Goal: Answer question/provide support: Share knowledge or assist other users

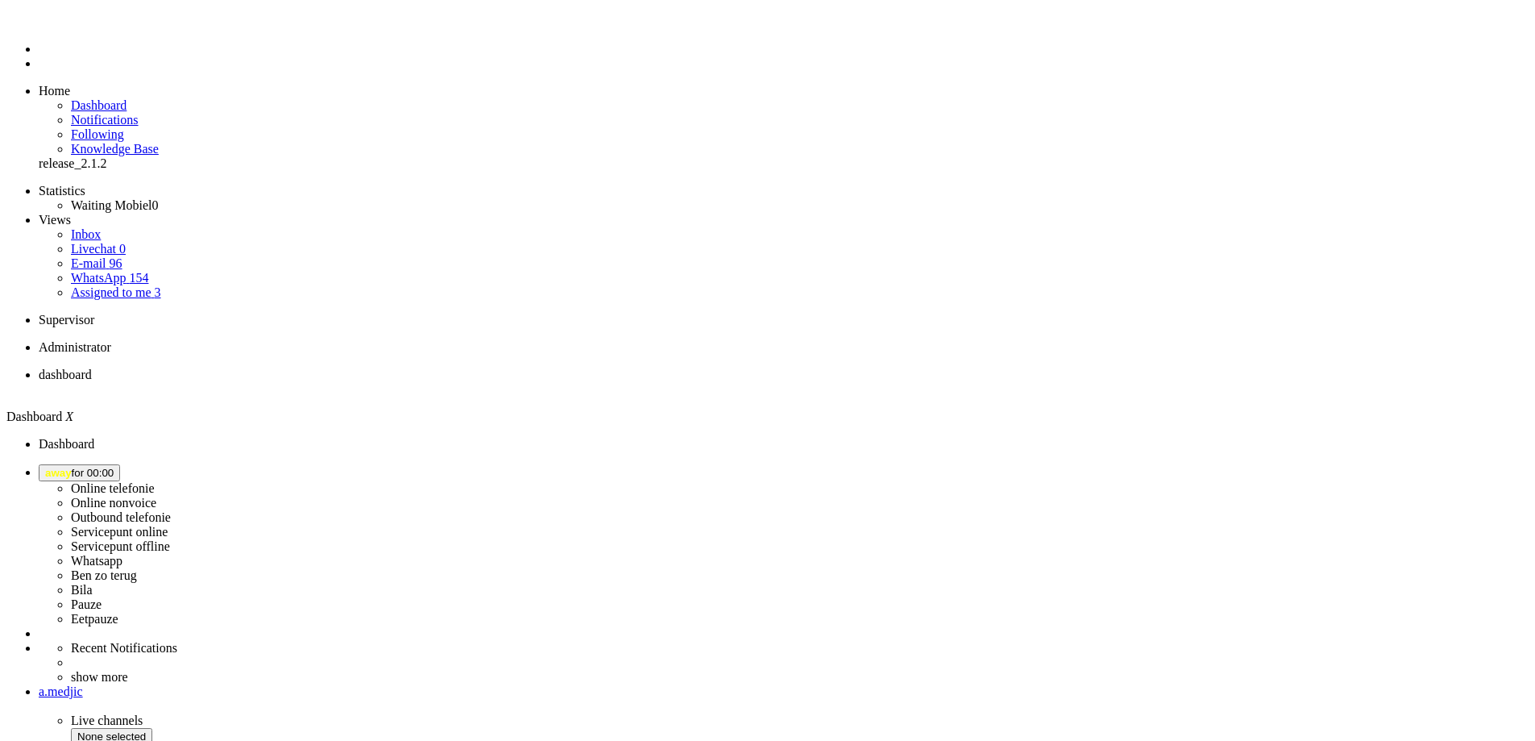
click at [0, 0] on icon at bounding box center [0, 0] width 0 height 0
click at [114, 467] on span "away for 00:00" at bounding box center [79, 473] width 68 height 12
click at [155, 481] on label "Online telefonie" at bounding box center [113, 488] width 84 height 14
click at [120, 464] on button "away for 00:00" at bounding box center [79, 472] width 81 height 17
click at [155, 481] on label "Online telefonie" at bounding box center [113, 488] width 84 height 14
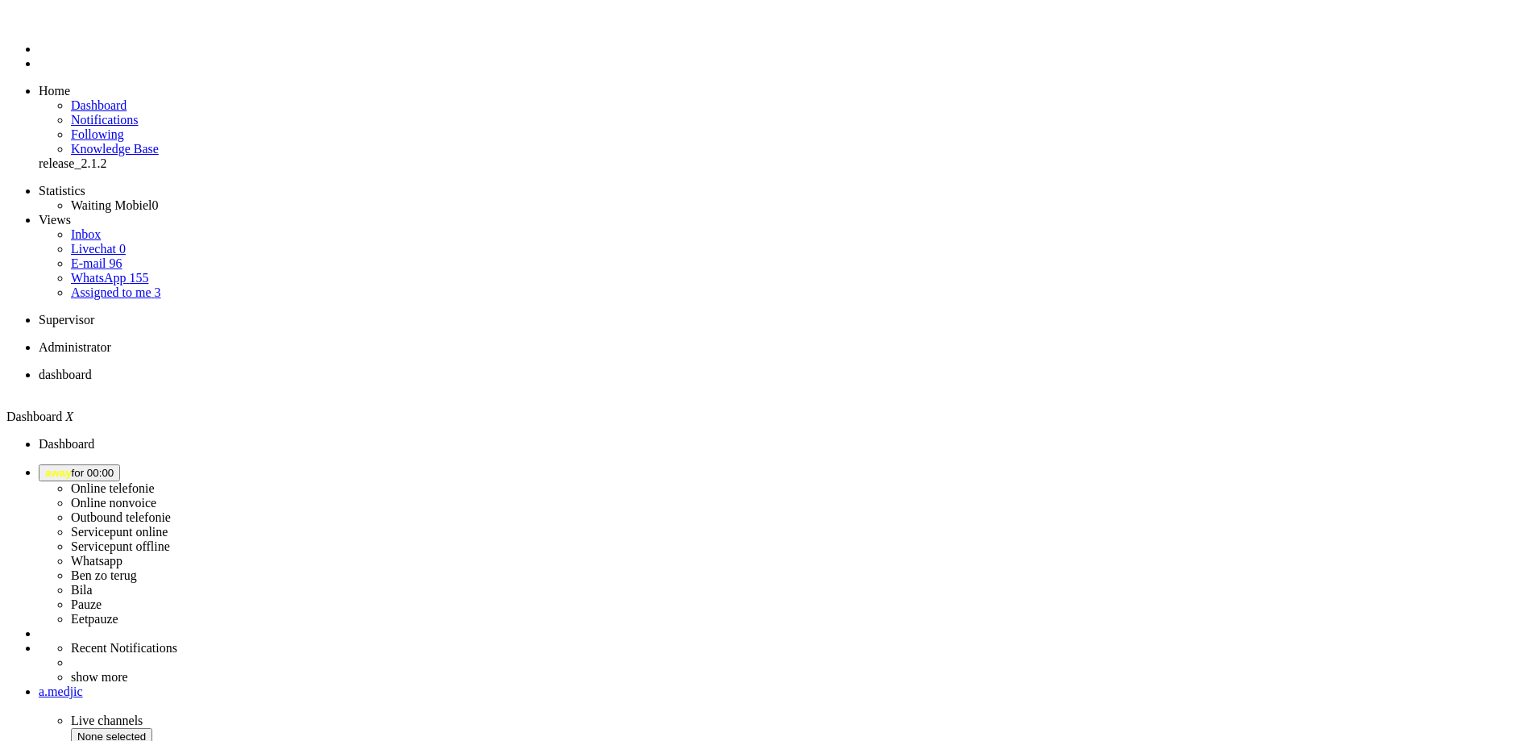
click at [120, 464] on button "away for 00:00" at bounding box center [79, 472] width 81 height 17
click at [155, 481] on label "Online telefonie" at bounding box center [113, 488] width 84 height 14
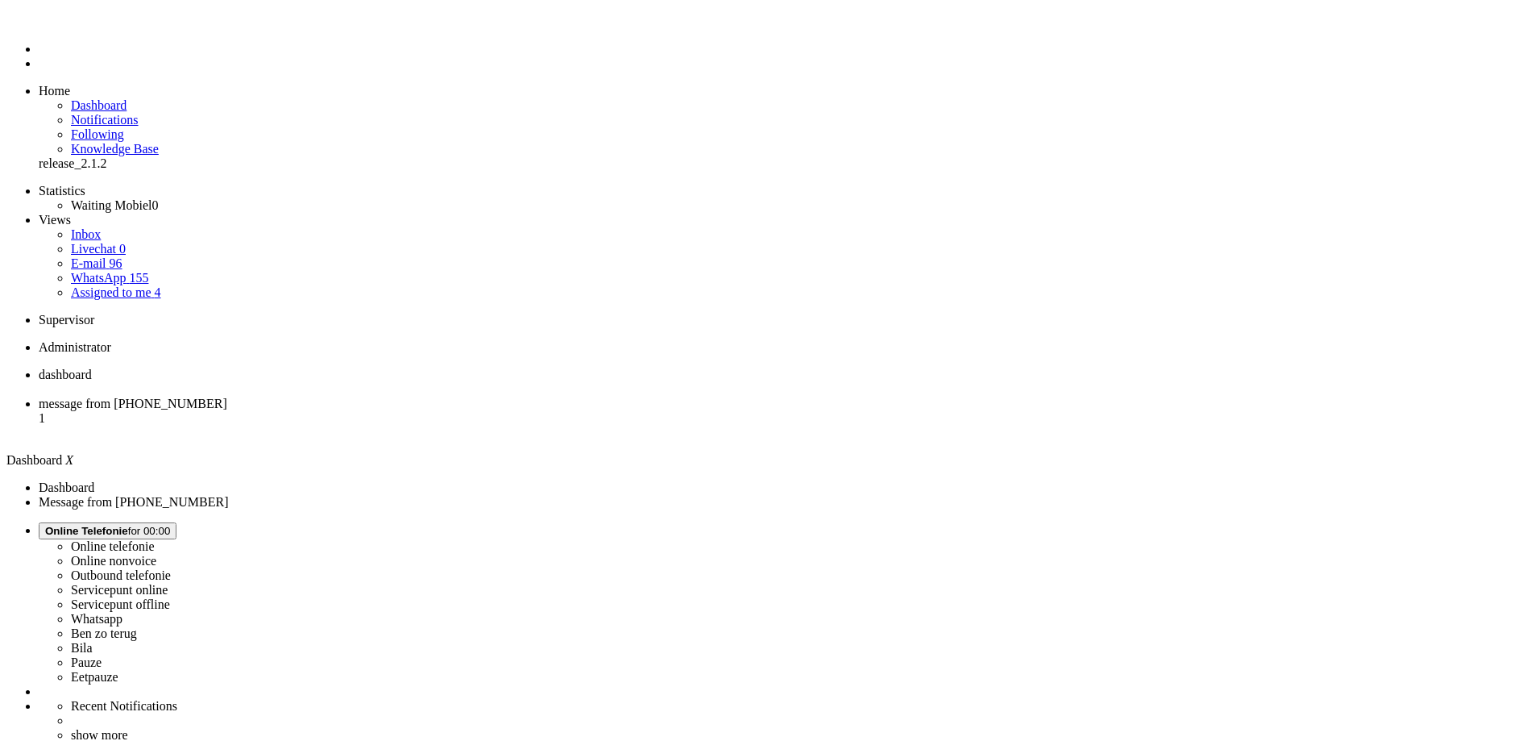
click at [227, 396] on span "message from +31684913669" at bounding box center [133, 403] width 189 height 14
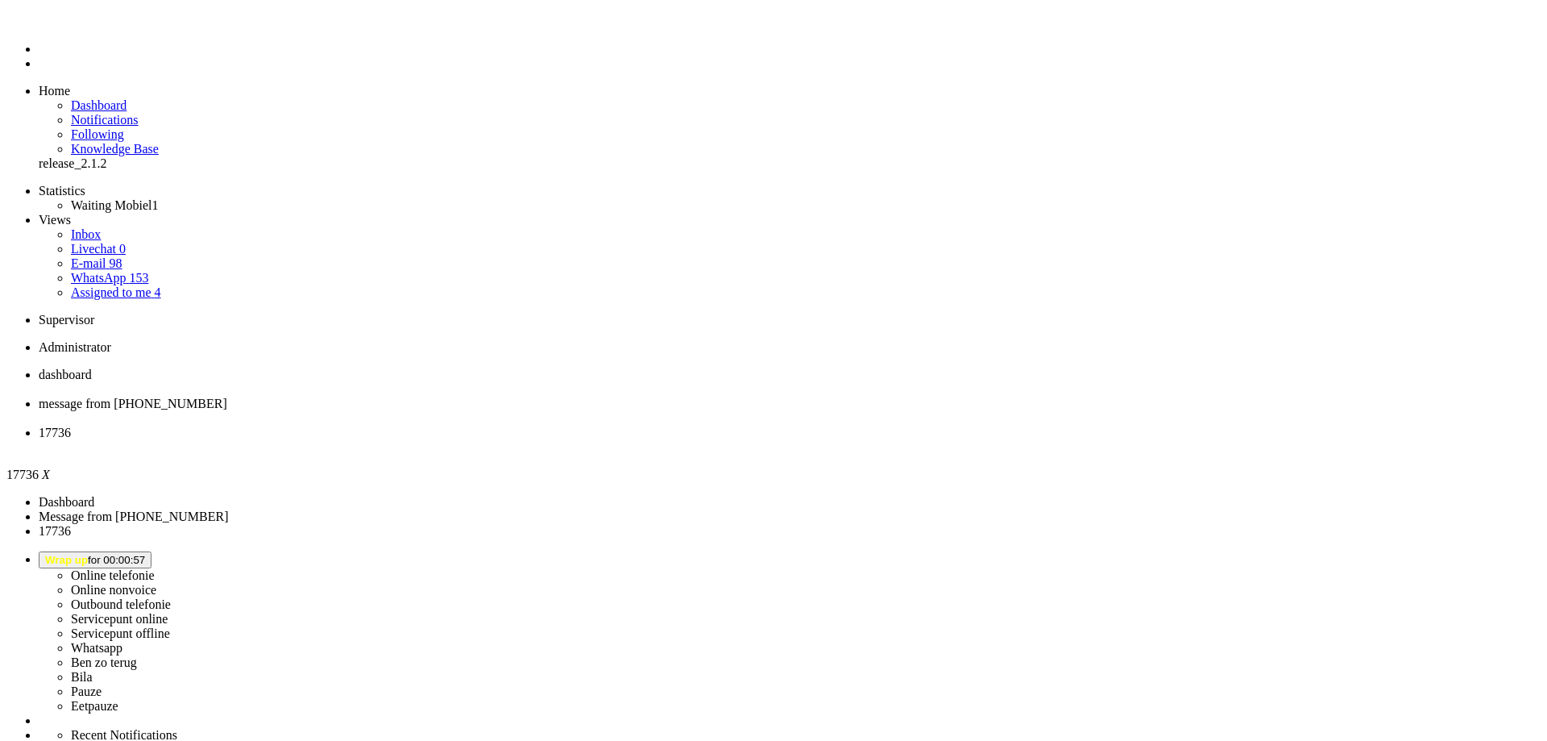
click at [596, 440] on div "Close tab" at bounding box center [790, 447] width 1502 height 15
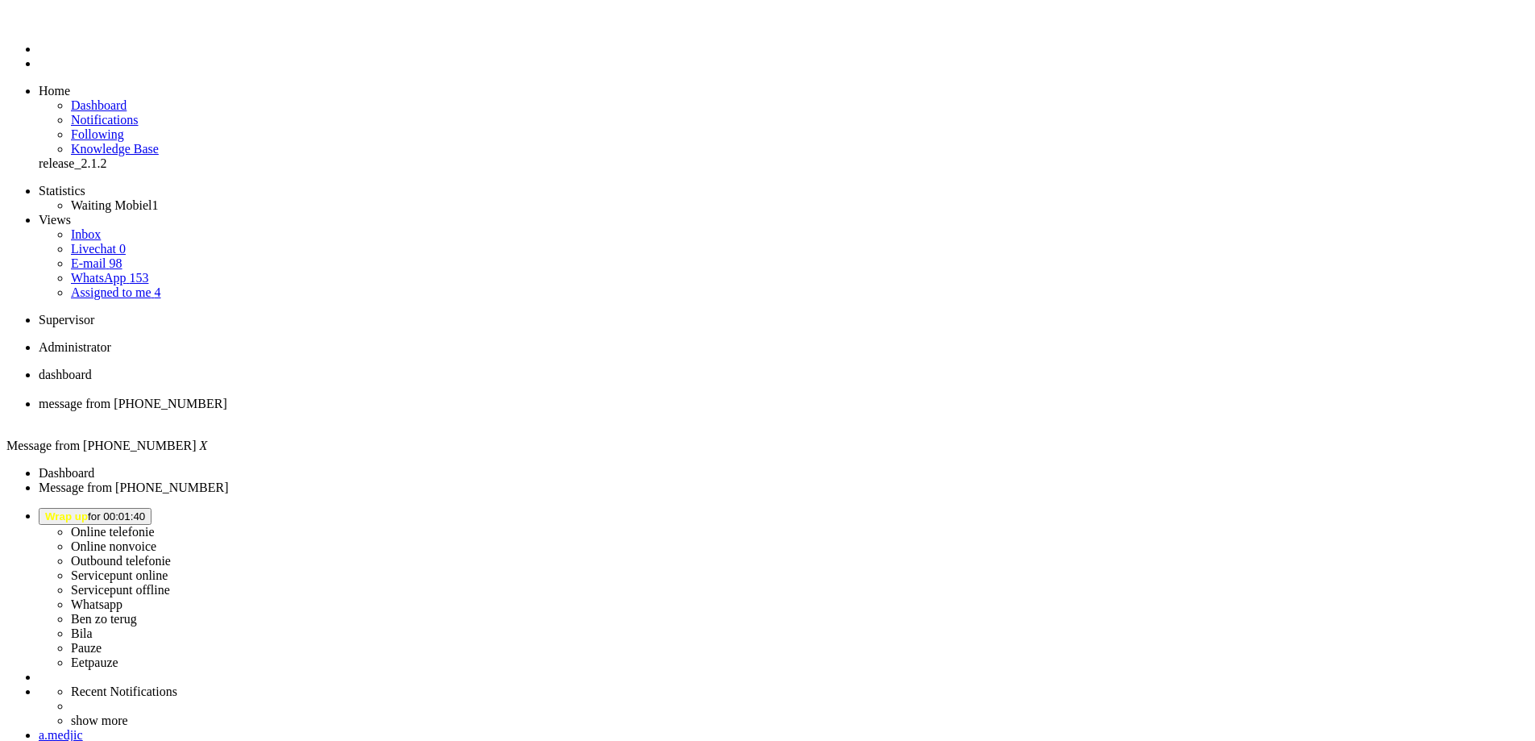
click at [151, 508] on button "Wrap up for 00:01:40" at bounding box center [95, 516] width 113 height 17
click at [155, 525] on label "Online telefonie" at bounding box center [113, 532] width 84 height 14
click at [92, 367] on span "dashboard" at bounding box center [65, 374] width 53 height 14
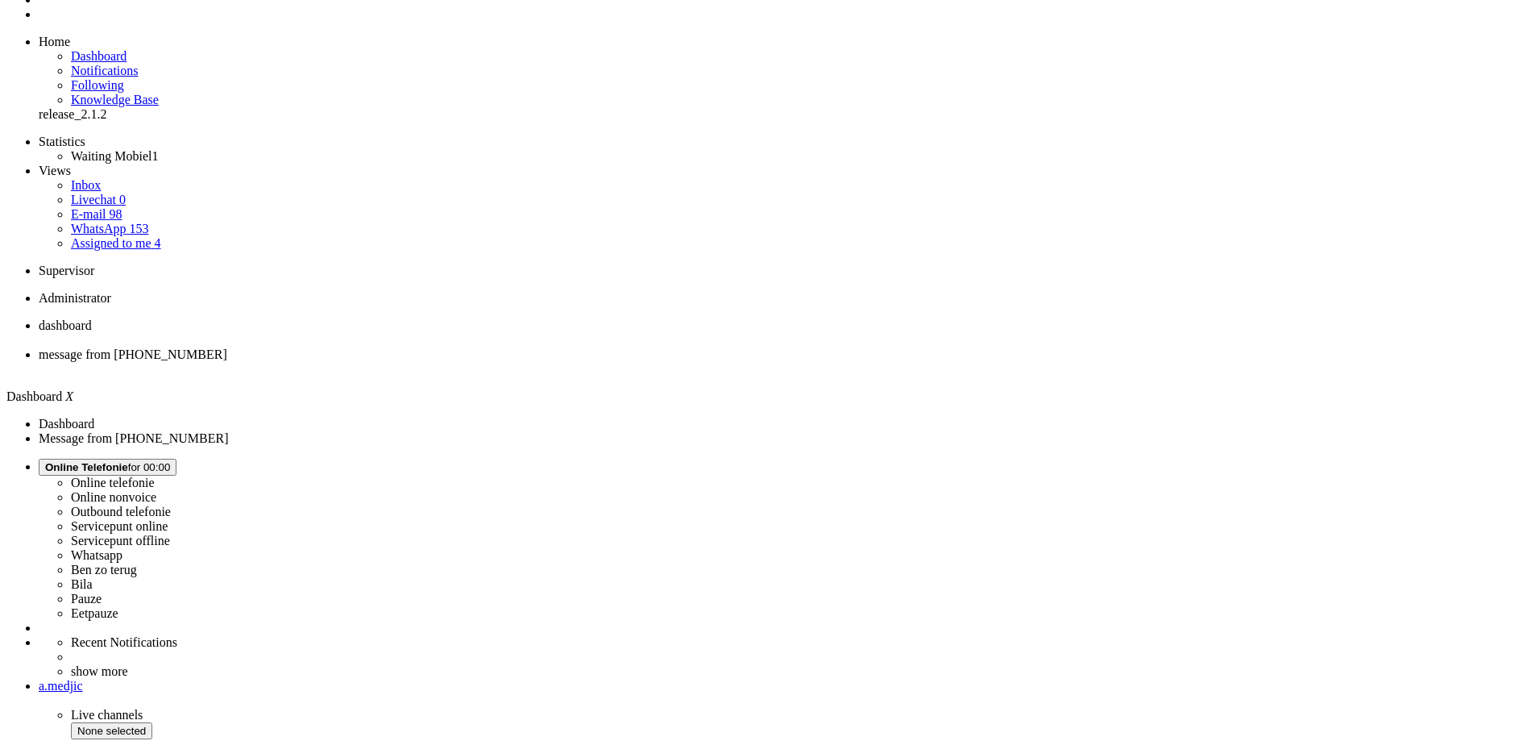
scroll to position [96, 0]
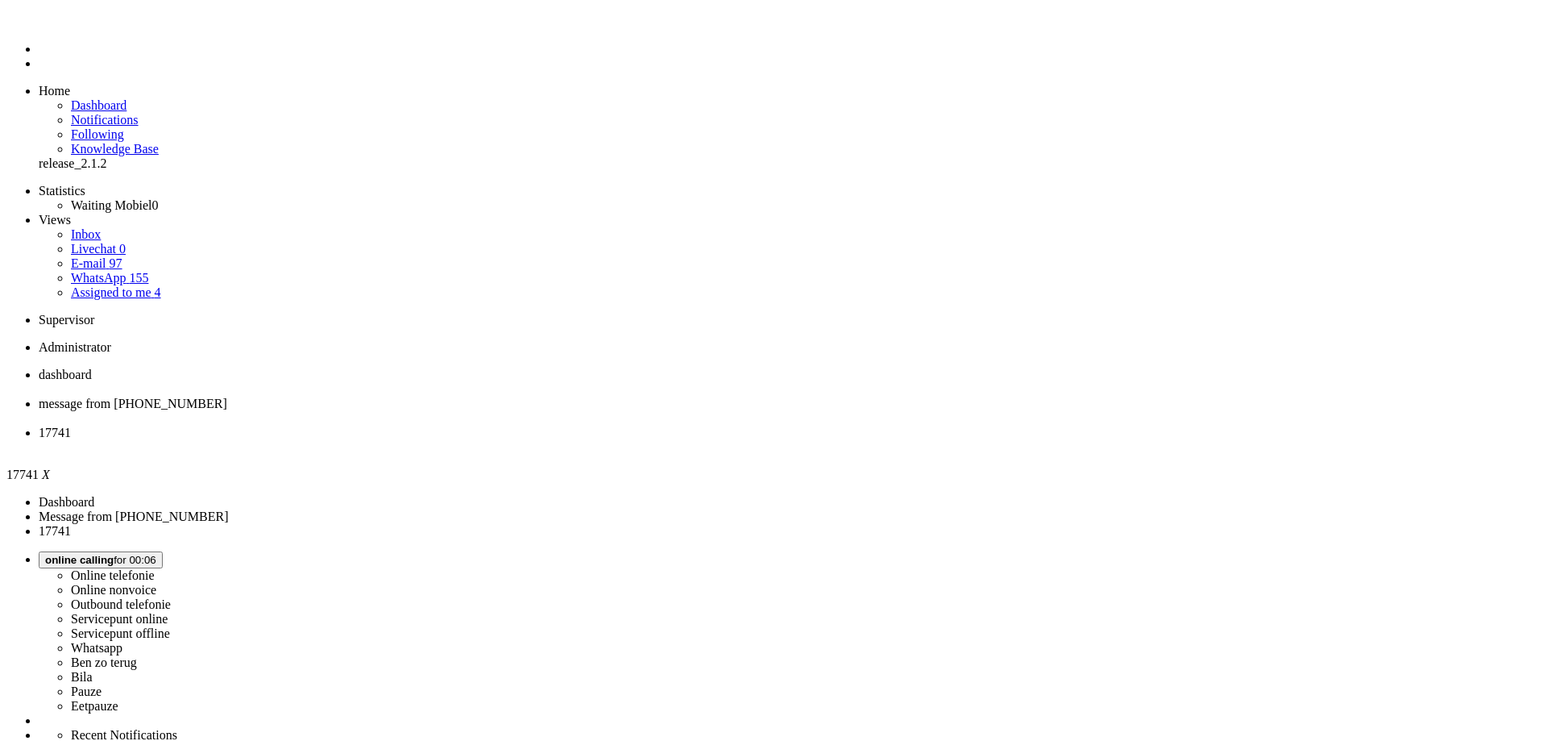
click at [606, 440] on div "Close tab" at bounding box center [790, 447] width 1502 height 15
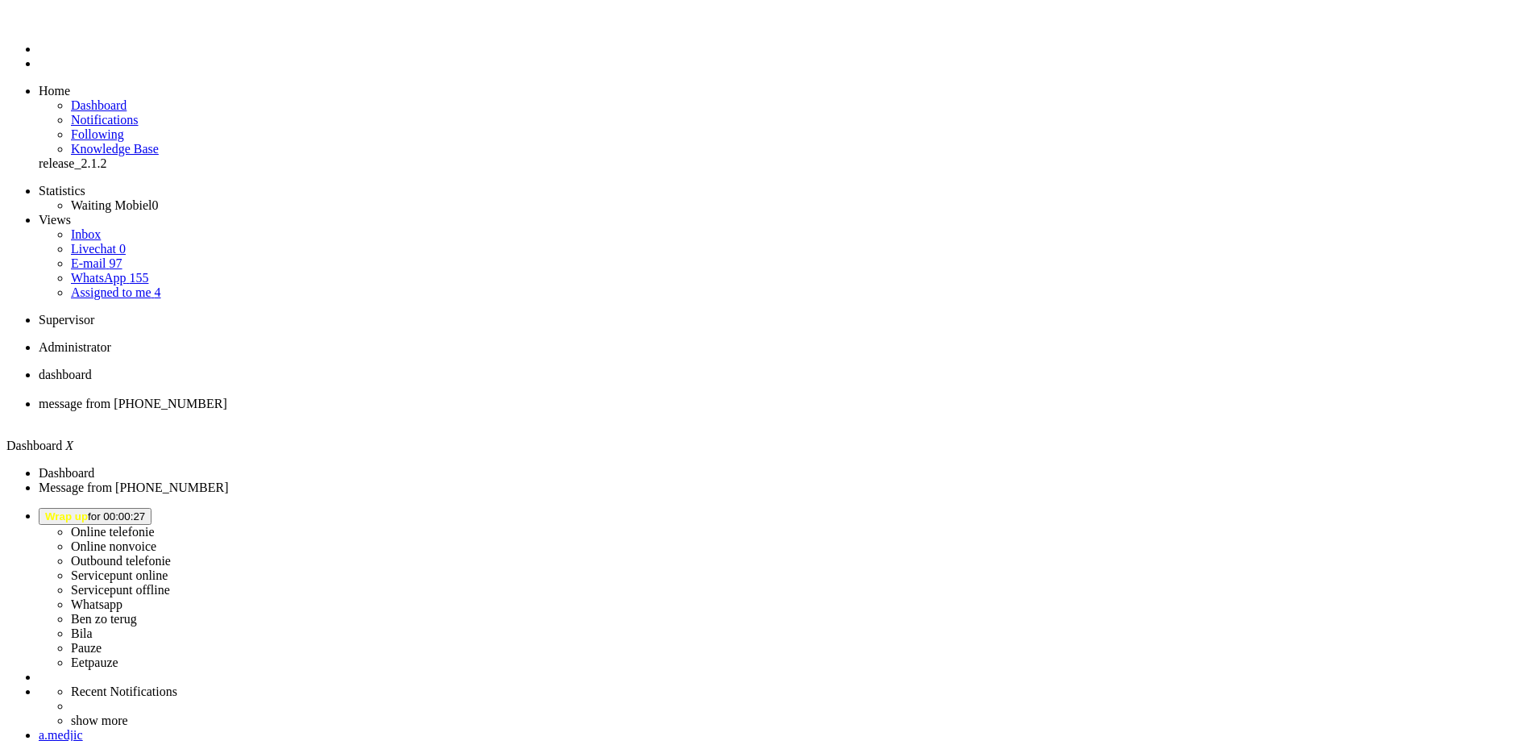
click at [404, 396] on li "message from +31684913669" at bounding box center [784, 410] width 1490 height 29
paste body "Rich Text Area. Press ALT-0 for help."
drag, startPoint x: 109, startPoint y: 2777, endPoint x: 118, endPoint y: 2775, distance: 9.0
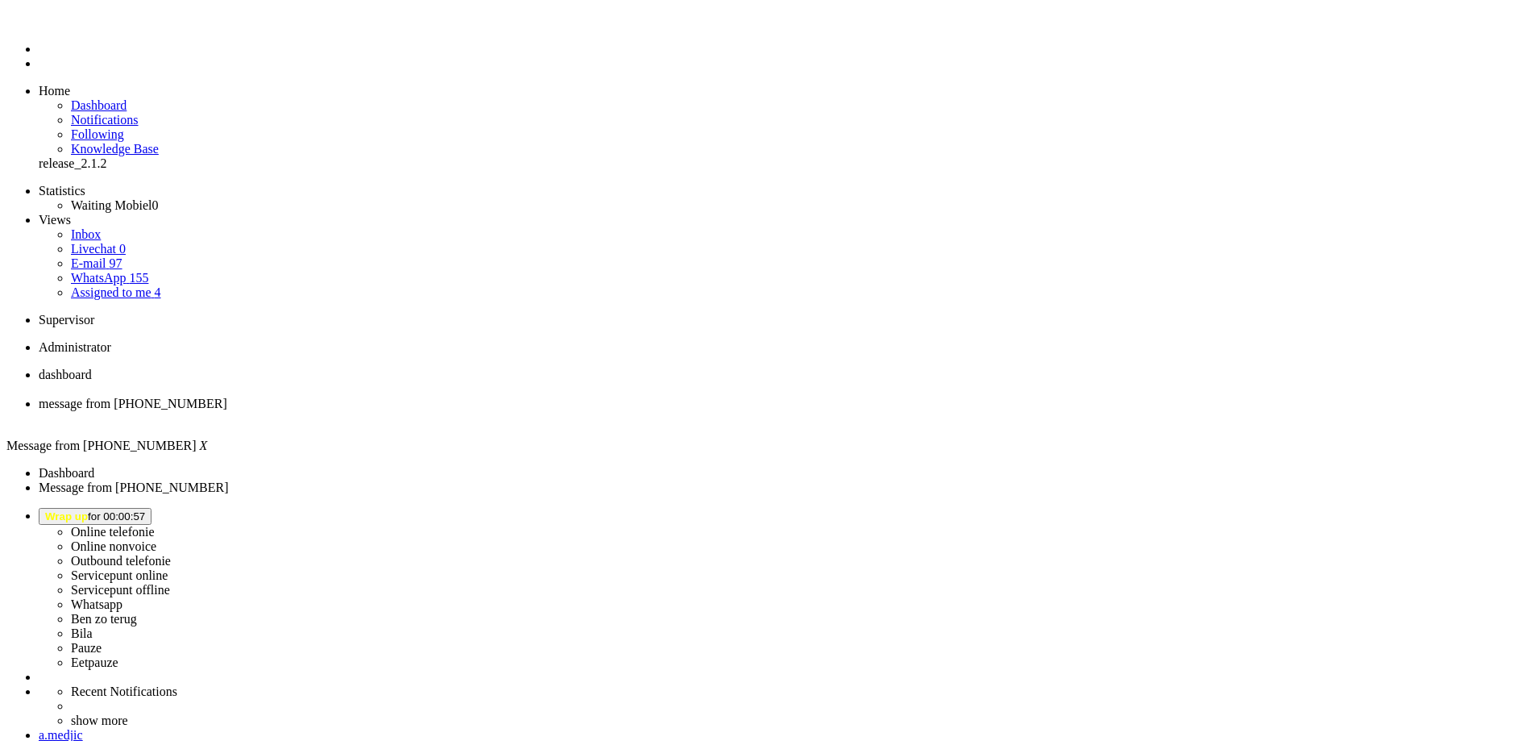
copy body "€"
click at [145, 510] on span "Wrap up for 00:01:27" at bounding box center [95, 516] width 100 height 12
click at [155, 525] on label "Online telefonie" at bounding box center [113, 532] width 84 height 14
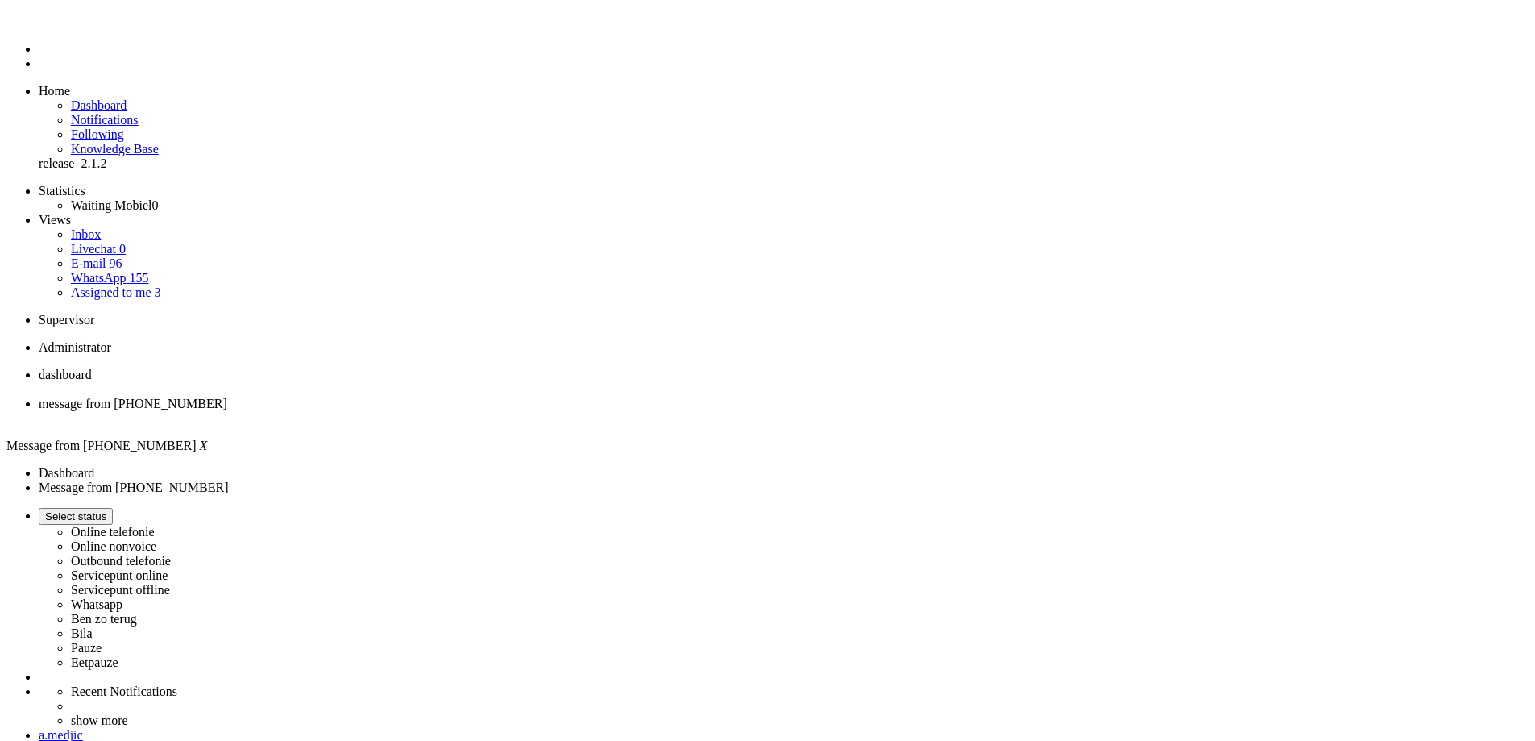
click at [468, 411] on div "Close tab" at bounding box center [784, 418] width 1490 height 15
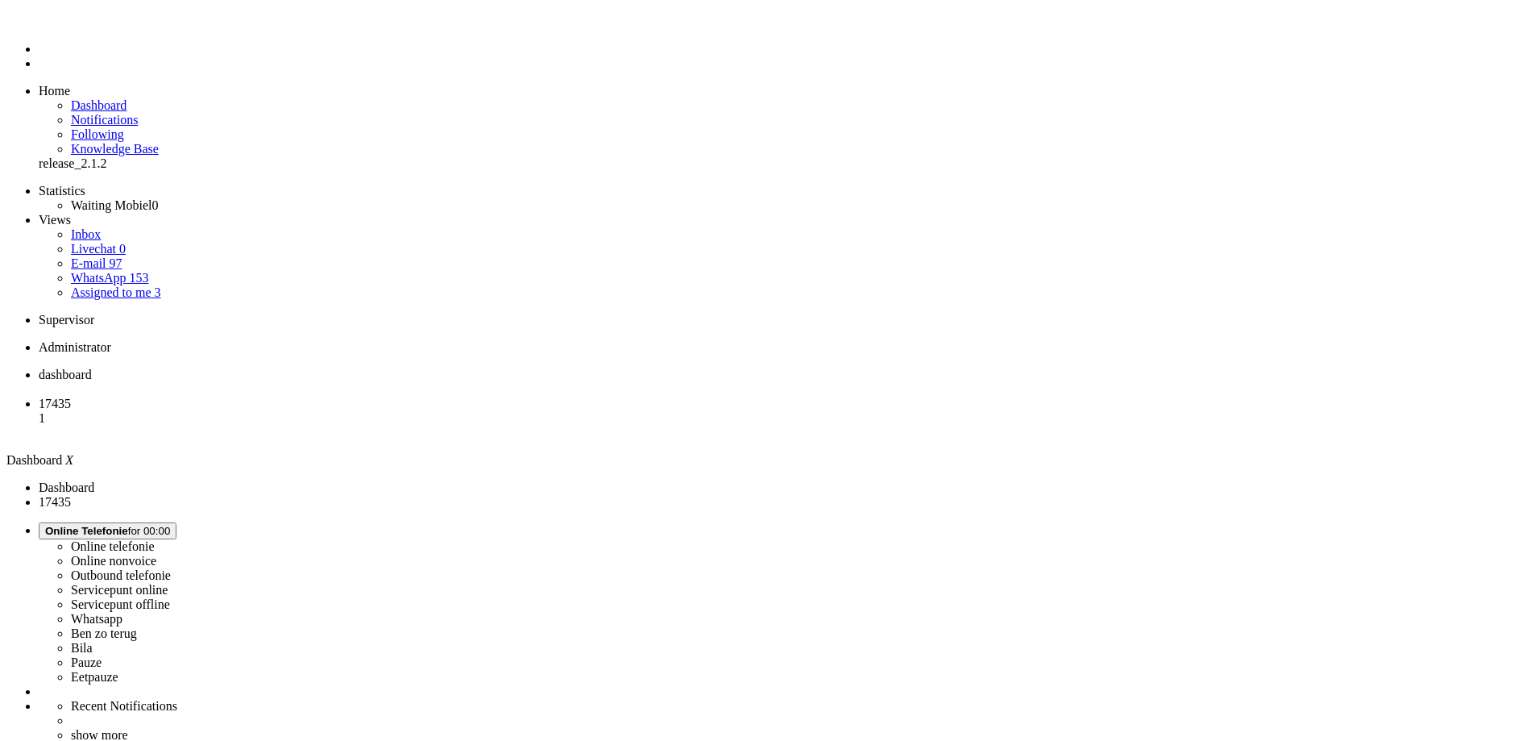
click at [417, 396] on li "17435 1" at bounding box center [784, 418] width 1490 height 44
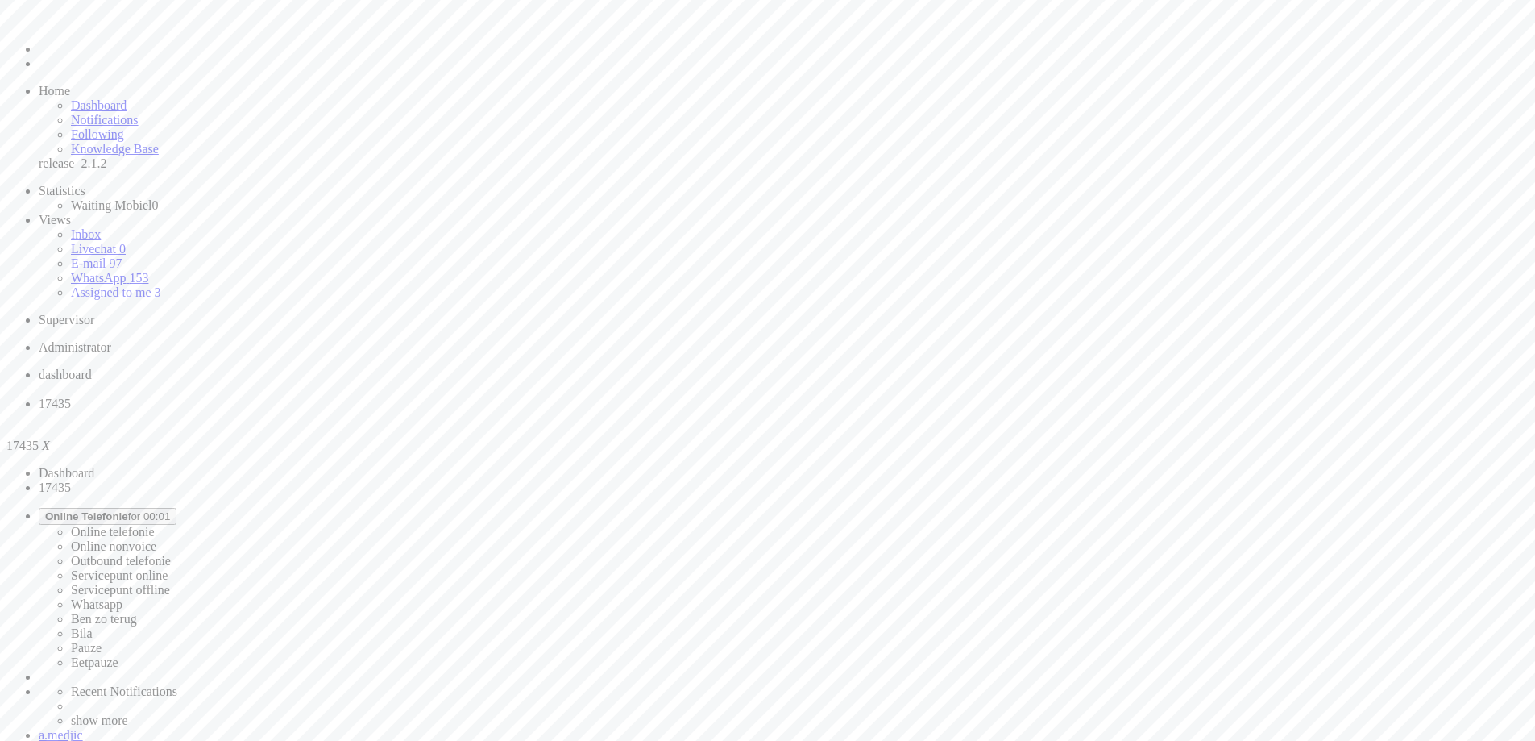
drag, startPoint x: 193, startPoint y: 604, endPoint x: 243, endPoint y: 594, distance: 51.0
click at [193, 300] on ul "Statistics Waiting Mobiel 0 Views Inbox Livechat 0 E-mail 97 WhatsApp 153 Assig…" at bounding box center [767, 242] width 1522 height 116
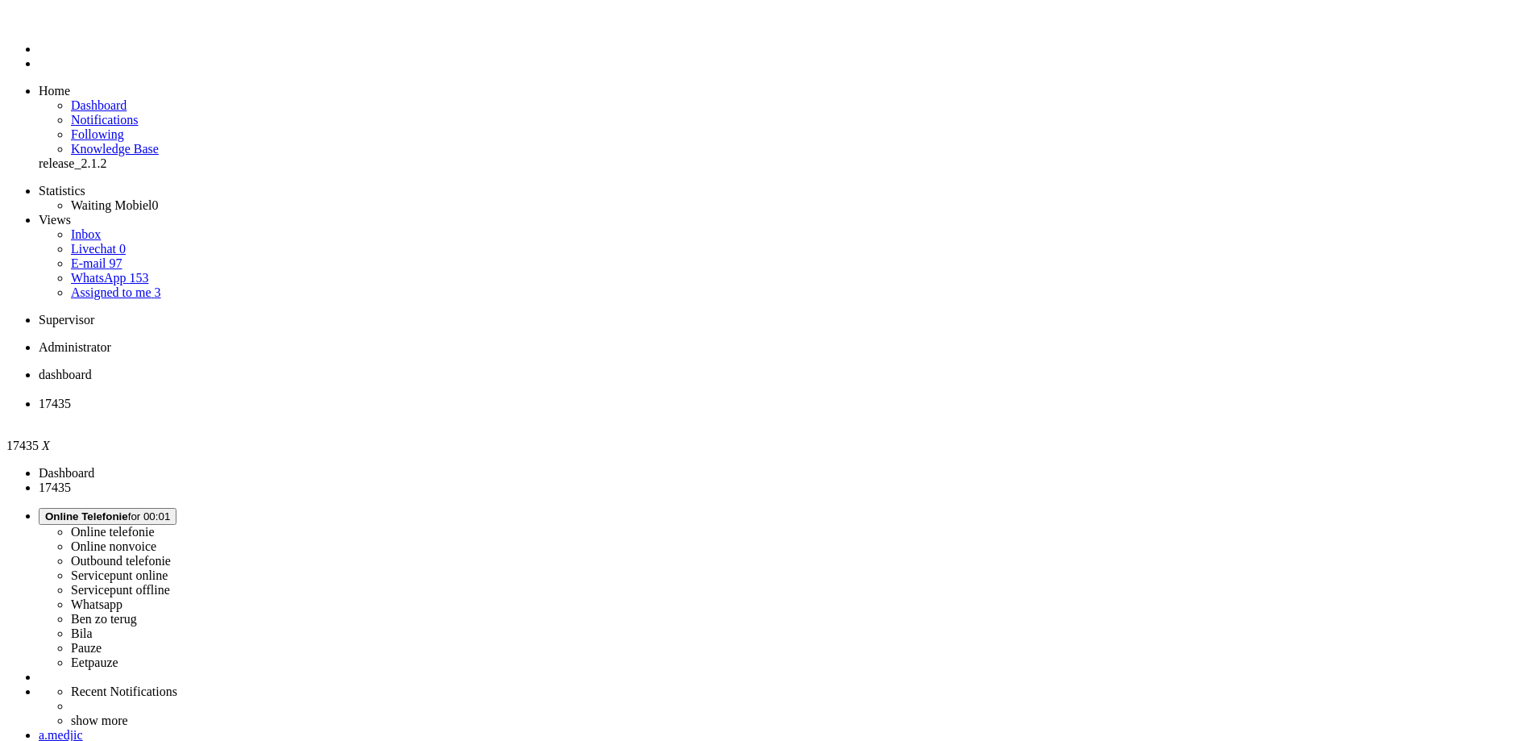
drag, startPoint x: 589, startPoint y: 2927, endPoint x: 19, endPoint y: 2927, distance: 570.5
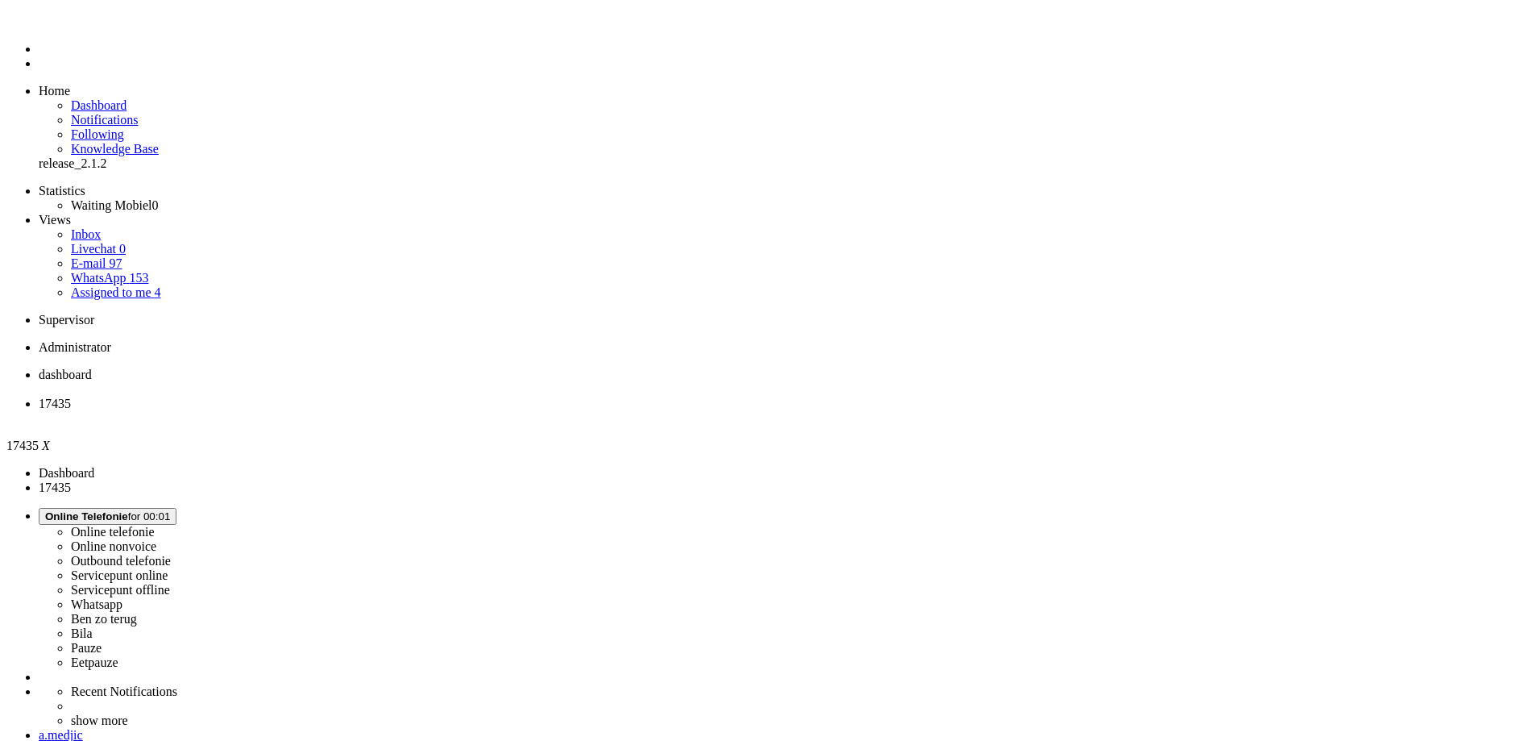
scroll to position [242, 0]
click at [461, 411] on div "Close tab" at bounding box center [784, 418] width 1490 height 15
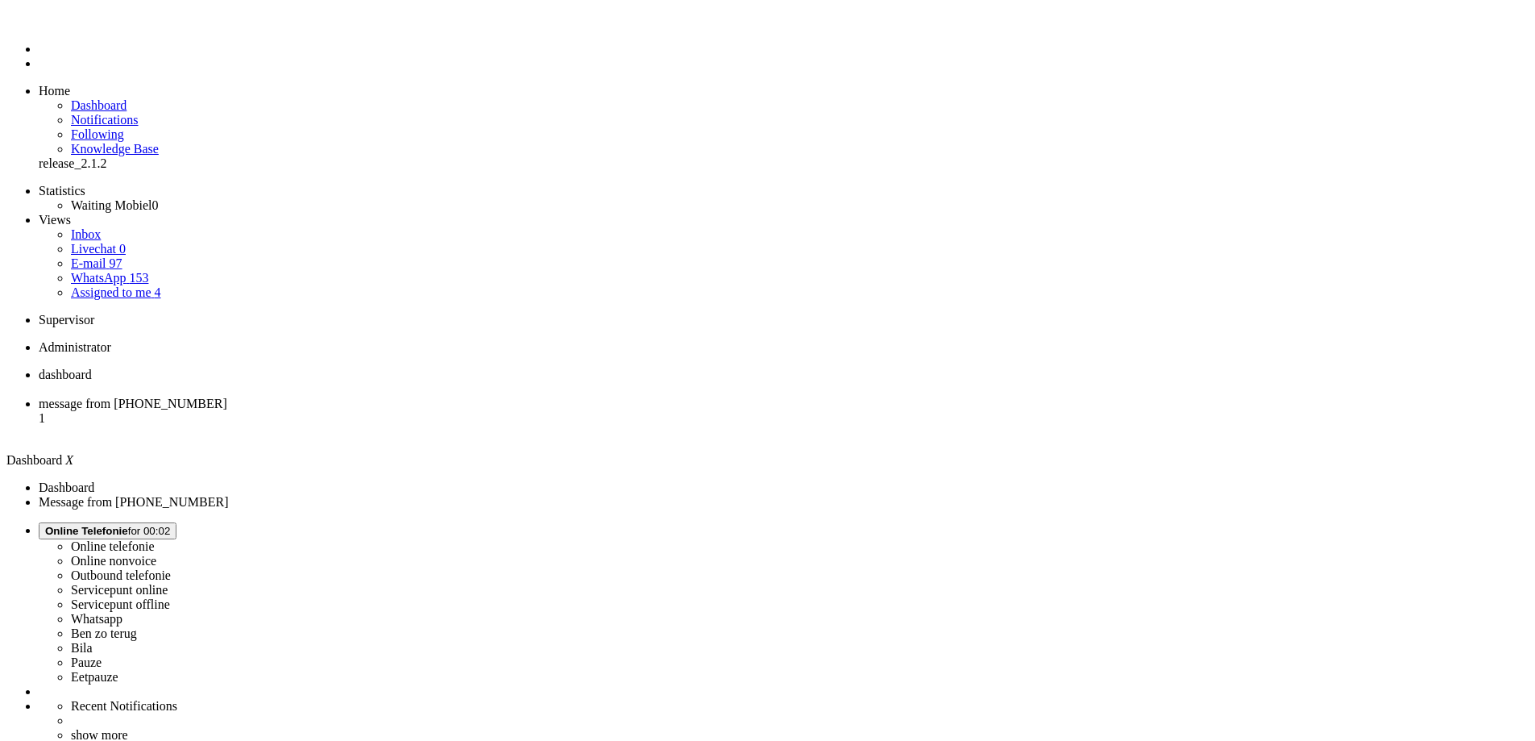
click at [227, 396] on span "message from +31612255065" at bounding box center [133, 403] width 189 height 14
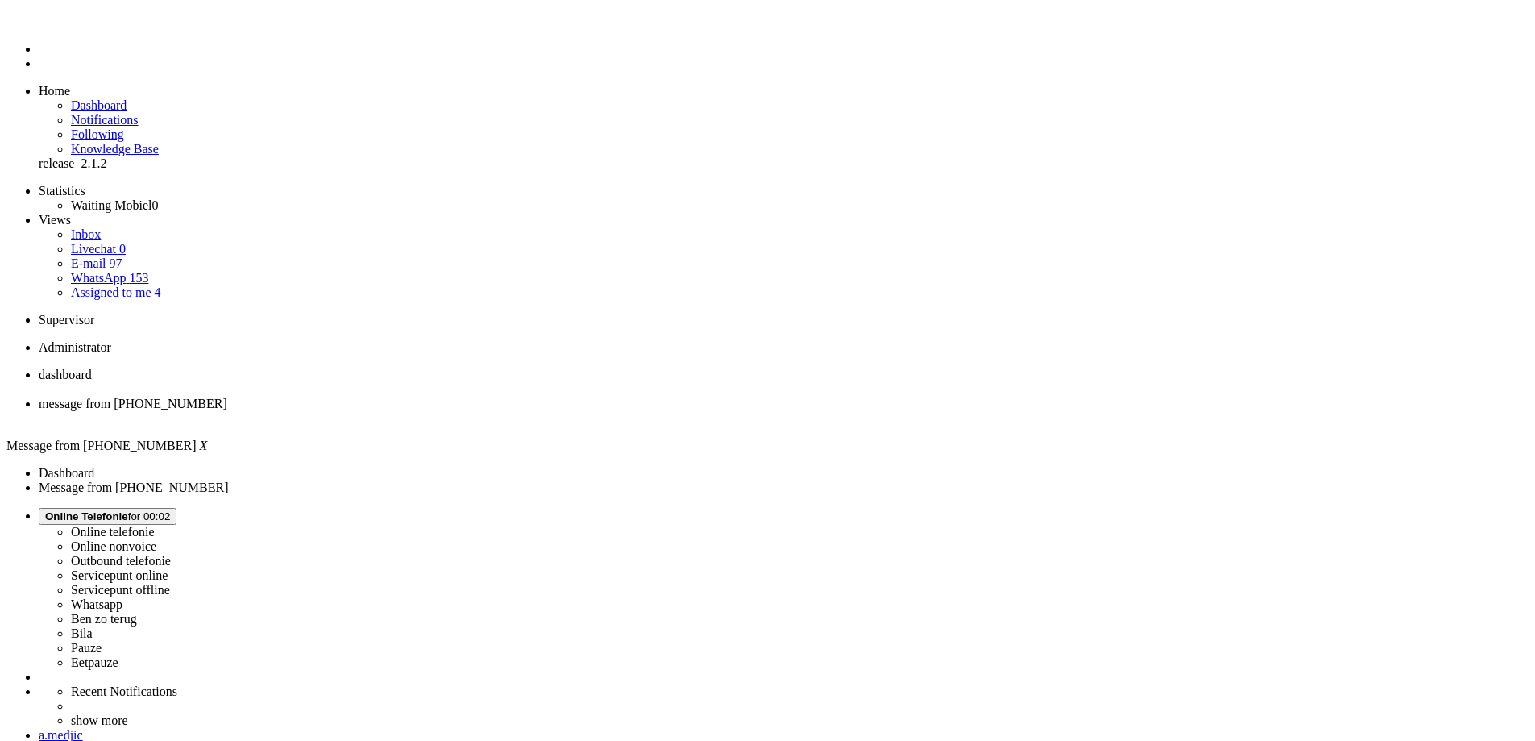
click at [468, 411] on div "Close tab" at bounding box center [784, 418] width 1490 height 15
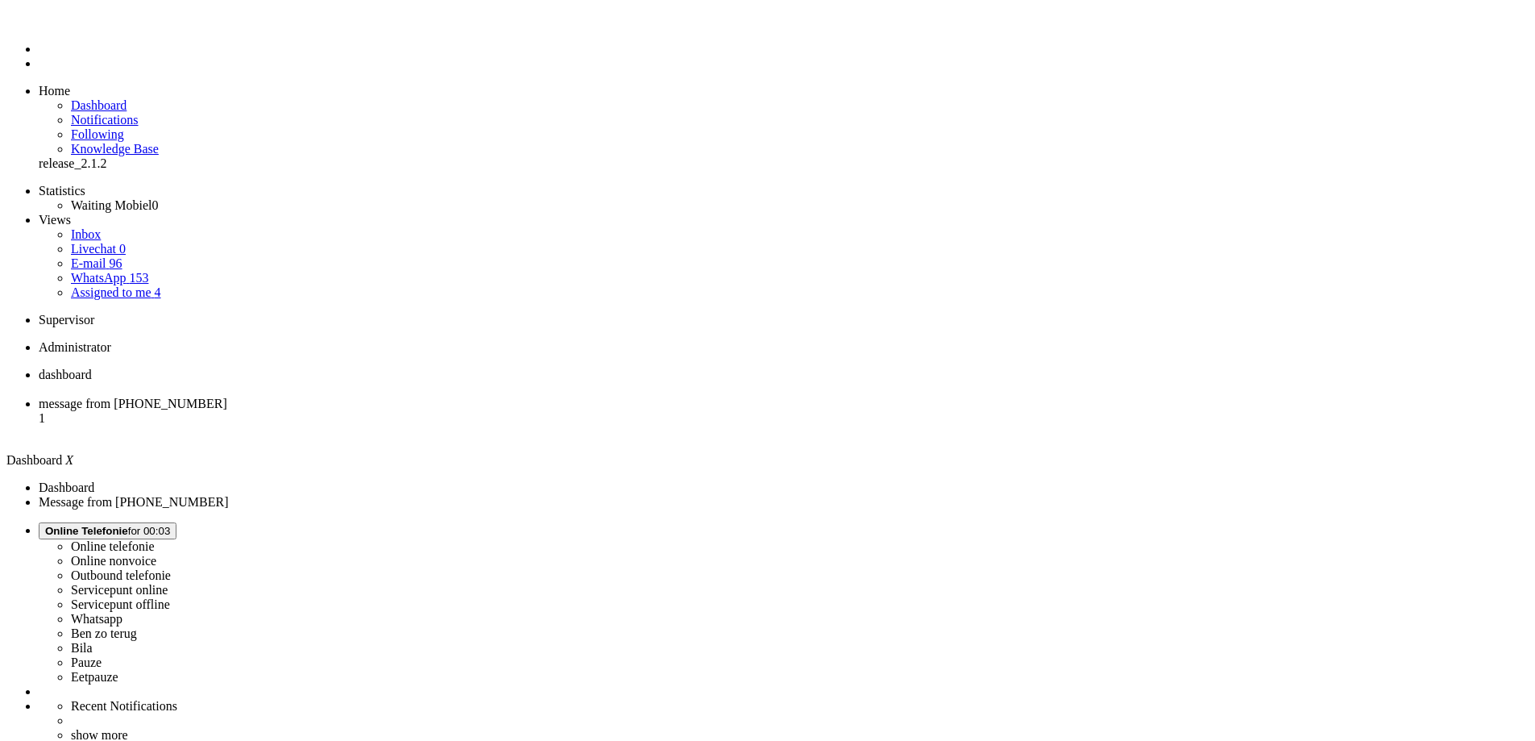
click at [392, 396] on li "message from +31637468273 1" at bounding box center [784, 418] width 1490 height 44
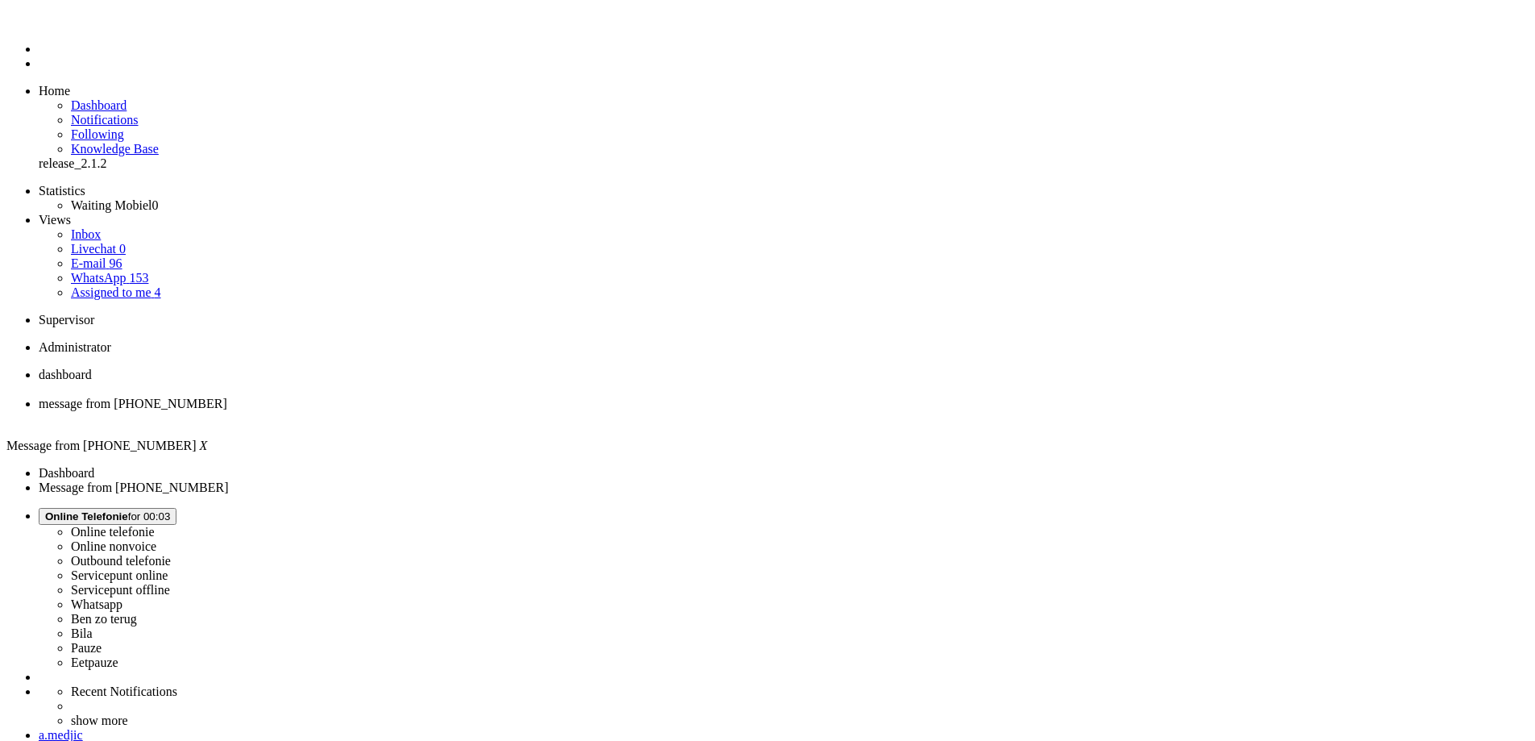
click at [463, 411] on div "Close tab" at bounding box center [784, 418] width 1490 height 15
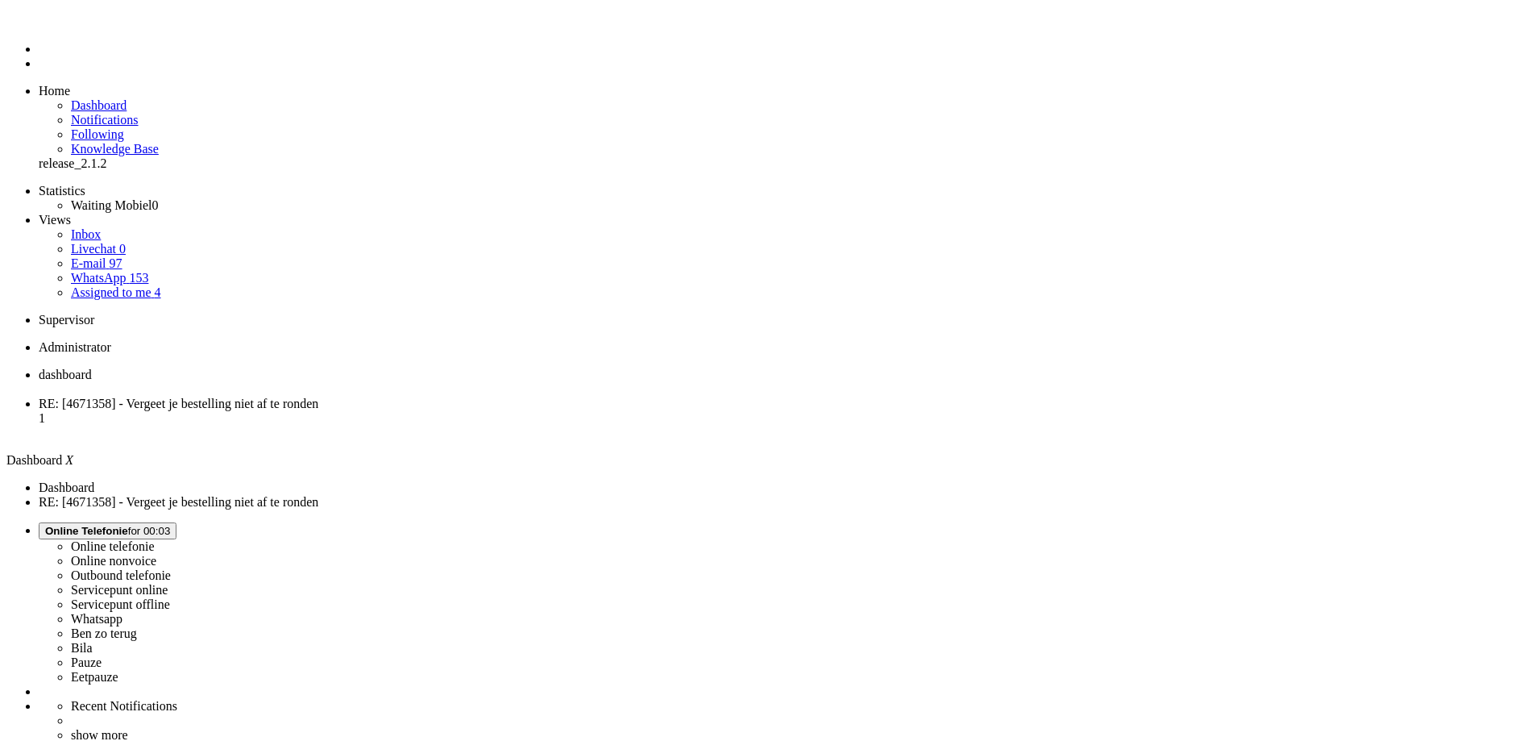
click at [318, 396] on span "RE: [4671358] - Vergeet je bestelling niet af te ronden" at bounding box center [179, 403] width 280 height 14
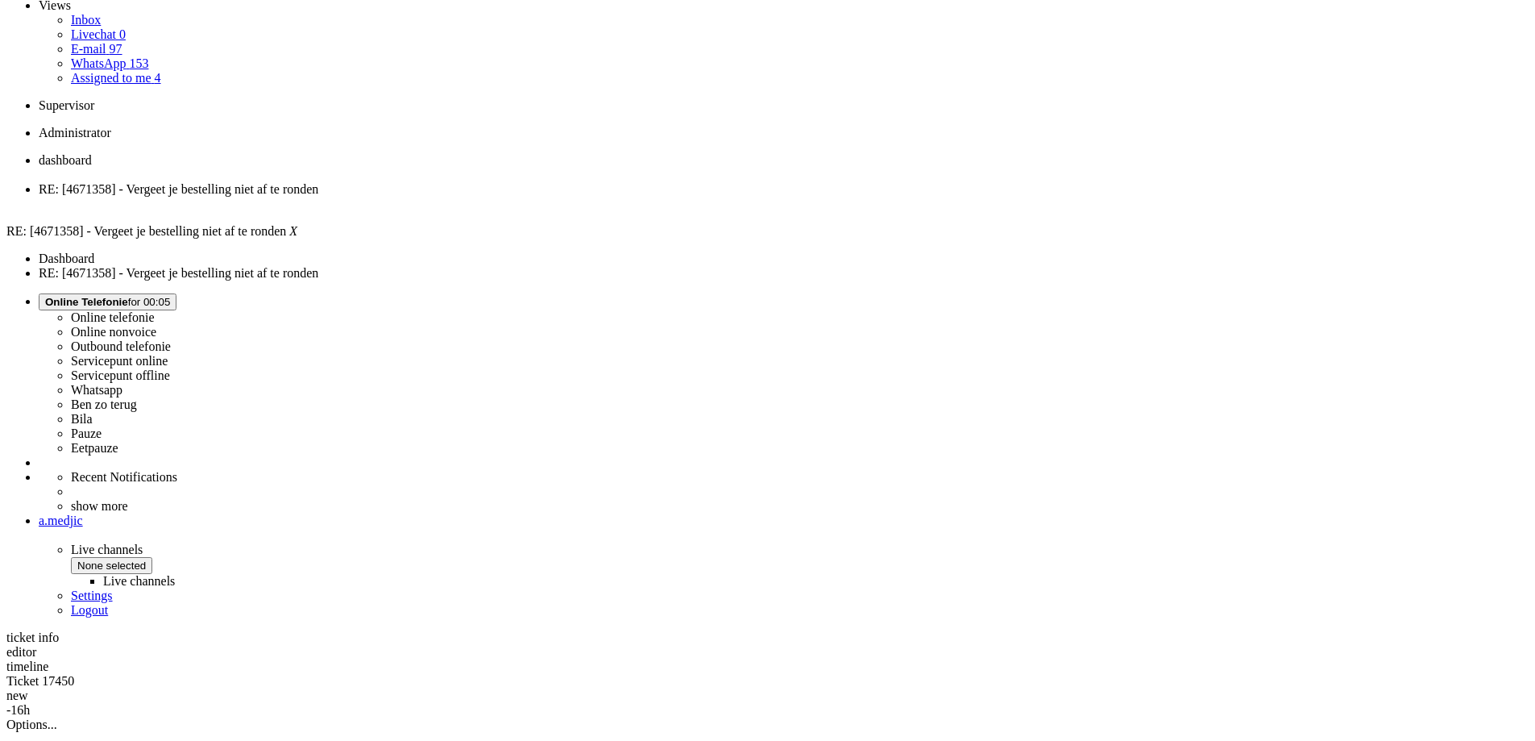
scroll to position [242, 0]
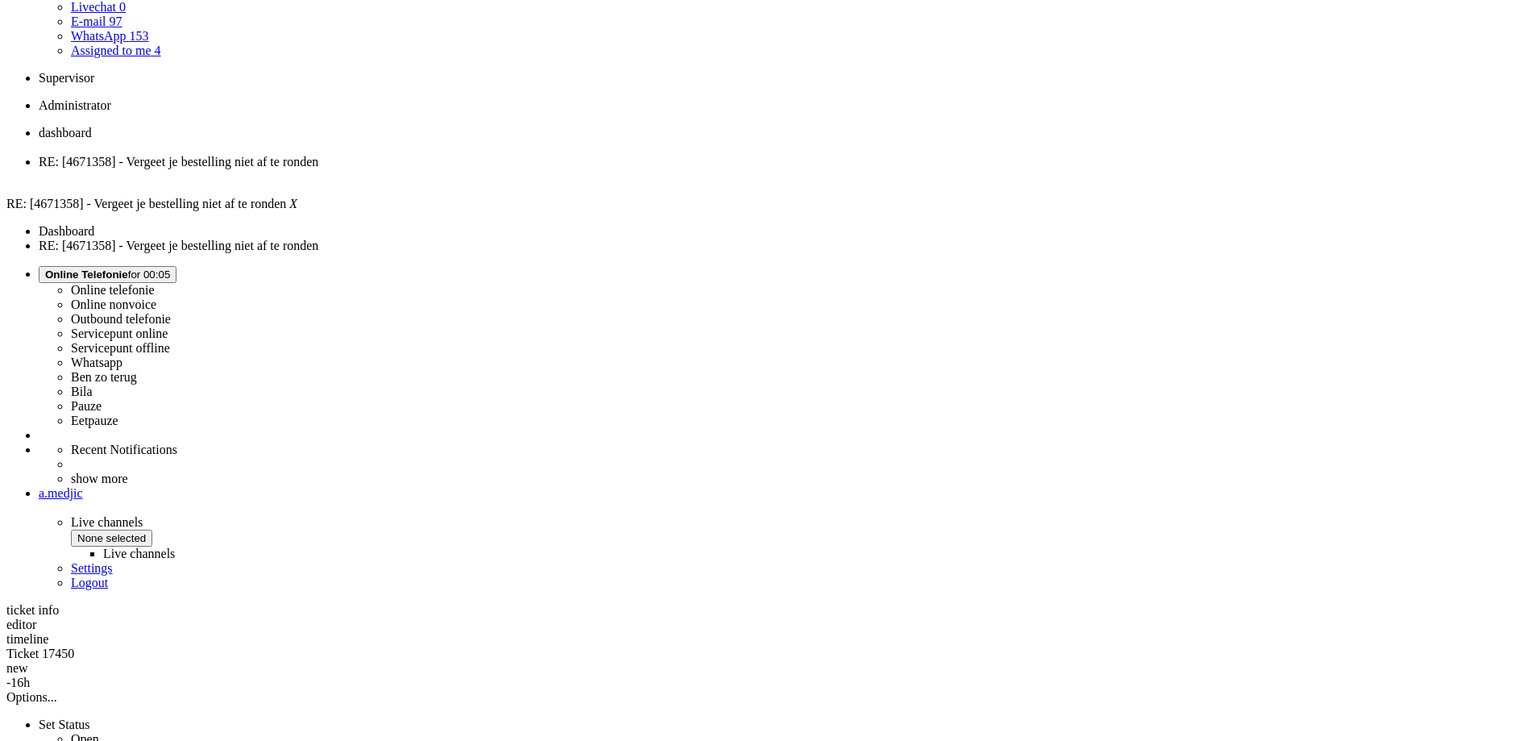
drag, startPoint x: 493, startPoint y: 552, endPoint x: 430, endPoint y: 500, distance: 81.8
copy div "Hoi! Dank je wel voor je bericht, goed dat je even contact zoekt! Wat vervelend…"
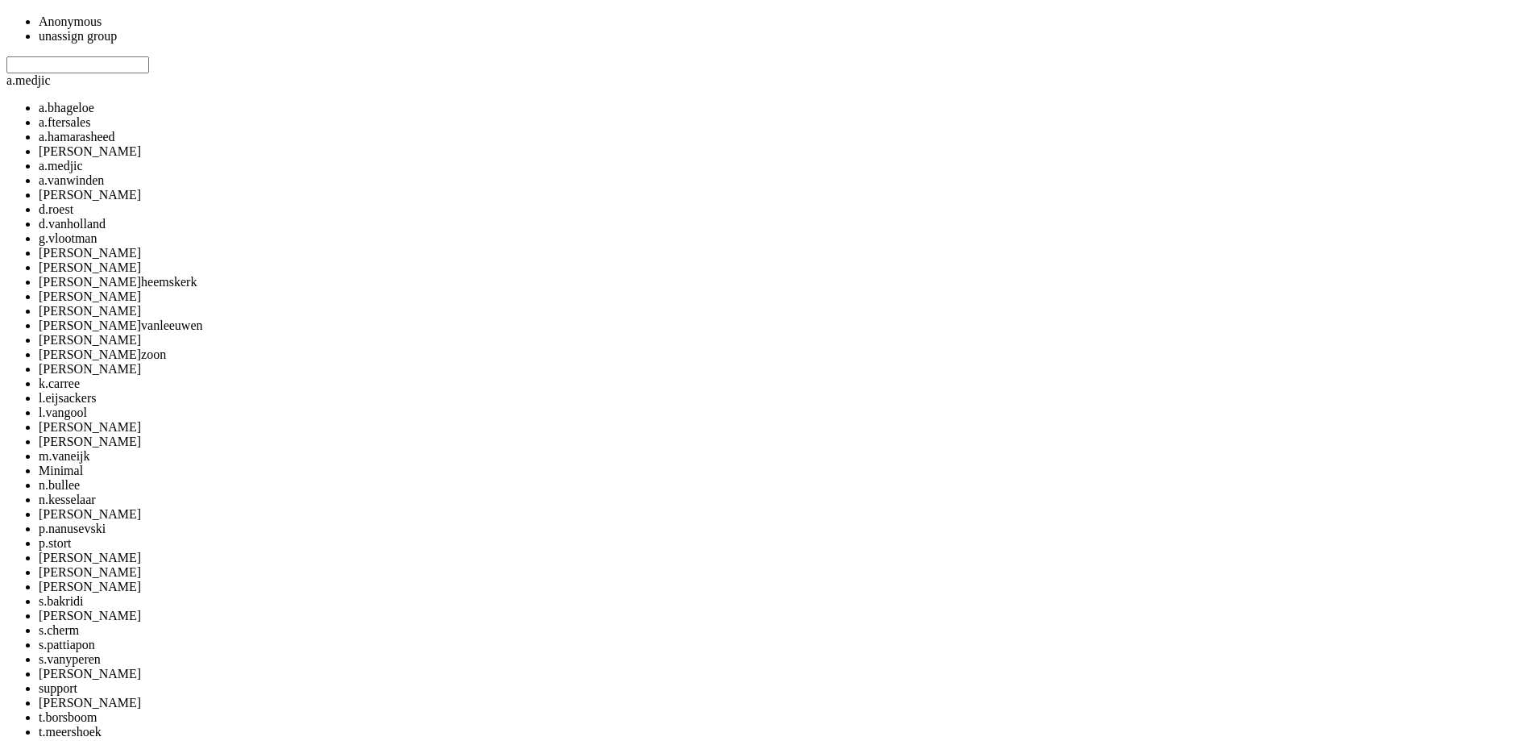
scroll to position [1209, 0]
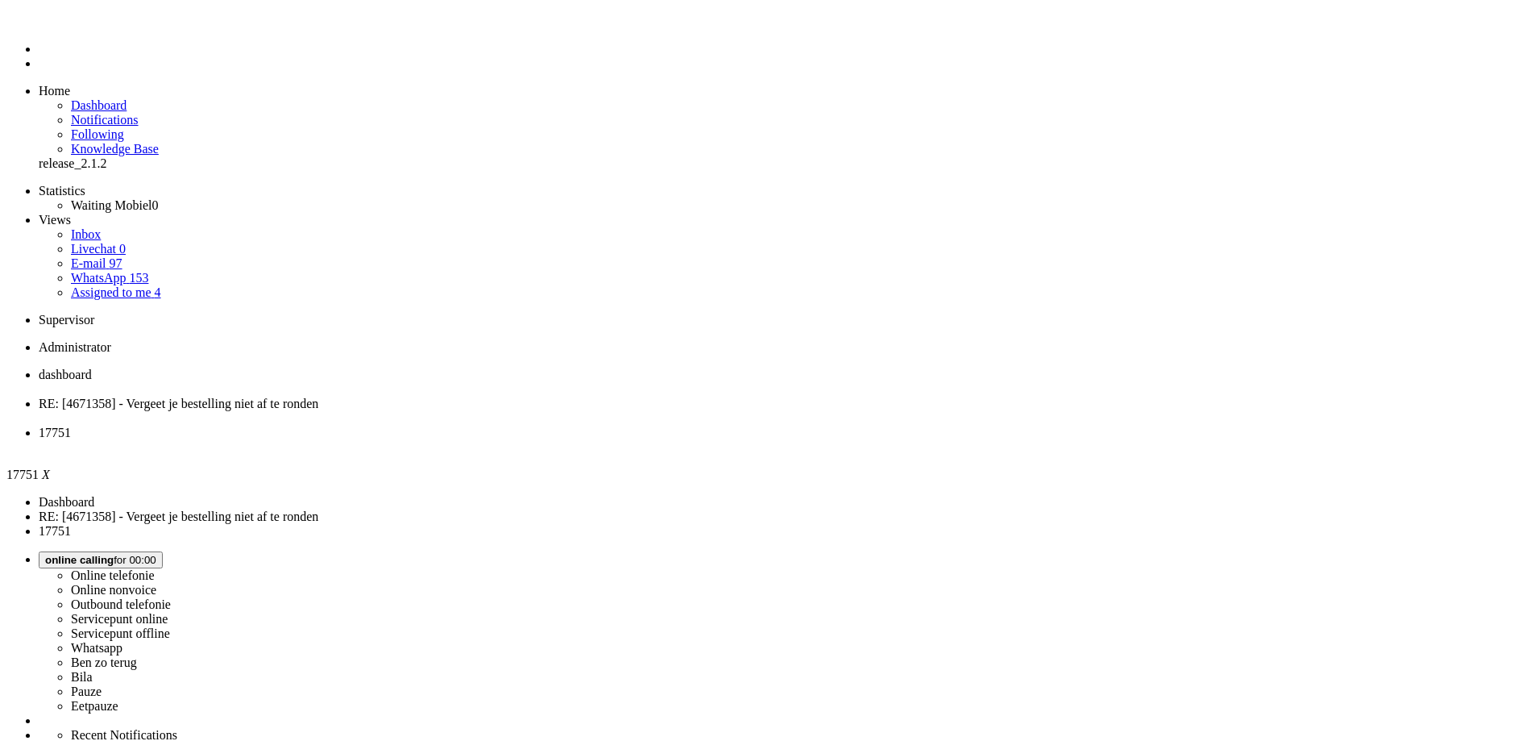
click at [318, 396] on span "RE: [4671358] - Vergeet je bestelling niet af te ronden" at bounding box center [179, 403] width 280 height 14
click at [71, 425] on span "17751" at bounding box center [55, 432] width 32 height 14
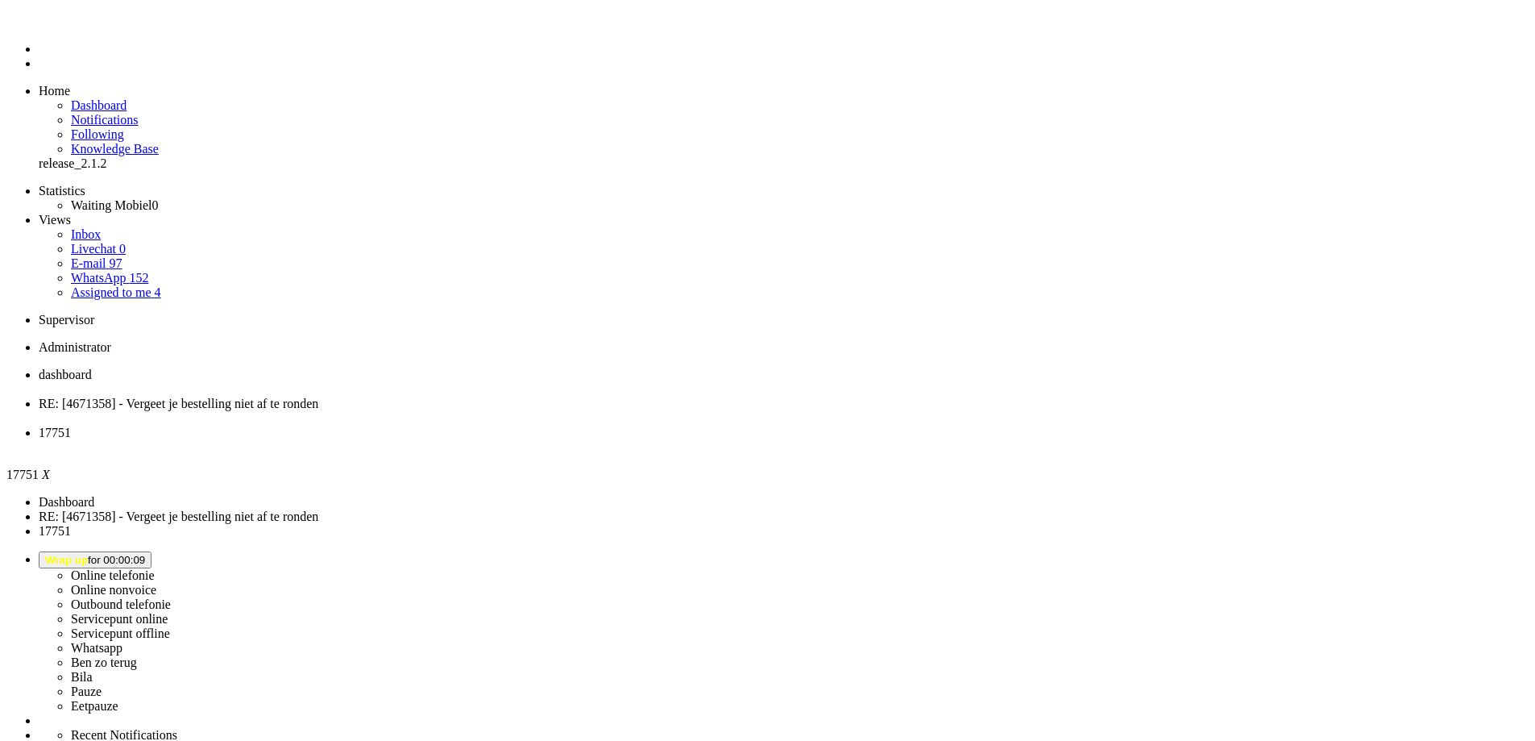
click at [599, 440] on div "Close tab" at bounding box center [784, 447] width 1490 height 15
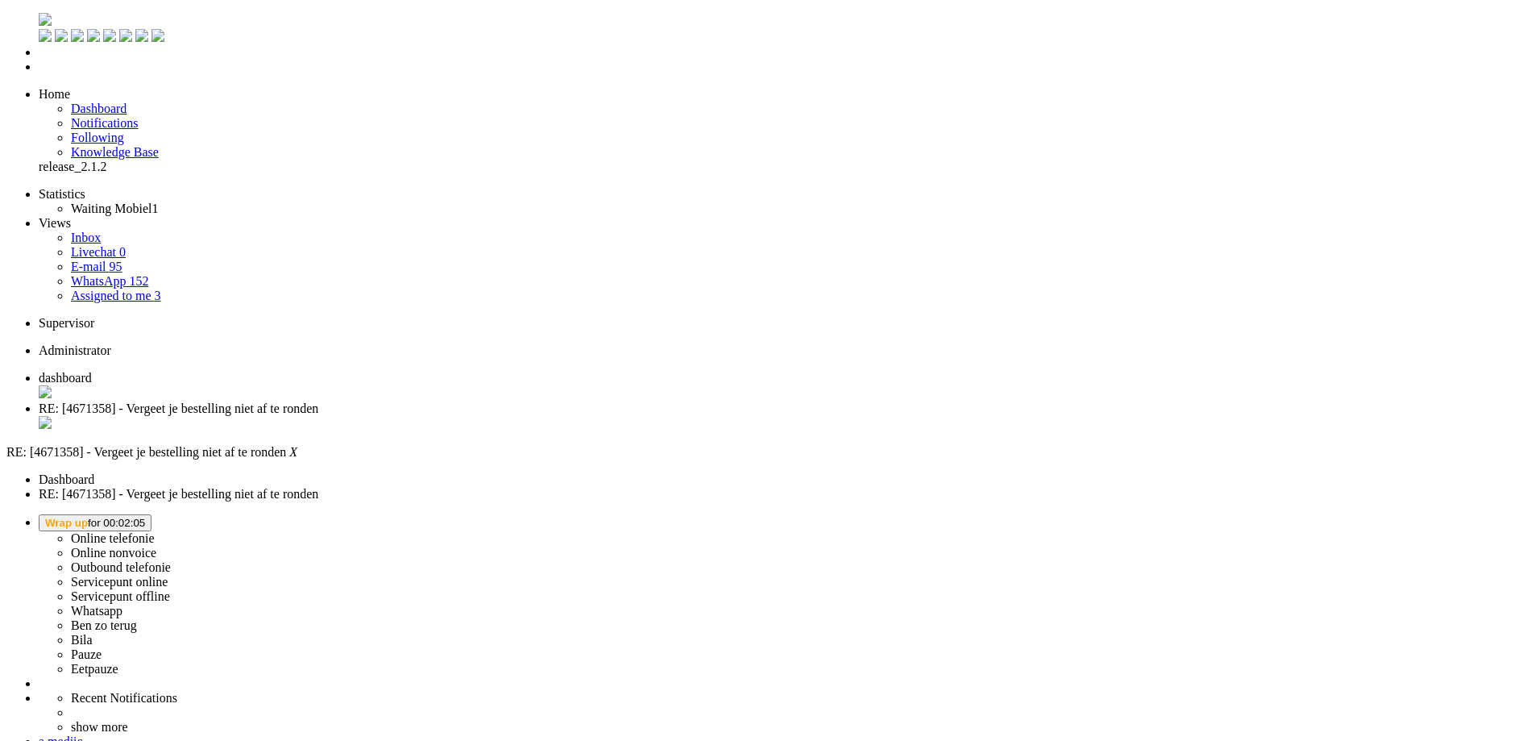
click at [464, 416] on div "Close tab" at bounding box center [784, 424] width 1490 height 16
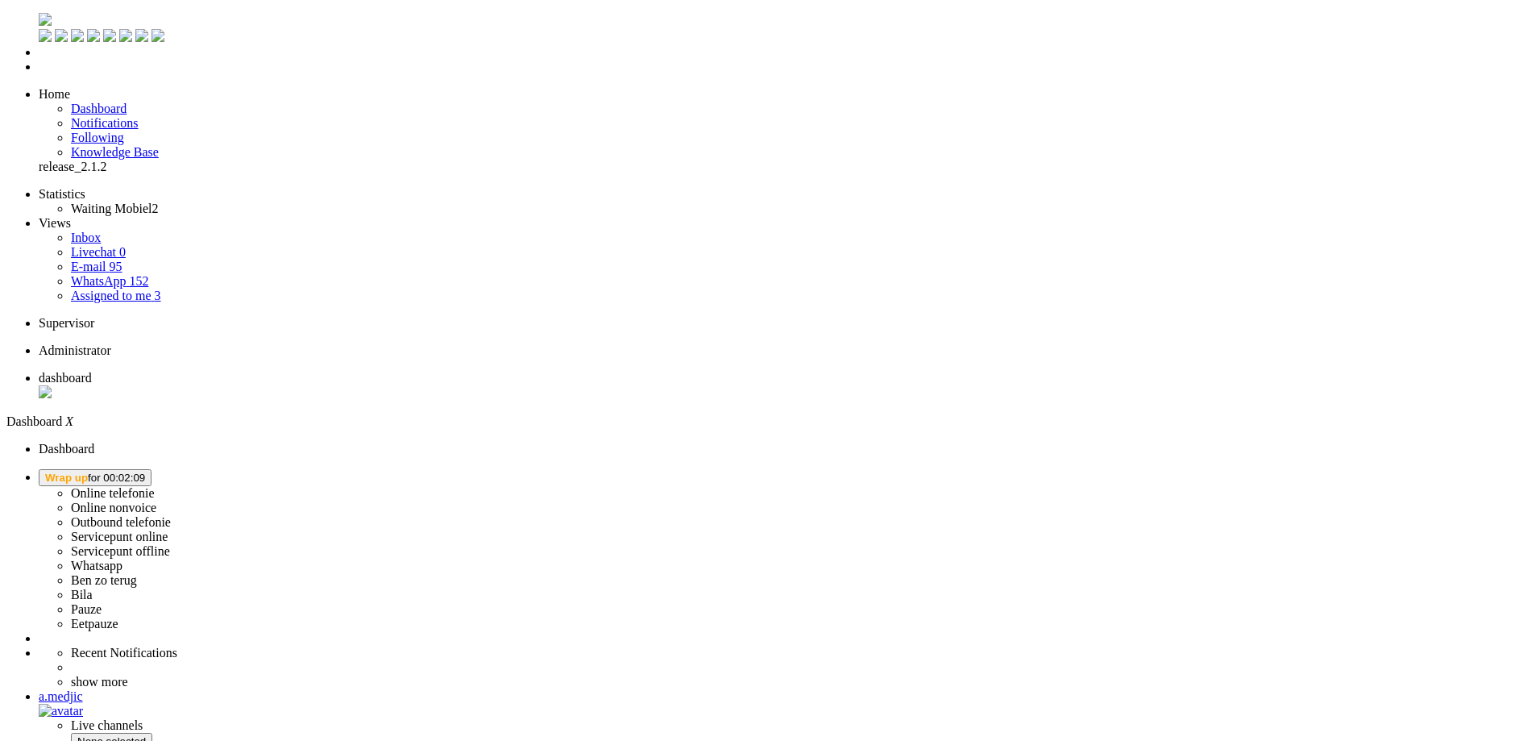
click at [145, 471] on span "Wrap up for 00:02:09" at bounding box center [95, 477] width 100 height 12
click at [155, 486] on label "Online telefonie" at bounding box center [113, 493] width 84 height 14
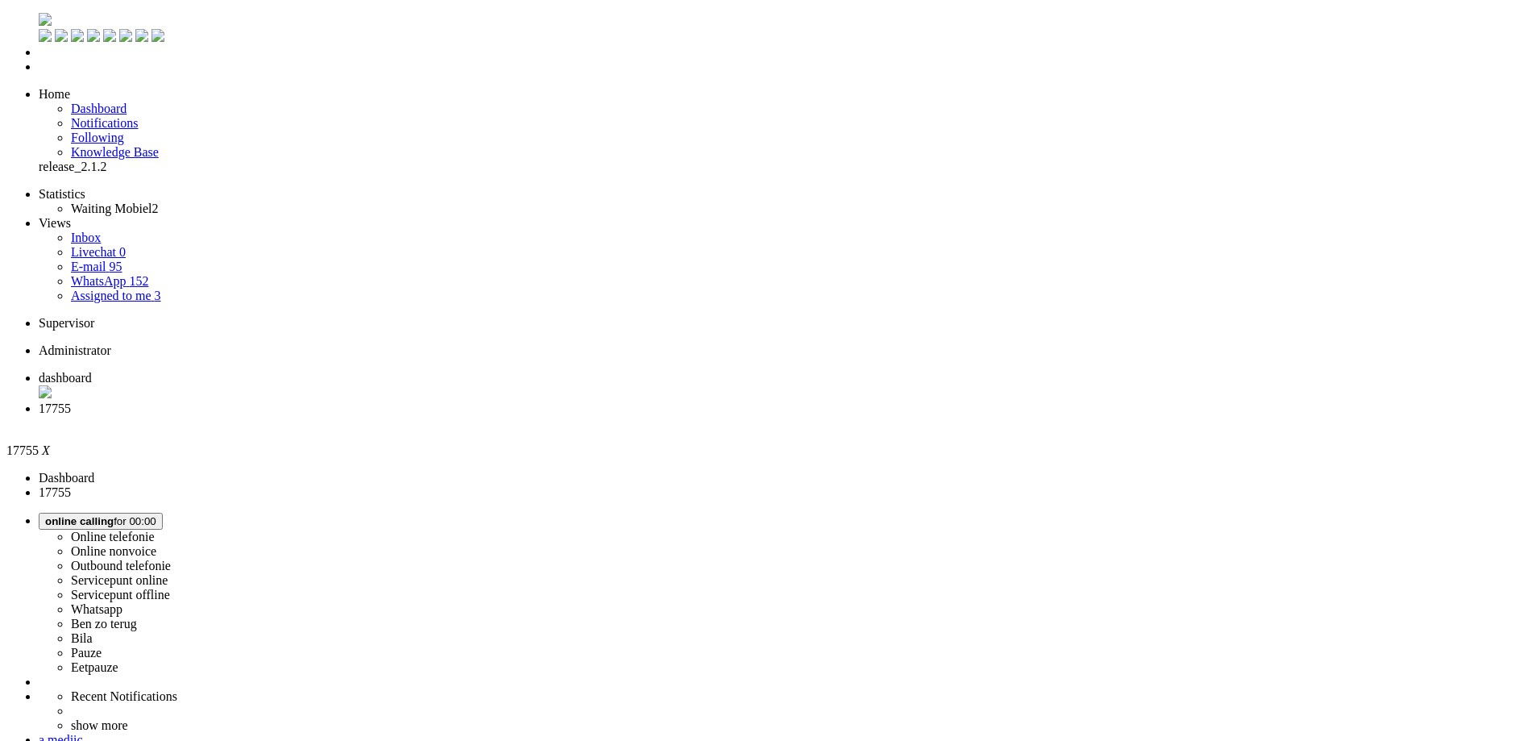
drag, startPoint x: 1455, startPoint y: 596, endPoint x: 1446, endPoint y: 442, distance: 155.0
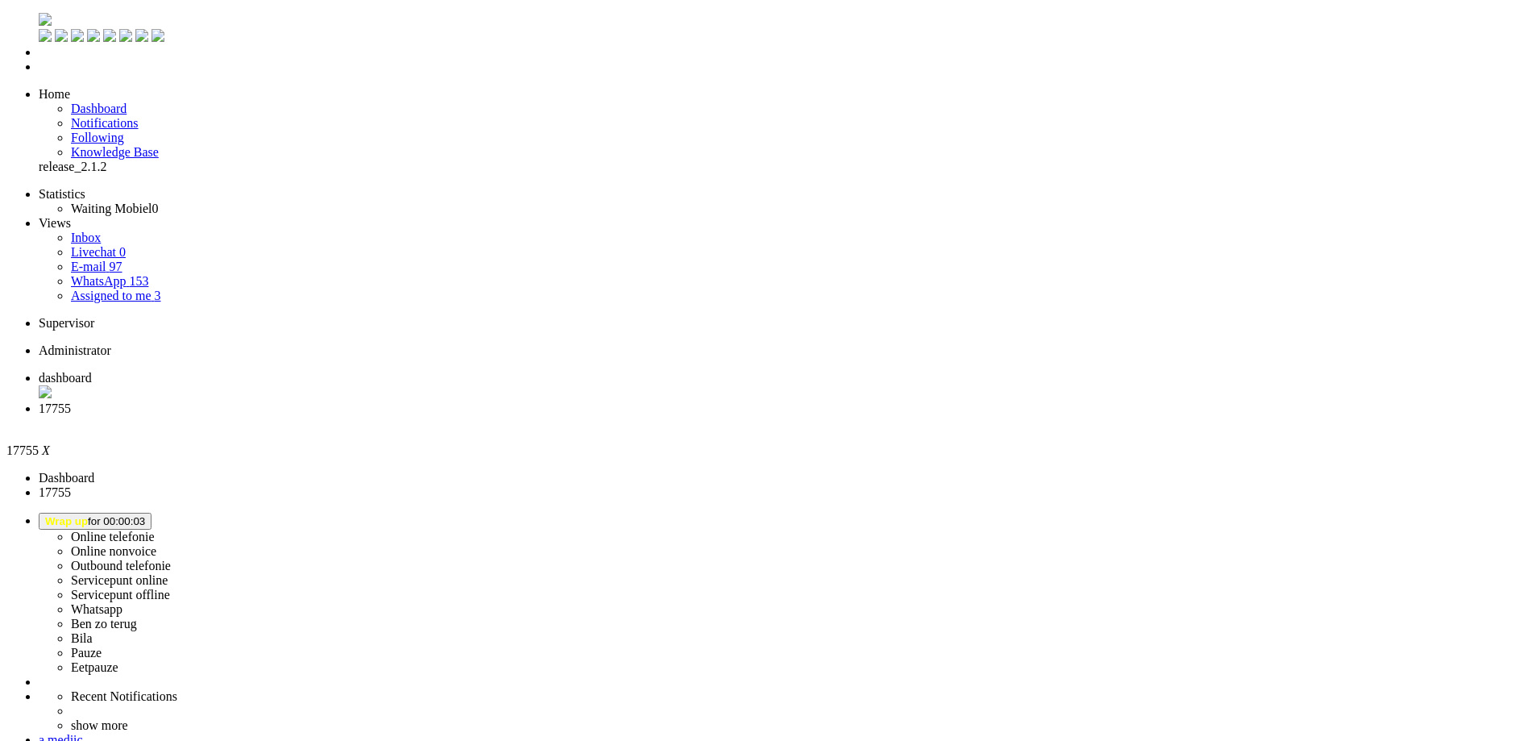
click at [466, 416] on div "Close tab" at bounding box center [784, 423] width 1490 height 15
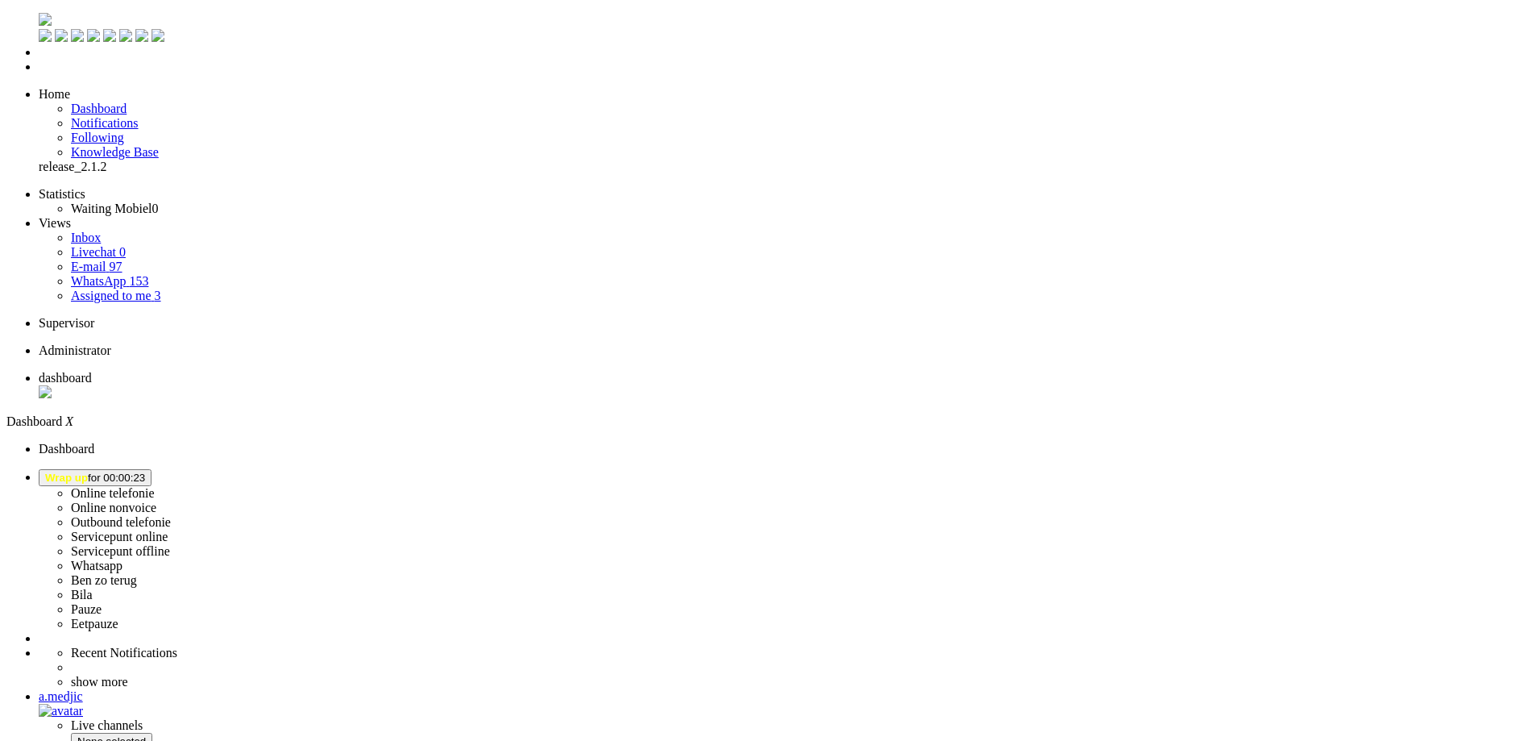
drag, startPoint x: 1367, startPoint y: 19, endPoint x: 1364, endPoint y: 35, distance: 16.3
click at [145, 471] on span "Wrap up for 00:01:00" at bounding box center [95, 477] width 100 height 12
click at [155, 486] on label "Online telefonie" at bounding box center [113, 493] width 84 height 14
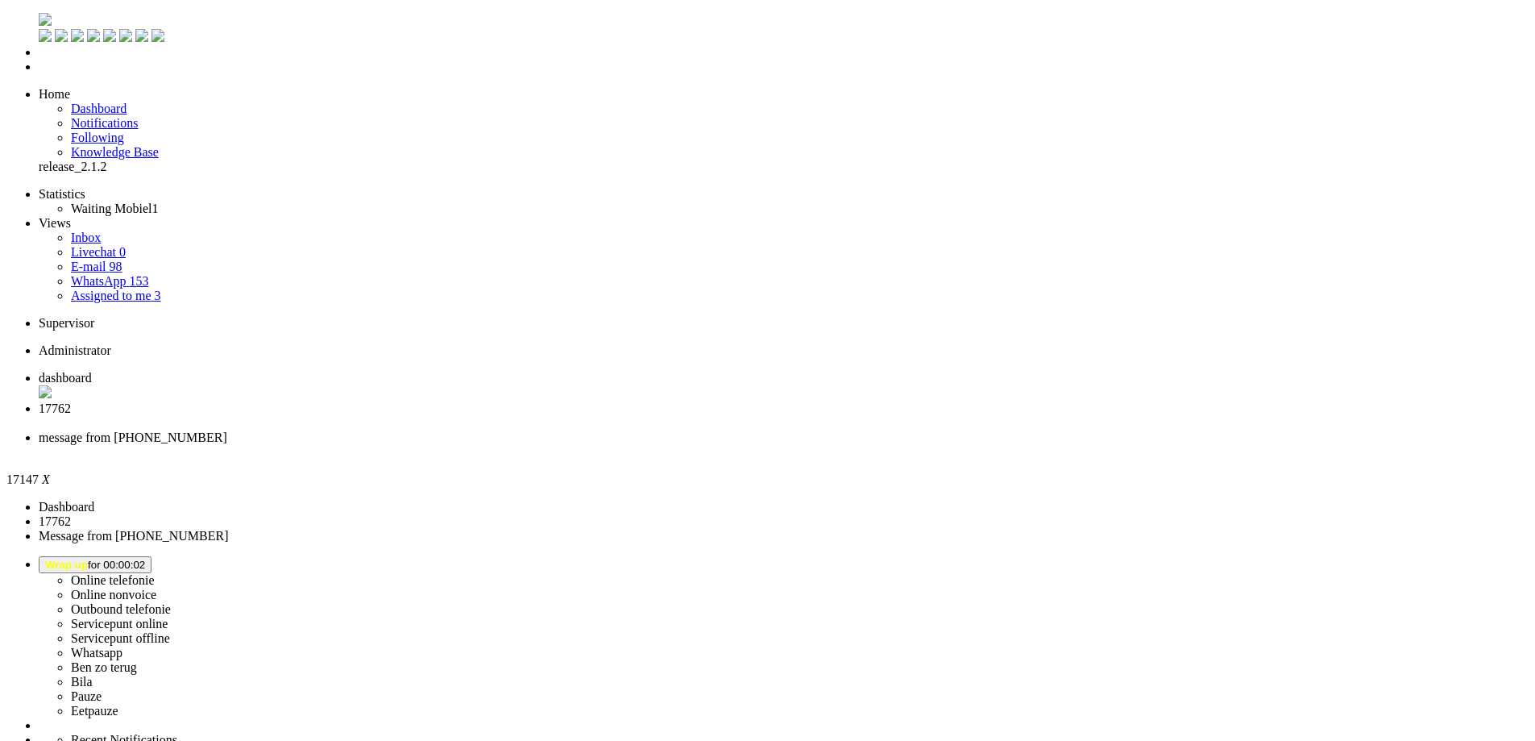
type input "ree"
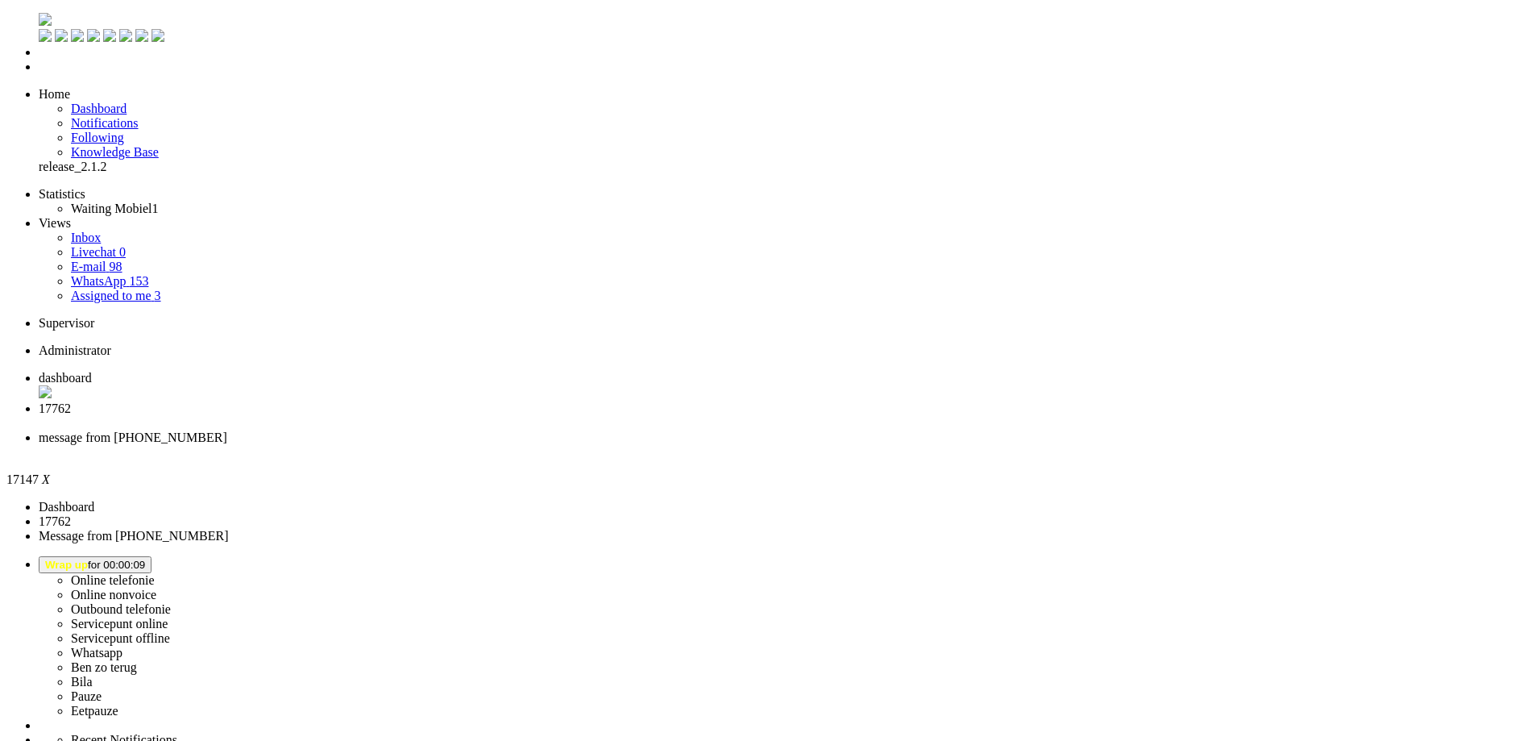
click at [434, 401] on li "17762" at bounding box center [784, 415] width 1490 height 29
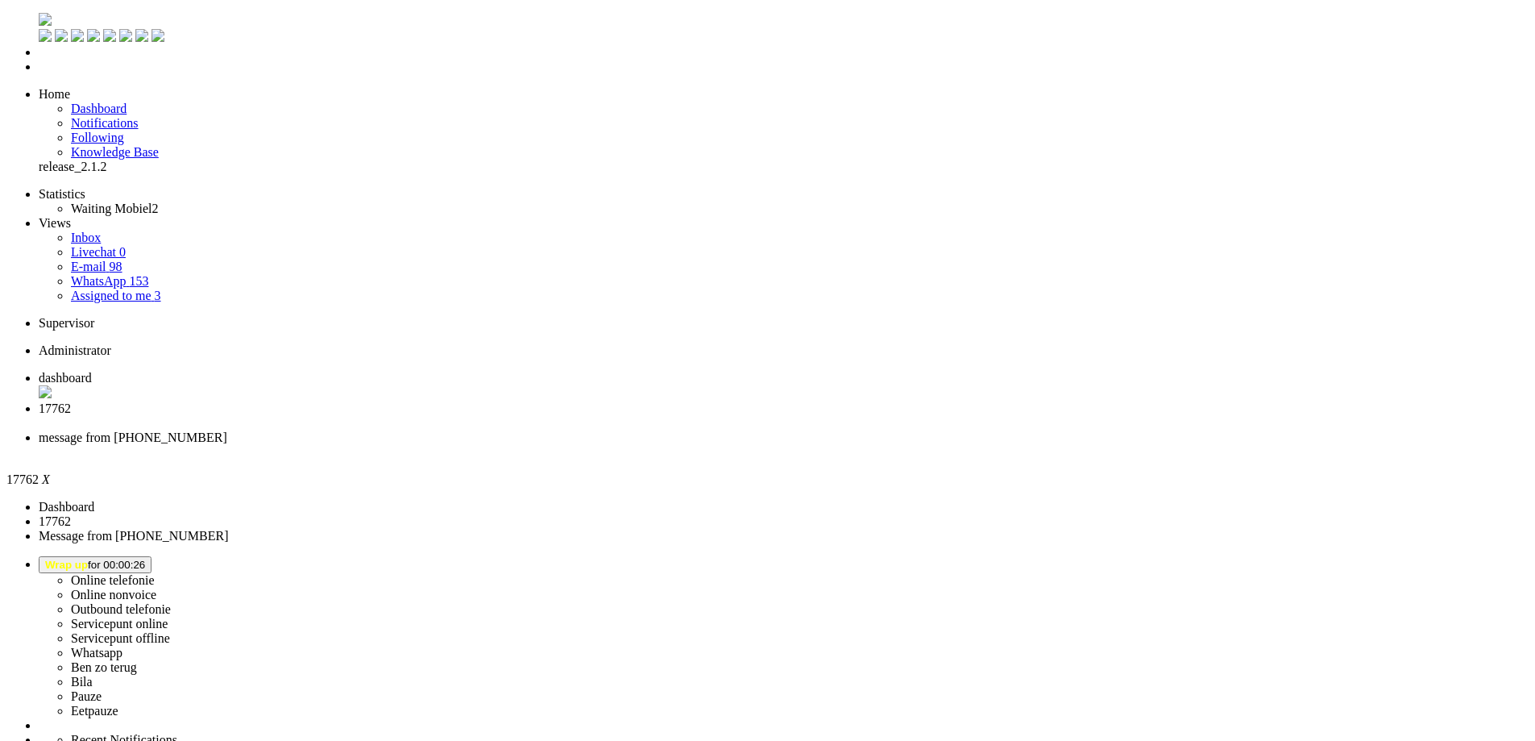
click at [460, 416] on div "Close tab" at bounding box center [784, 423] width 1490 height 15
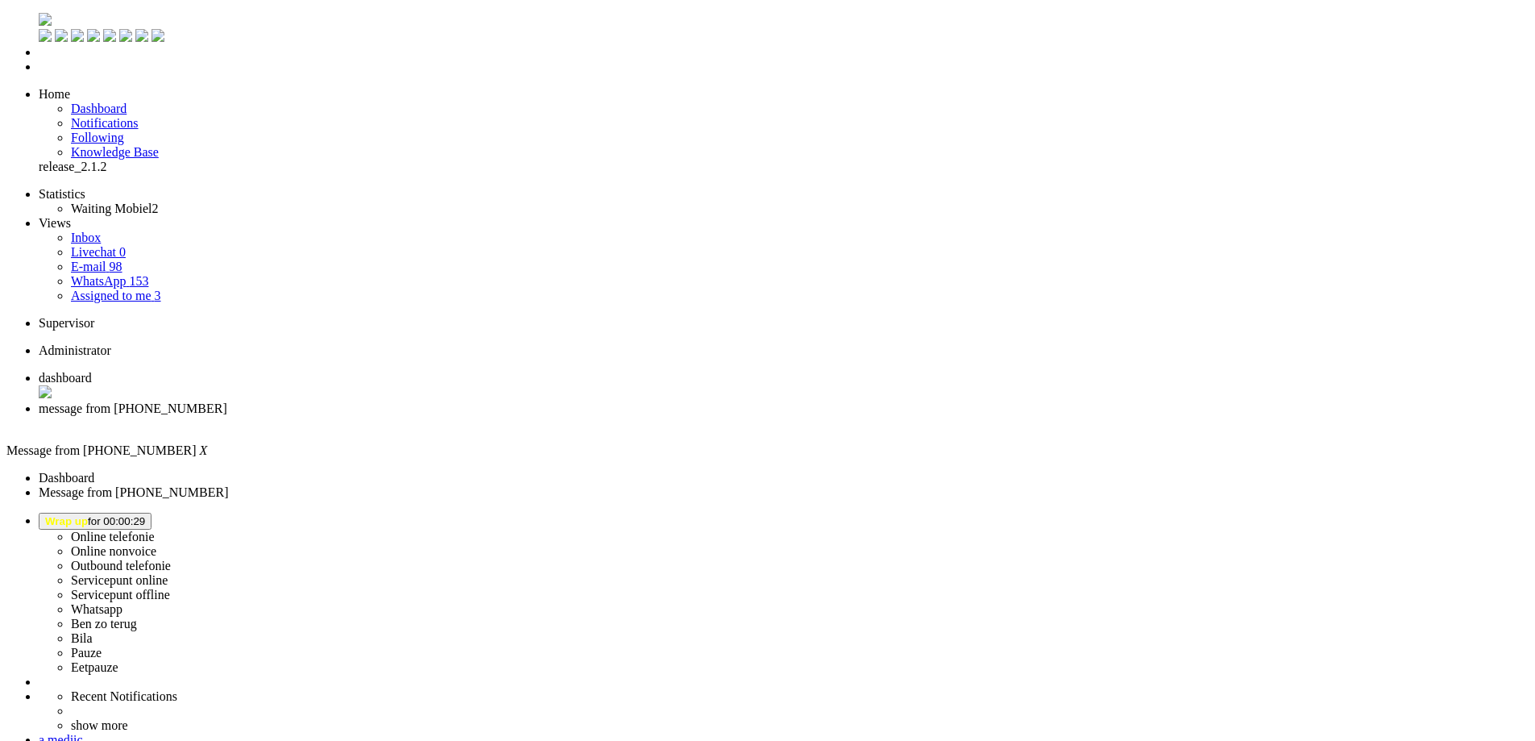
click at [460, 416] on div "Close tab" at bounding box center [784, 423] width 1490 height 15
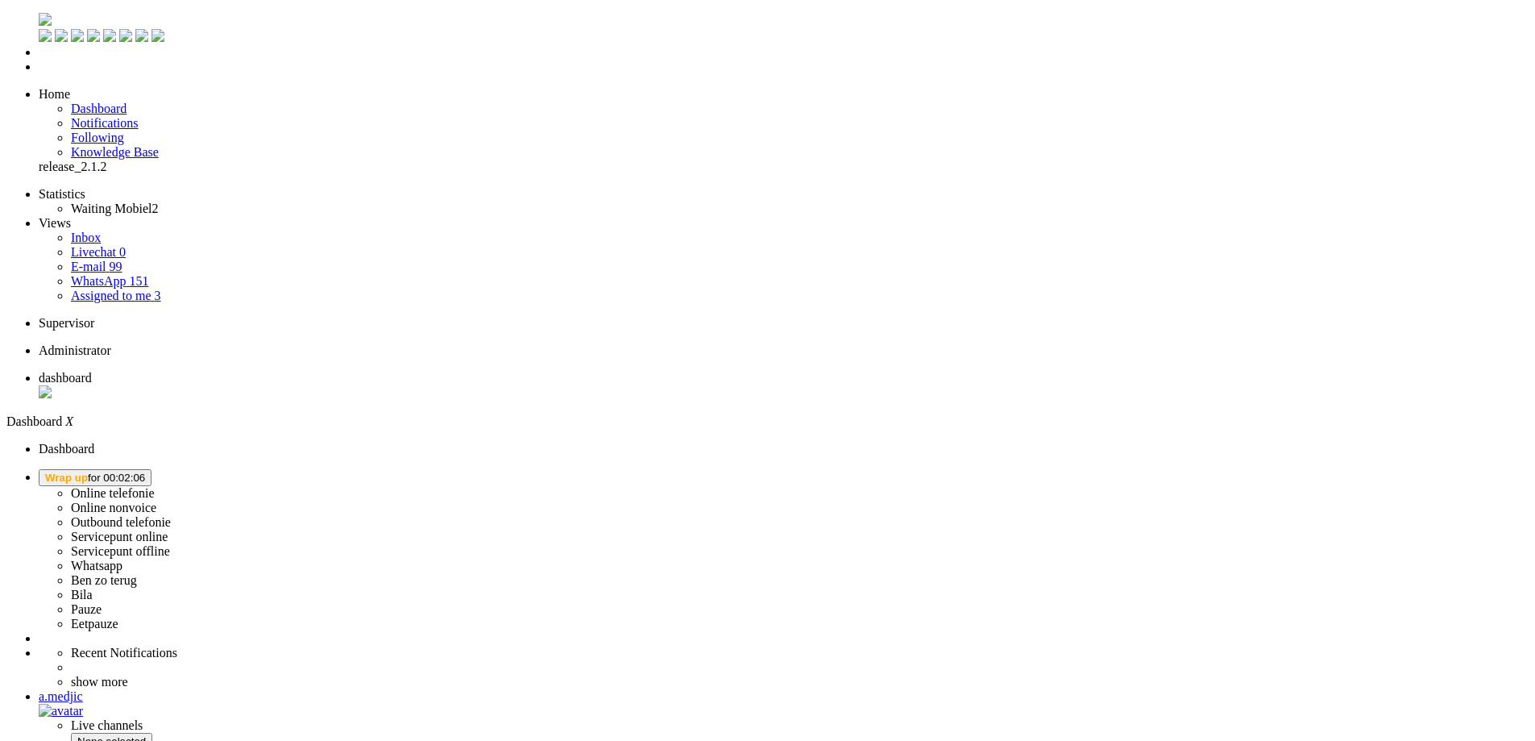
click at [145, 471] on span "Wrap up for 00:02:06" at bounding box center [95, 477] width 100 height 12
click at [155, 486] on label "Online telefonie" at bounding box center [113, 493] width 84 height 14
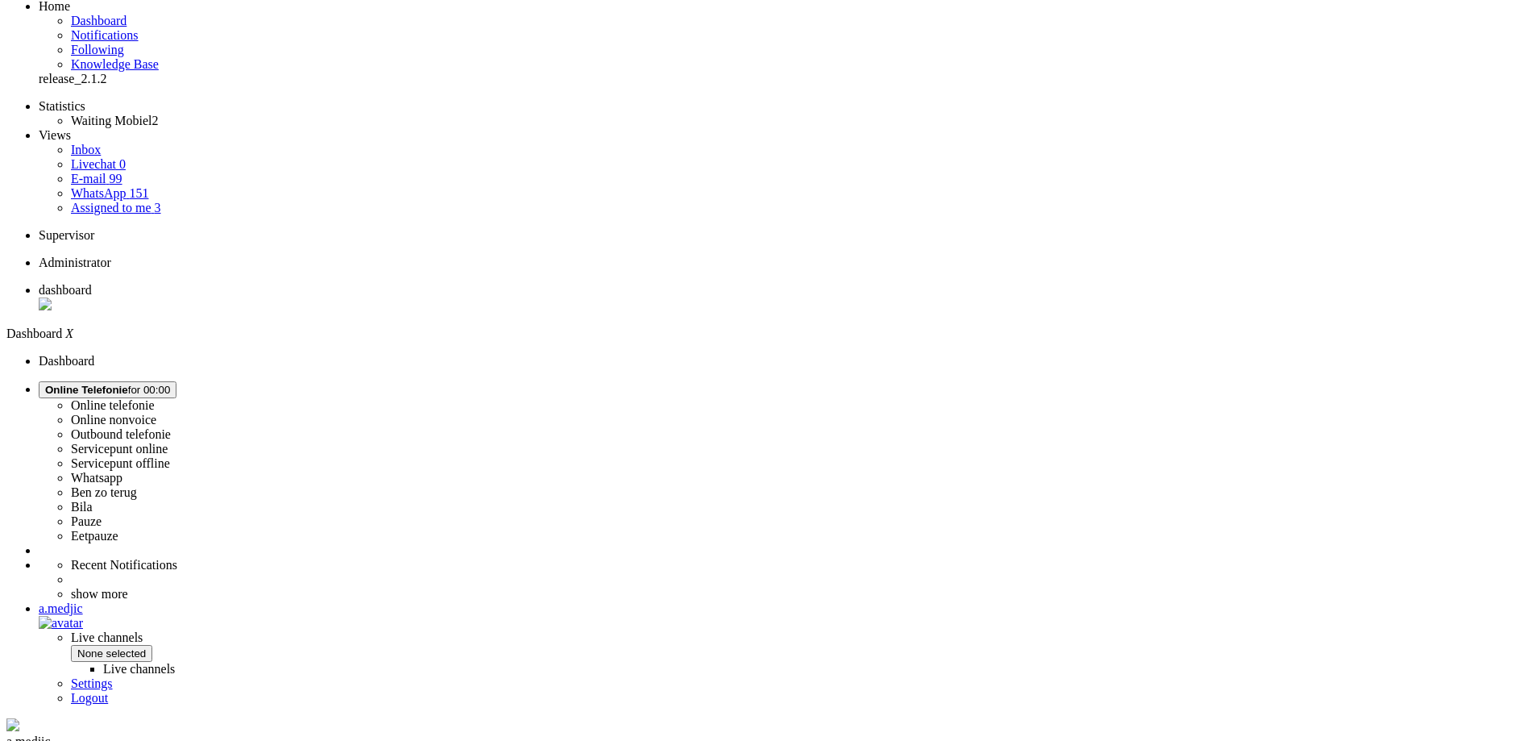
scroll to position [168, 0]
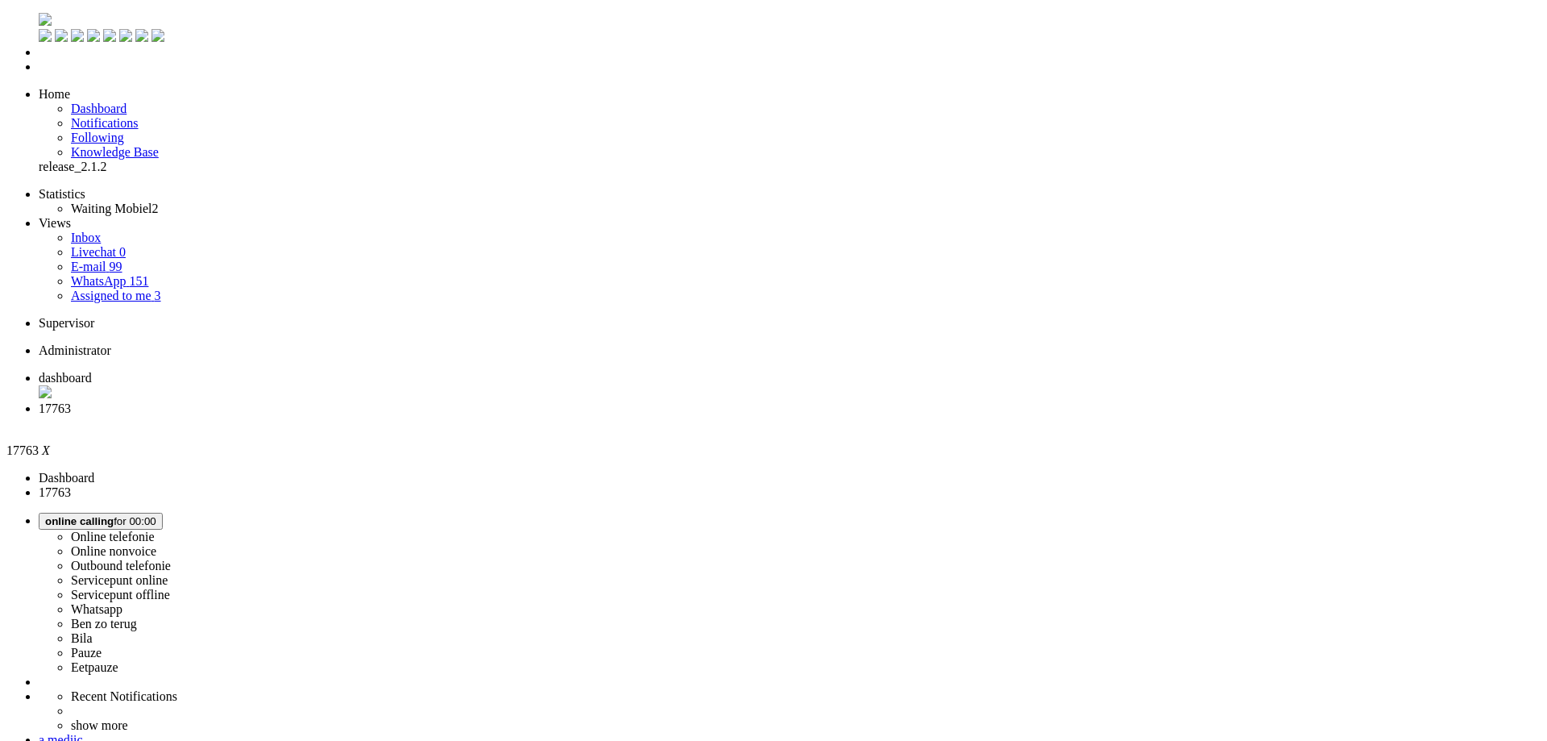
type input "+31624216666"
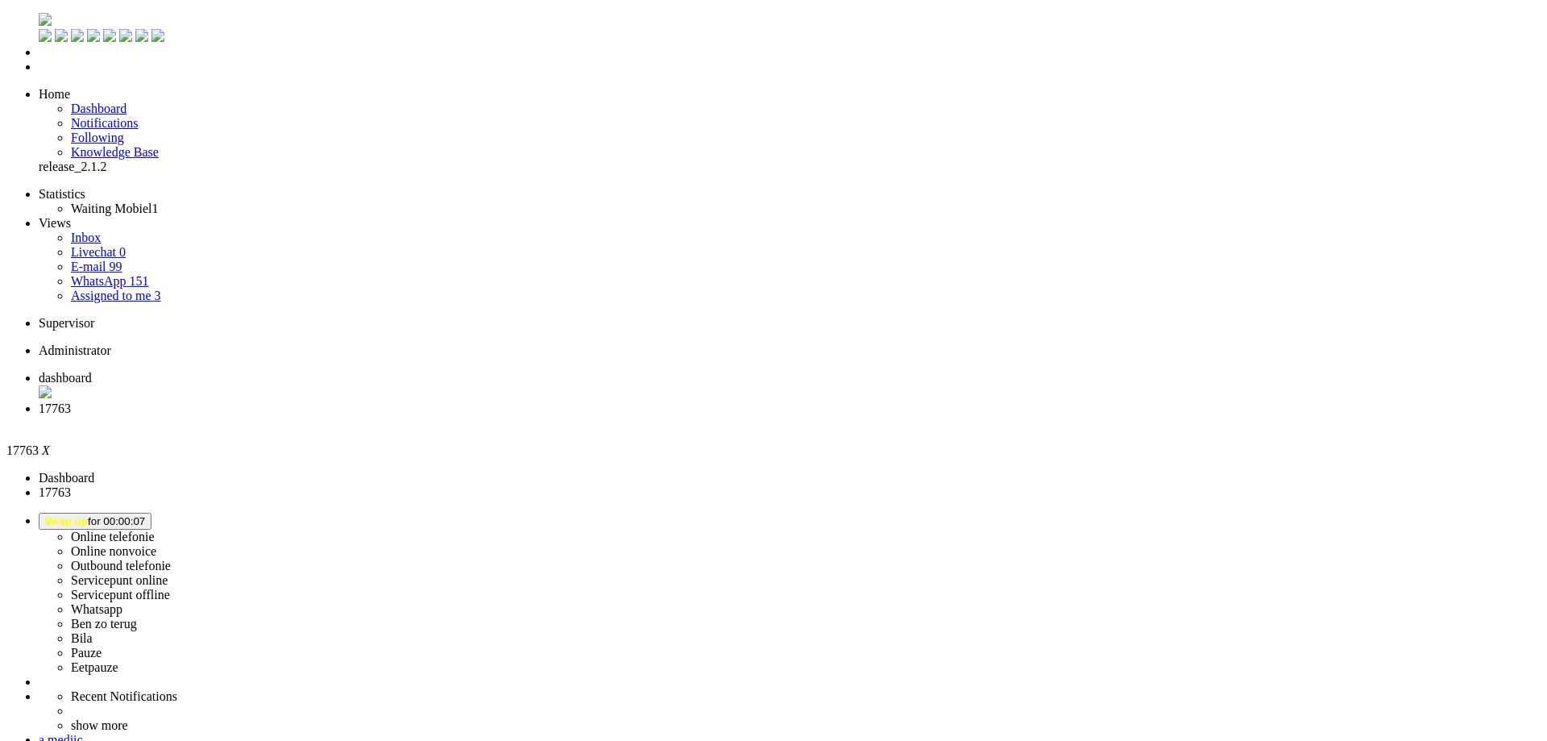
click at [467, 416] on div "Close tab" at bounding box center [790, 423] width 1502 height 15
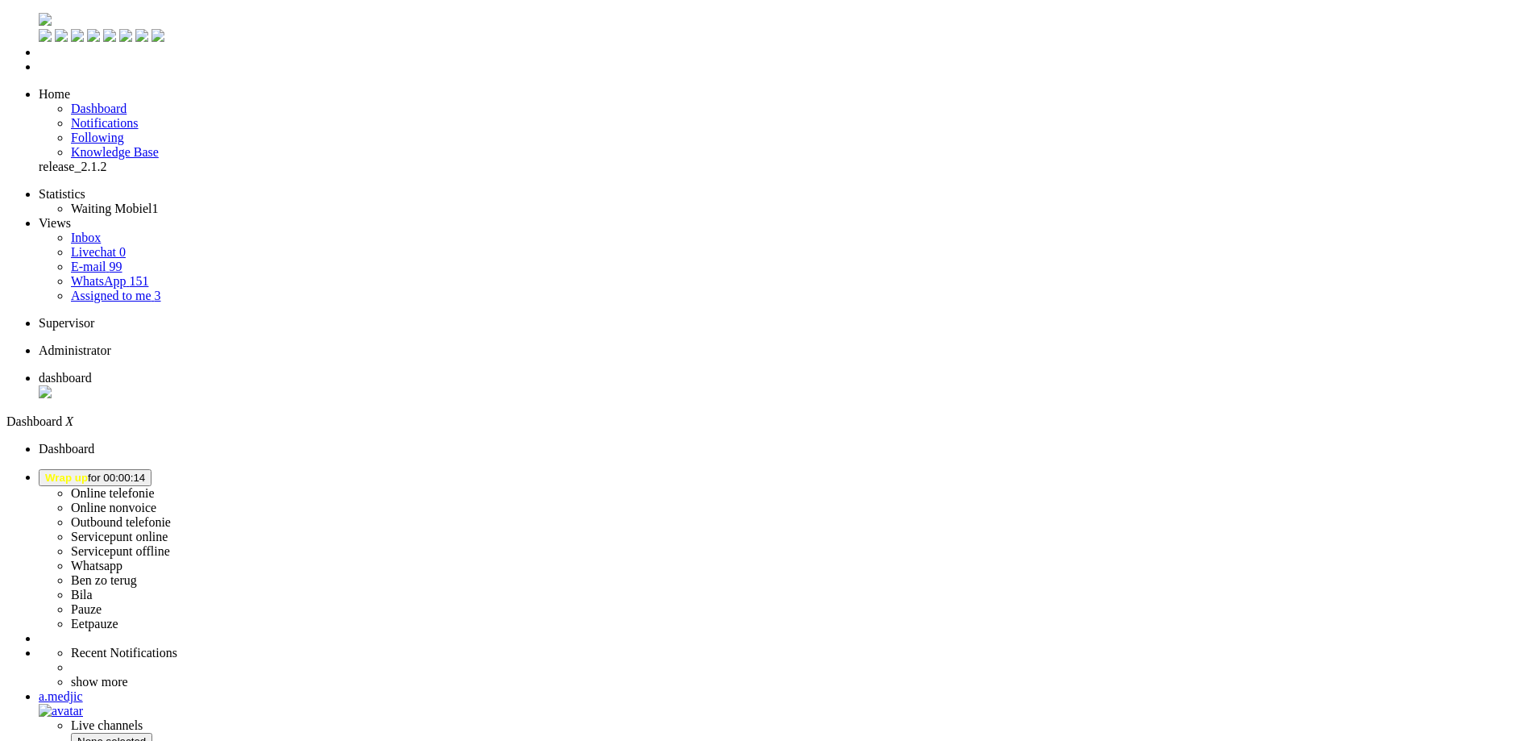
click at [114, 471] on span "away for 00:00" at bounding box center [79, 477] width 68 height 12
click at [155, 486] on label "Online telefonie" at bounding box center [113, 493] width 84 height 14
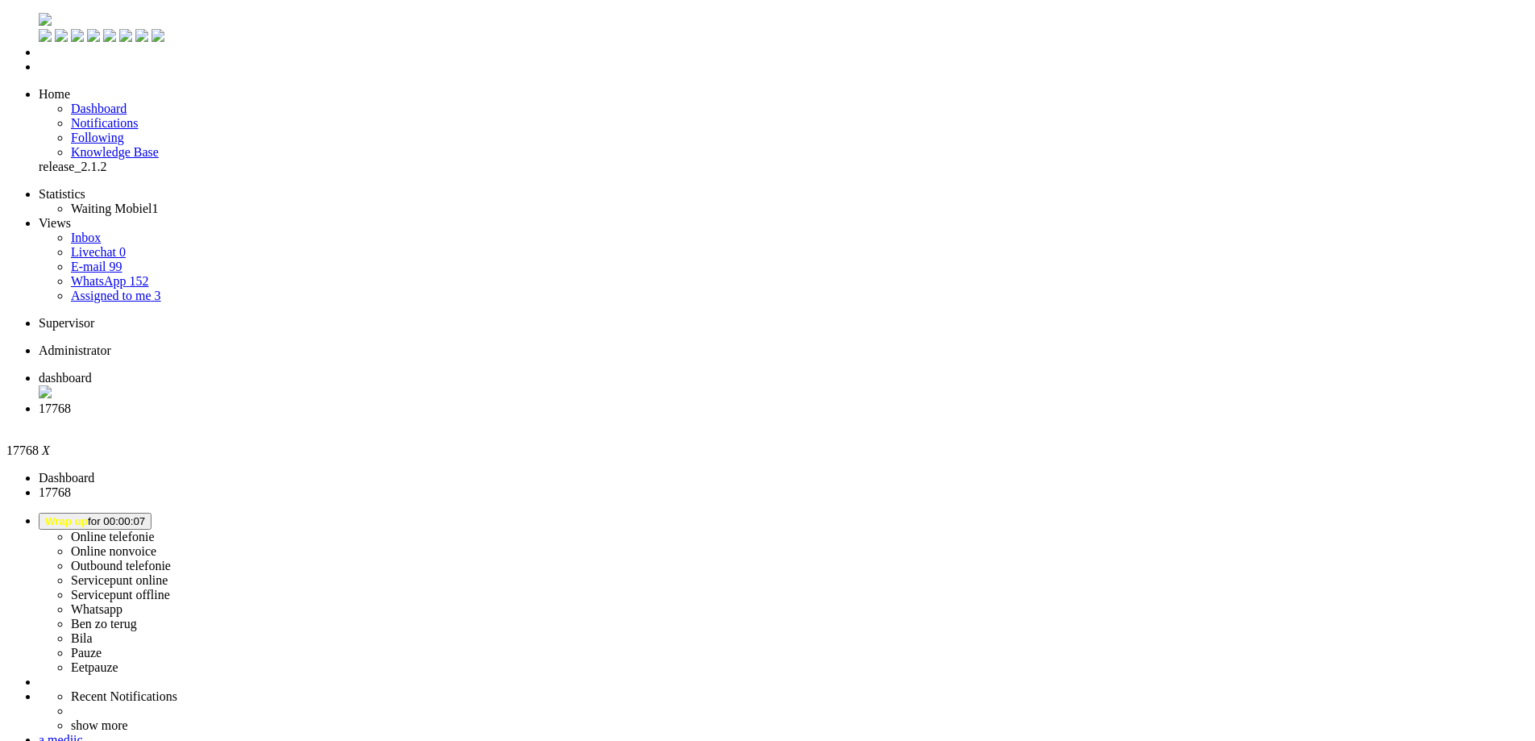
scroll to position [242, 0]
click at [466, 416] on div "Close tab" at bounding box center [784, 423] width 1490 height 15
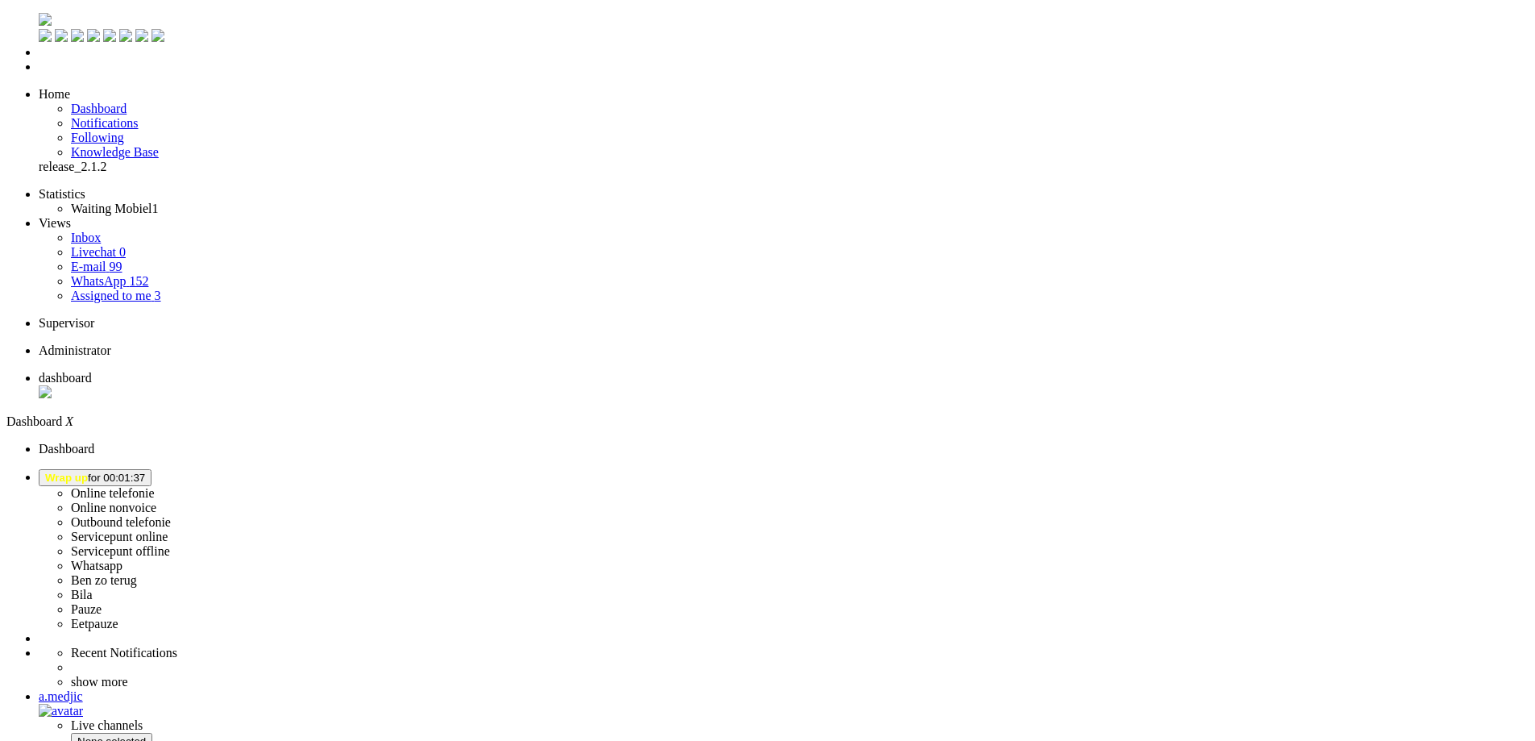
click at [39, 26] on img "Omnidesk" at bounding box center [45, 19] width 13 height 13
click at [39, 24] on img "Omnidesk" at bounding box center [53, 24] width 28 height 0
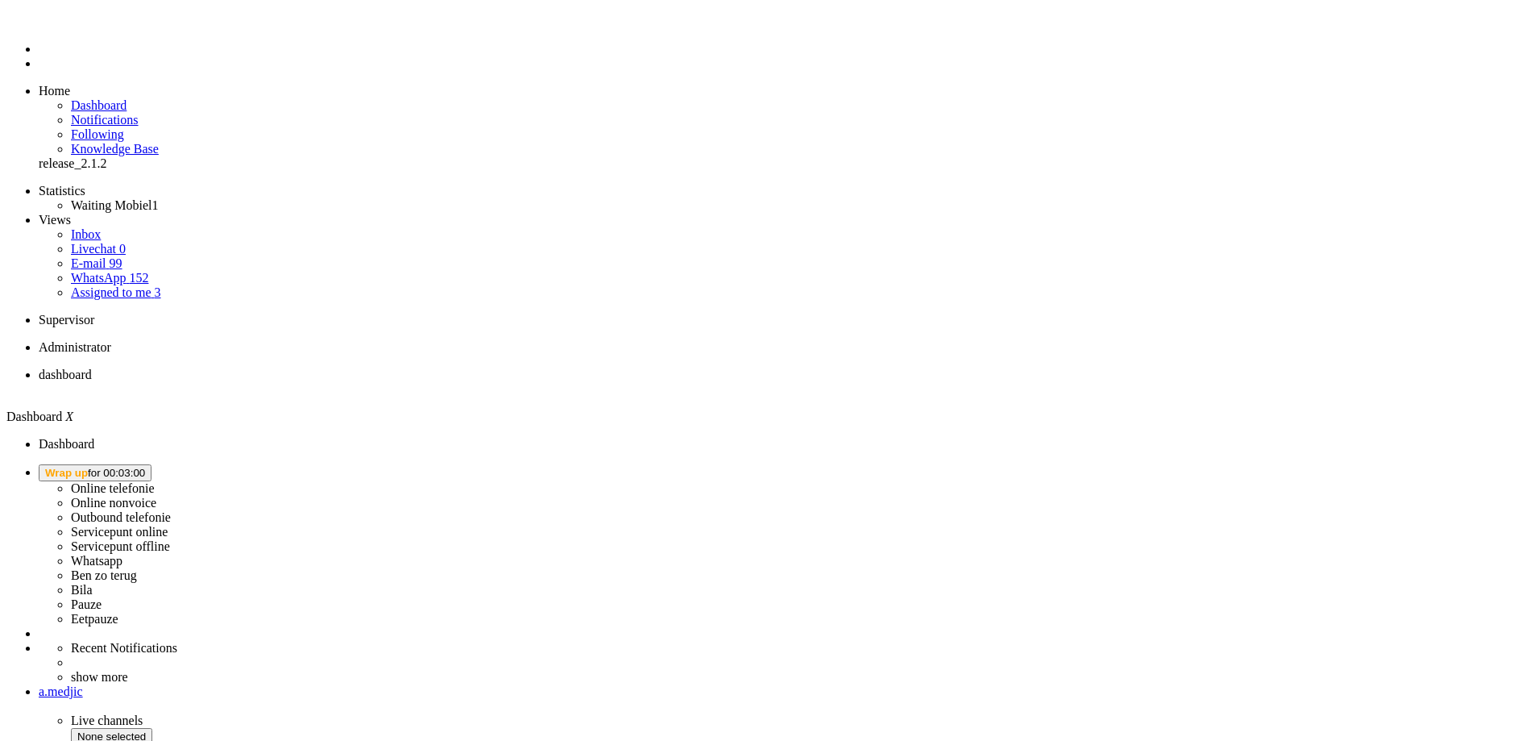
click at [151, 464] on button "Wrap up for 00:03:00" at bounding box center [95, 472] width 113 height 17
click at [155, 481] on label "Online telefonie" at bounding box center [113, 488] width 84 height 14
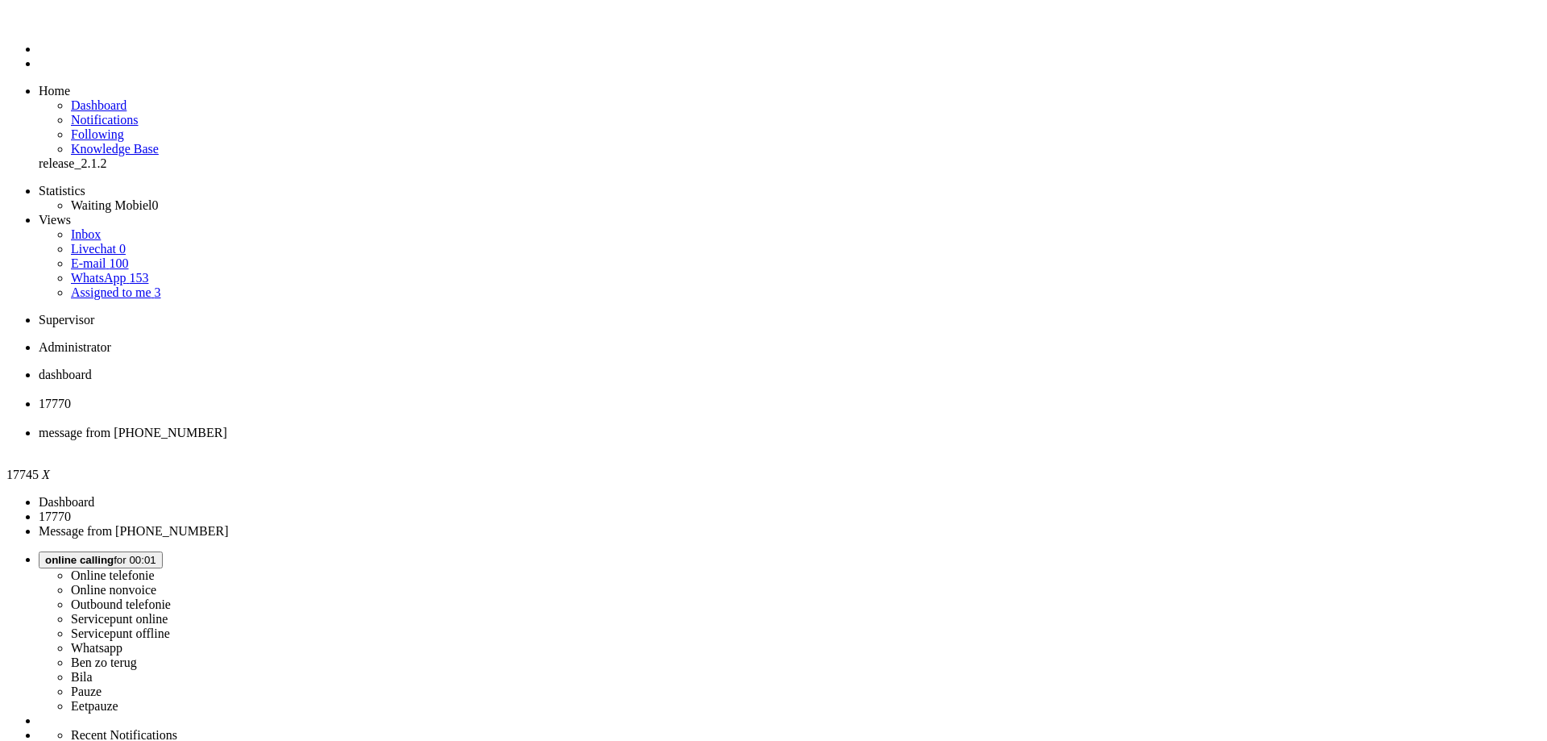
type input "ree"
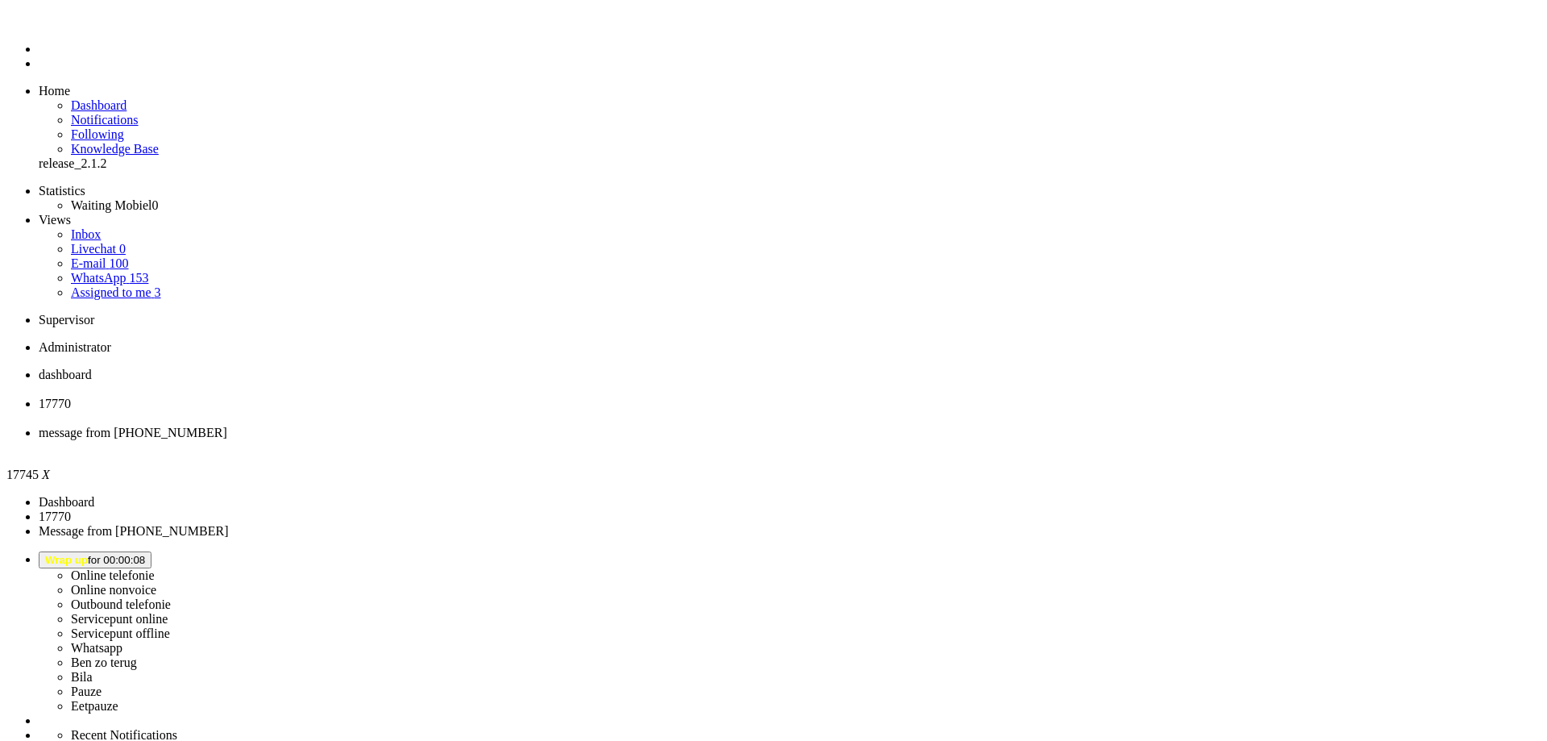
click at [606, 440] on div "Close tab" at bounding box center [790, 447] width 1502 height 15
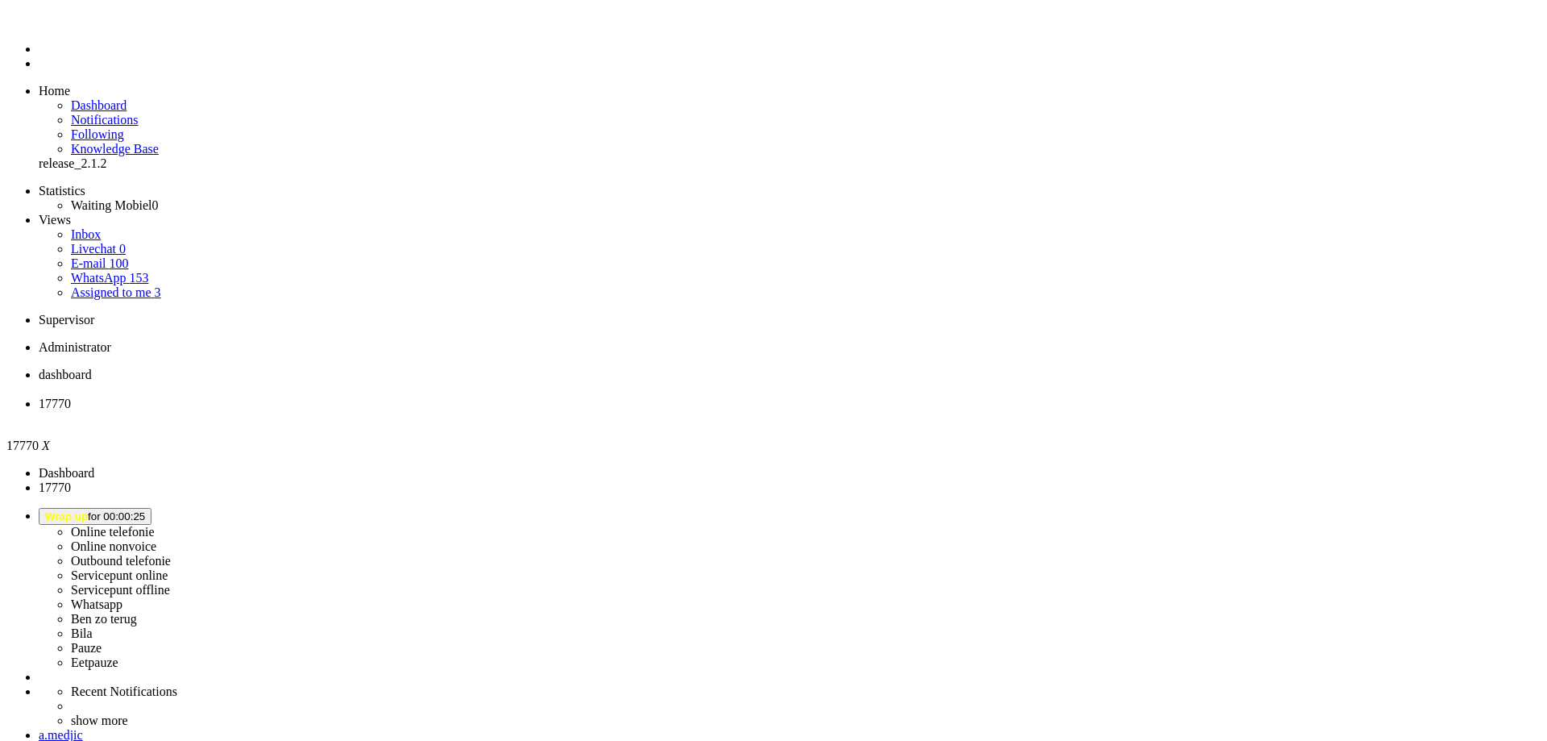
click at [463, 411] on div "Close tab" at bounding box center [790, 418] width 1502 height 15
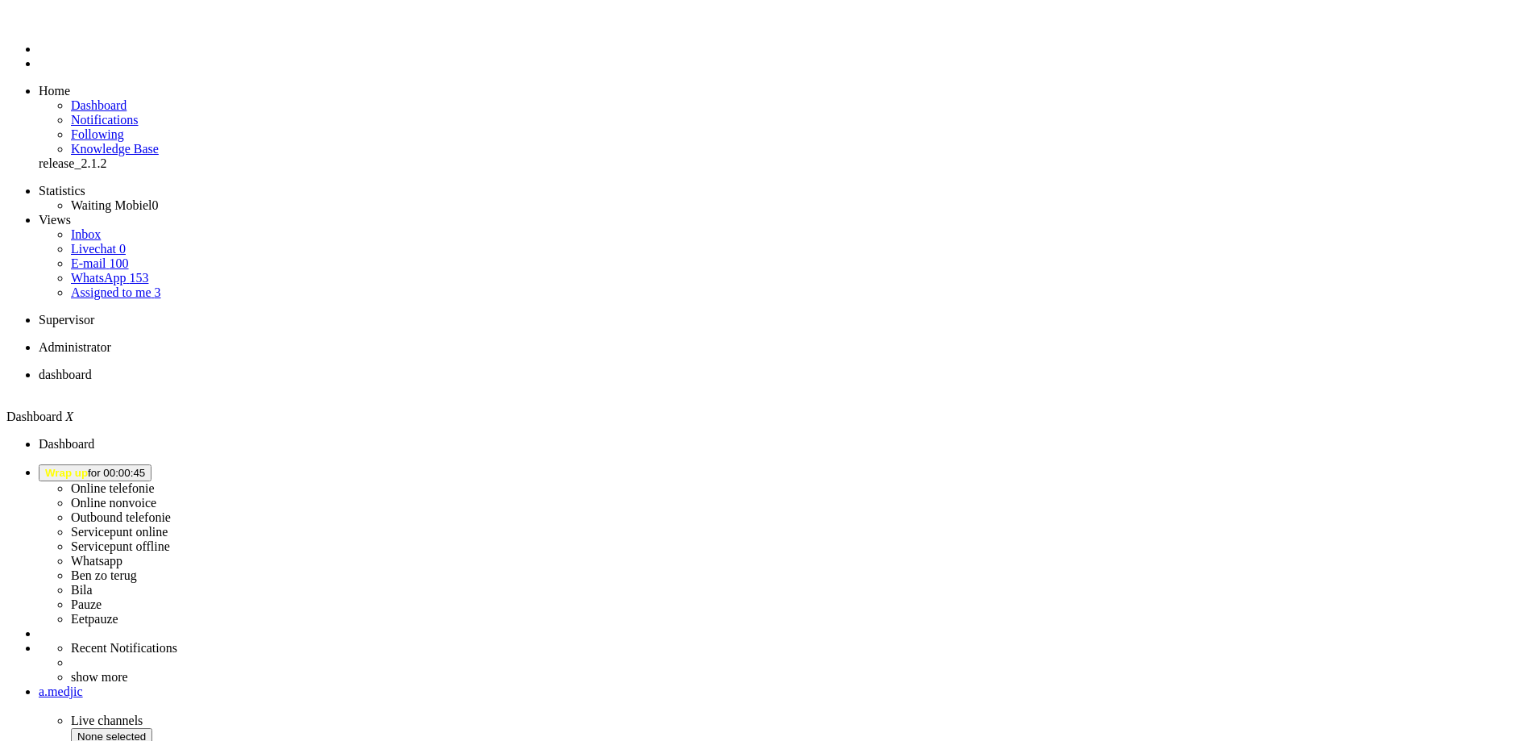
click at [145, 467] on span "Wrap up for 00:01:22" at bounding box center [95, 473] width 100 height 12
click at [156, 496] on label "Online nonvoice" at bounding box center [113, 503] width 85 height 14
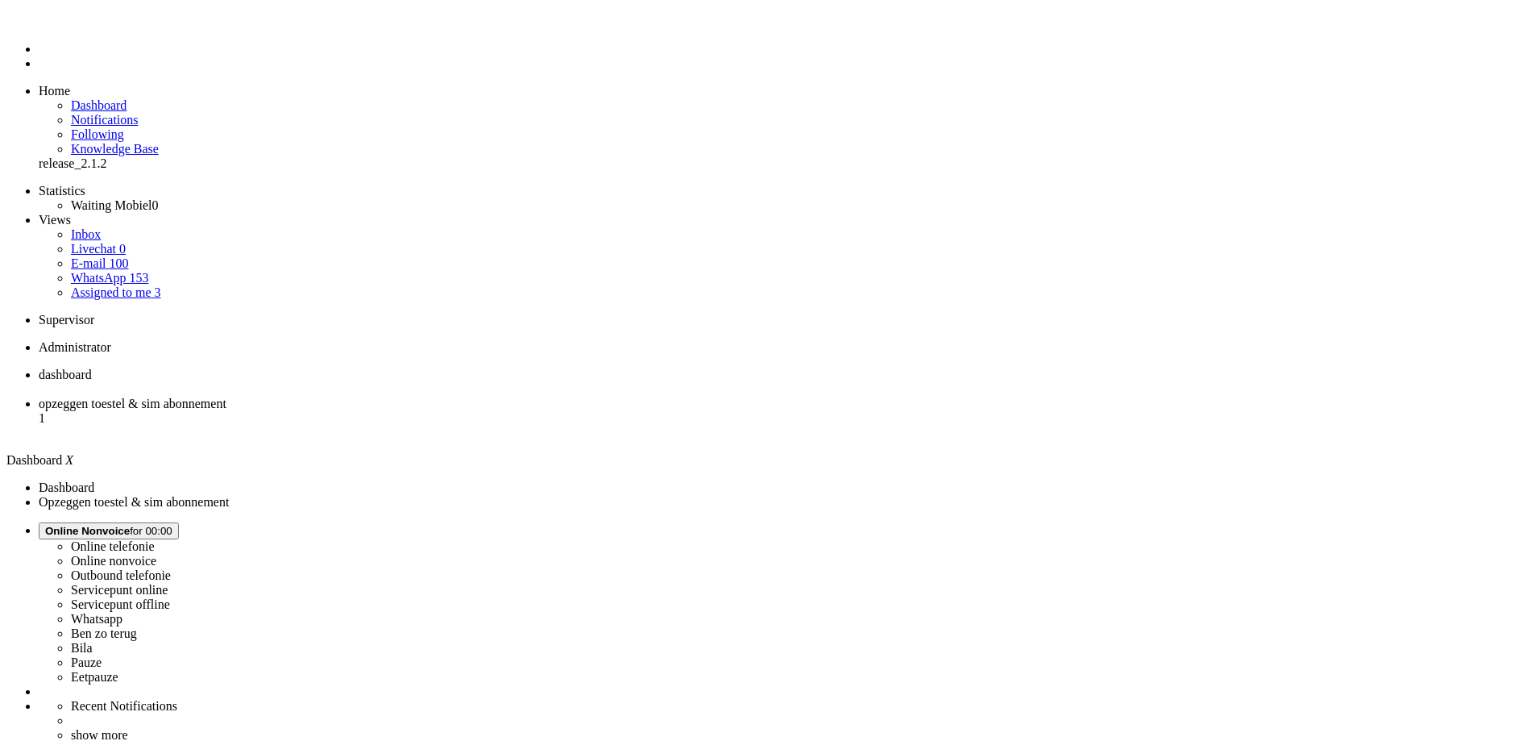
click at [226, 396] on span "opzeggen toestel & sim abonnement" at bounding box center [133, 403] width 188 height 14
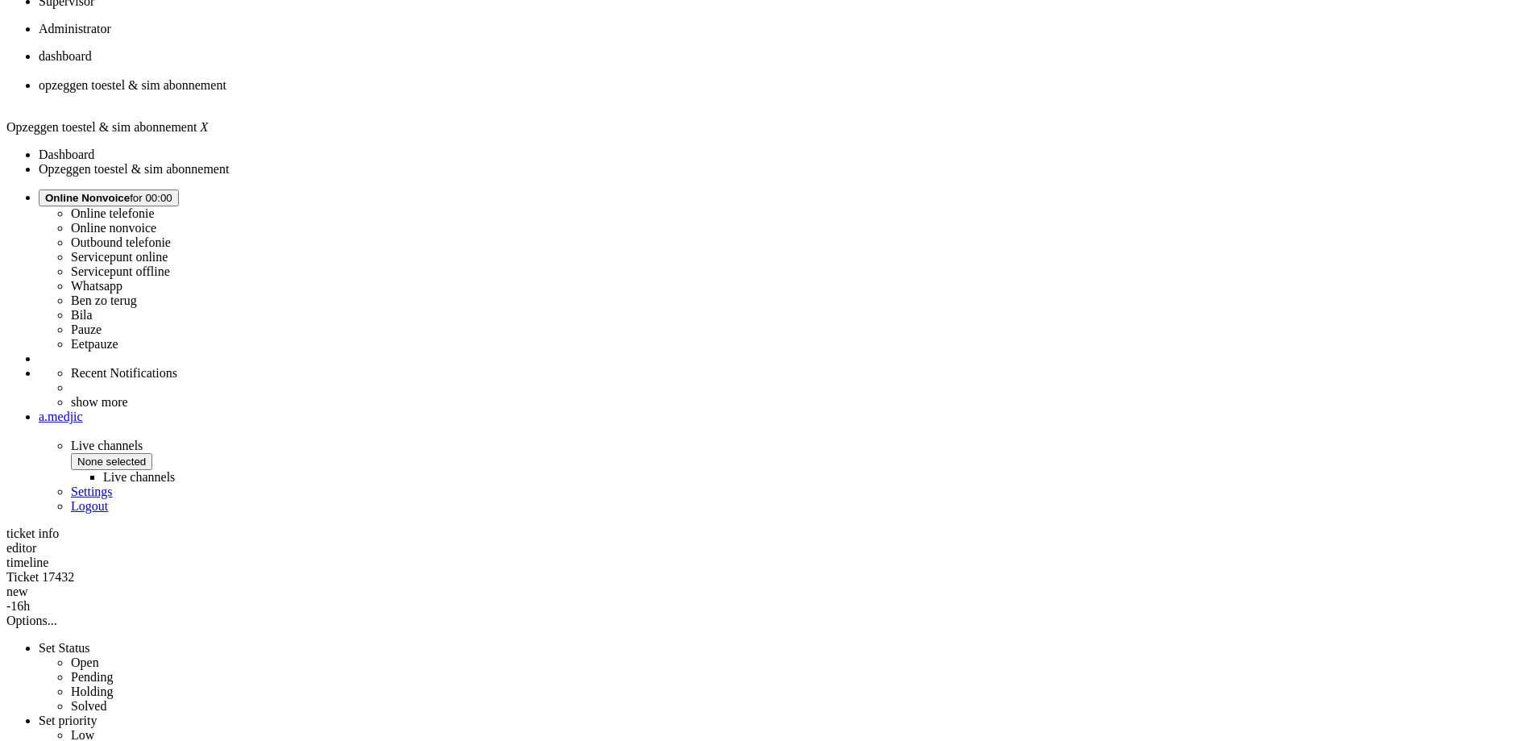
scroll to position [322, 0]
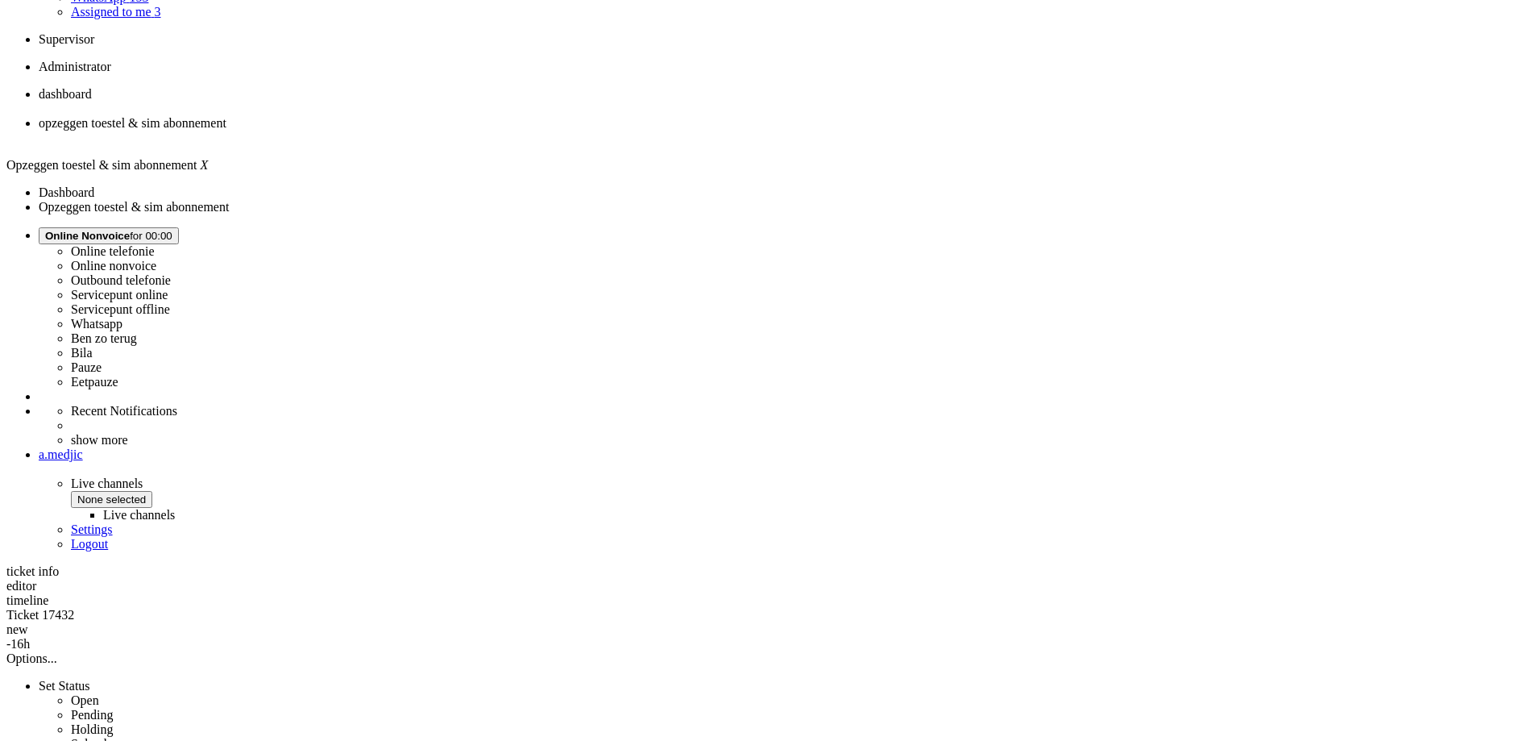
scroll to position [0, 0]
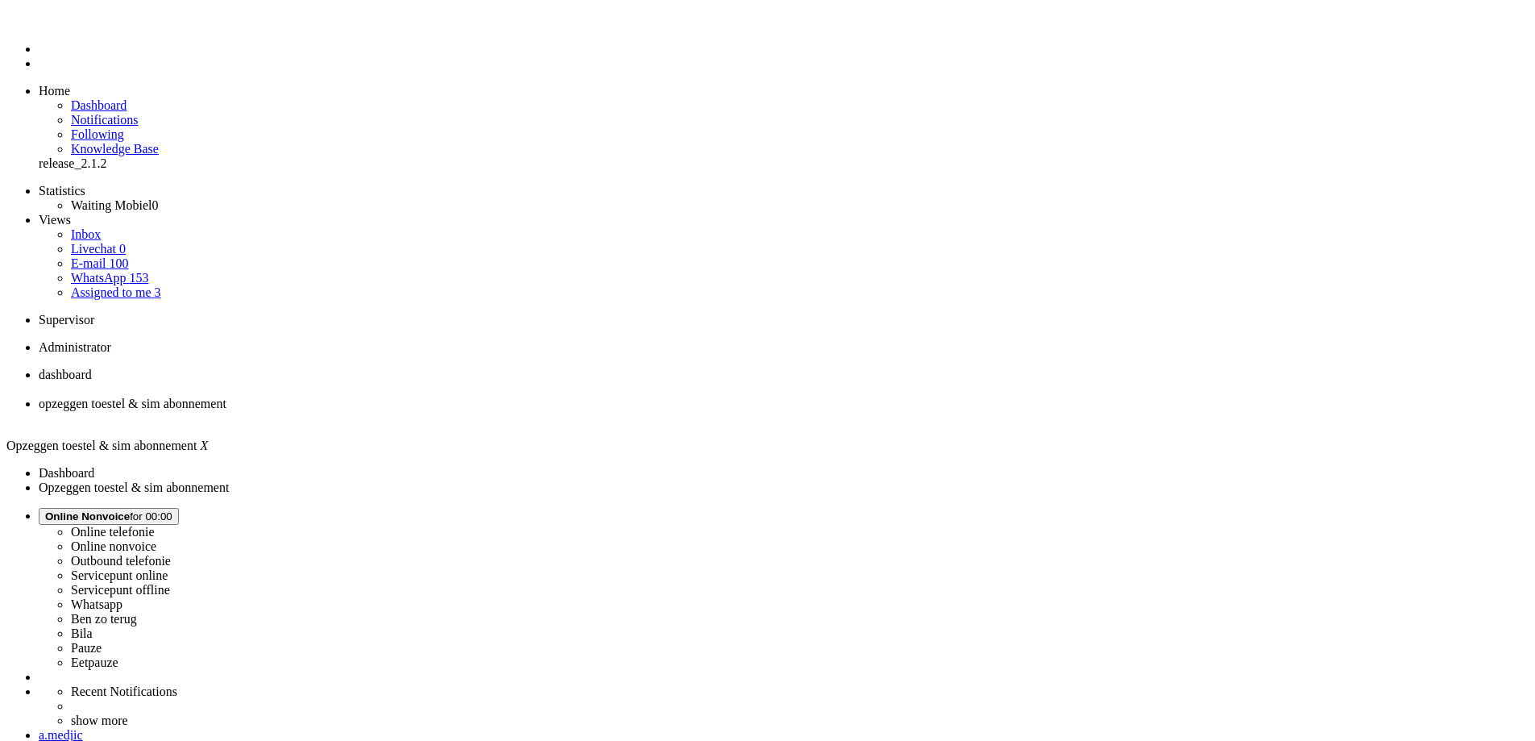
click at [463, 411] on div "Close tab" at bounding box center [784, 418] width 1490 height 15
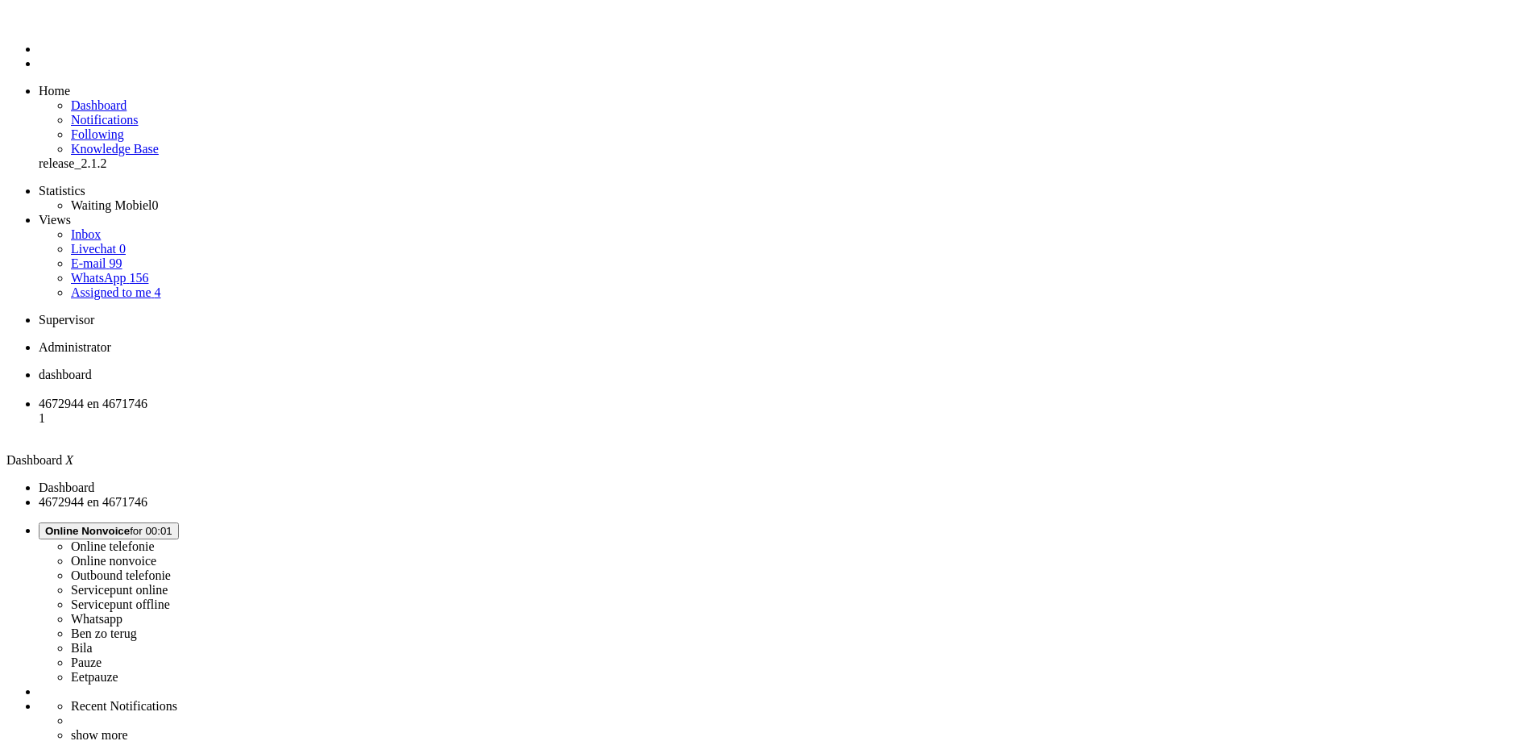
click at [147, 396] on span "4672944 en 4671746" at bounding box center [93, 403] width 109 height 14
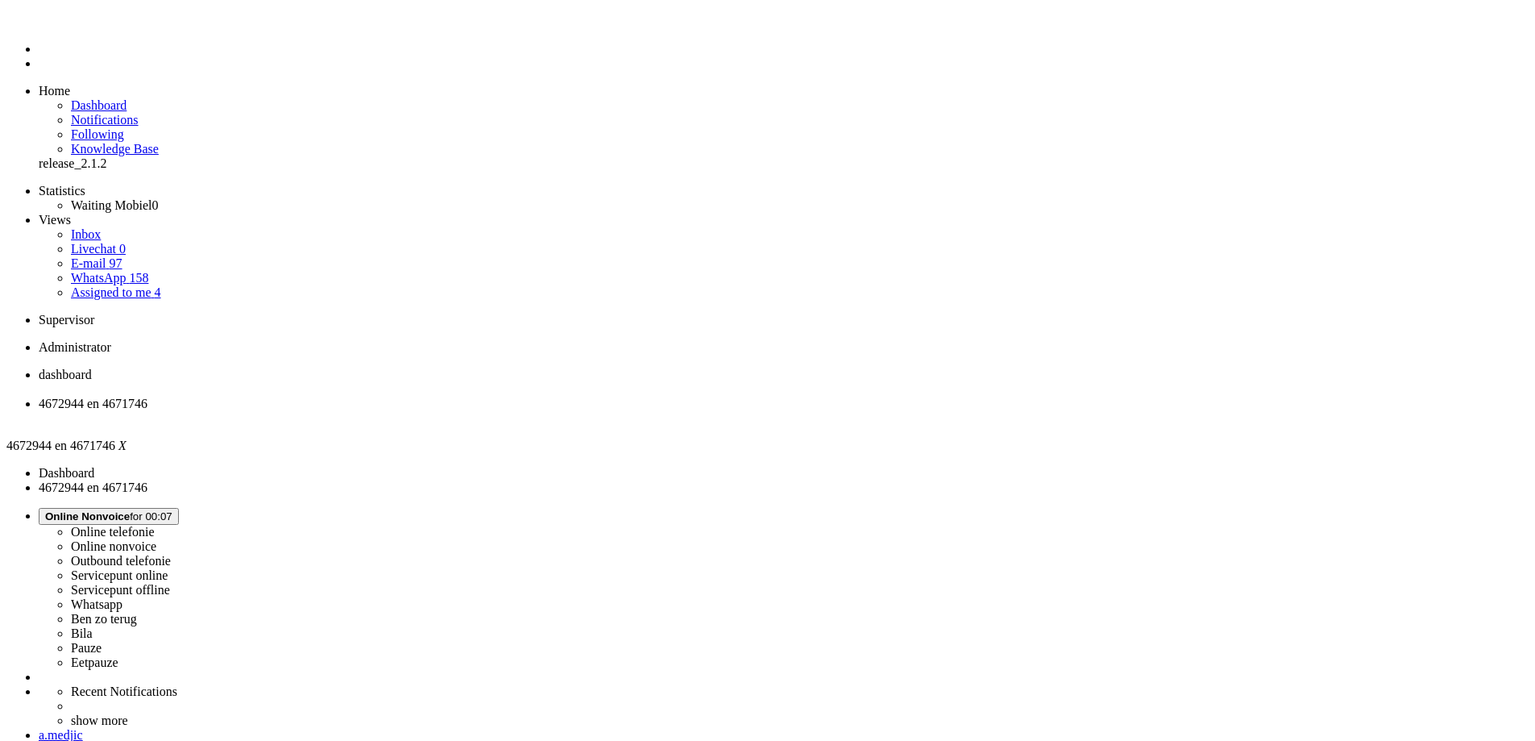
click at [471, 396] on li "4672944 en 4671746" at bounding box center [784, 410] width 1490 height 29
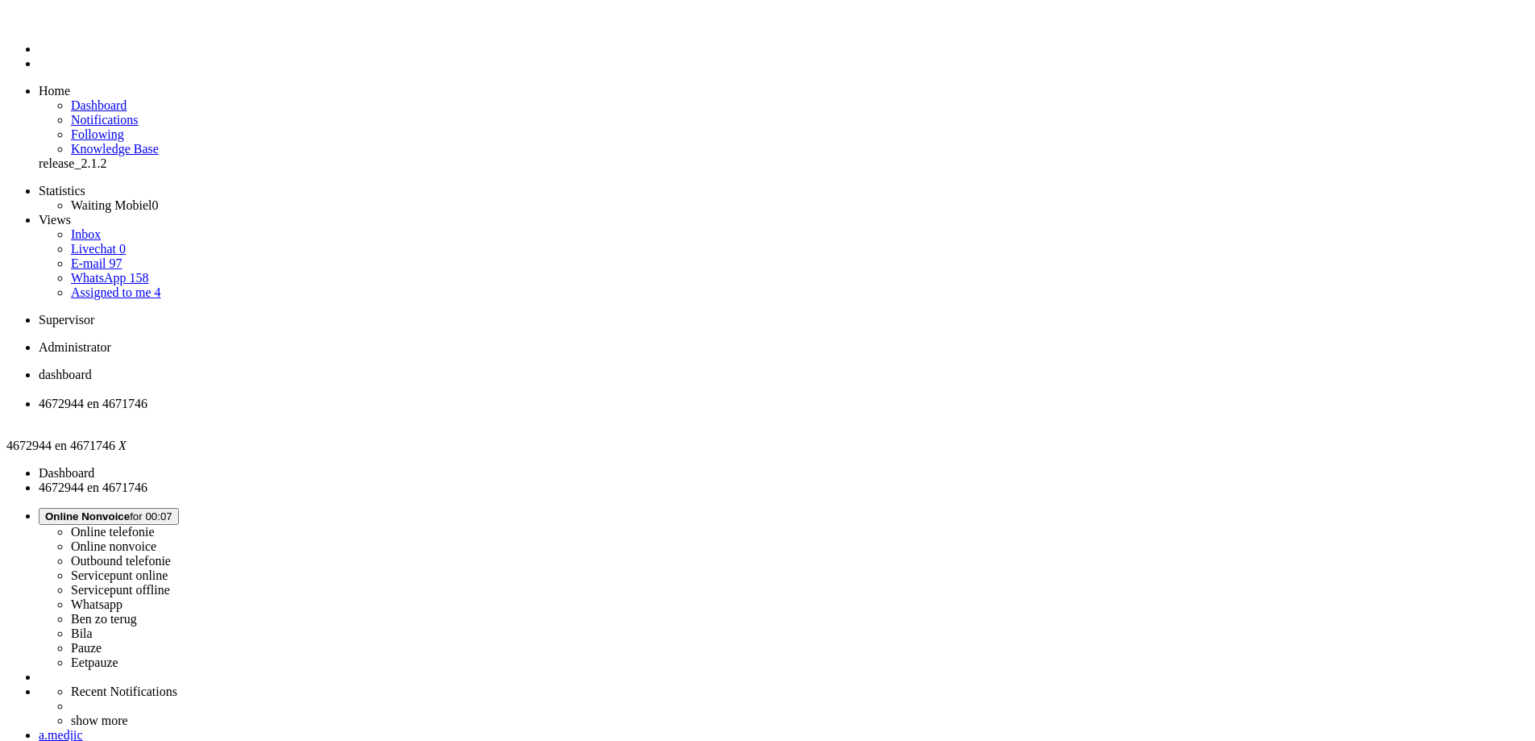
click at [467, 411] on div "Close tab" at bounding box center [784, 418] width 1490 height 15
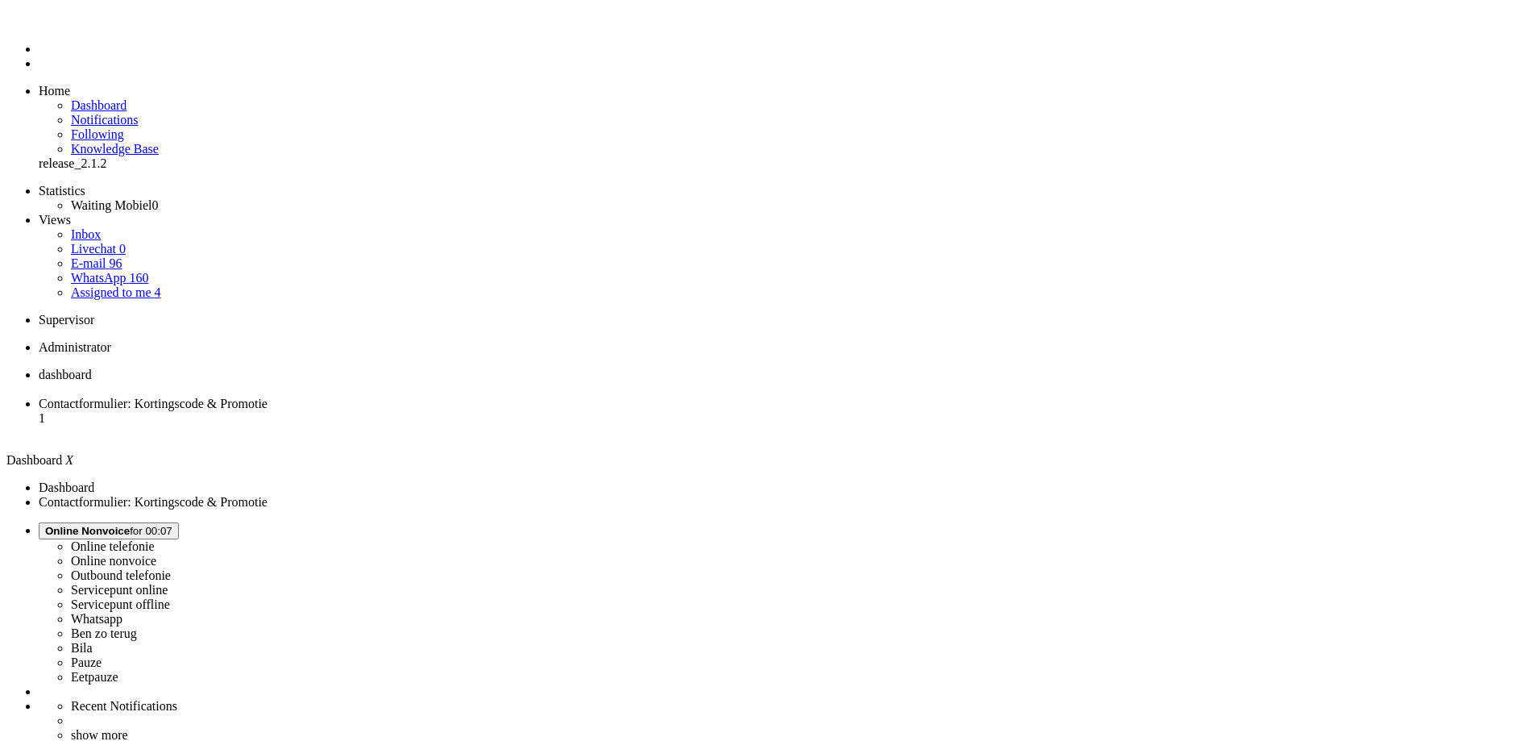
click at [268, 396] on span "Contactformulier: Kortingscode & Promotie" at bounding box center [153, 403] width 229 height 14
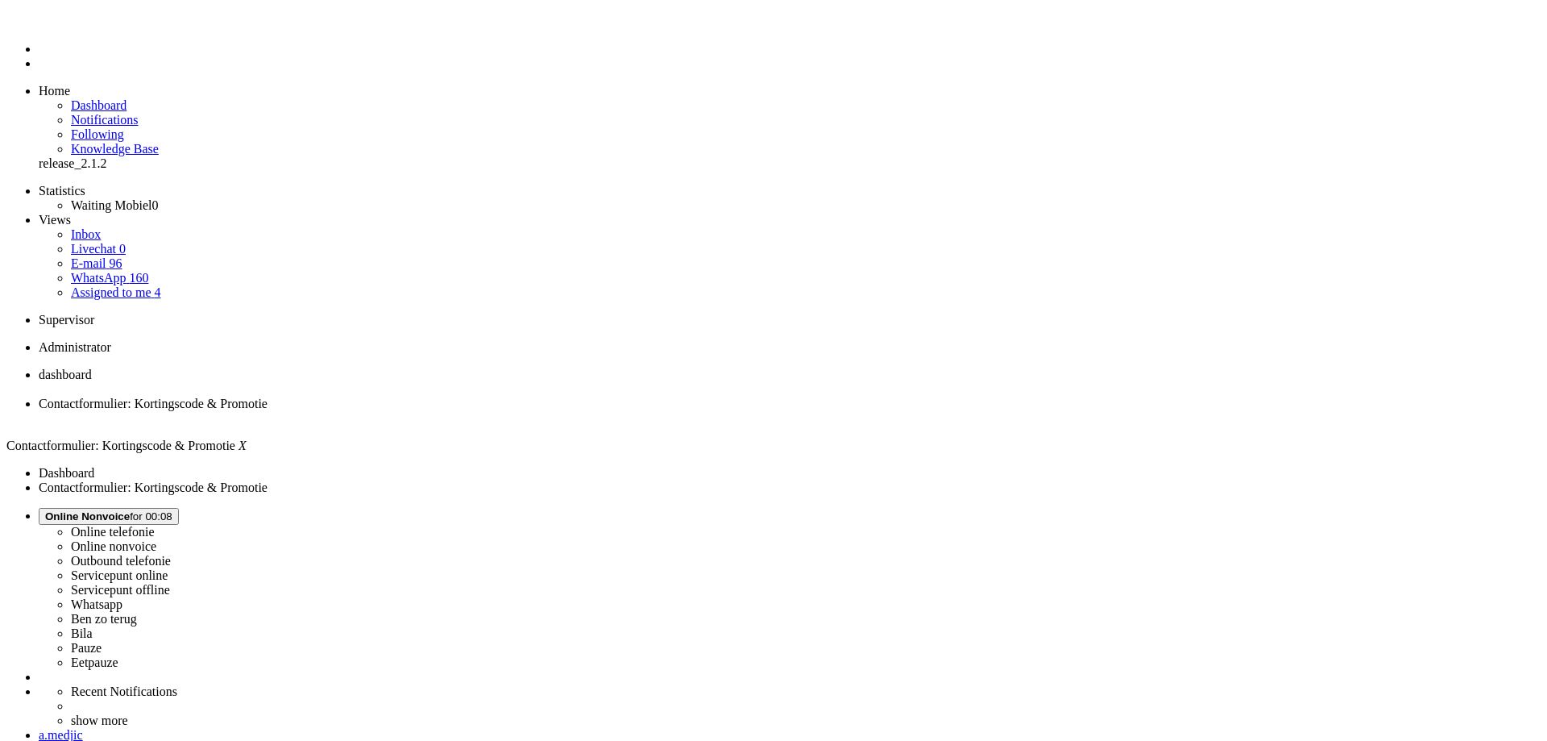
drag, startPoint x: 438, startPoint y: 2899, endPoint x: 423, endPoint y: 2893, distance: 16.6
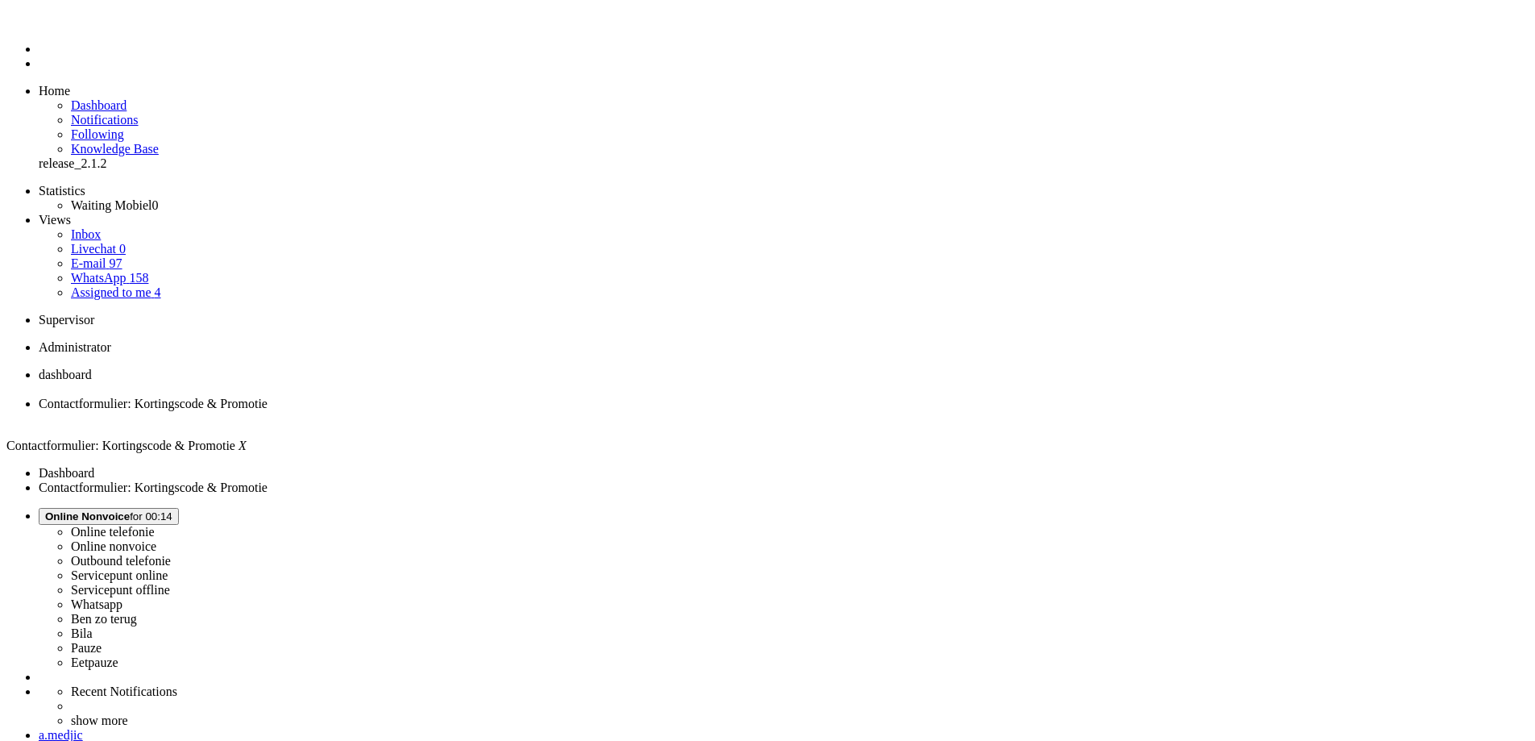
drag, startPoint x: 272, startPoint y: 602, endPoint x: 281, endPoint y: 585, distance: 19.1
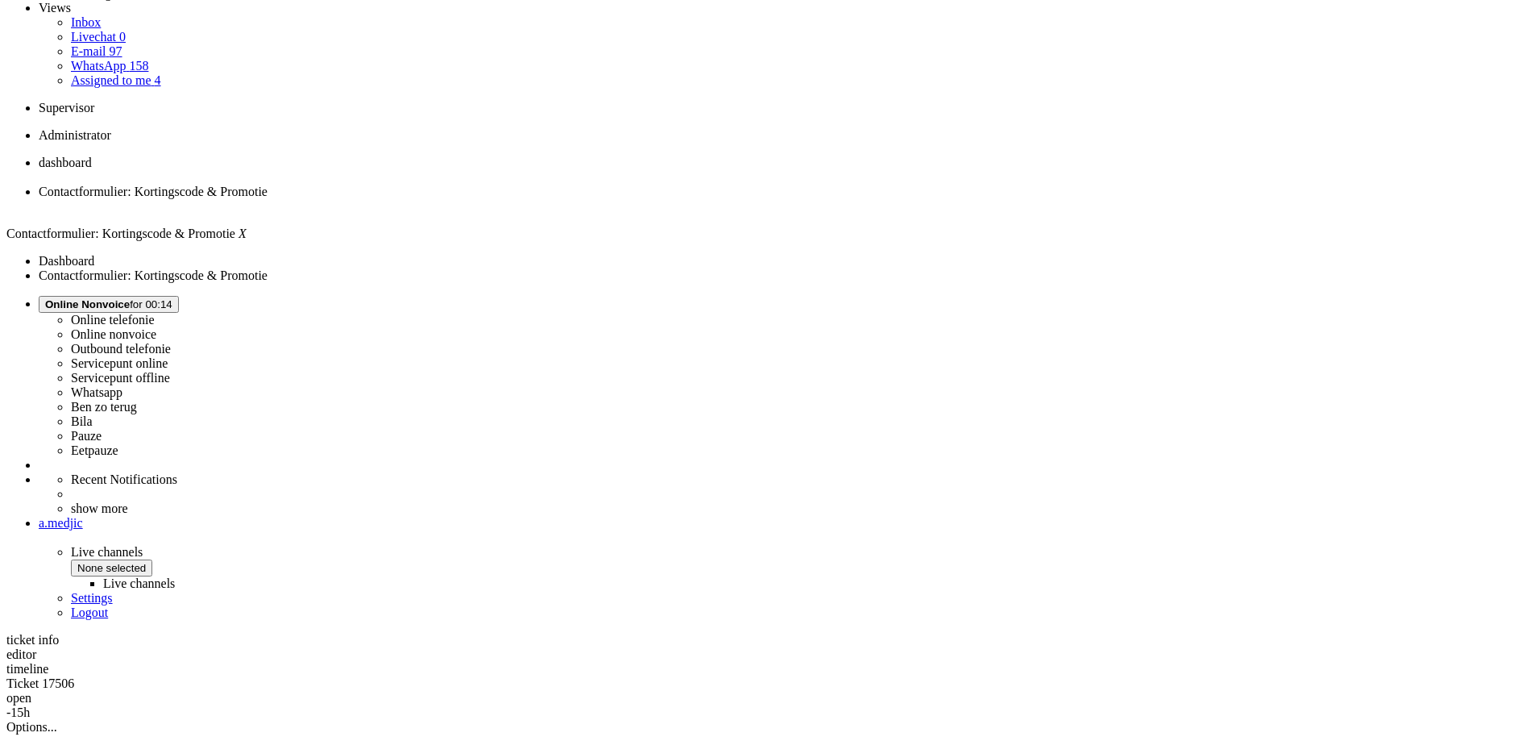
scroll to position [213, 0]
drag, startPoint x: 512, startPoint y: 507, endPoint x: 1277, endPoint y: 512, distance: 765.5
copy div "Heb ik onlangs een sim only odido abonnement bij jullie afgesloten? ordernr 458…"
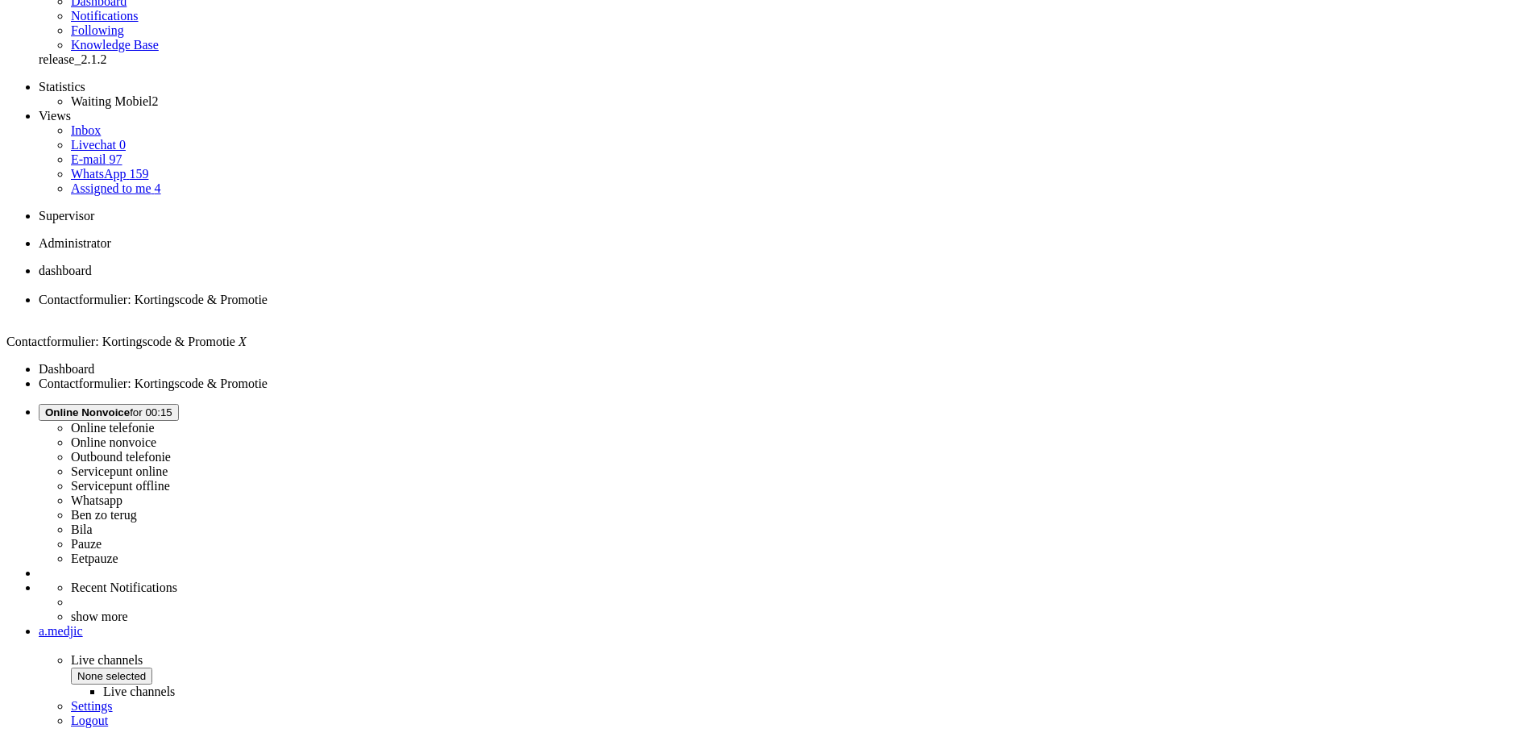
scroll to position [0, 0]
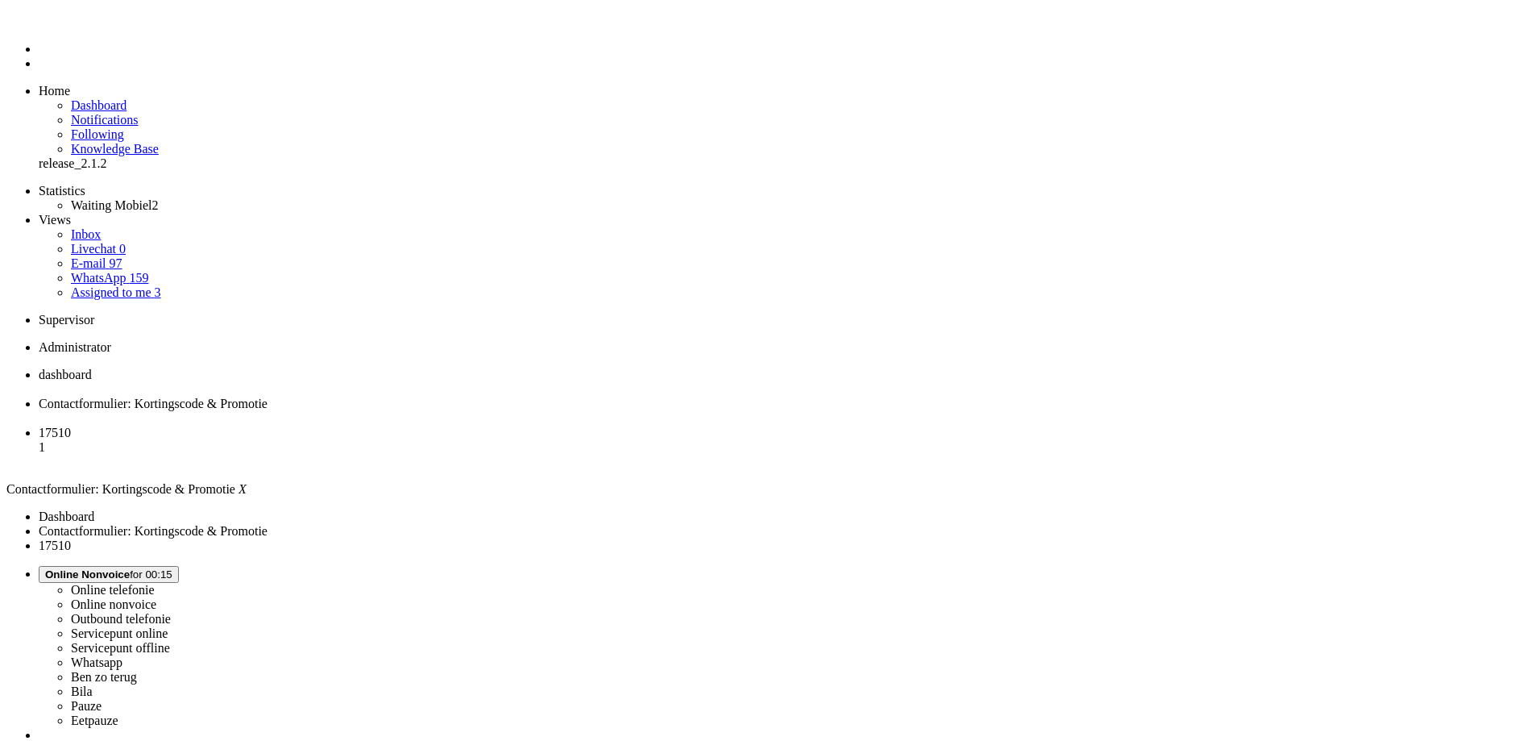
click at [461, 411] on div "Close tab" at bounding box center [784, 418] width 1490 height 15
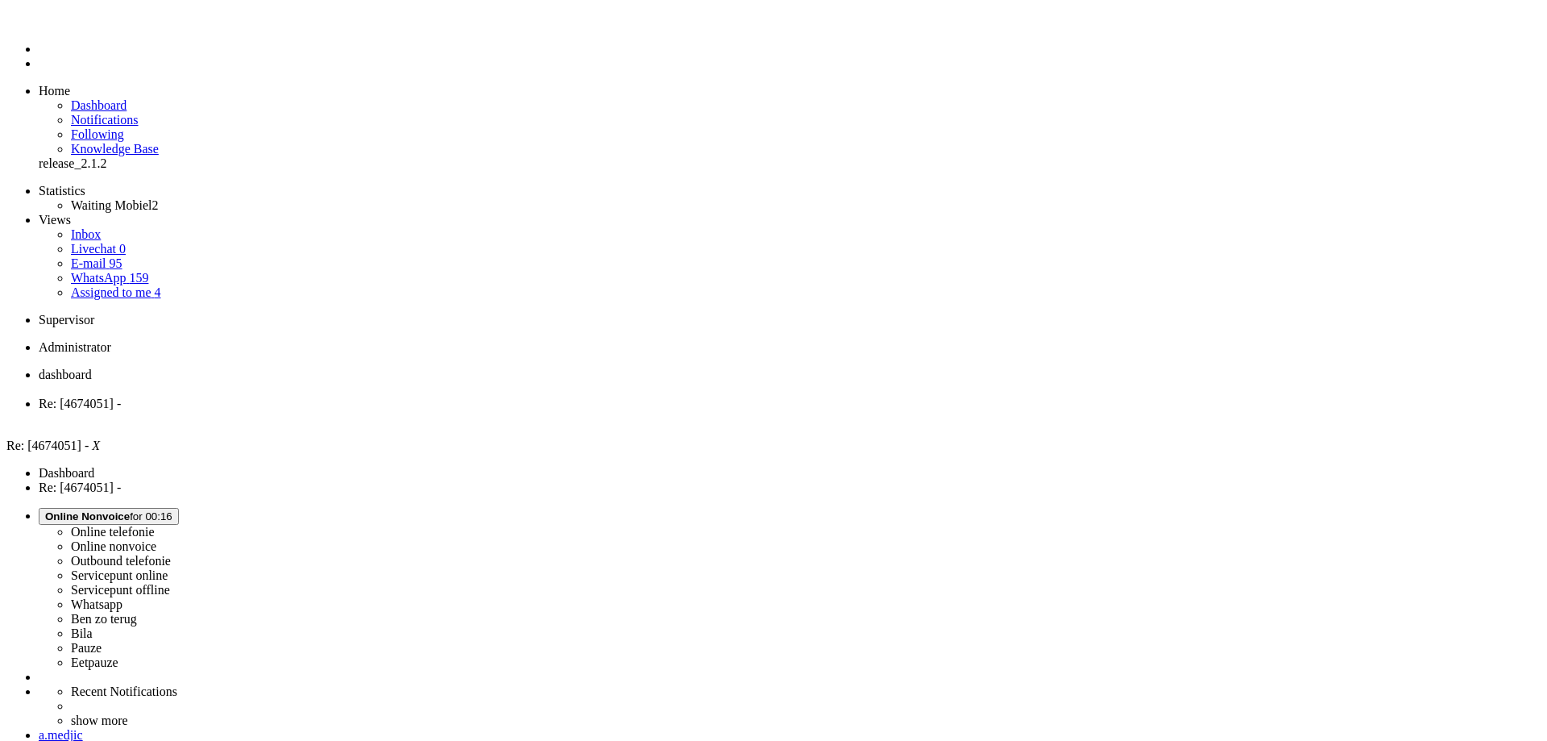
drag, startPoint x: 848, startPoint y: 486, endPoint x: 435, endPoint y: 498, distance: 413.5
copy div "Ik heb bedacht, ik wil toch door. Ik moest geloof ik alleen nog einde looptijd …"
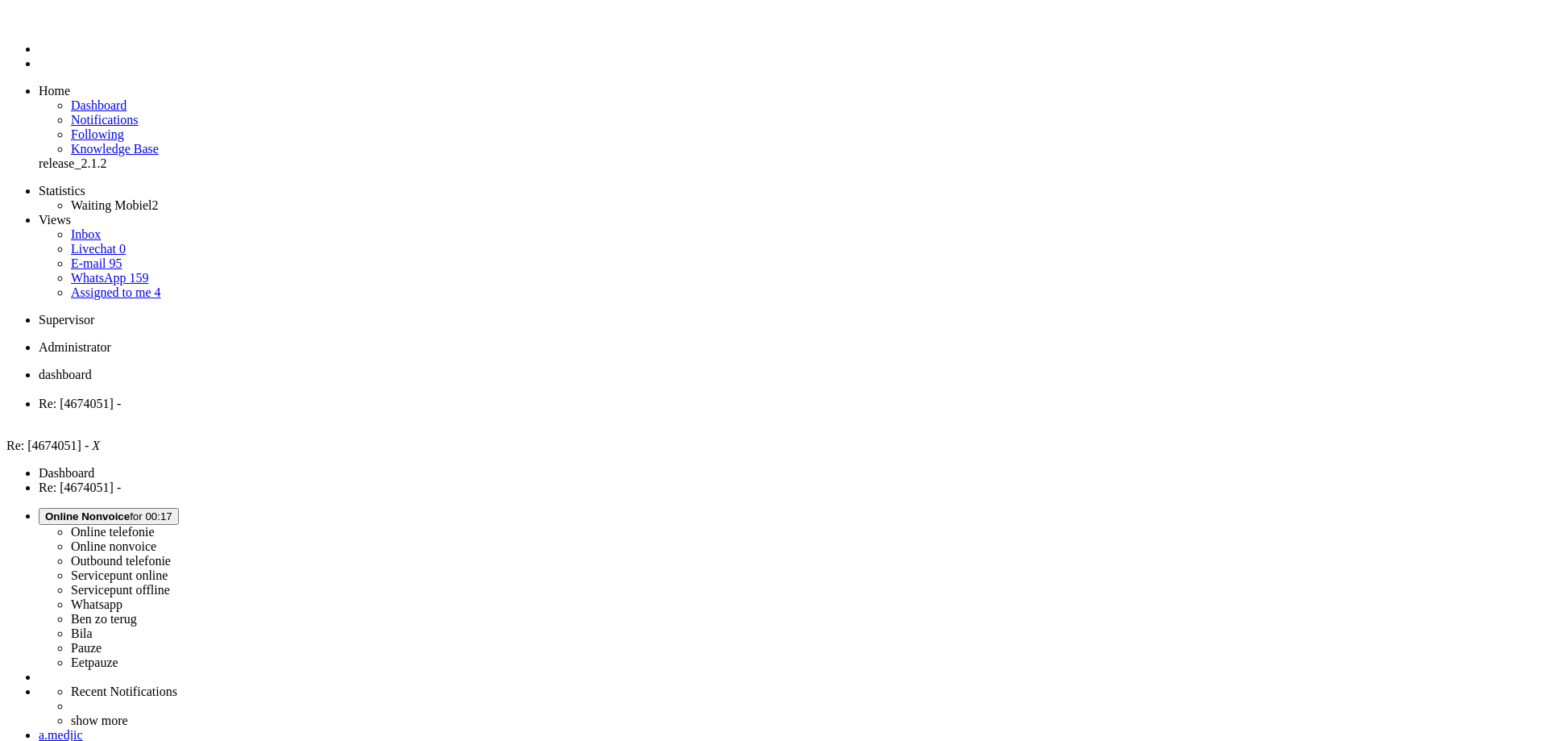
drag, startPoint x: 346, startPoint y: 597, endPoint x: 337, endPoint y: 597, distance: 8.9
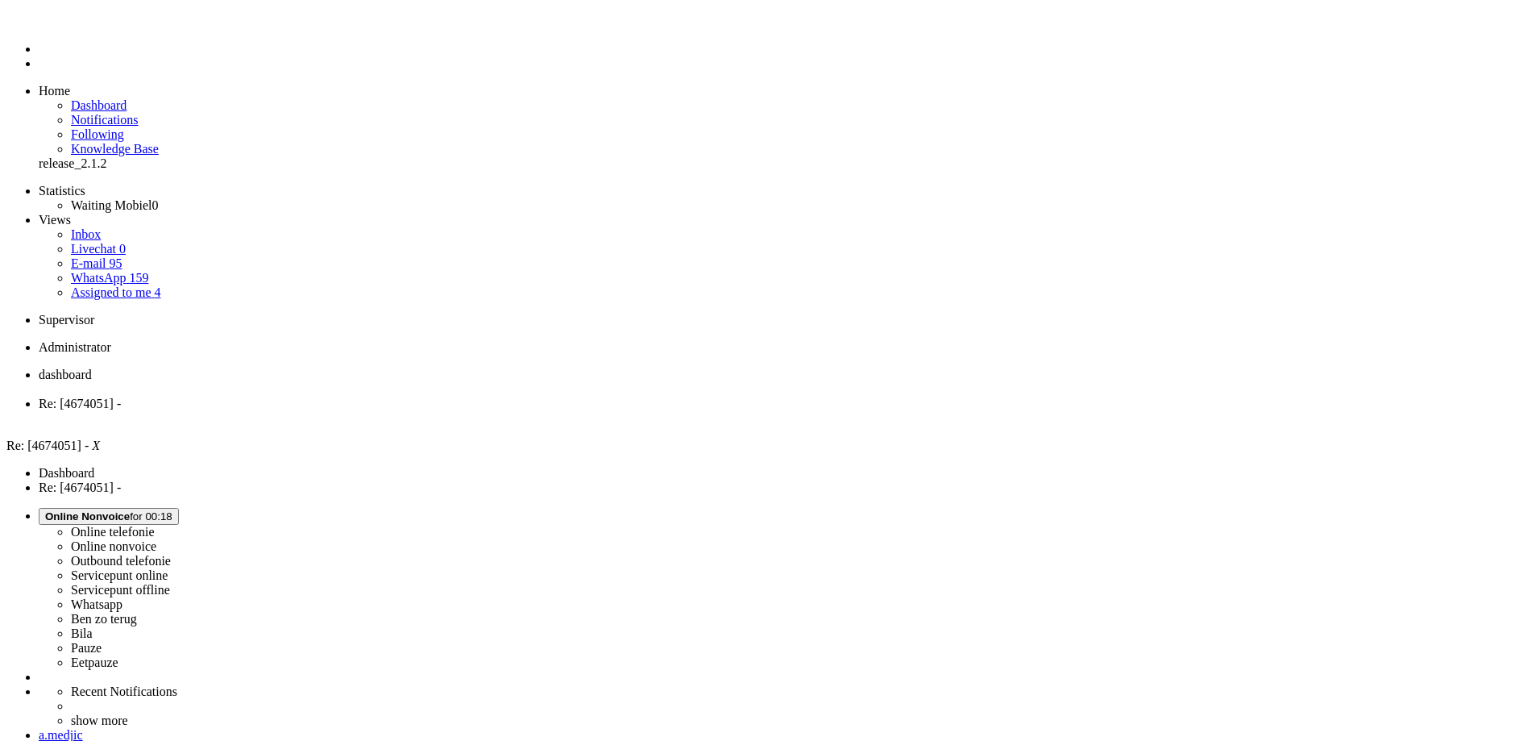
click at [467, 411] on div "Close tab" at bounding box center [784, 418] width 1490 height 15
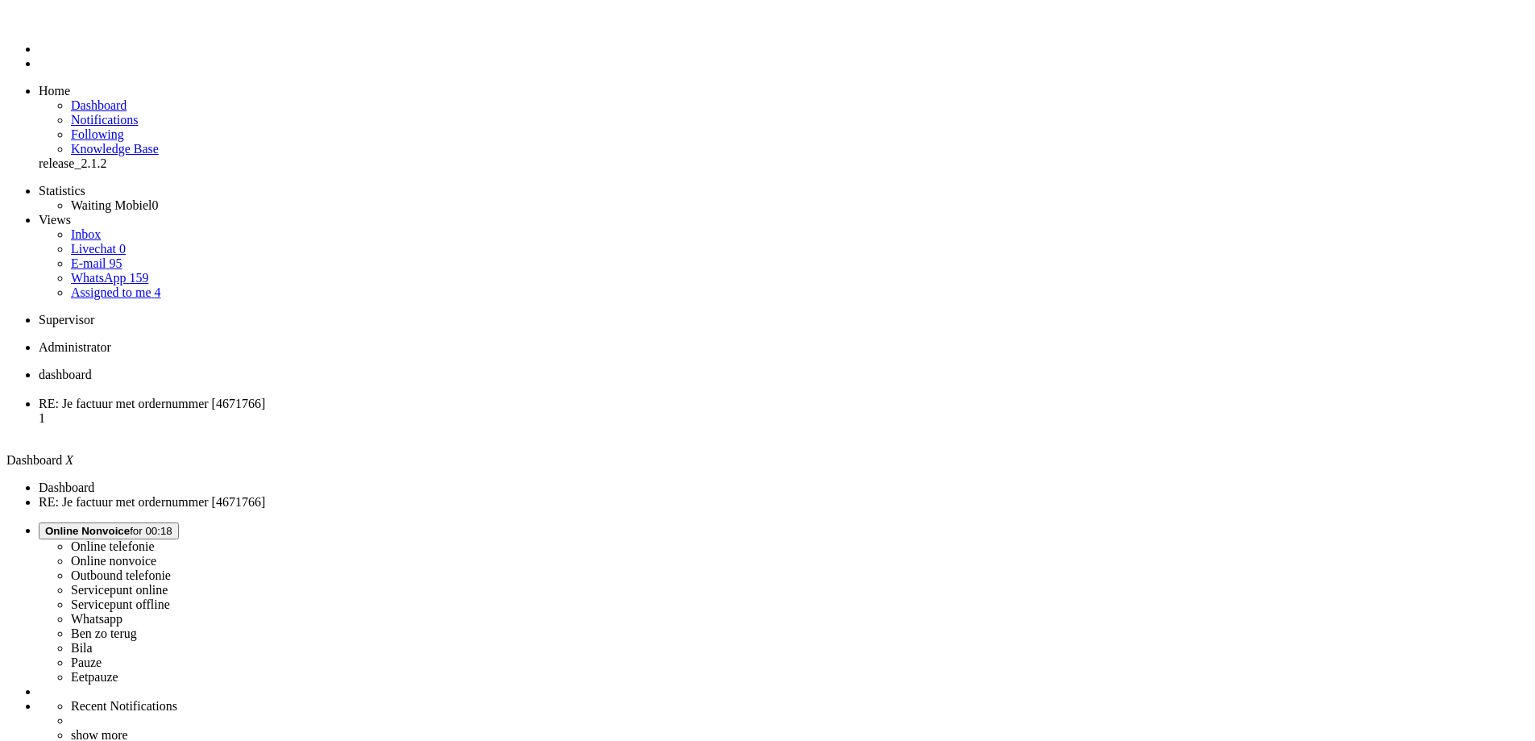
click at [265, 396] on span "RE: Je factuur met ordernummer [4671766]" at bounding box center [152, 403] width 226 height 14
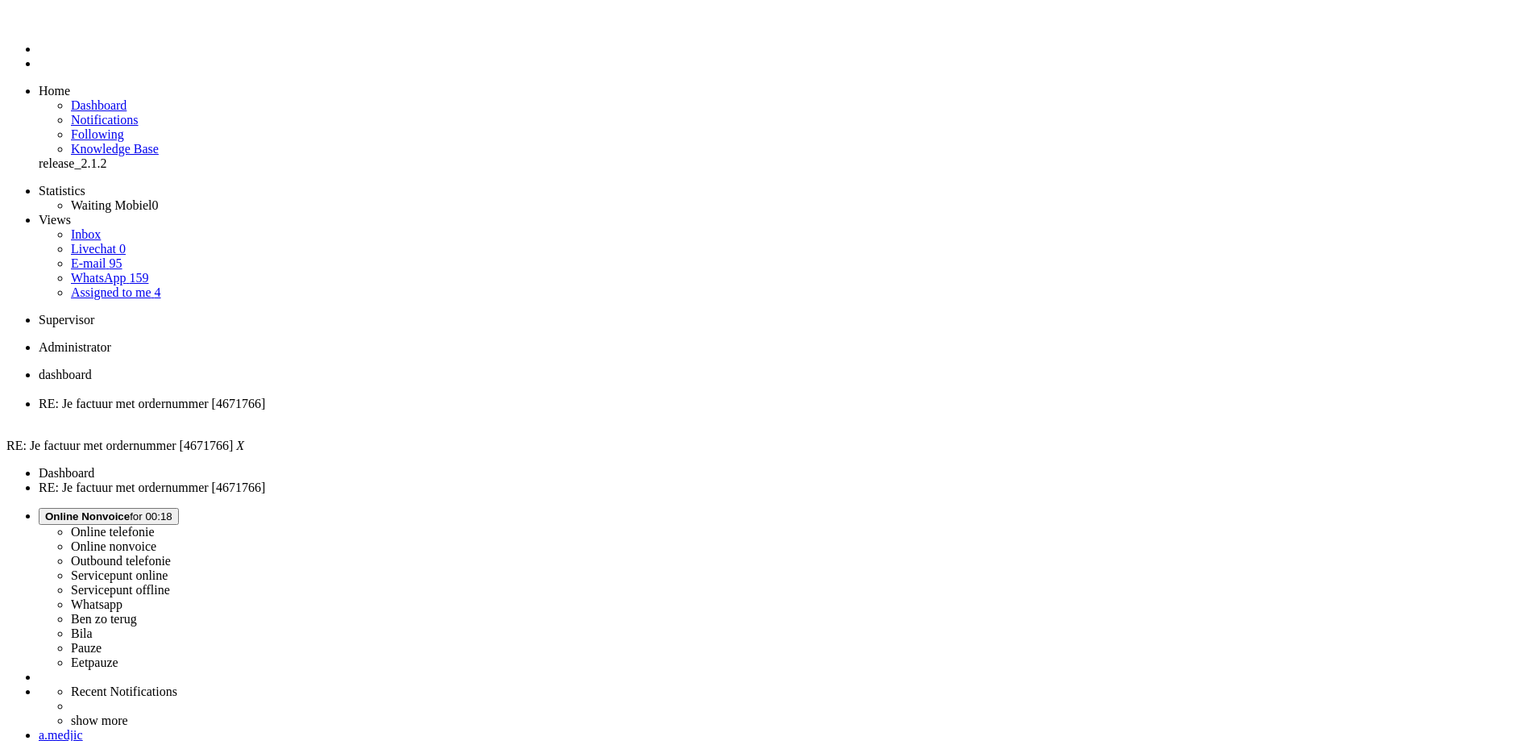
scroll to position [242, 0]
drag, startPoint x: 951, startPoint y: 670, endPoint x: 707, endPoint y: 539, distance: 277.2
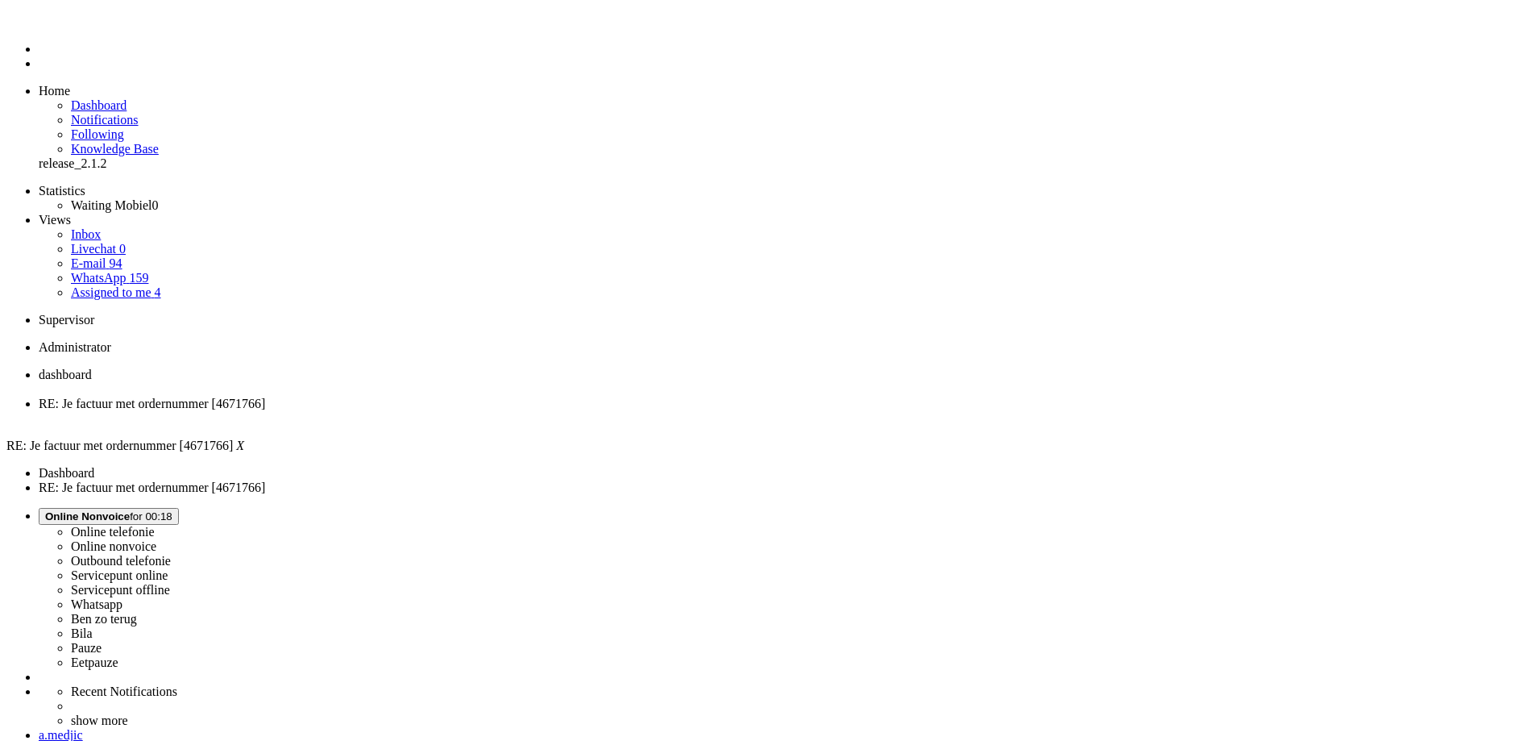
drag, startPoint x: 1031, startPoint y: 641, endPoint x: 690, endPoint y: 503, distance: 367.9
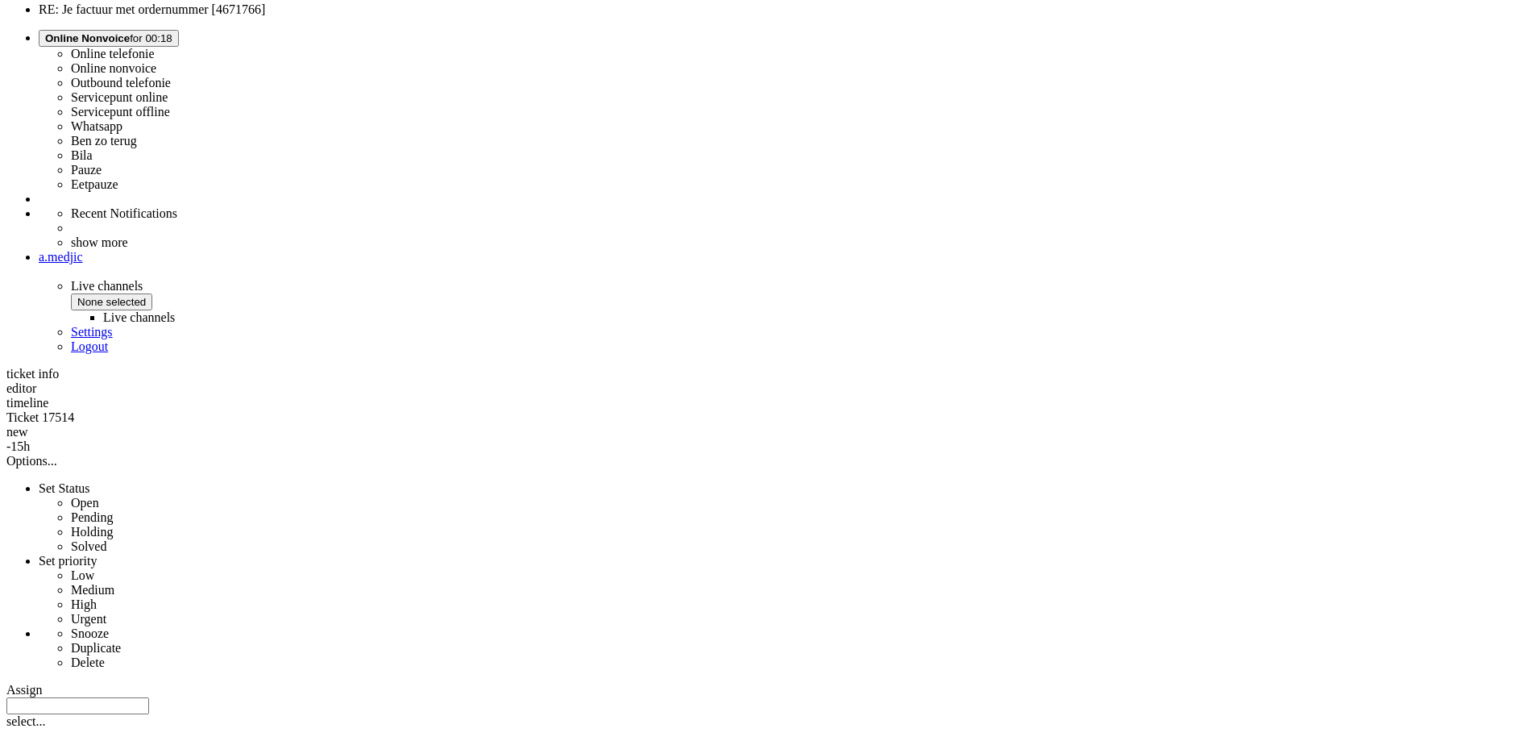
scroll to position [0, 0]
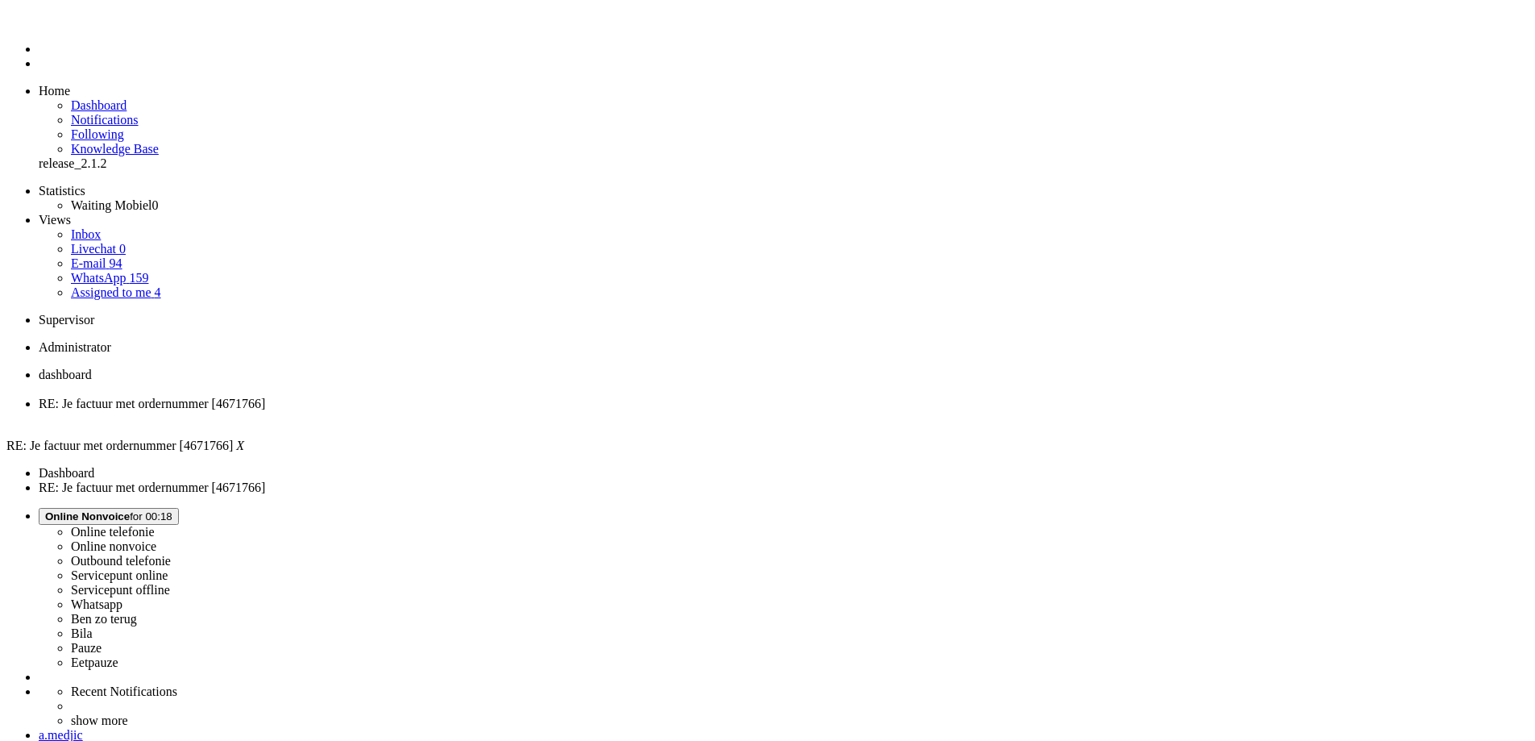
drag, startPoint x: 525, startPoint y: 2903, endPoint x: 160, endPoint y: 2914, distance: 365.2
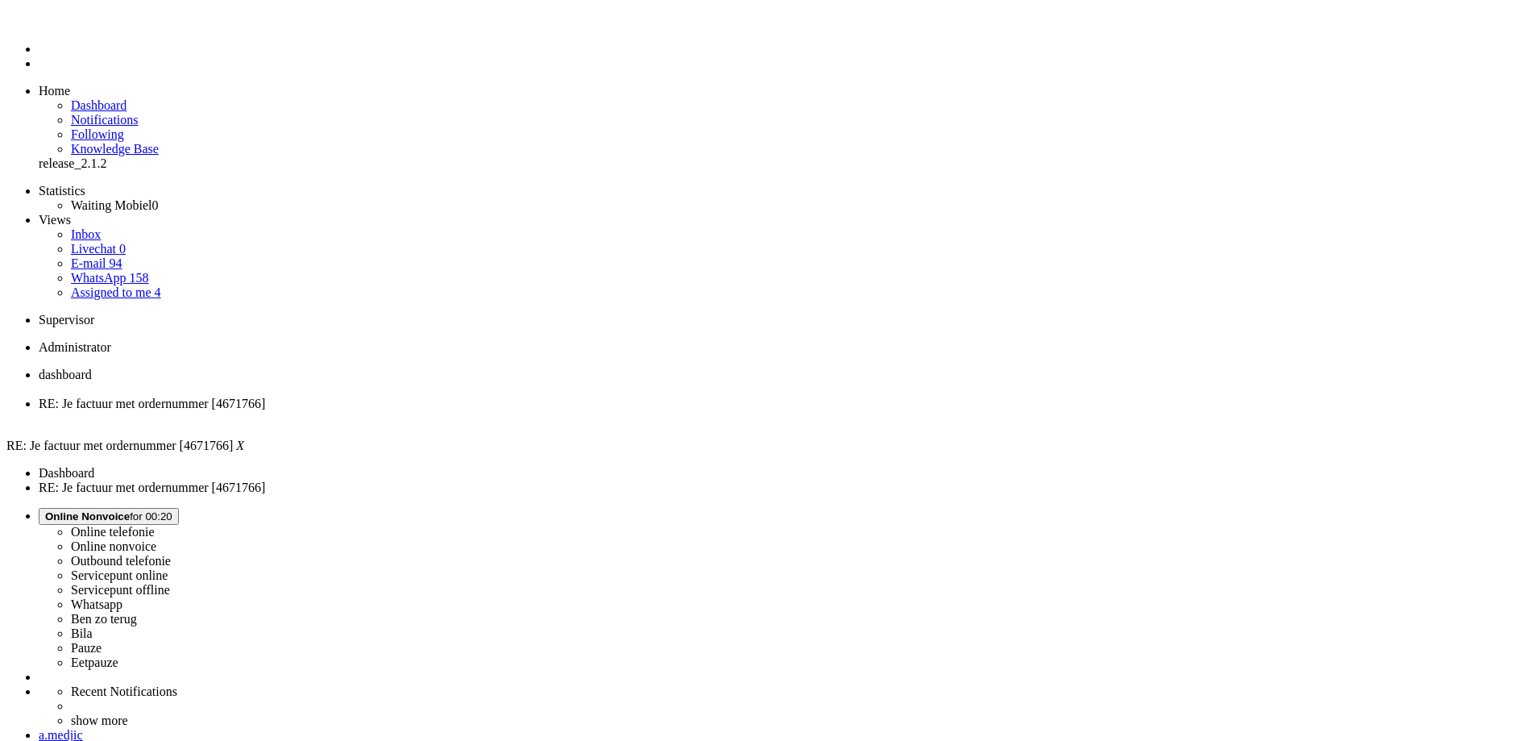
scroll to position [354, 0]
click at [462, 411] on div "Close tab" at bounding box center [784, 418] width 1490 height 15
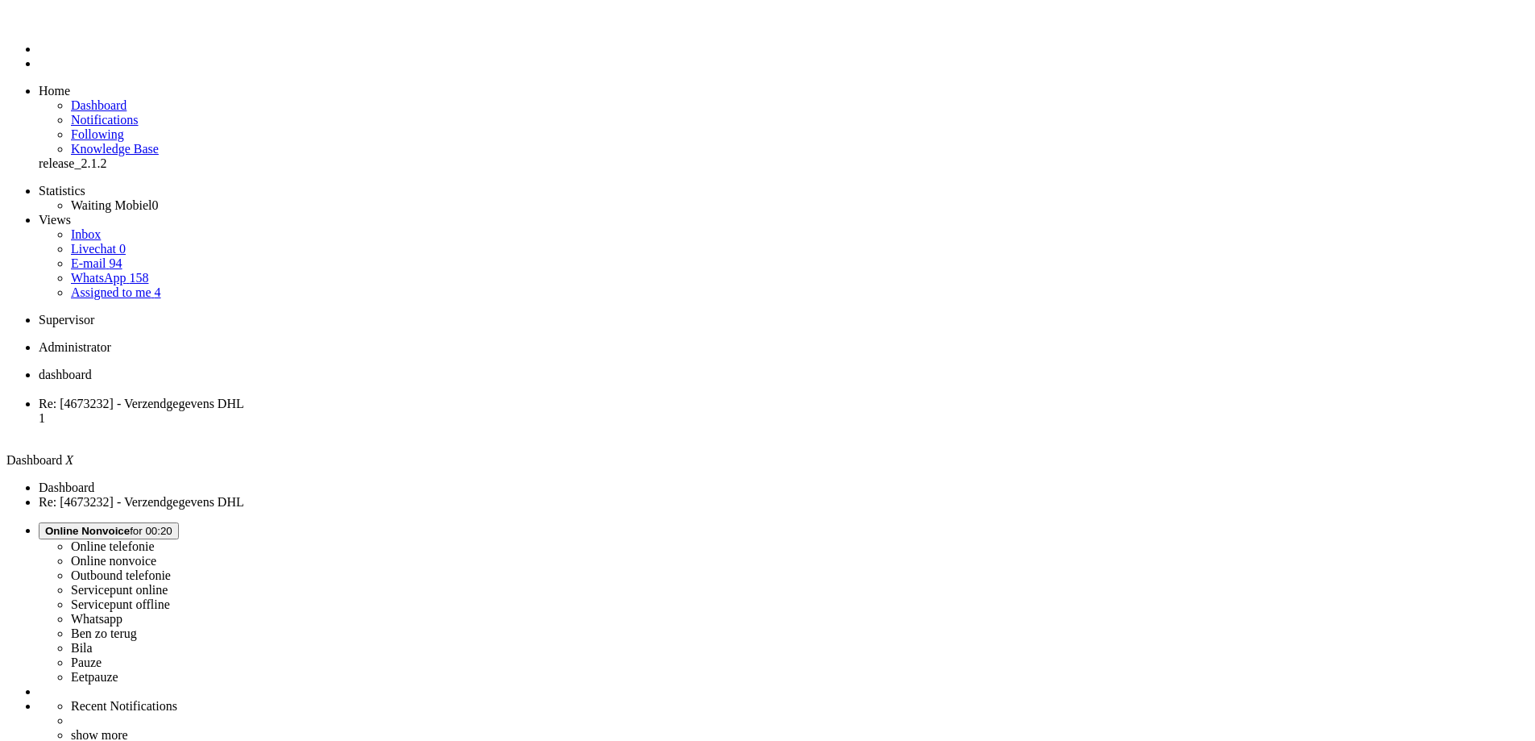
click at [244, 396] on span "Re: [4673232] - Verzendgegevens DHL" at bounding box center [141, 403] width 205 height 14
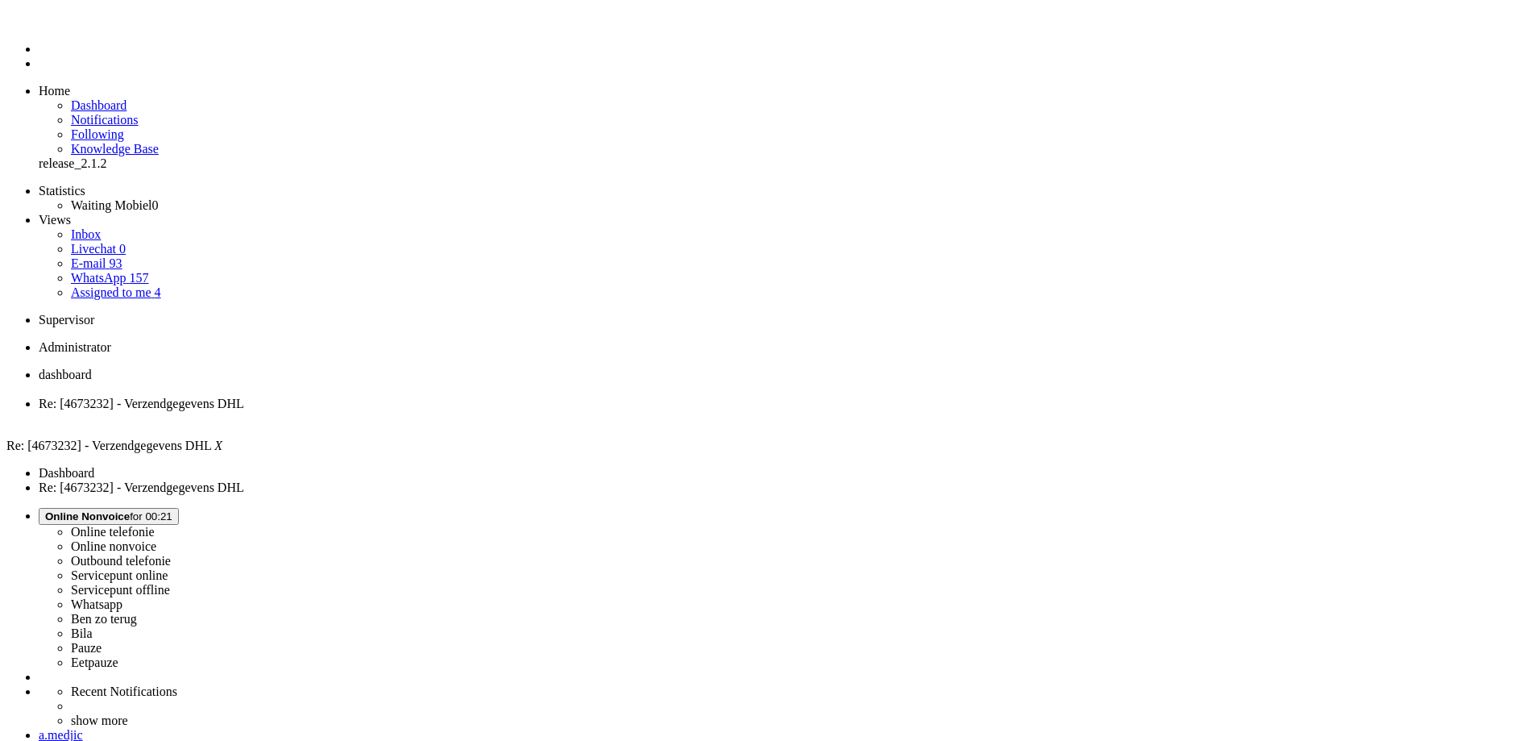
click at [179, 508] on button "Online Nonvoice for 00:21" at bounding box center [109, 516] width 140 height 17
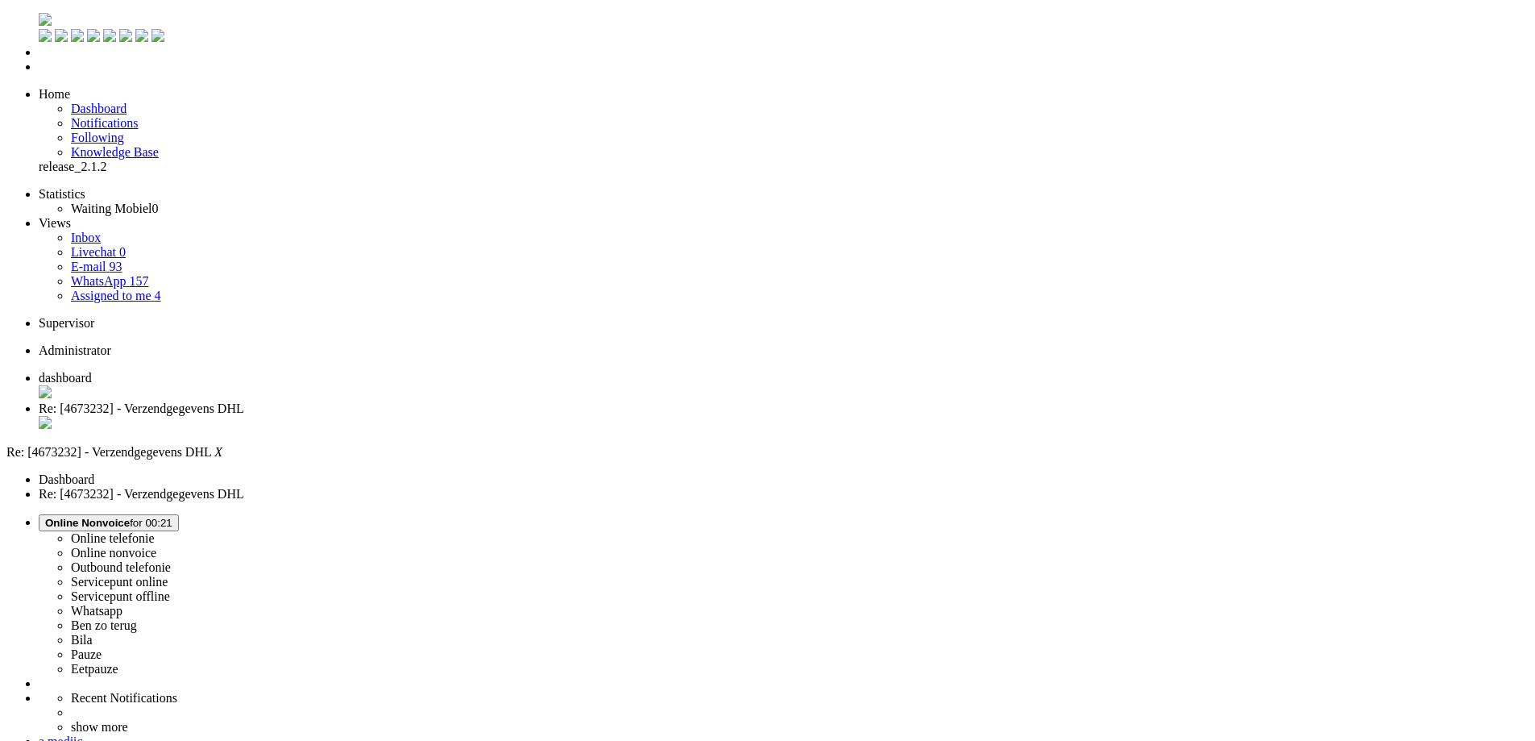
click at [122, 604] on label "Whatsapp" at bounding box center [97, 611] width 52 height 14
click at [466, 416] on div "Close tab" at bounding box center [784, 424] width 1490 height 16
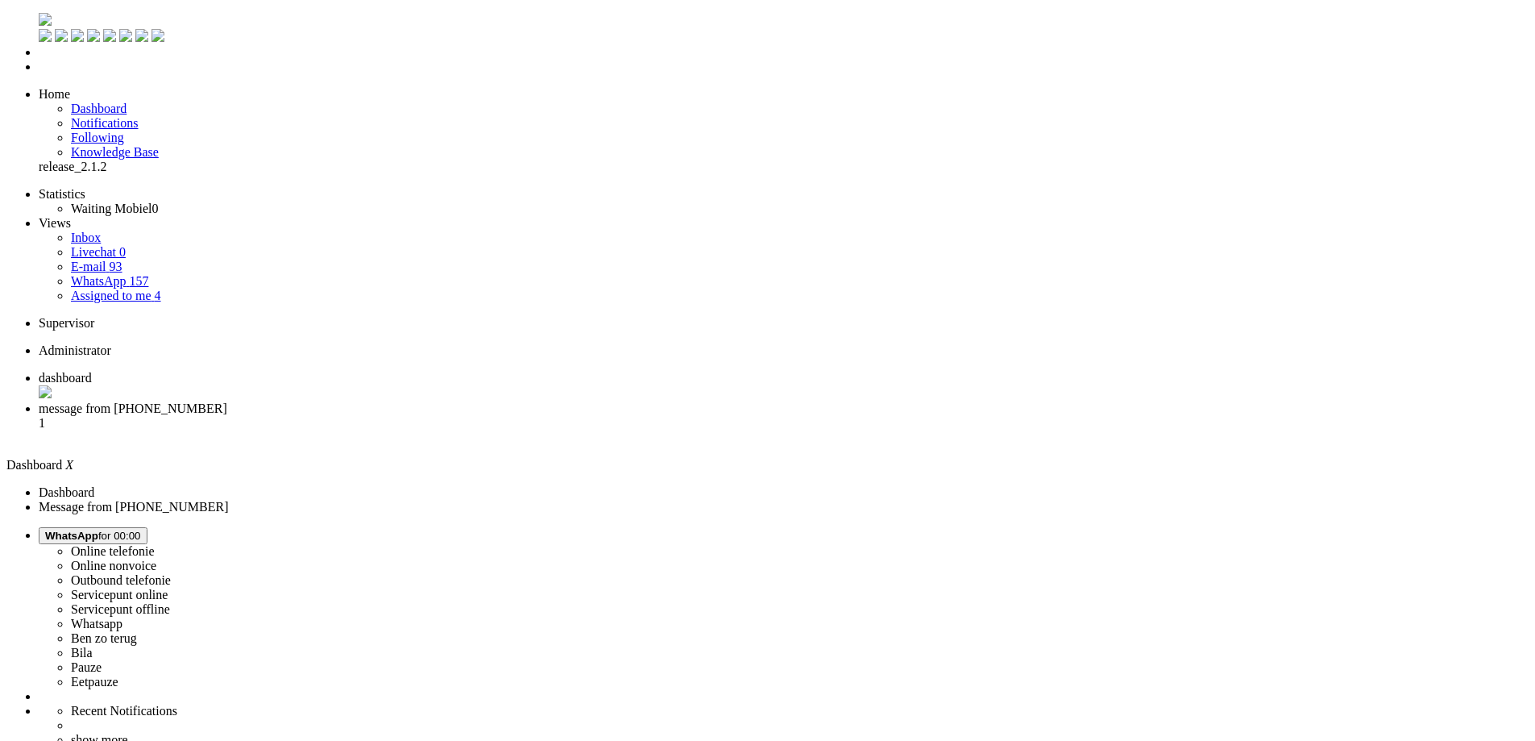
click at [399, 401] on li "message from +31644305102 1" at bounding box center [784, 423] width 1490 height 44
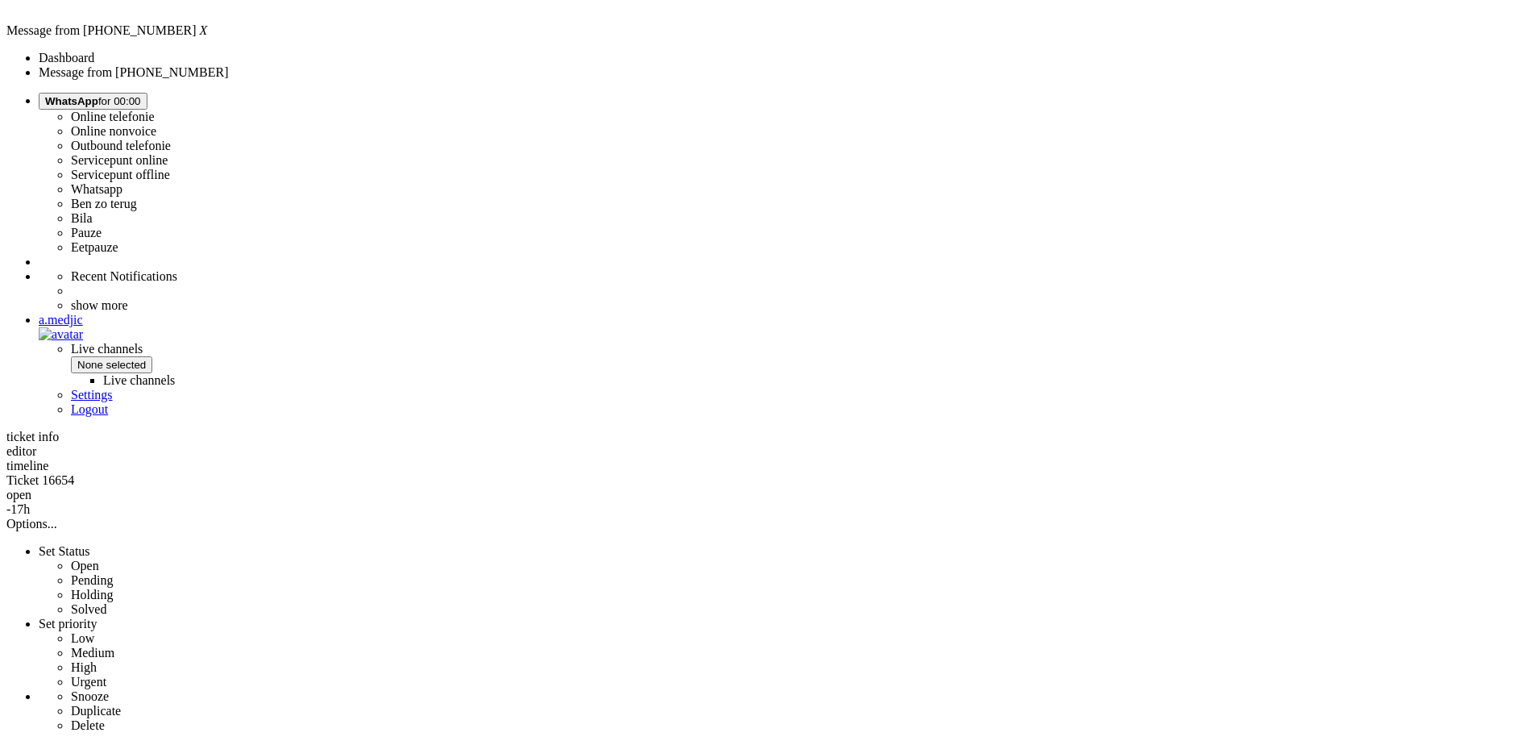
scroll to position [467, 0]
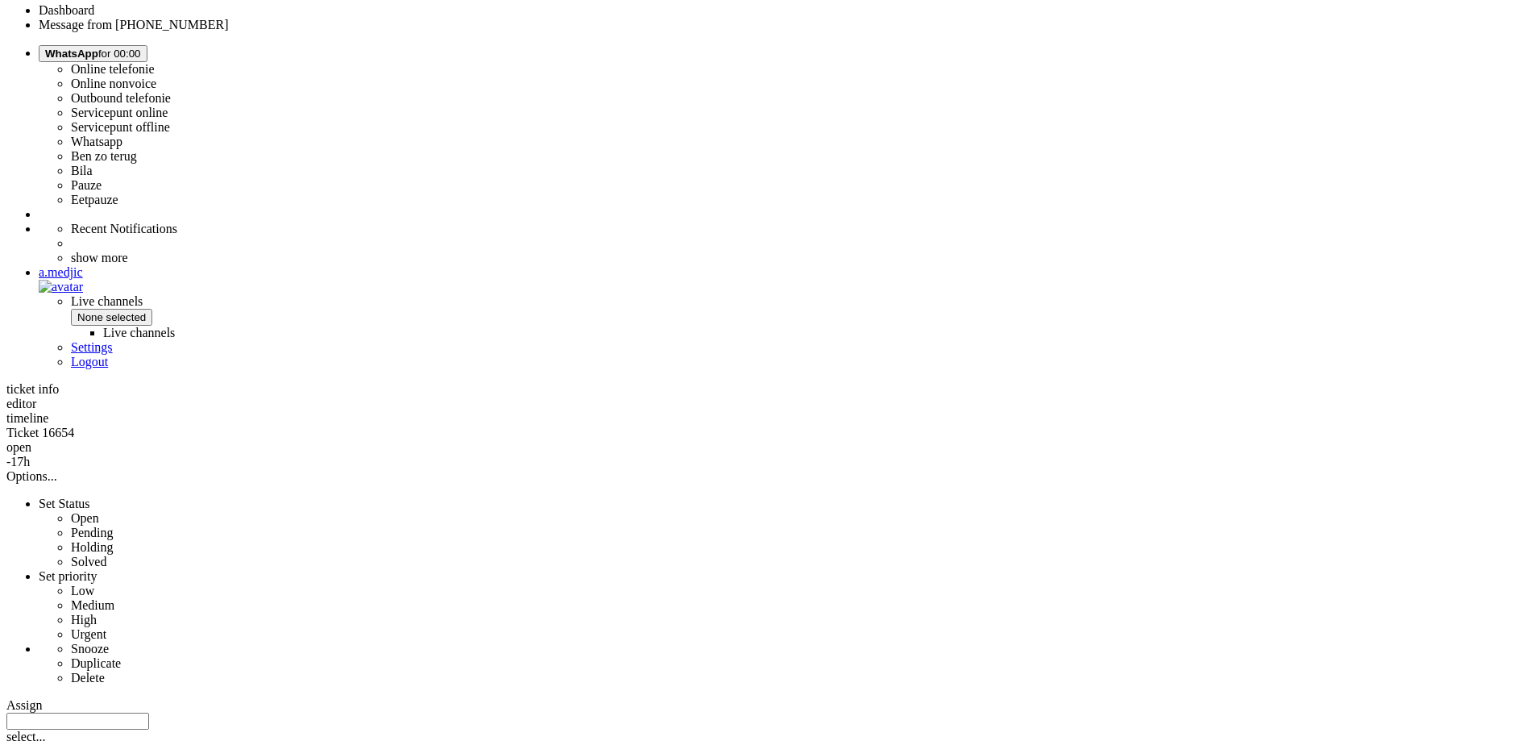
copy div "4671679"
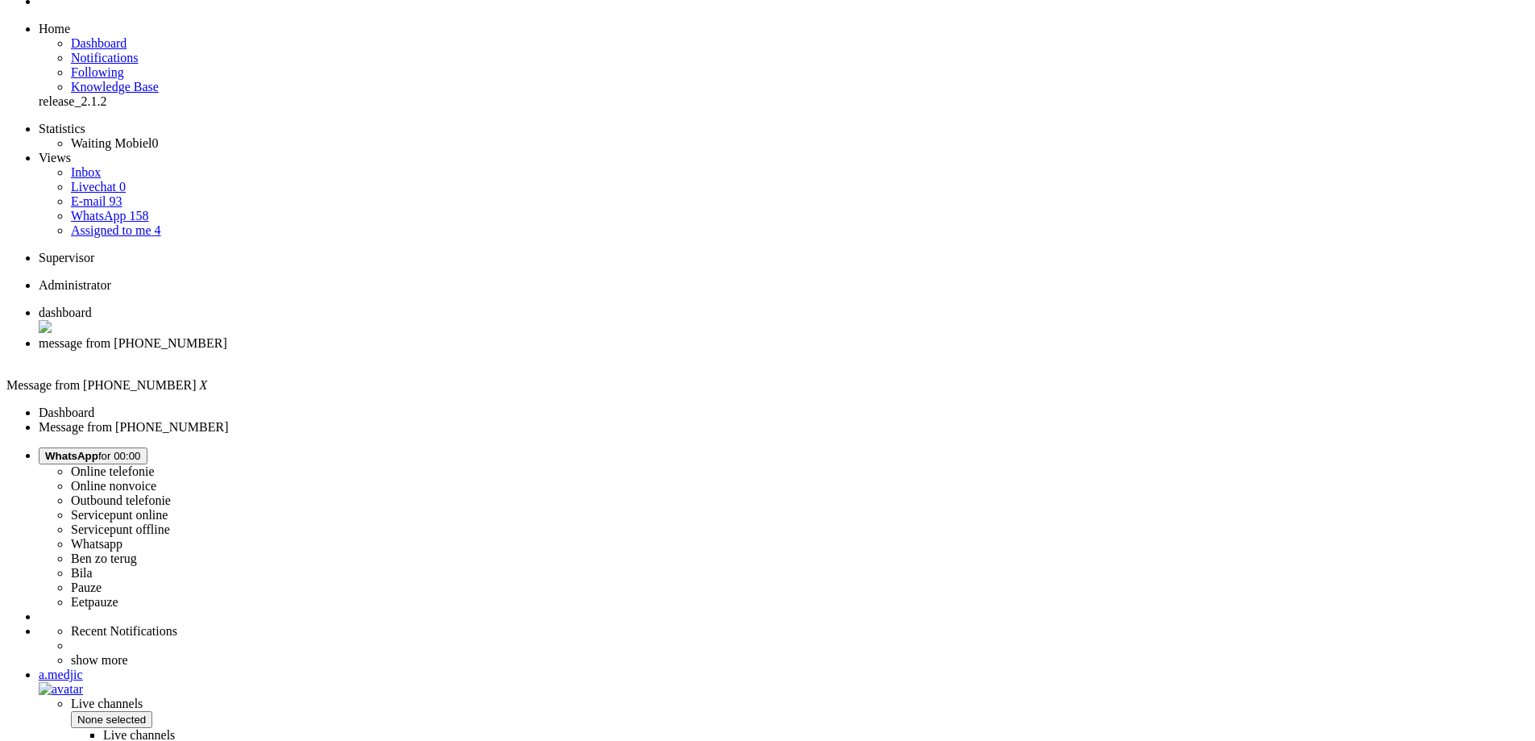
scroll to position [0, 0]
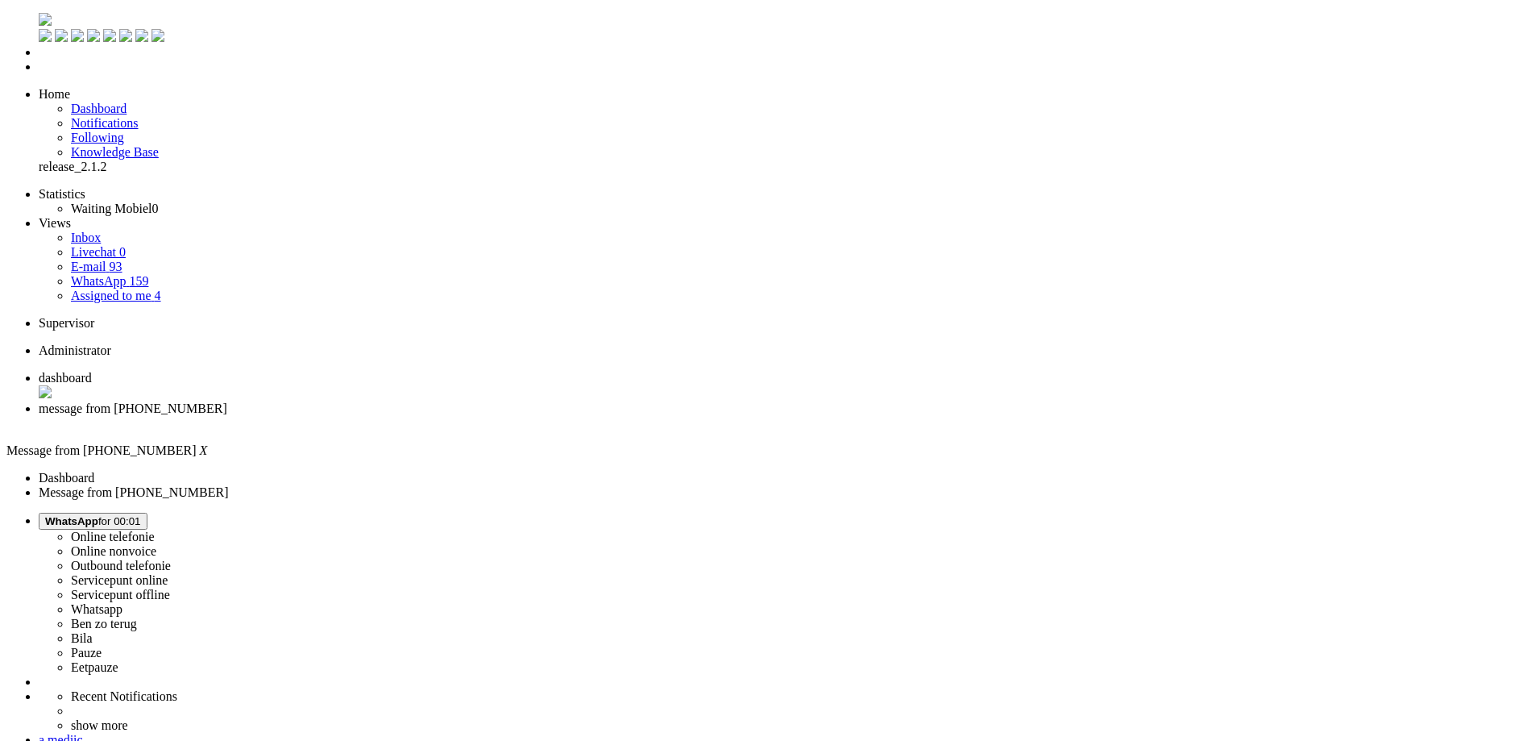
drag, startPoint x: 933, startPoint y: 508, endPoint x: 1064, endPoint y: 505, distance: 130.6
copy div "Samsung Galaxy S25 Ultra 512GB"
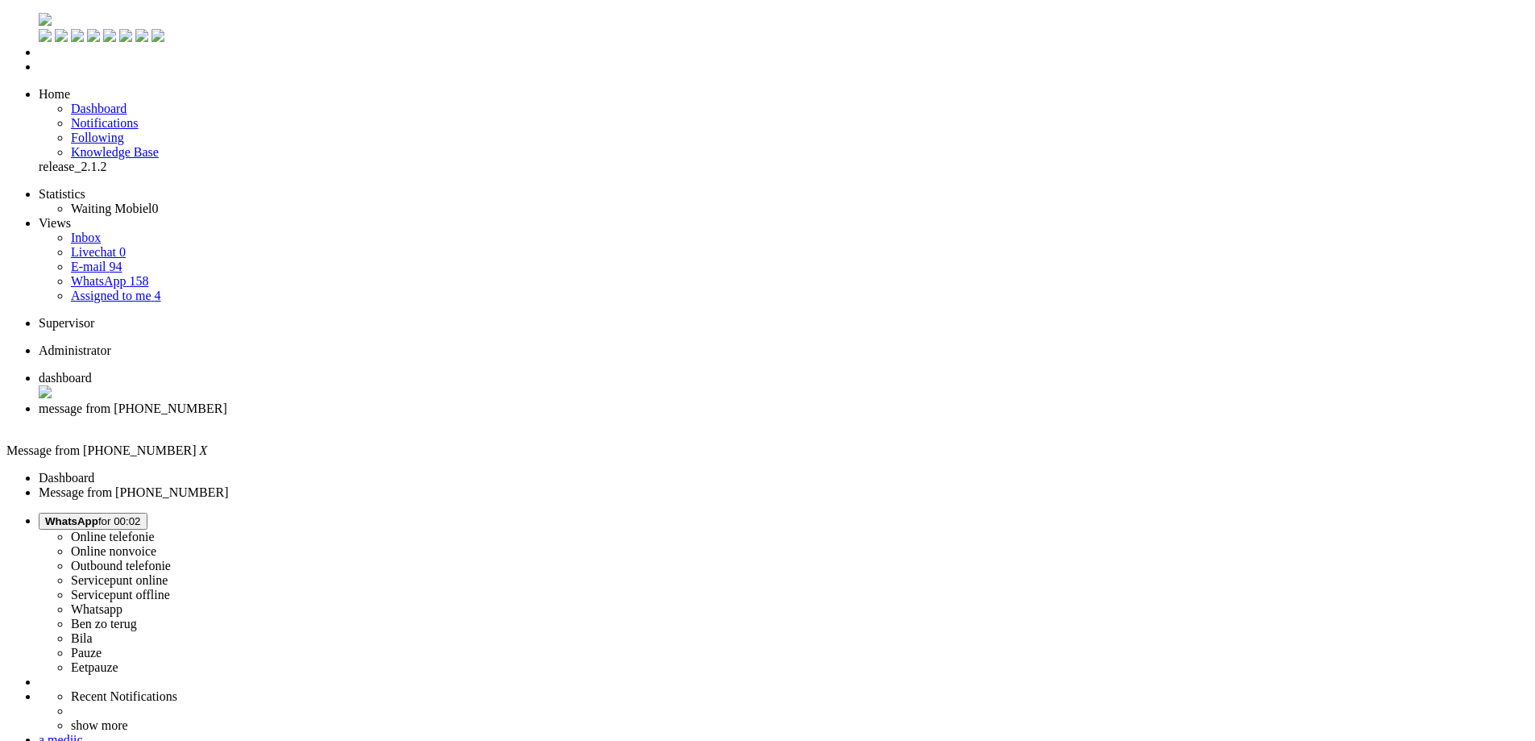
click at [459, 416] on div "Close tab" at bounding box center [784, 423] width 1490 height 15
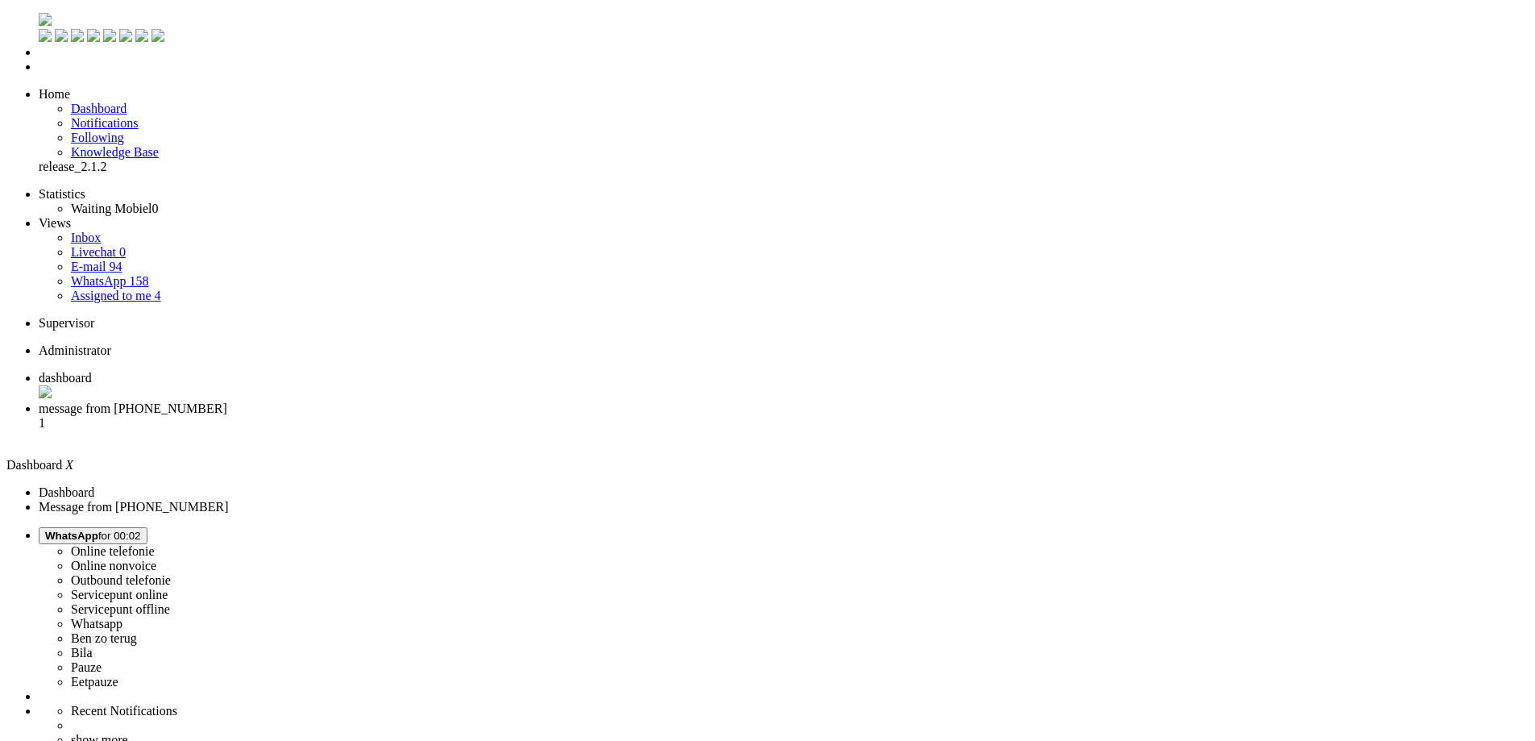
click at [415, 401] on li "message from +31615153168 1" at bounding box center [784, 423] width 1490 height 44
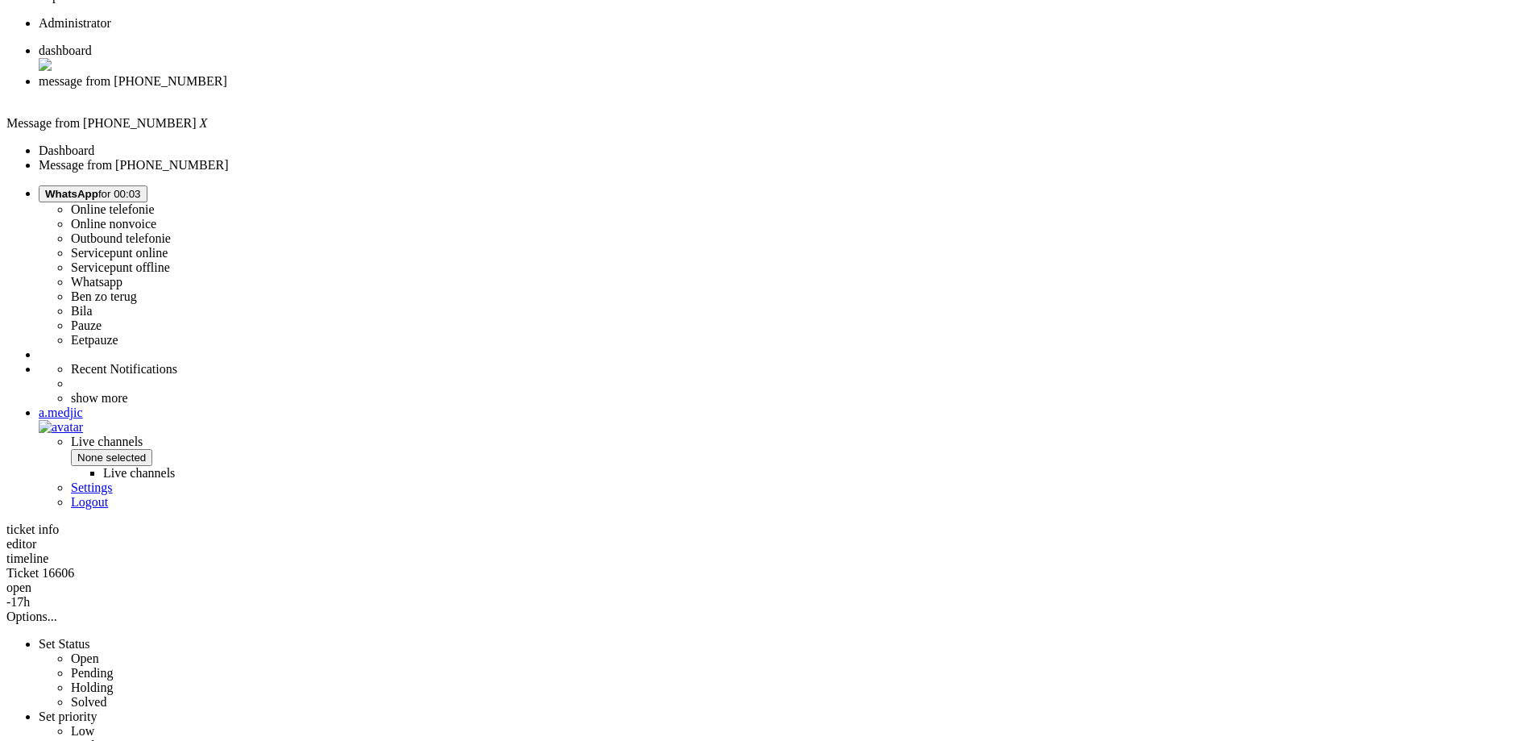
scroll to position [429, 0]
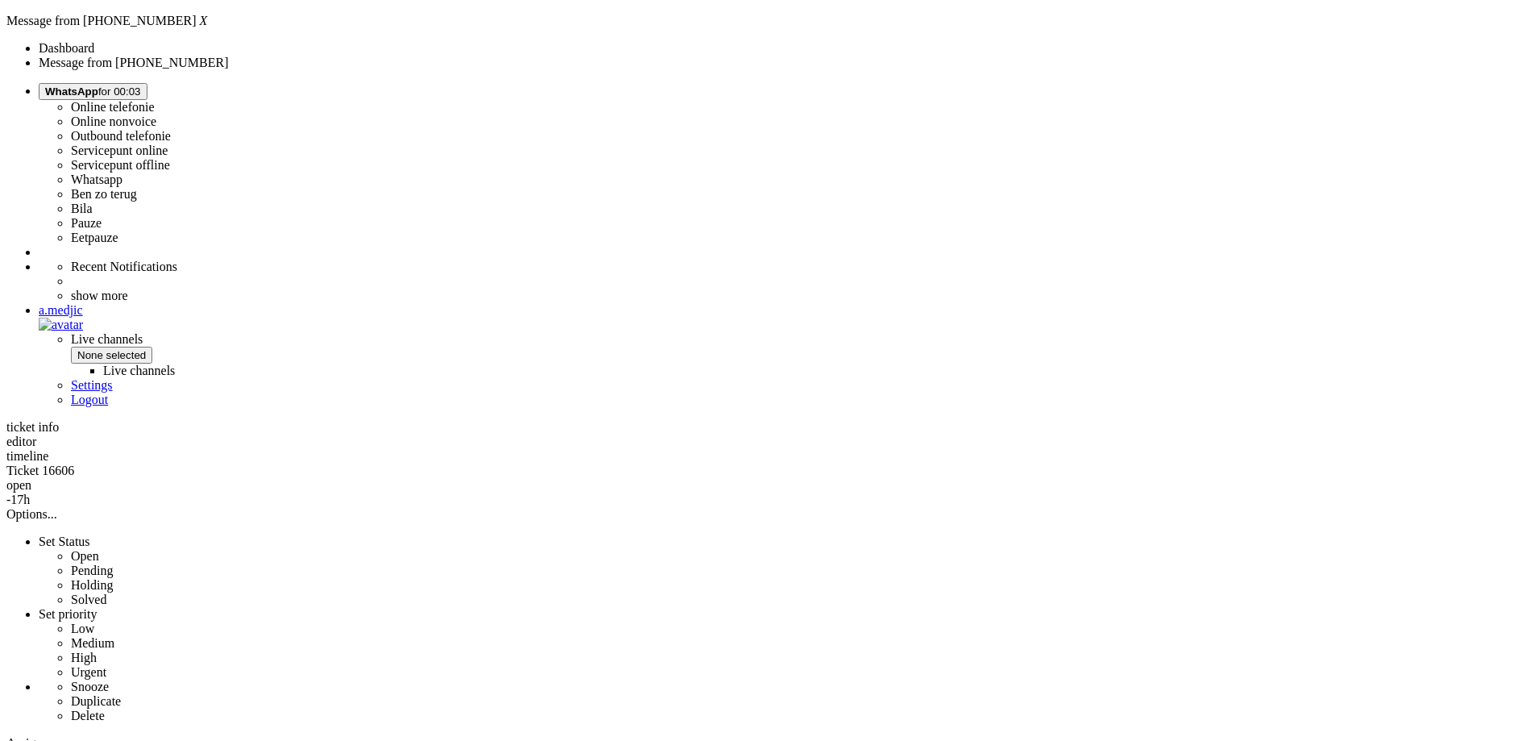
copy div "4672860"
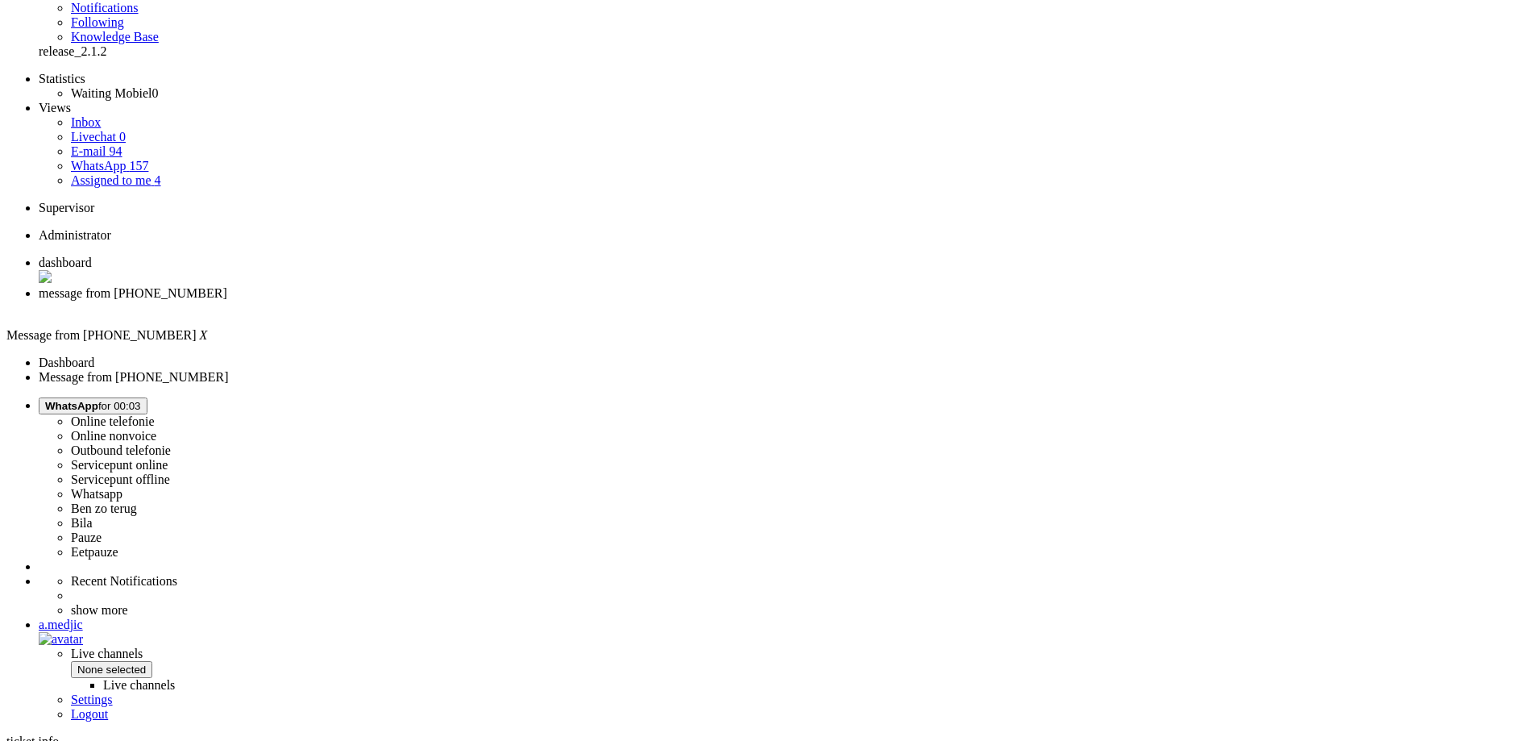
scroll to position [0, 0]
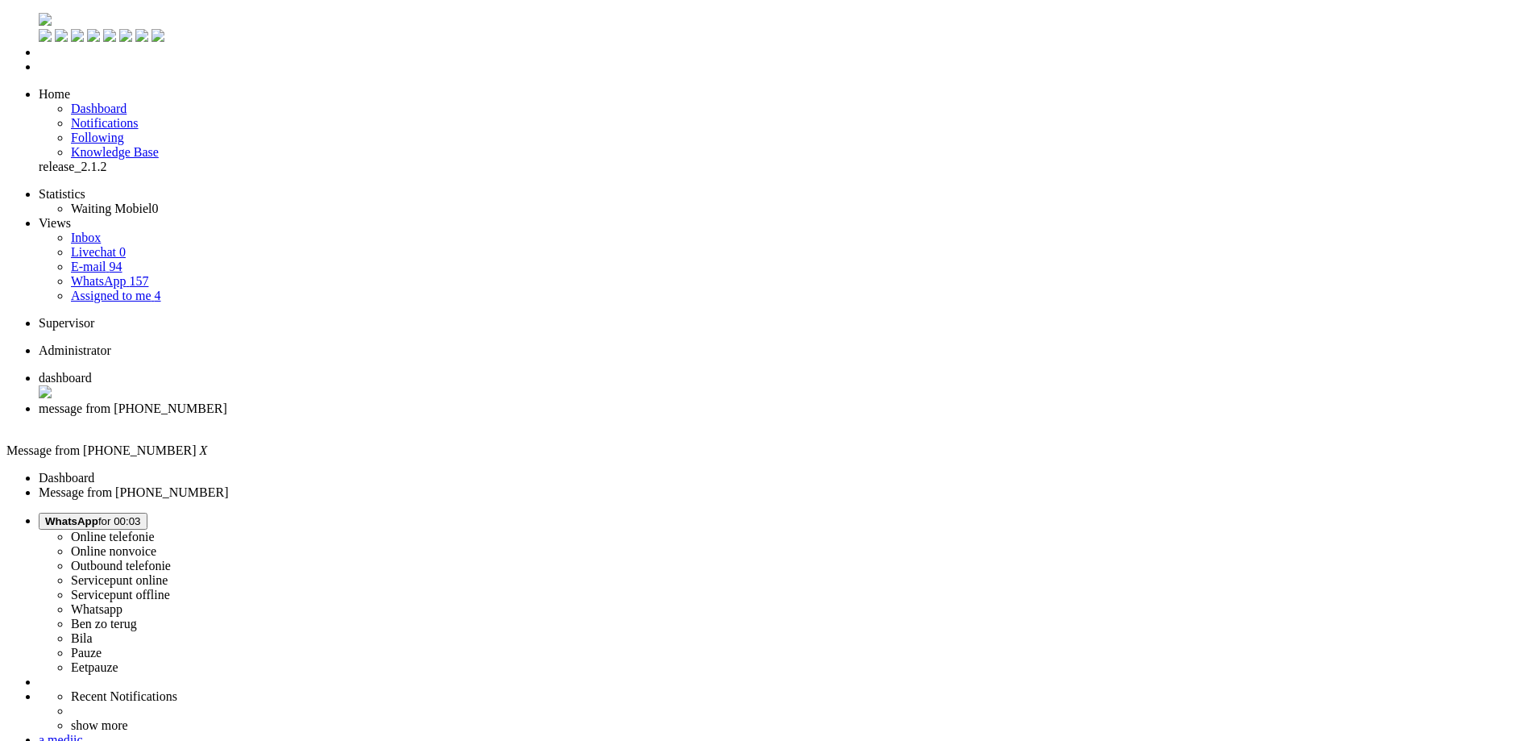
click at [467, 416] on div "Close tab" at bounding box center [784, 423] width 1490 height 15
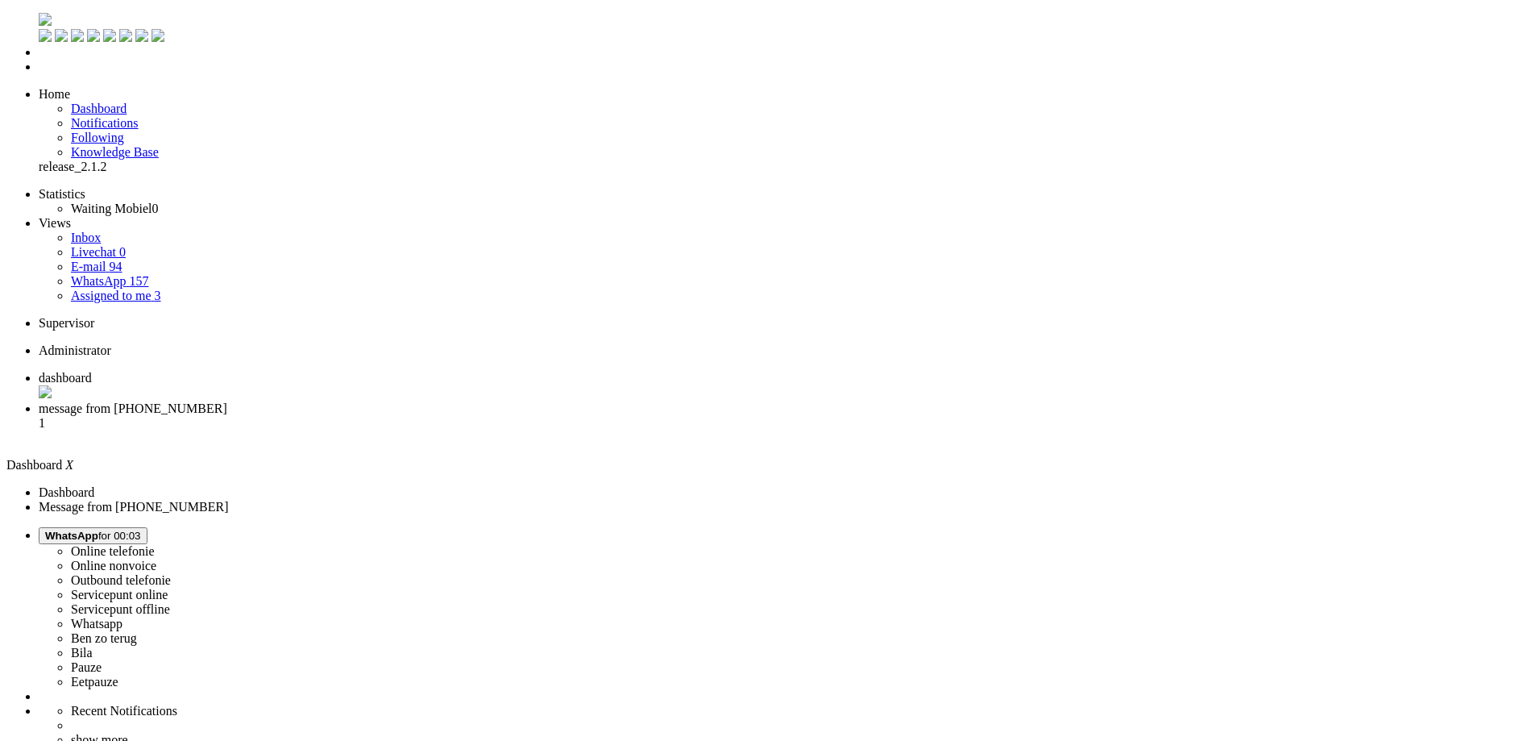
click at [431, 401] on li "message from +31687028594 1" at bounding box center [784, 423] width 1490 height 44
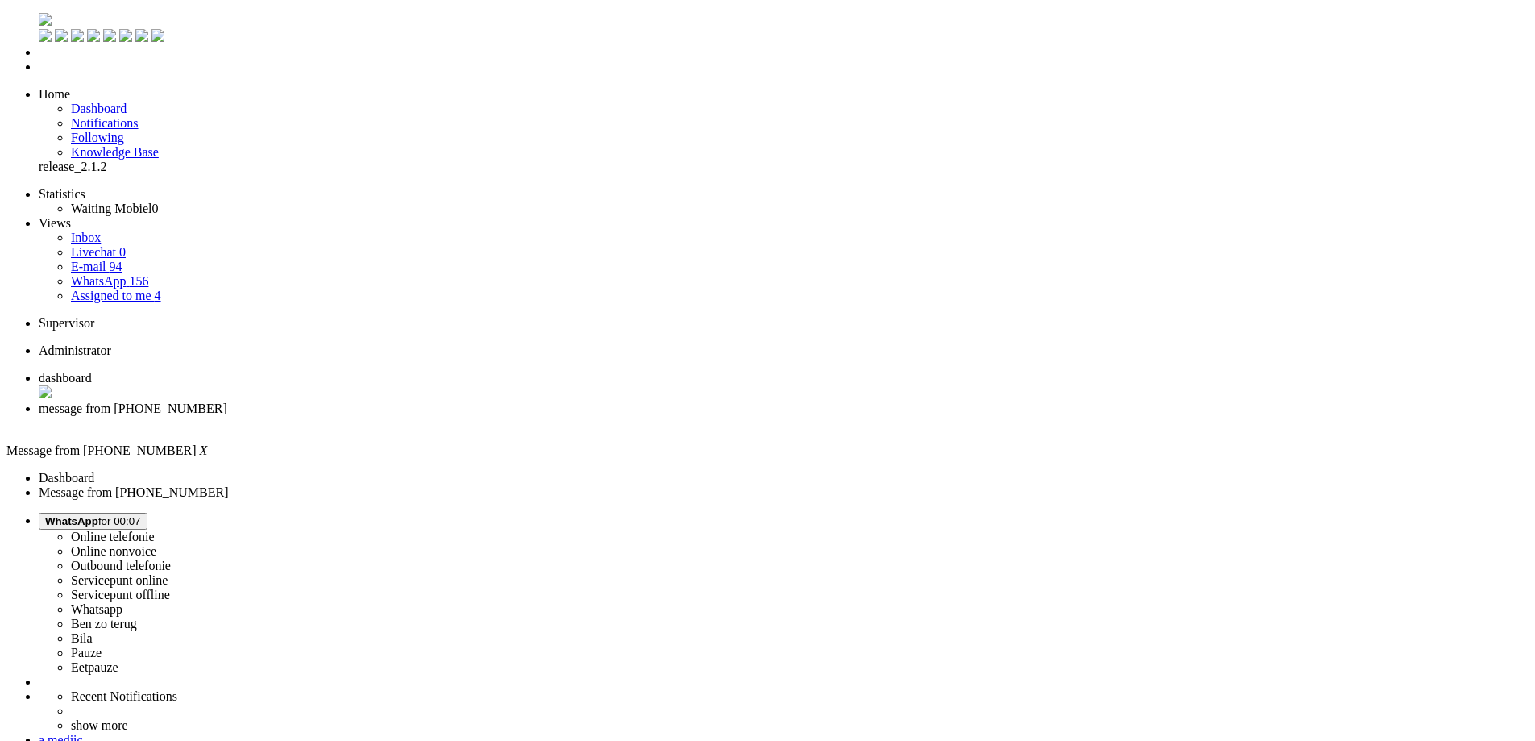
copy div "4674195"
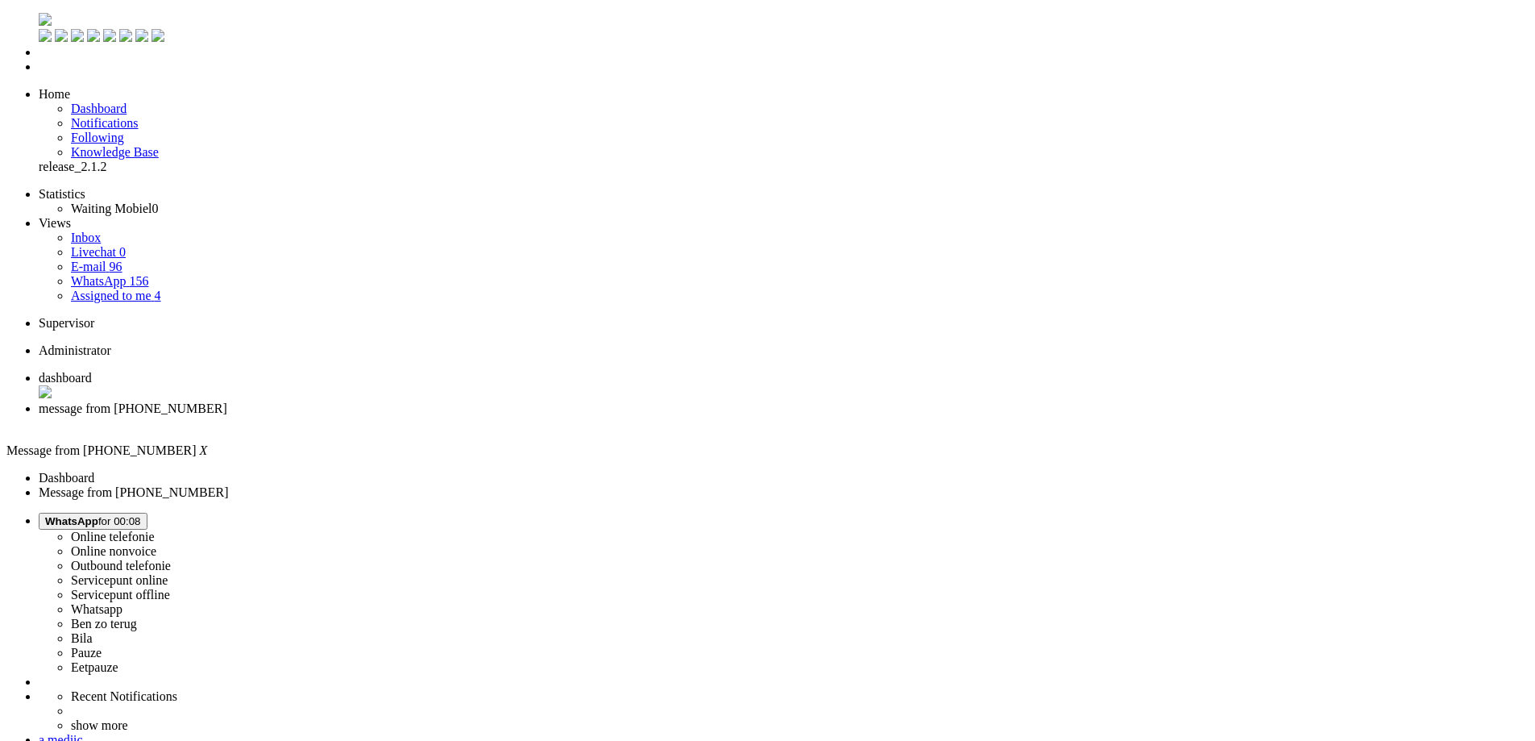
click at [461, 416] on div "Close tab" at bounding box center [784, 423] width 1490 height 15
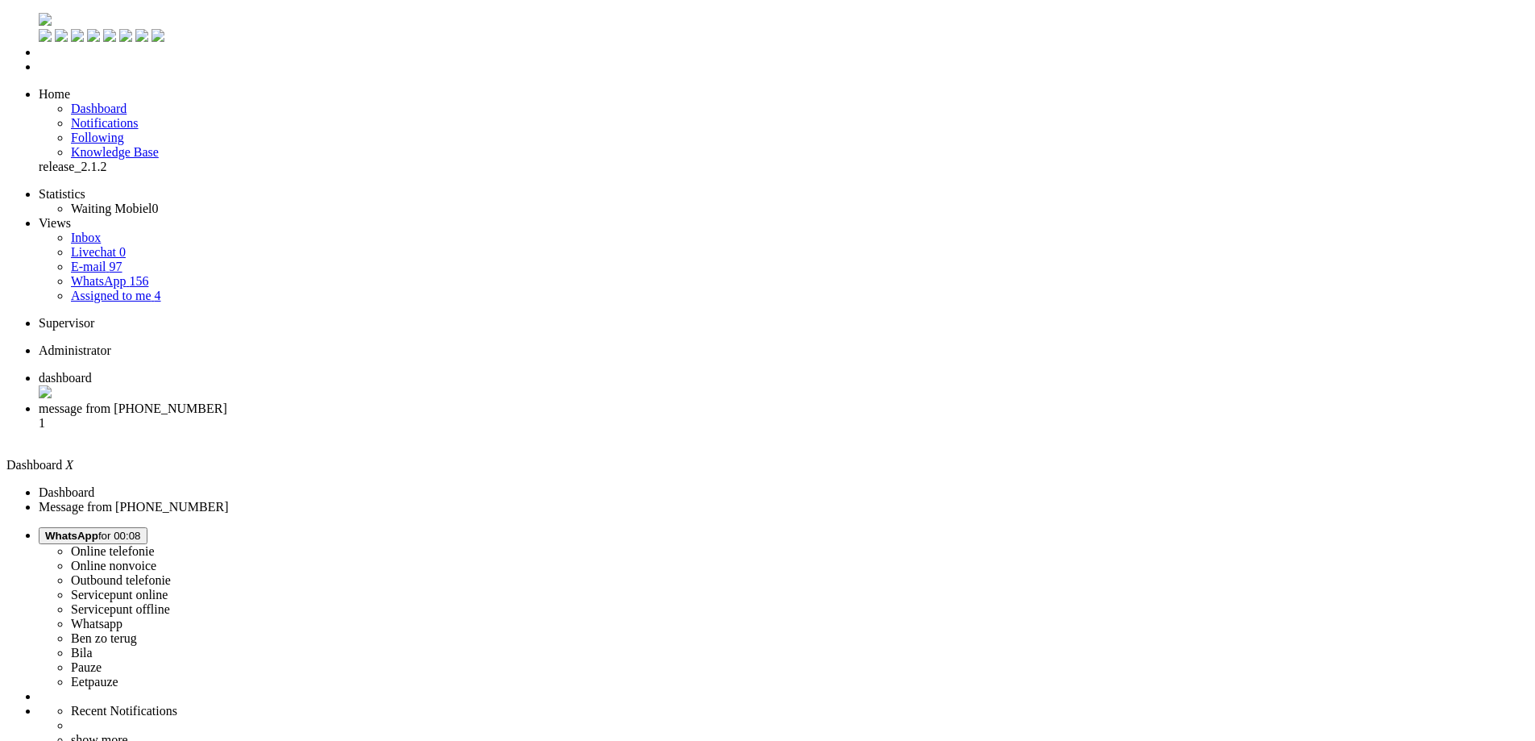
click at [227, 401] on span "message from +31648914504" at bounding box center [133, 408] width 189 height 14
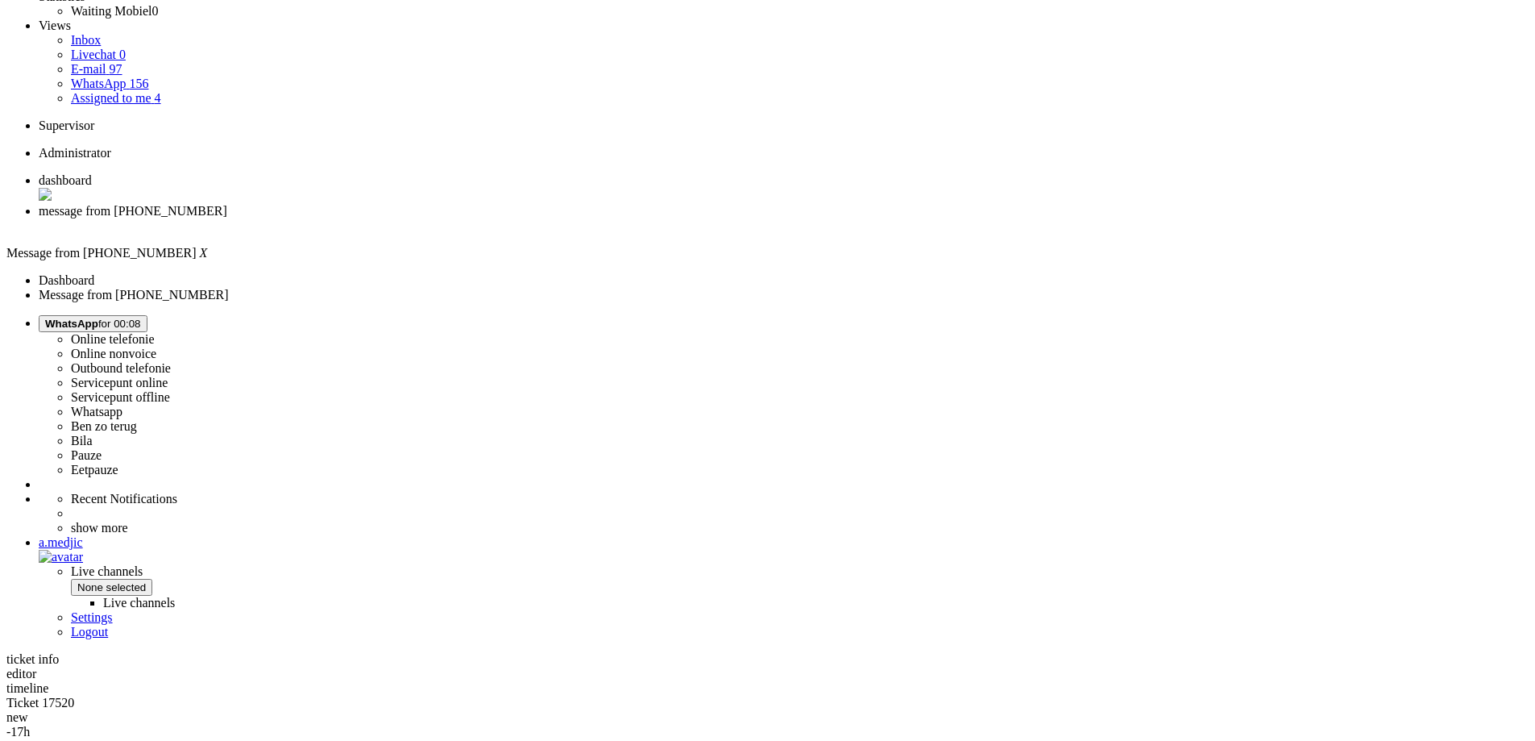
scroll to position [213, 0]
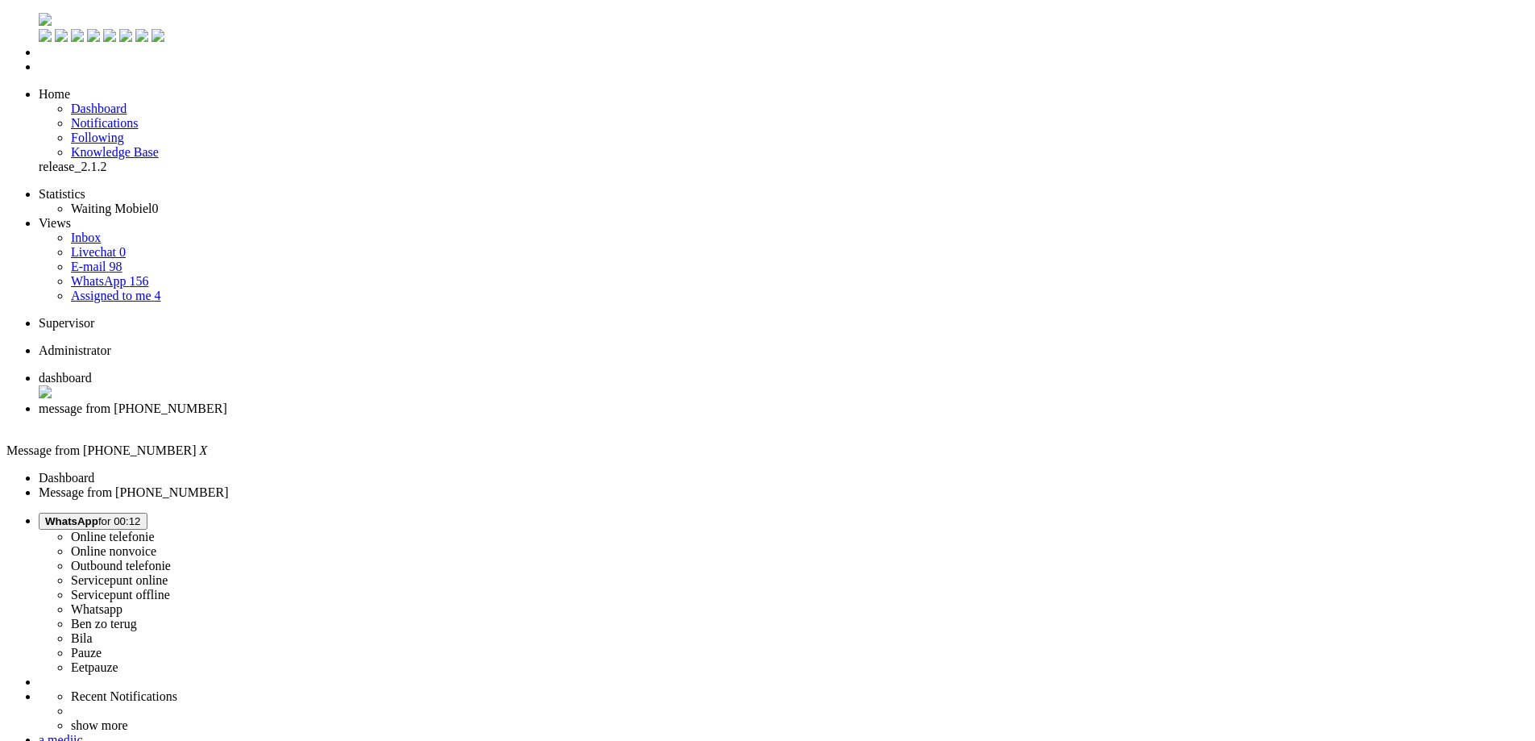
drag, startPoint x: 512, startPoint y: 402, endPoint x: 984, endPoint y: 444, distance: 474.0
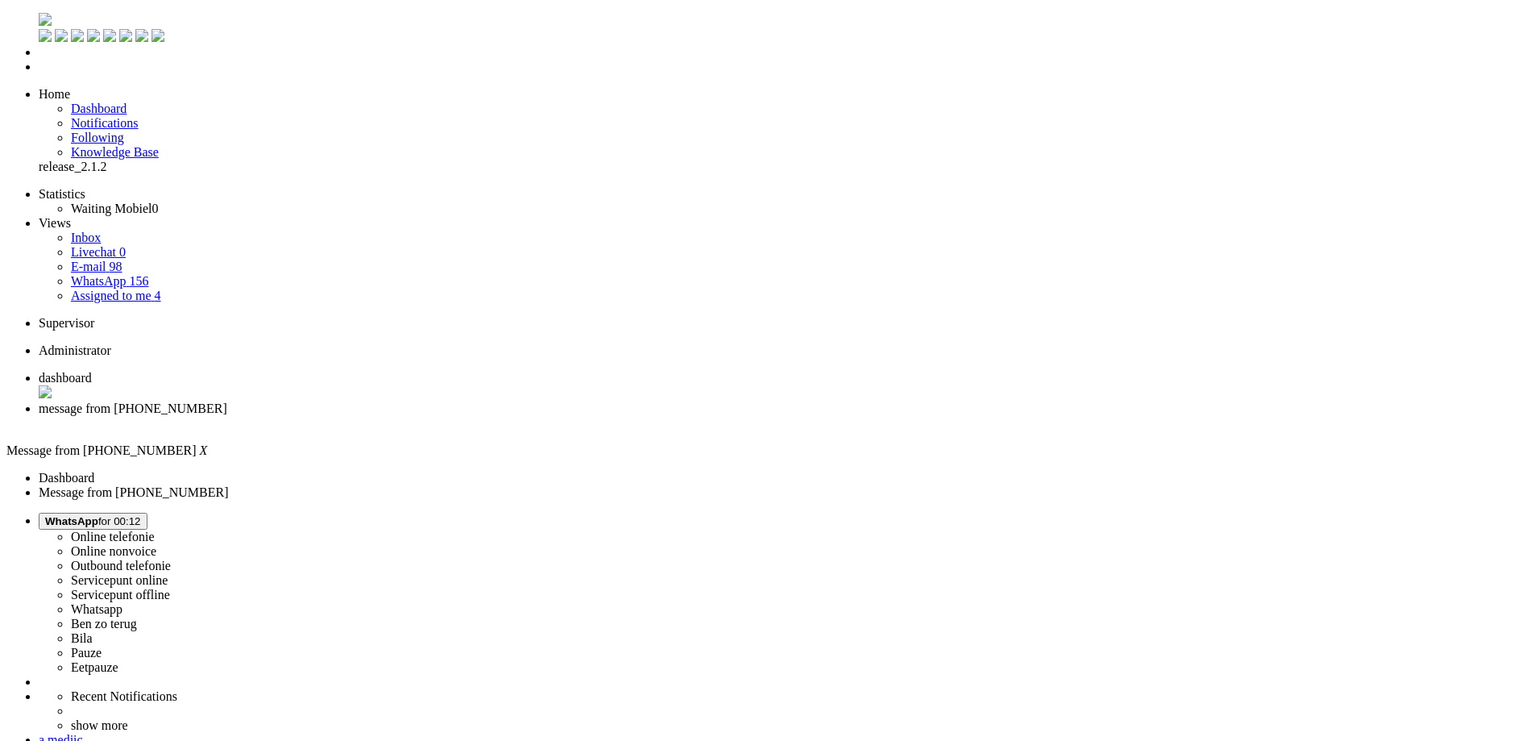
copy div "wij hebben de telefoon inmiddels retour gestuurd en wij hebben bericht ontvange…"
click at [459, 416] on div "Close tab" at bounding box center [784, 423] width 1490 height 15
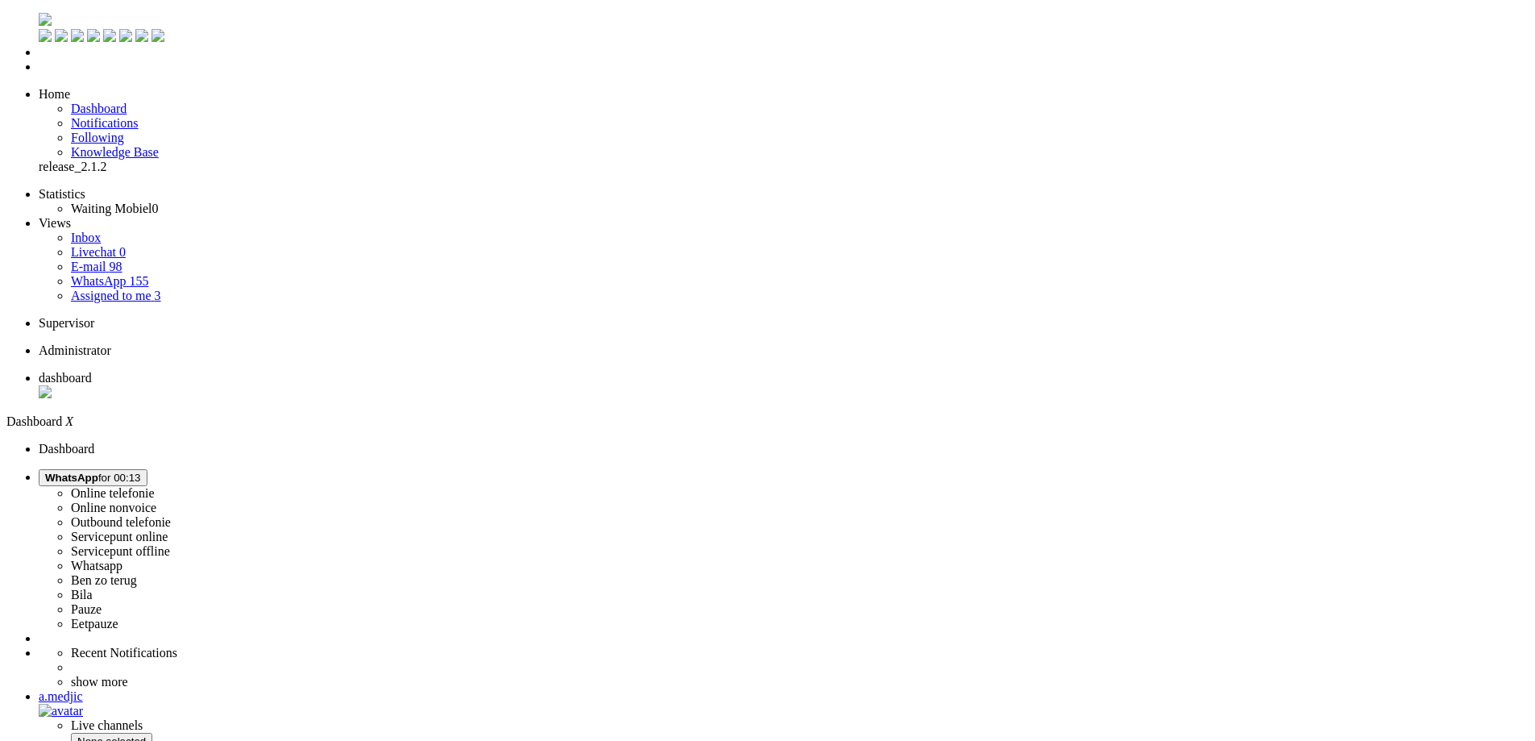
click at [459, 371] on ul "dashboard" at bounding box center [767, 386] width 1522 height 31
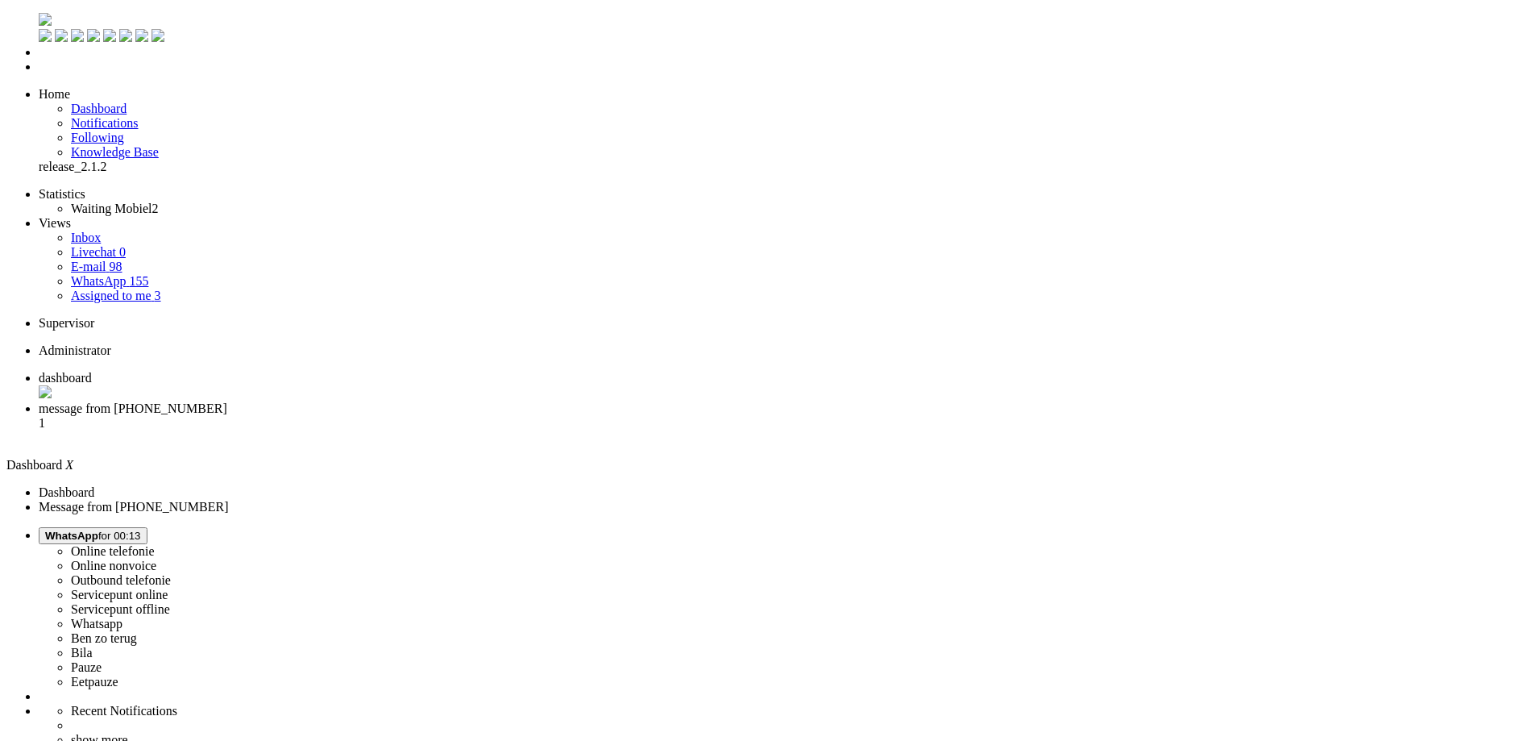
click at [393, 401] on li "message from +31645714159 1" at bounding box center [784, 423] width 1490 height 44
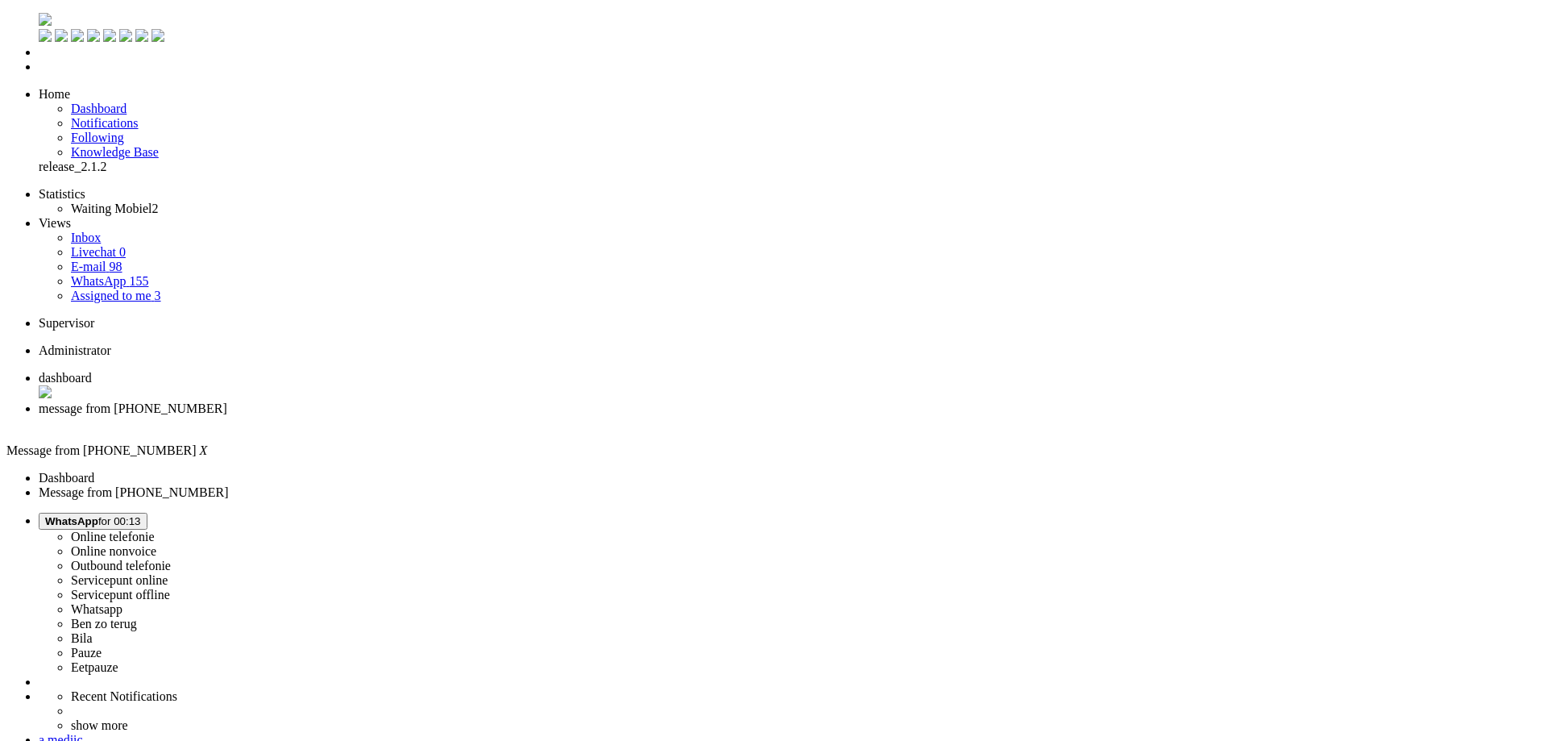
type input "beg"
drag, startPoint x: 413, startPoint y: 2767, endPoint x: 215, endPoint y: 2776, distance: 197.6
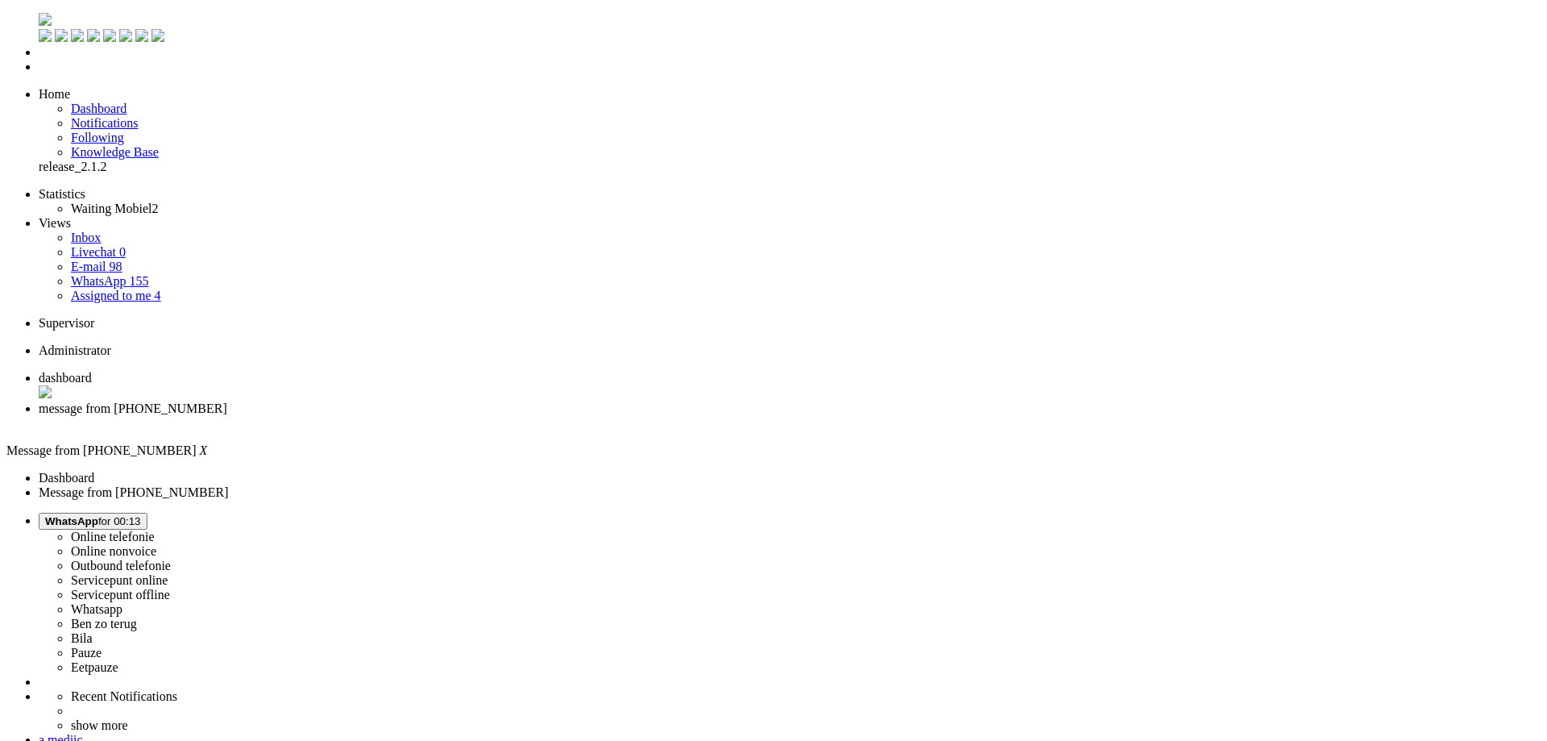
click at [468, 416] on div "Close tab" at bounding box center [790, 423] width 1502 height 15
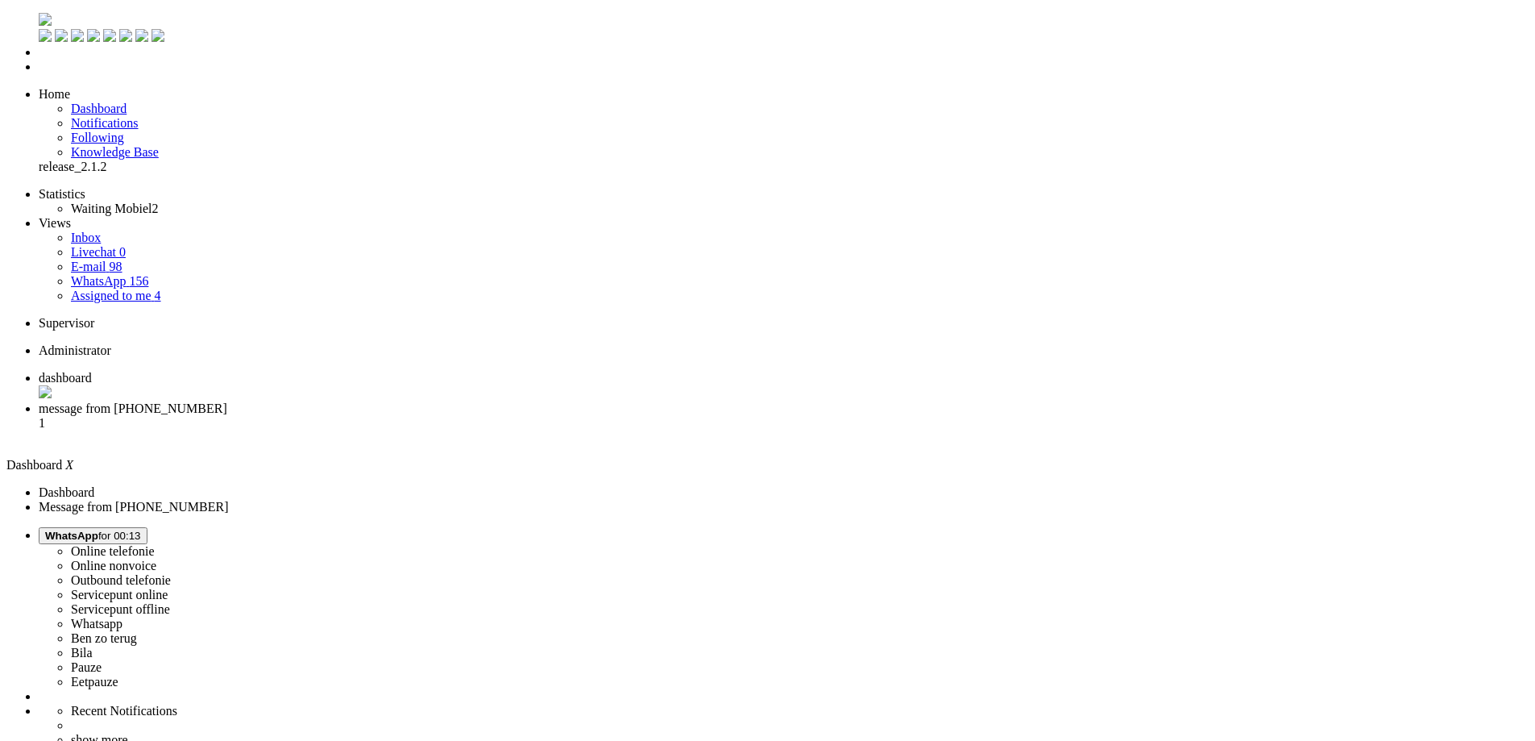
click at [419, 401] on li "message from +31641137377 1" at bounding box center [784, 423] width 1490 height 44
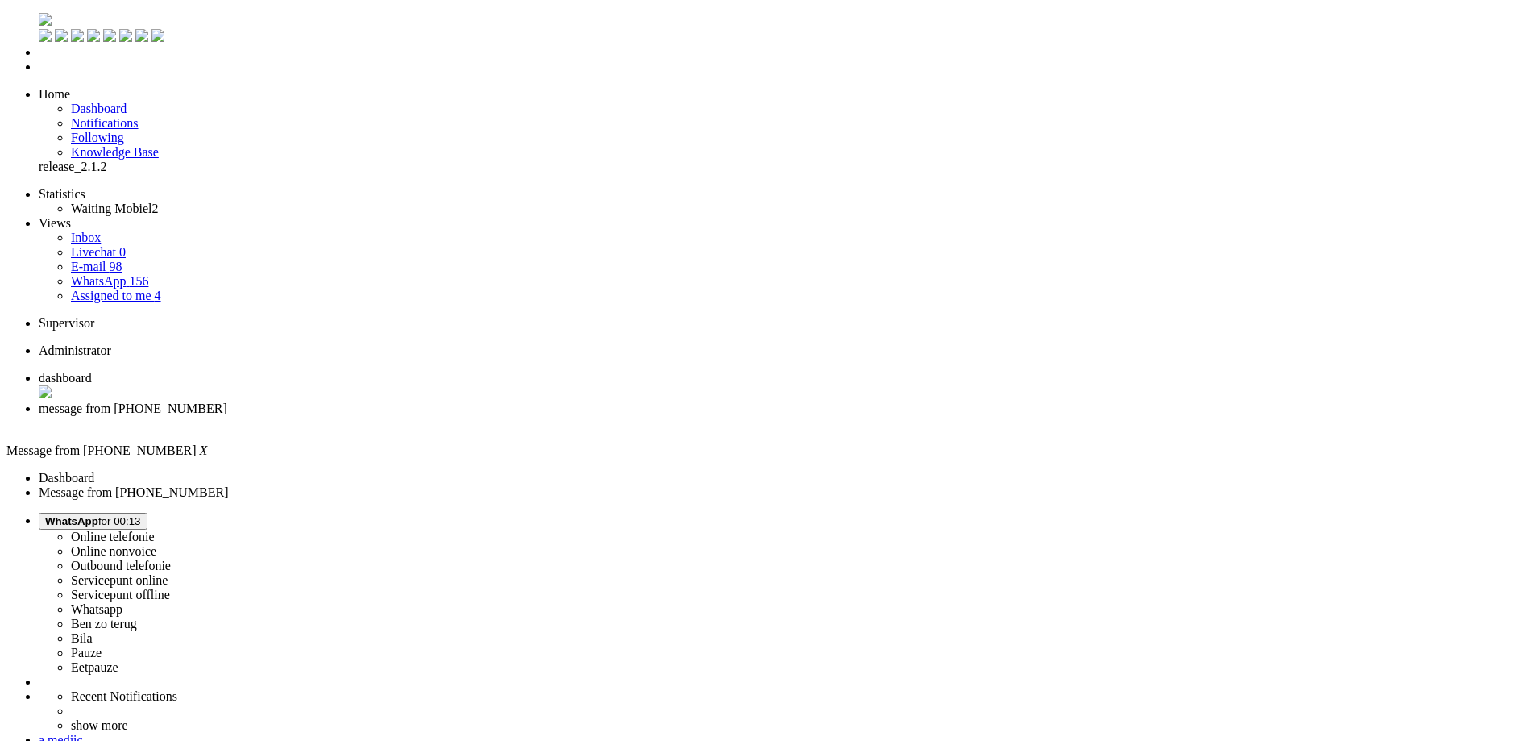
click at [39, 15] on img "Omnidesk" at bounding box center [45, 19] width 13 height 13
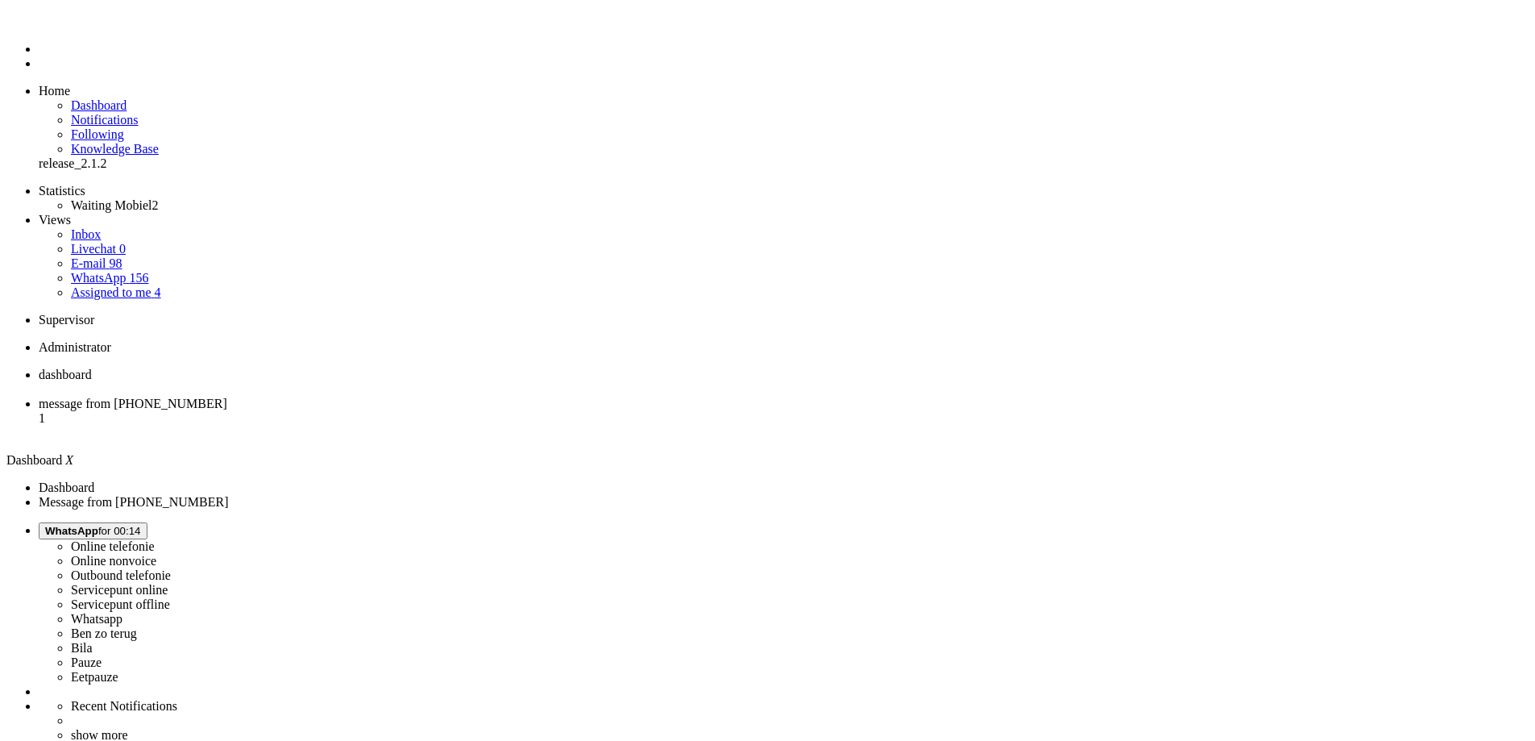
click at [387, 396] on li "message from [PHONE_NUMBER] 1" at bounding box center [784, 418] width 1490 height 44
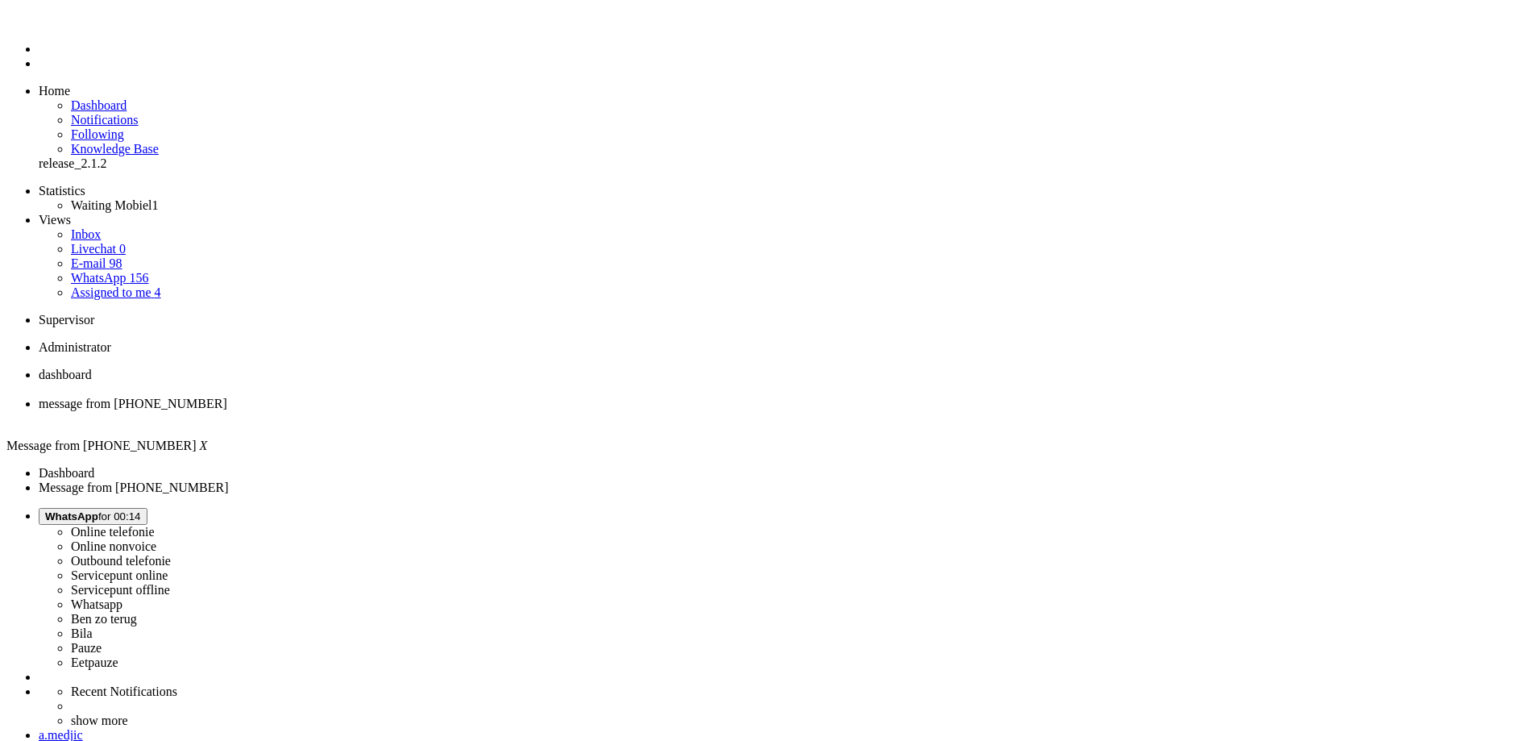
copy div "4667162"
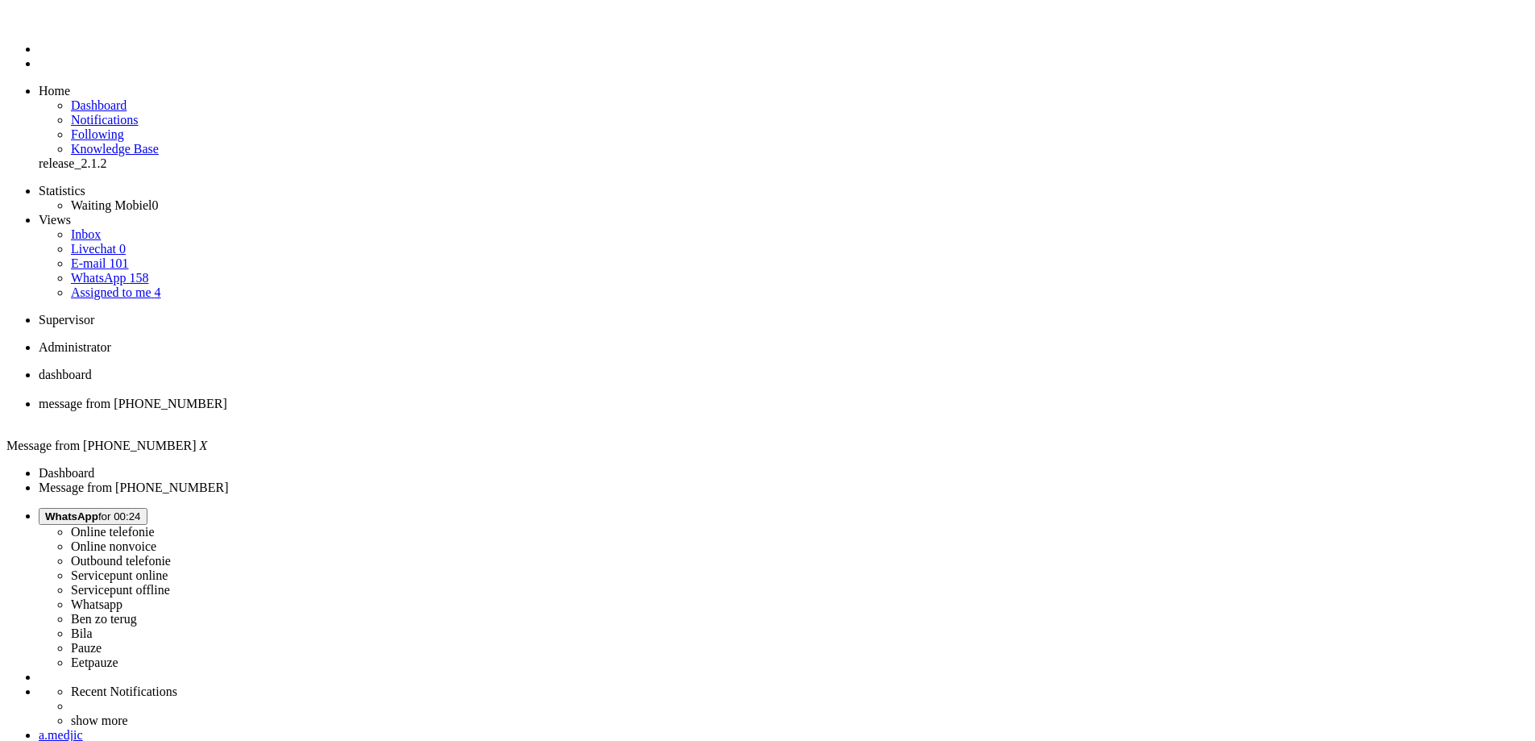
drag, startPoint x: 1342, startPoint y: 265, endPoint x: 1318, endPoint y: 310, distance: 51.2
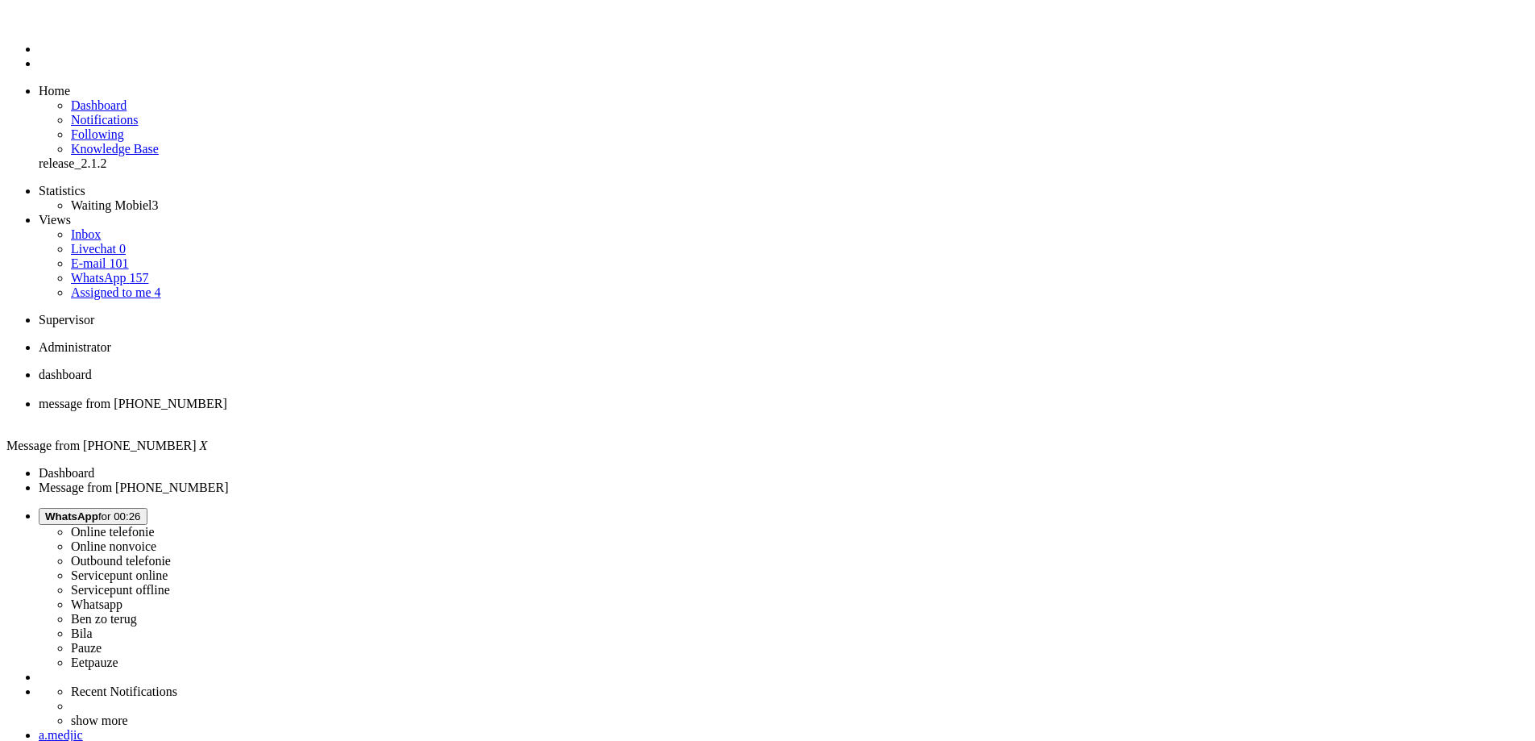
click at [471, 396] on li "message from +31641137377" at bounding box center [784, 410] width 1490 height 29
click at [467, 411] on div "Close tab" at bounding box center [784, 418] width 1490 height 15
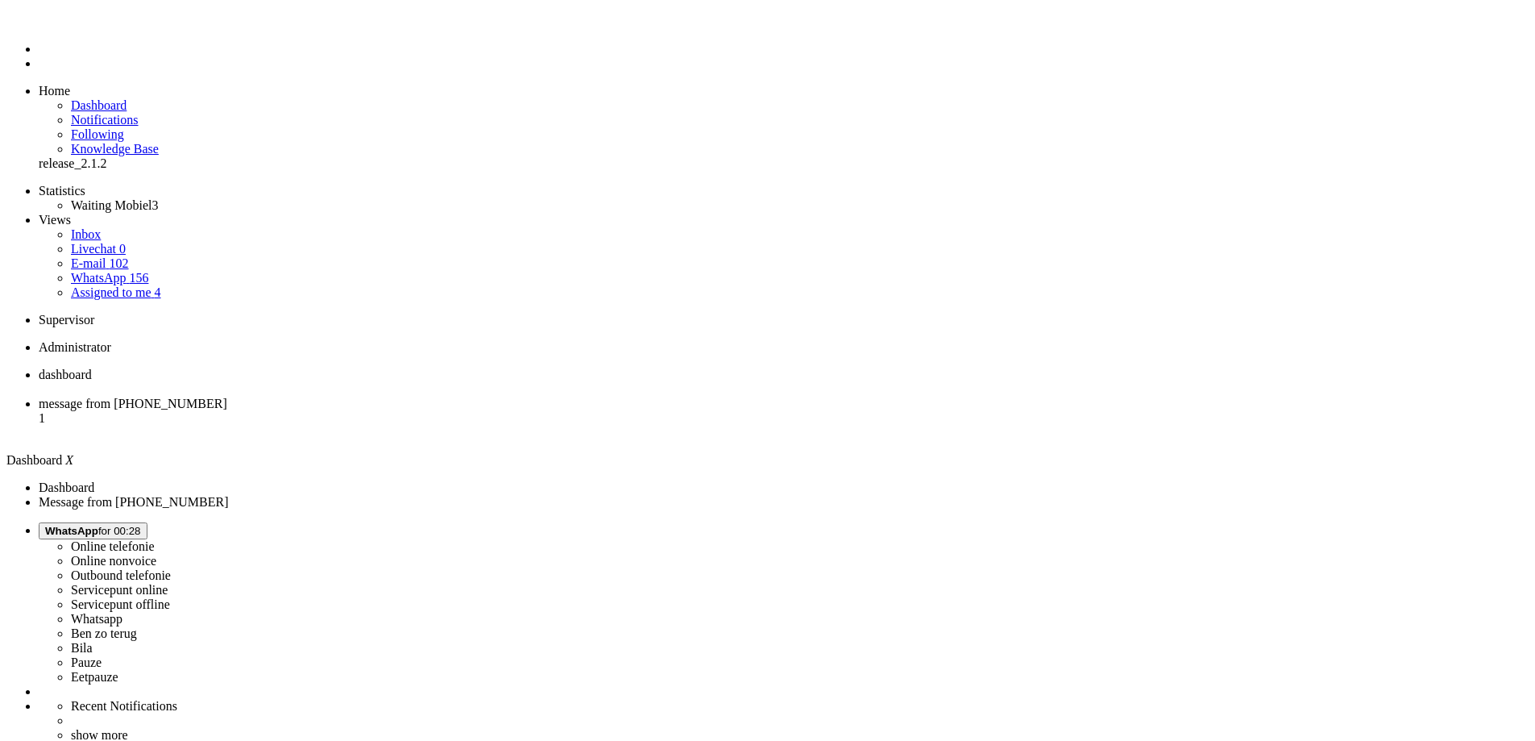
click at [400, 396] on li "message from +31684858681 1" at bounding box center [784, 418] width 1490 height 44
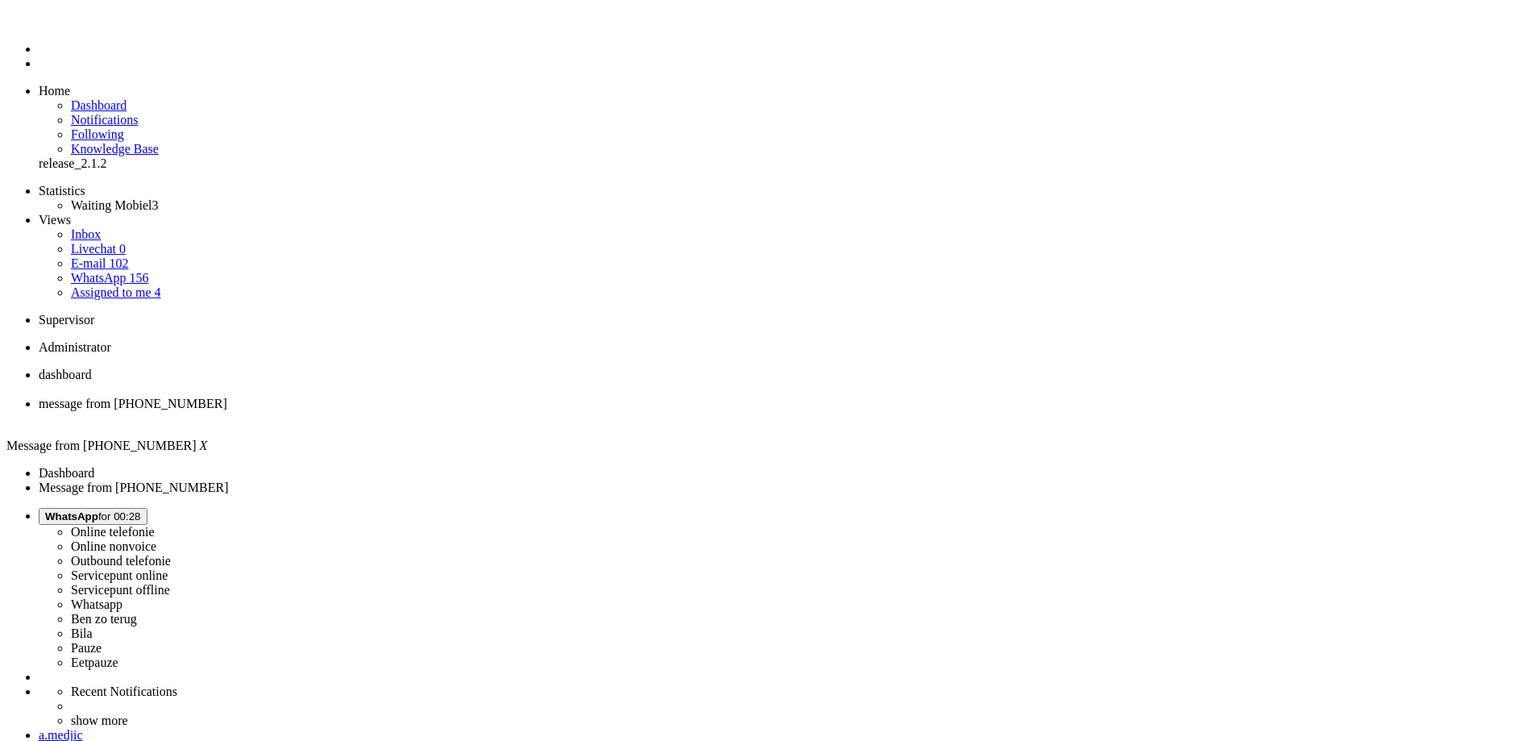
drag, startPoint x: 585, startPoint y: 317, endPoint x: 442, endPoint y: 320, distance: 143.4
copy div "nsrenaqasoum@gmail.com"
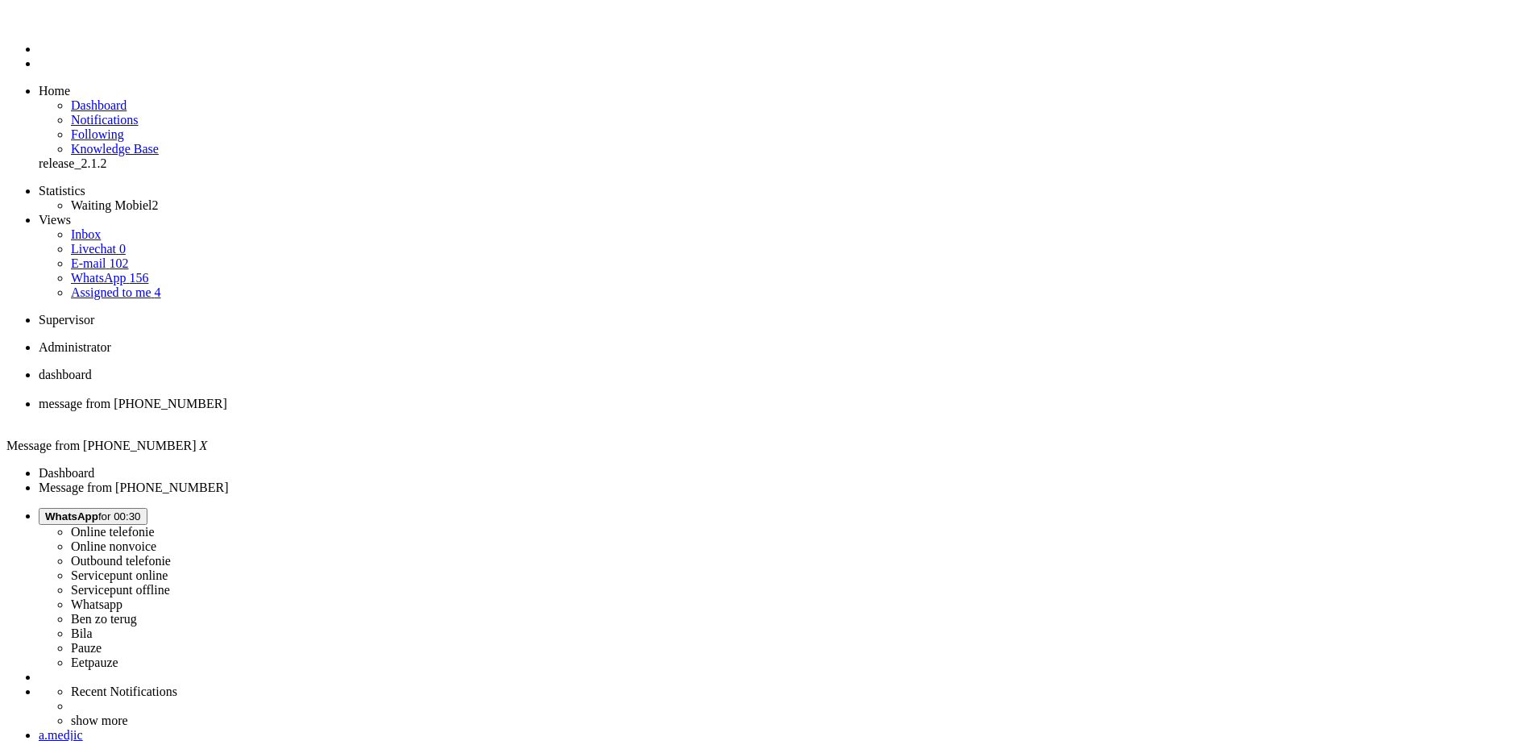
click at [462, 411] on div "Close tab" at bounding box center [784, 418] width 1490 height 15
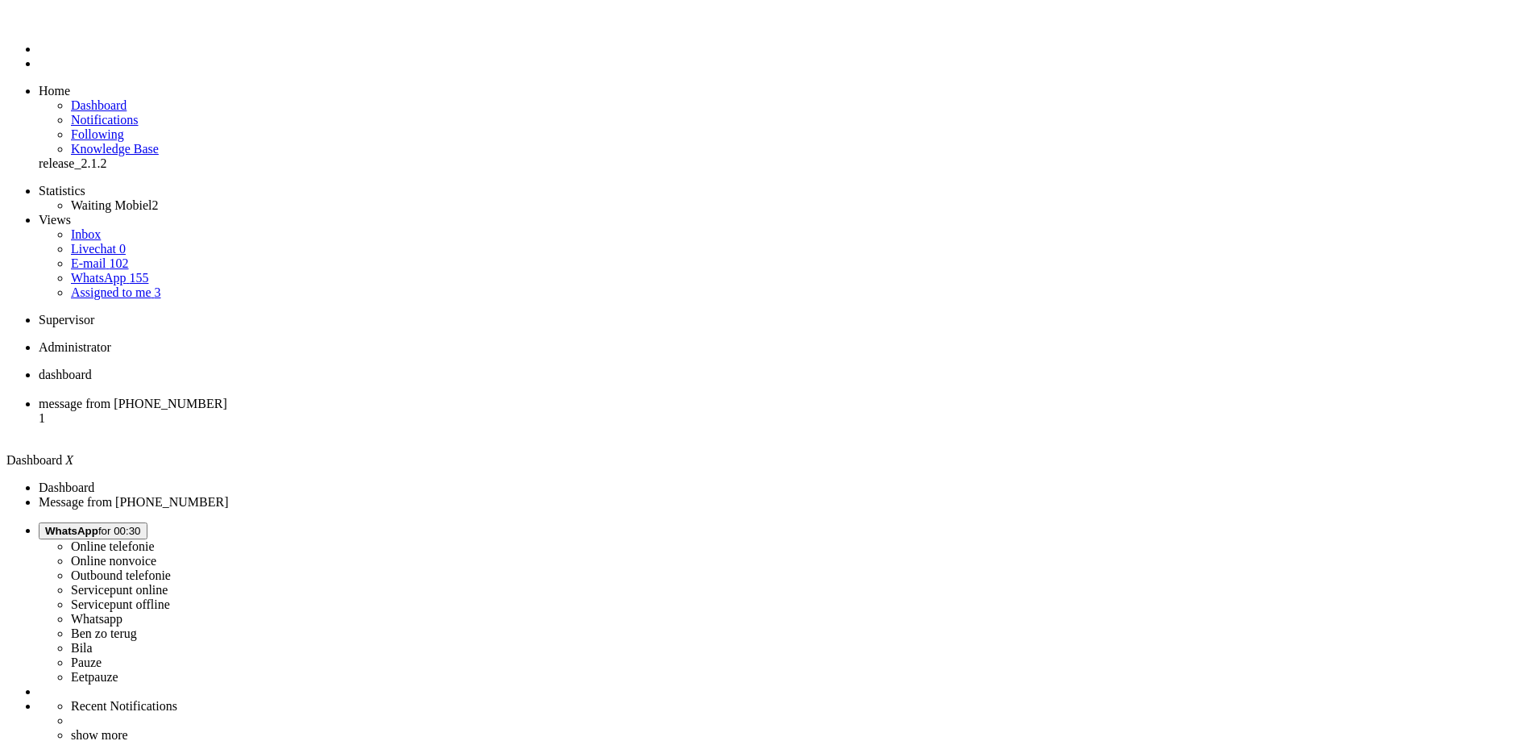
click at [227, 396] on span "message from +31625047259" at bounding box center [133, 403] width 189 height 14
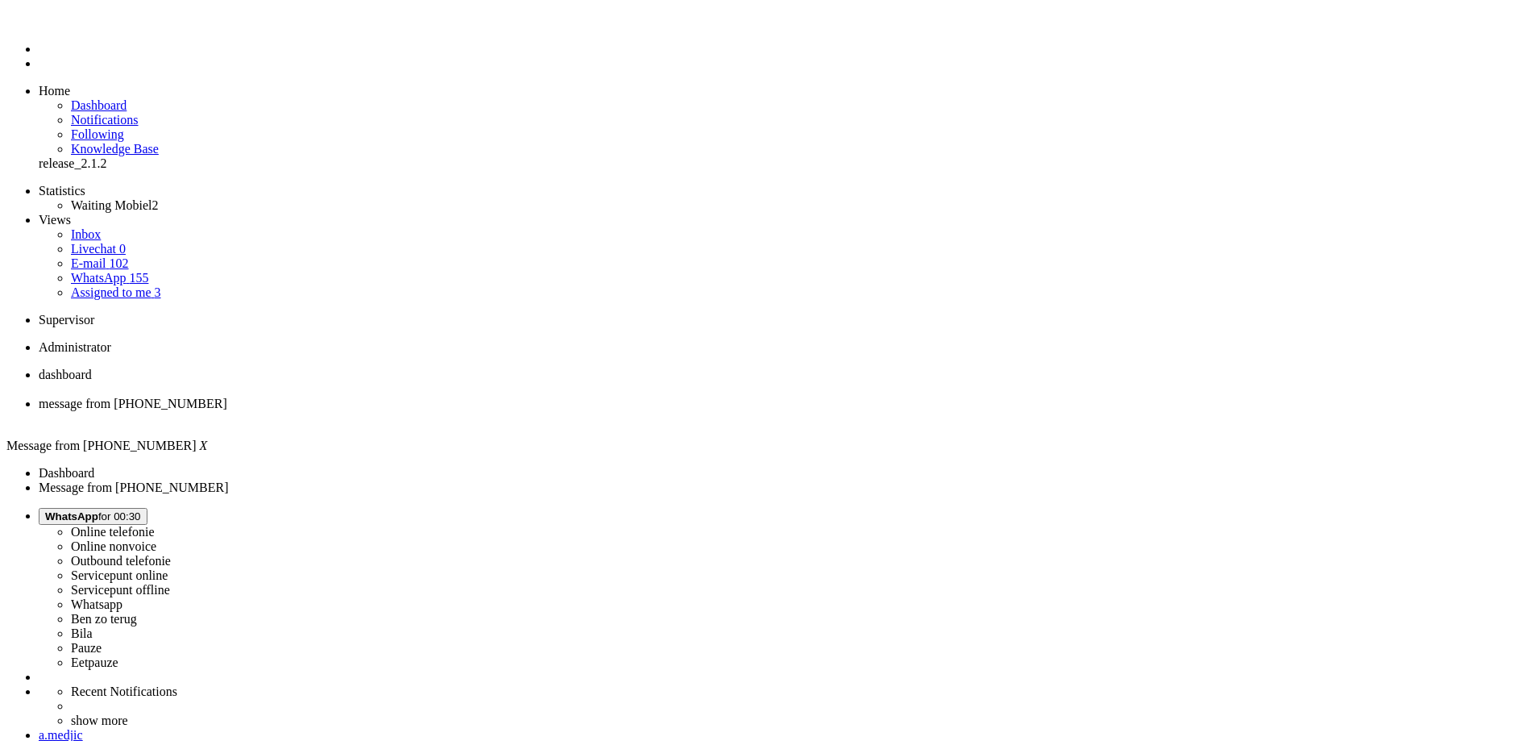
click at [470, 411] on div "Close tab" at bounding box center [784, 418] width 1490 height 15
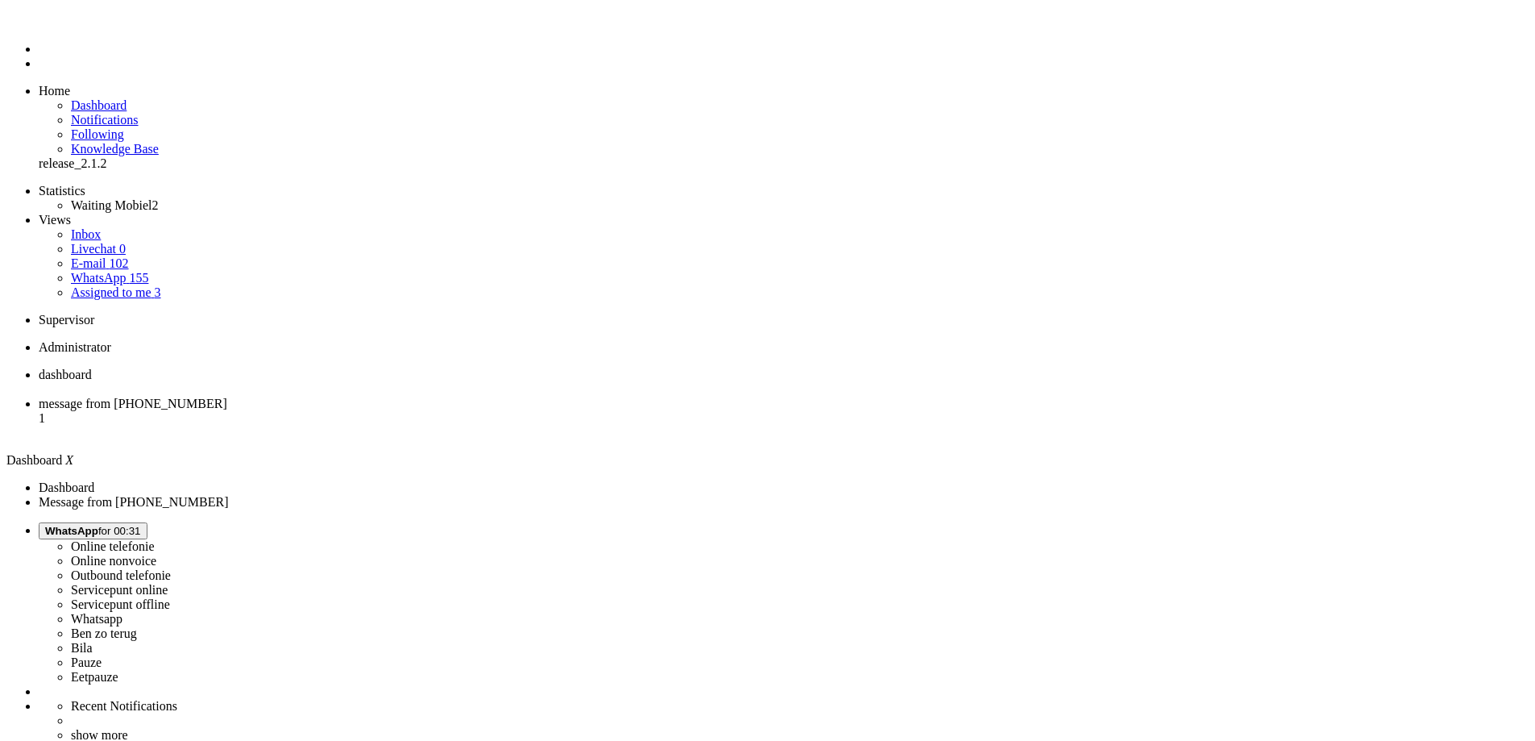
click at [227, 396] on span "message from +31643740777" at bounding box center [133, 403] width 189 height 14
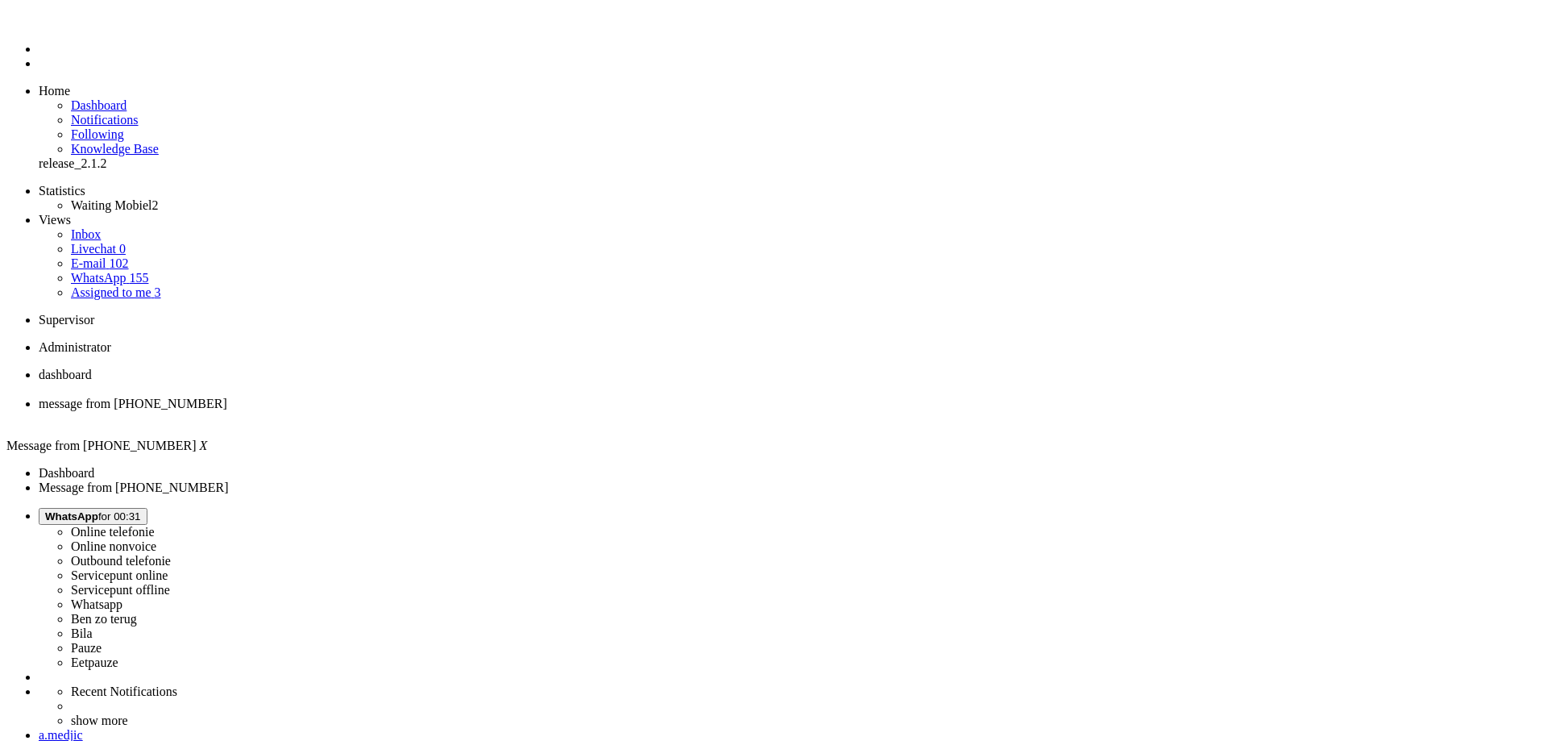
copy div "4668150"
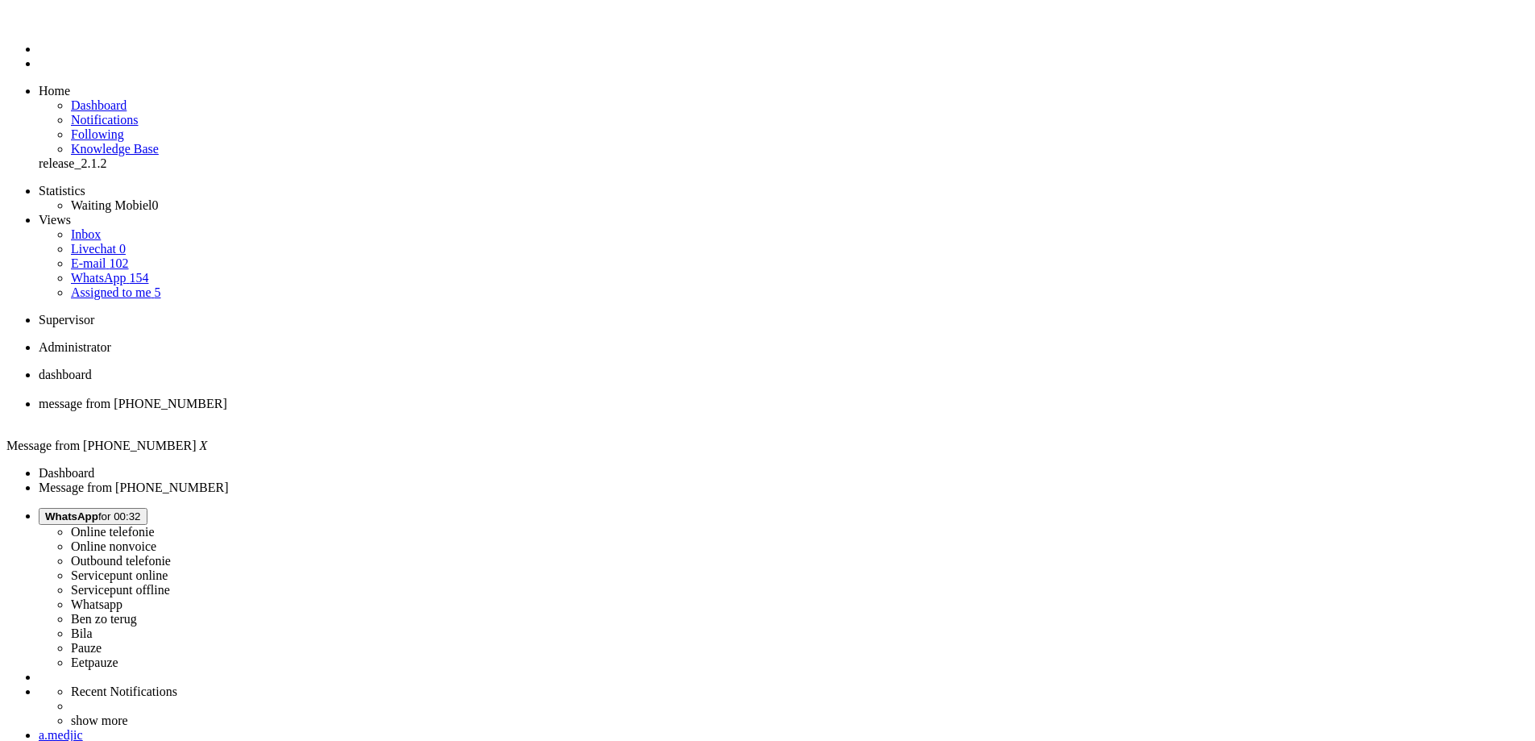
click at [463, 411] on div "Close tab" at bounding box center [784, 418] width 1490 height 15
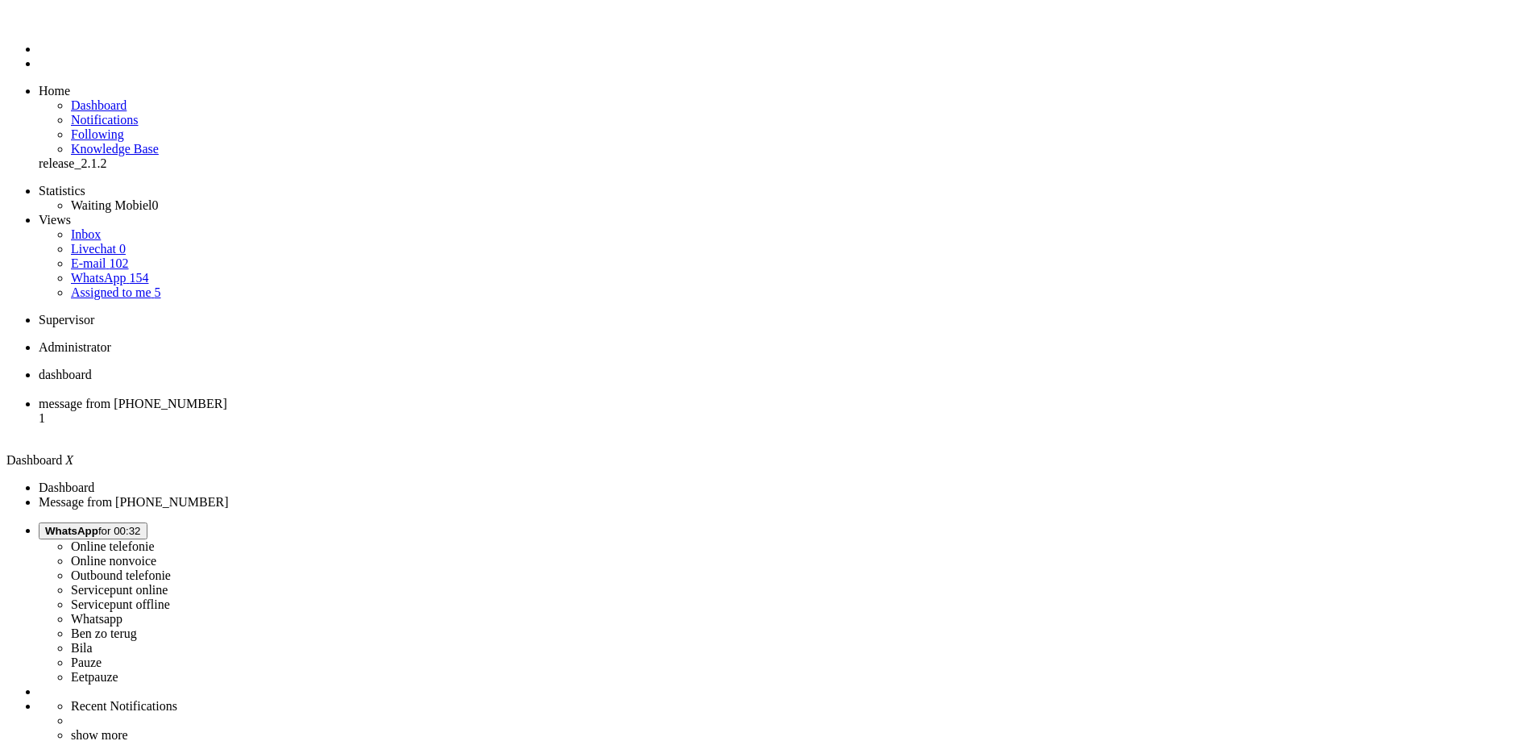
click at [418, 396] on li "message from +31615963279 1" at bounding box center [784, 418] width 1490 height 44
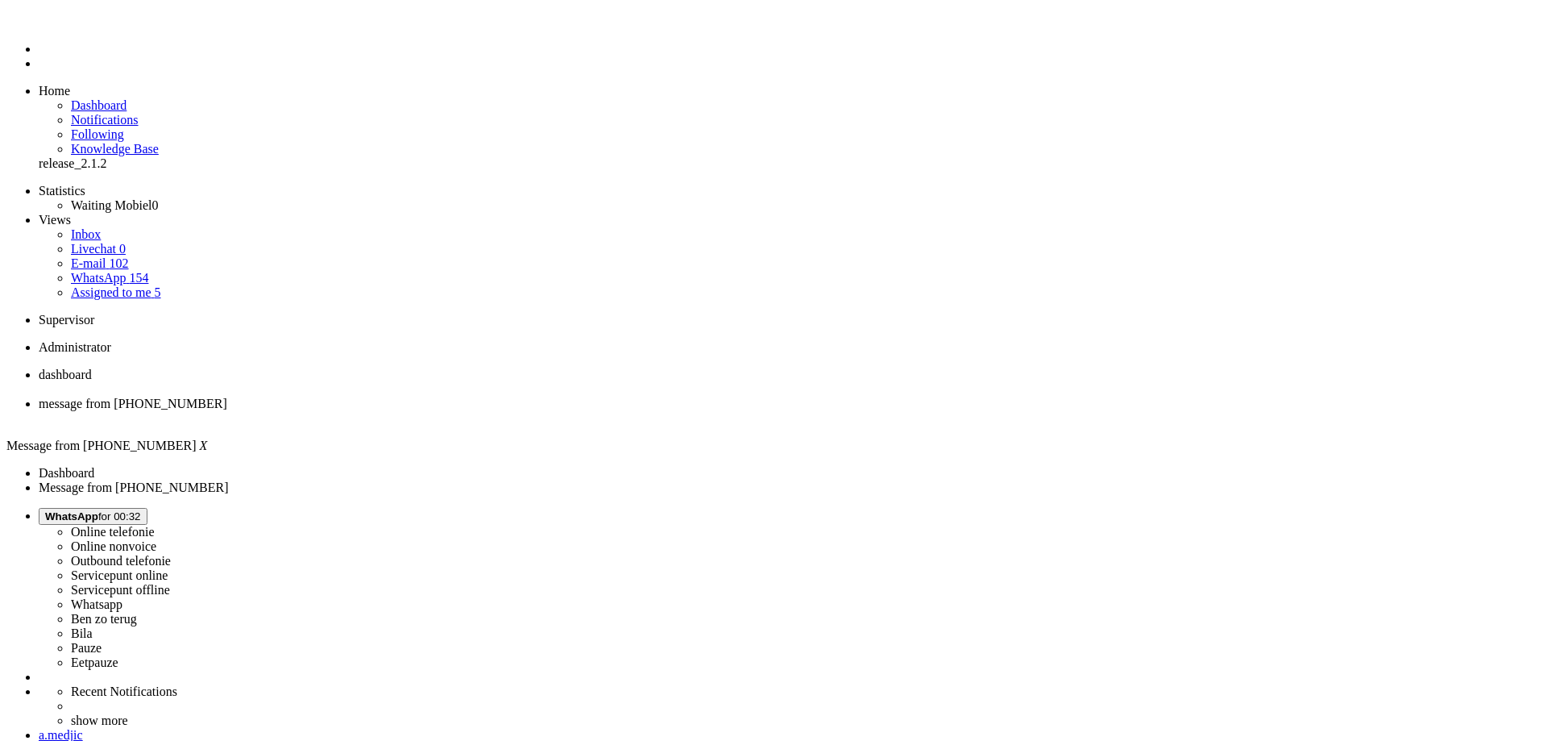
copy div "4670229"
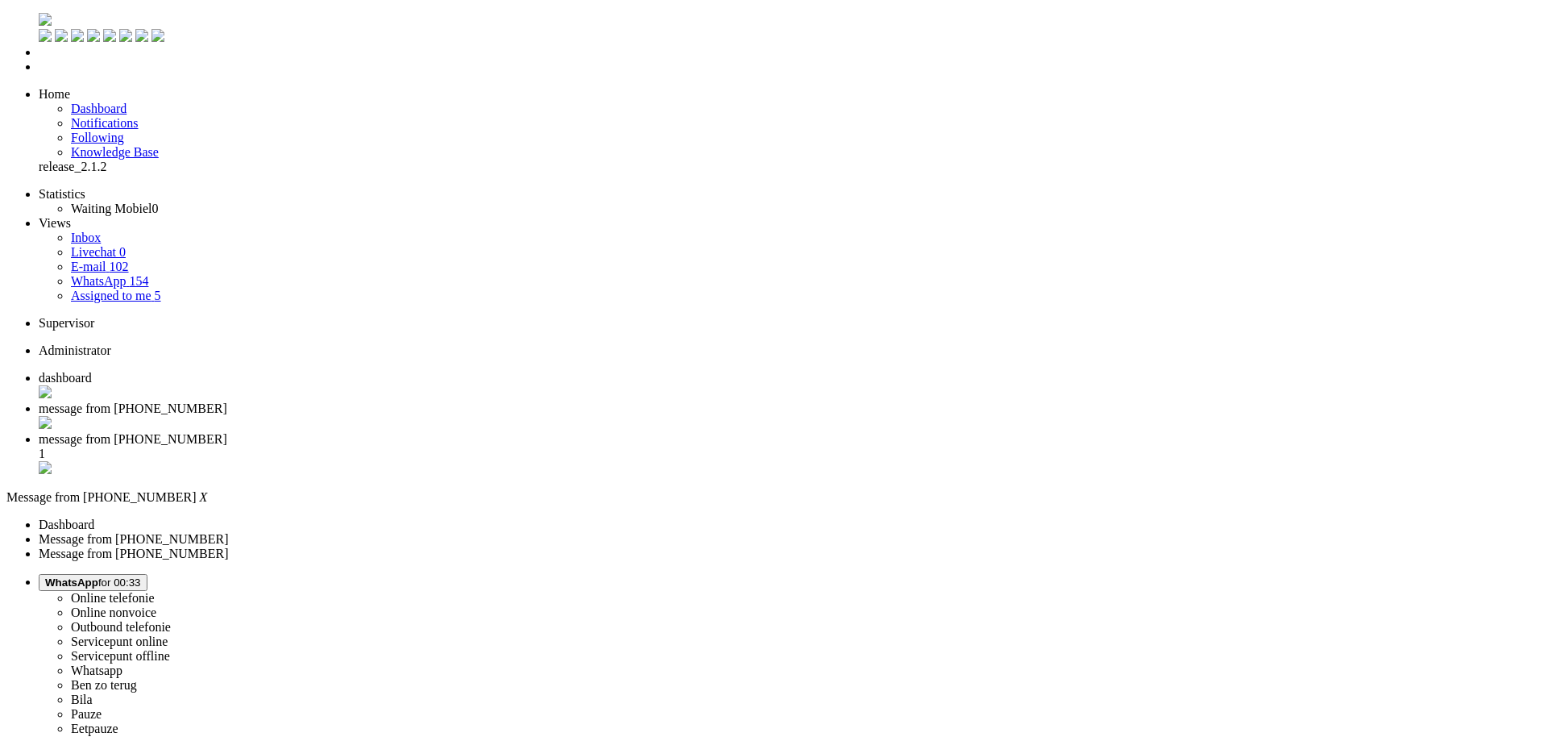
scroll to position [0, 0]
click at [464, 416] on div "Close tab" at bounding box center [790, 424] width 1502 height 16
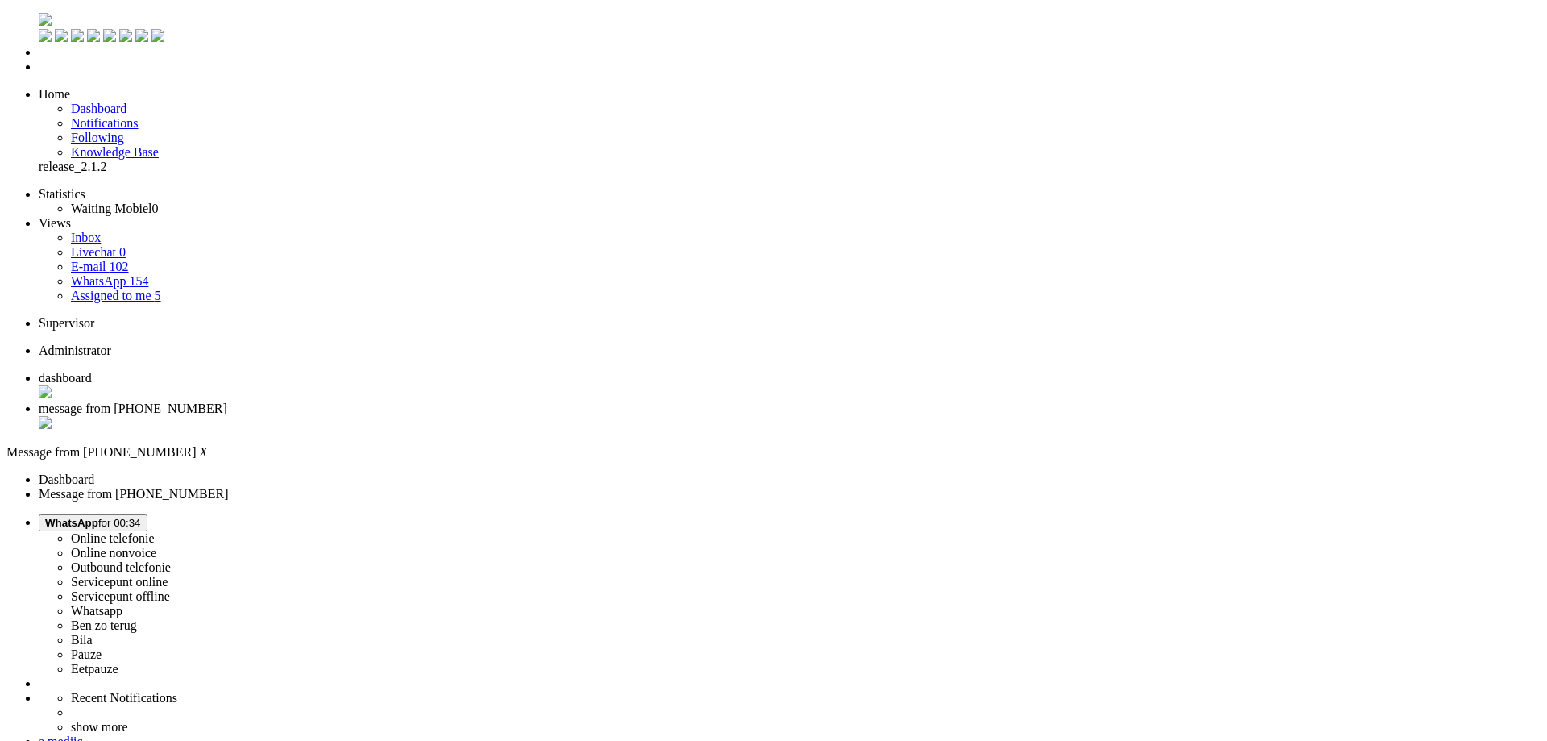
copy div "4674123"
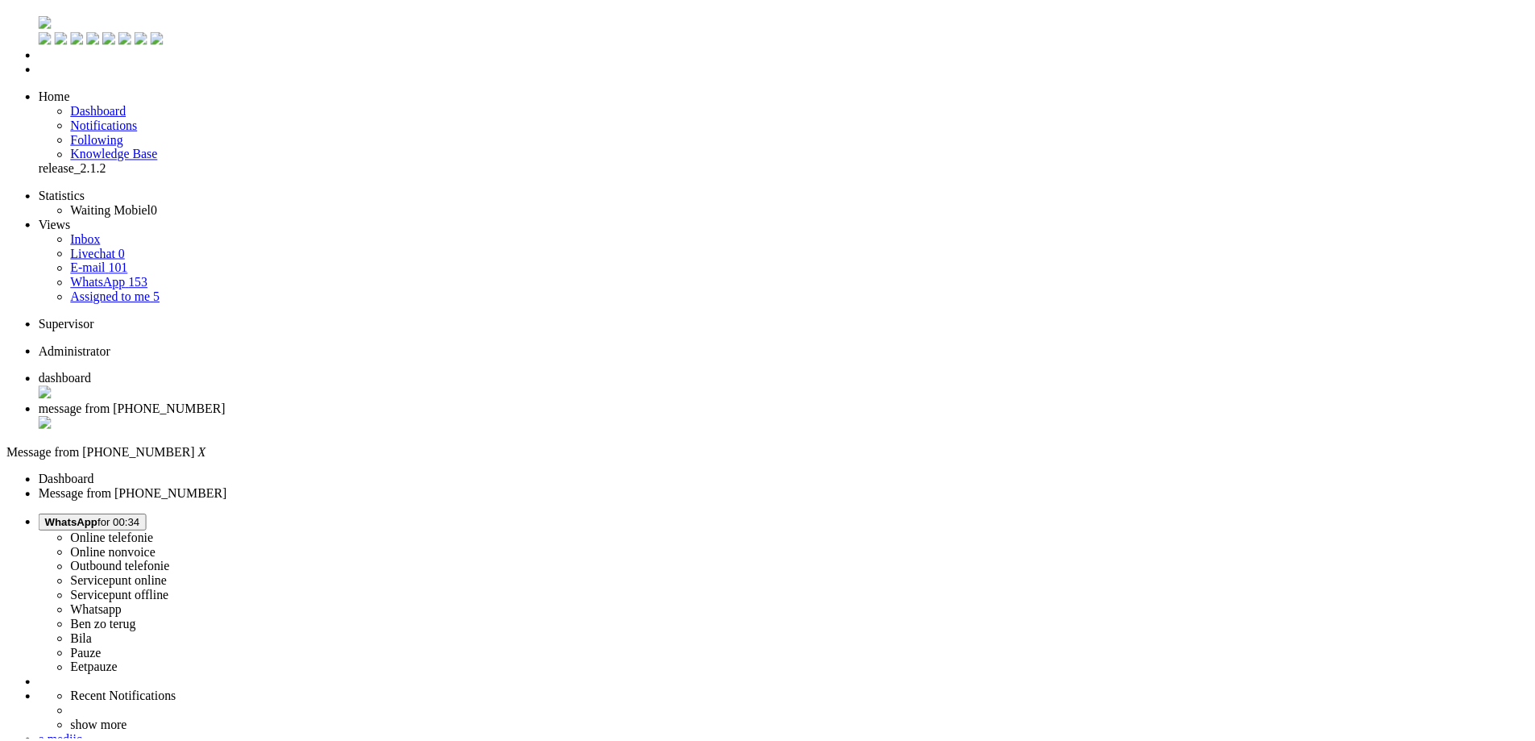
scroll to position [242, 0]
click at [462, 416] on div "Close tab" at bounding box center [790, 424] width 1502 height 16
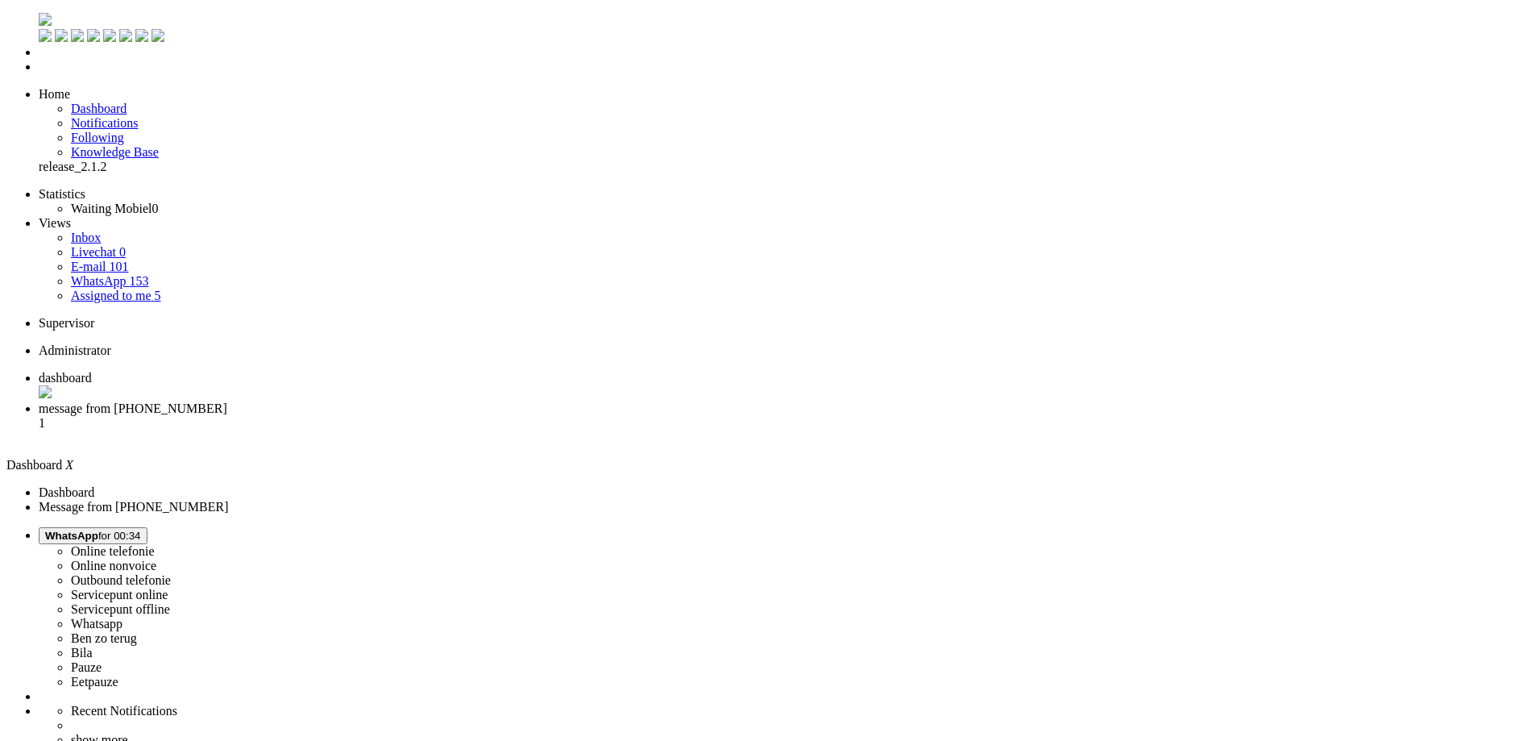
click at [227, 401] on span "message from +31657845080" at bounding box center [133, 408] width 189 height 14
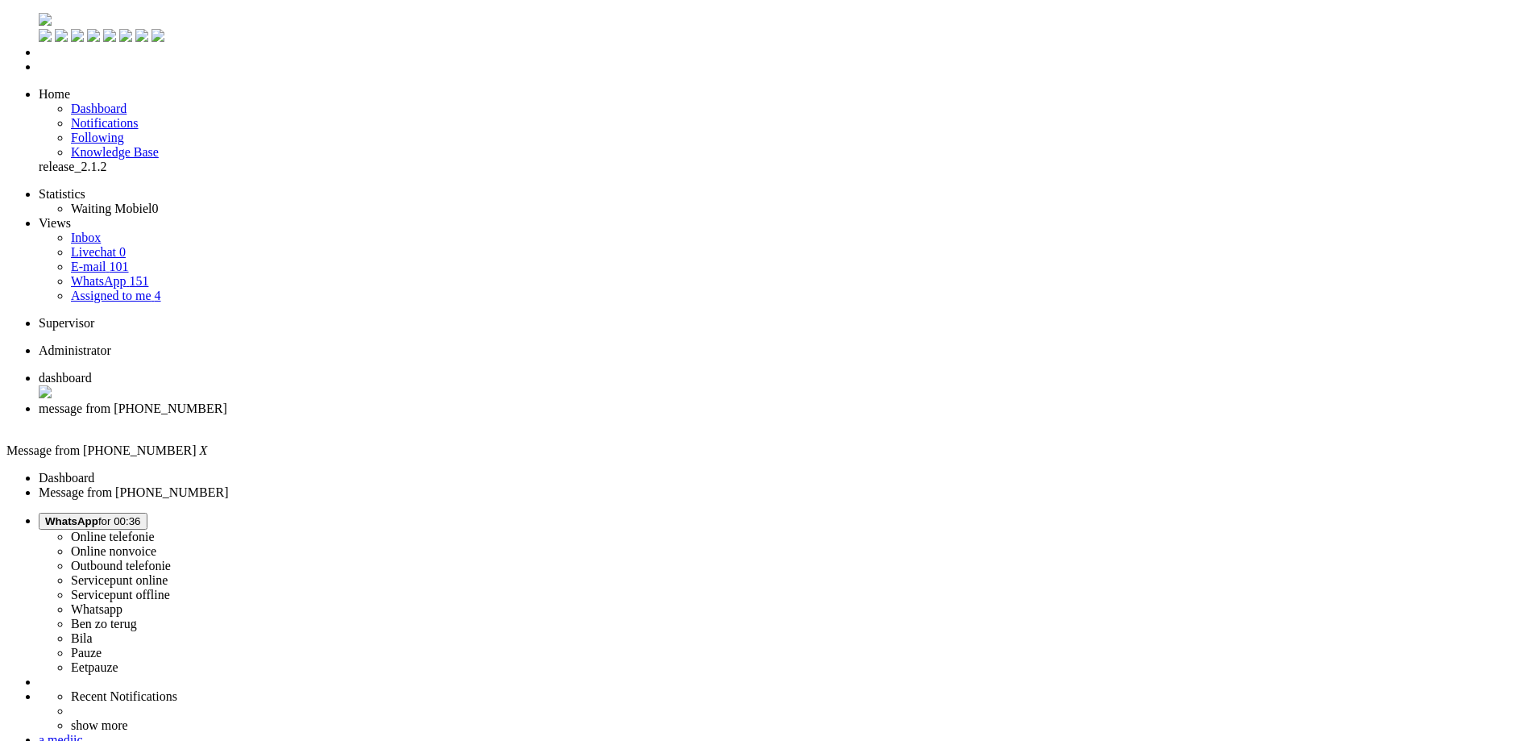
click at [467, 416] on div "Close tab" at bounding box center [784, 423] width 1490 height 15
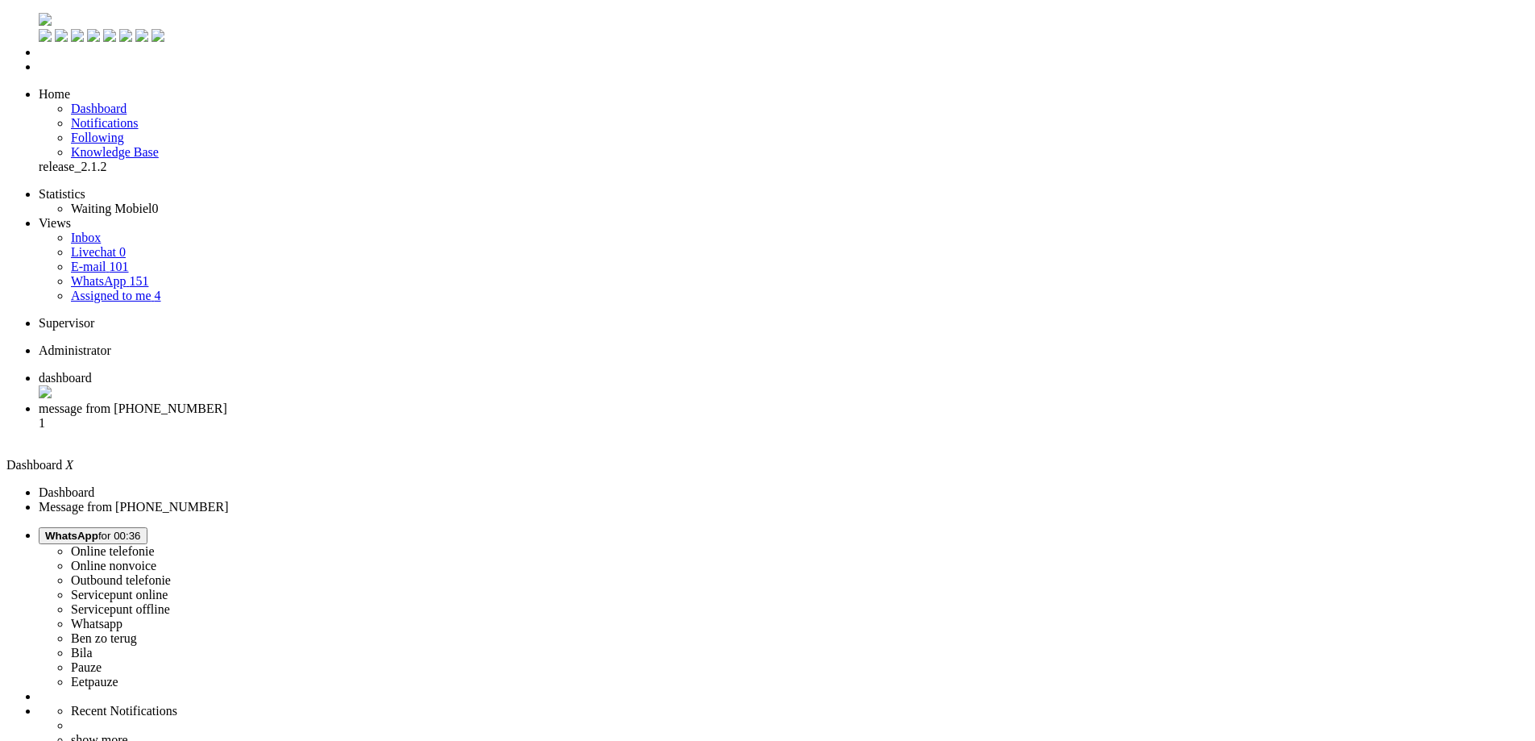
click at [439, 401] on li "message from +393914303045 1" at bounding box center [784, 423] width 1490 height 44
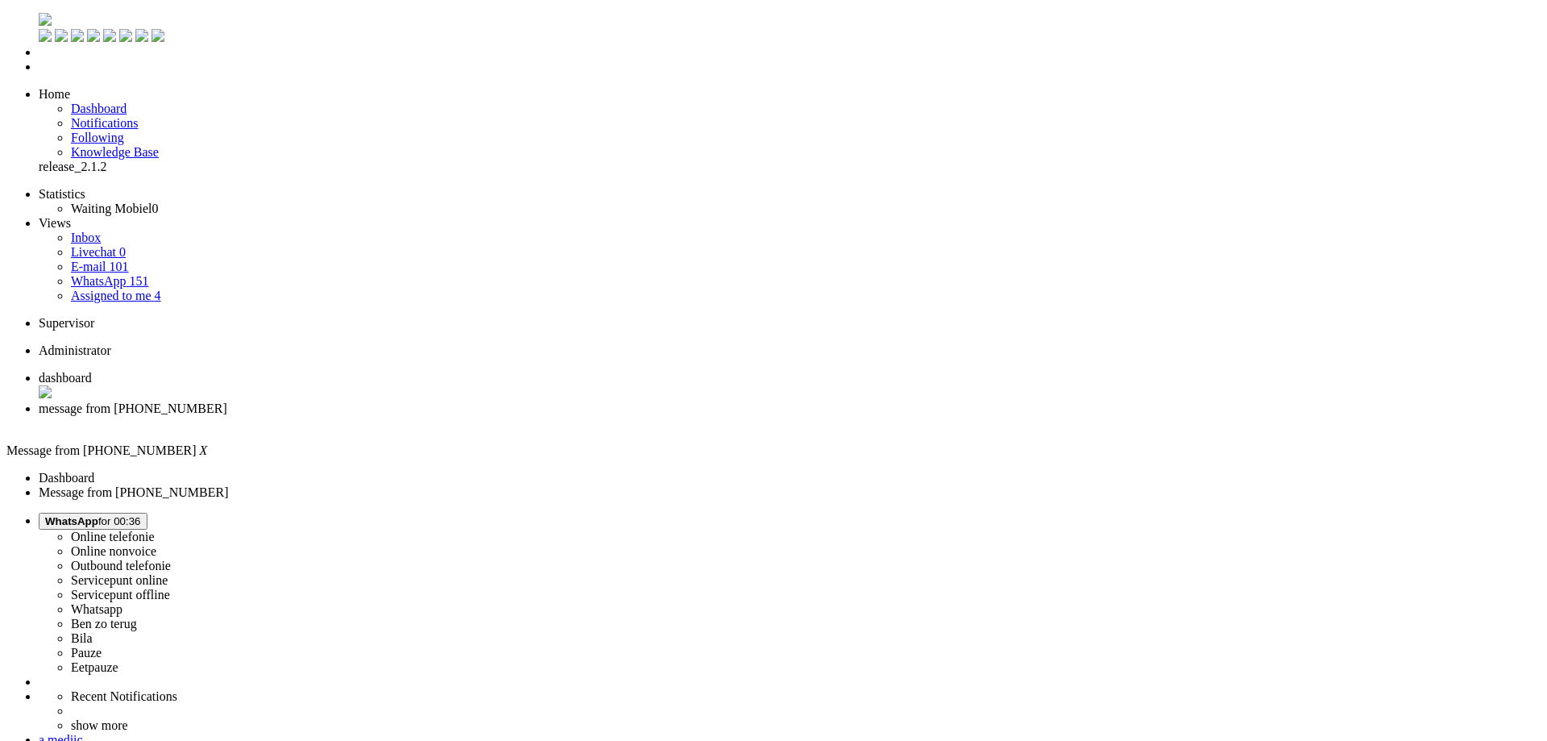
copy div "4672575"
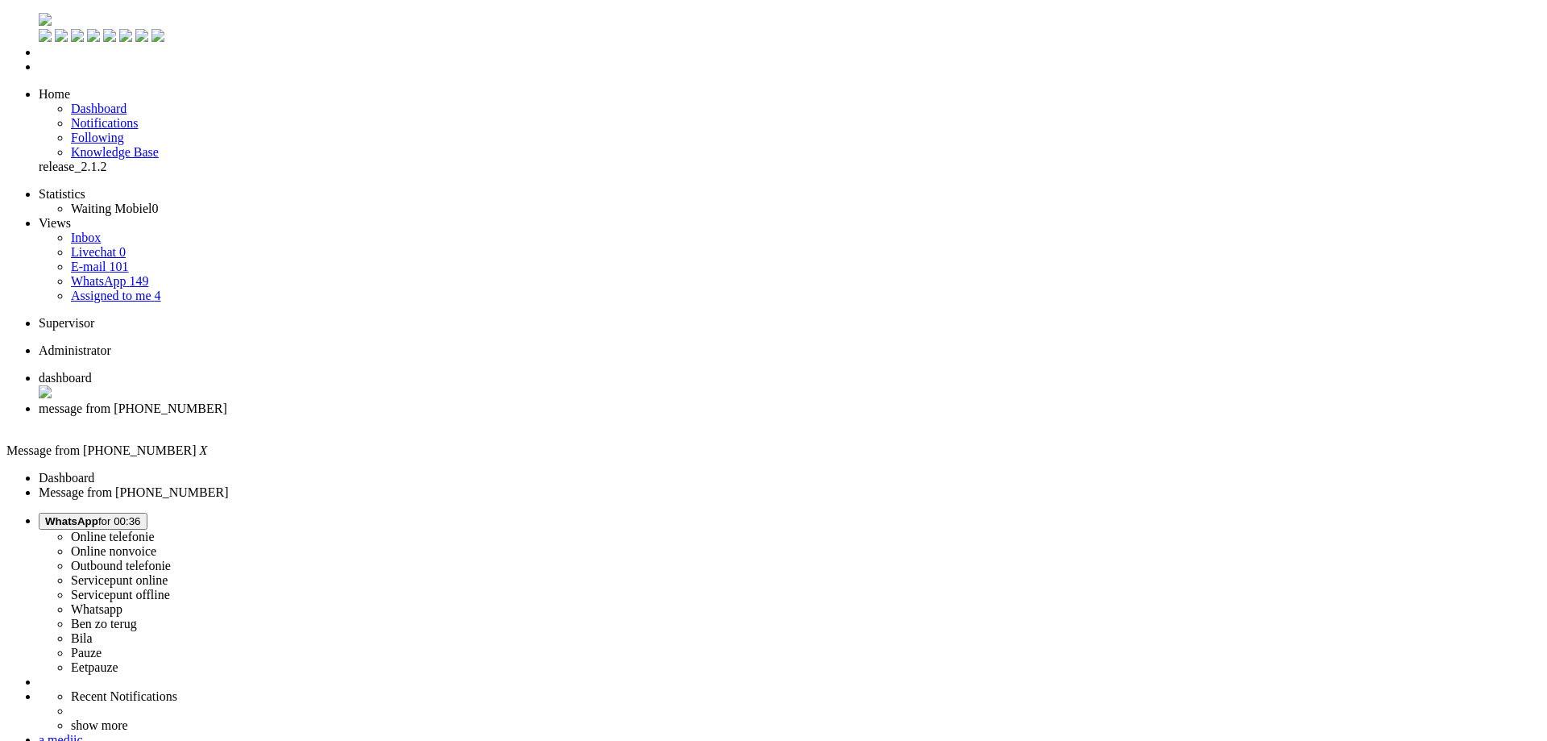
drag, startPoint x: 135, startPoint y: 2788, endPoint x: -258, endPoint y: 2764, distance: 393.2
drag, startPoint x: 115, startPoint y: 2772, endPoint x: -110, endPoint y: 2781, distance: 225.8
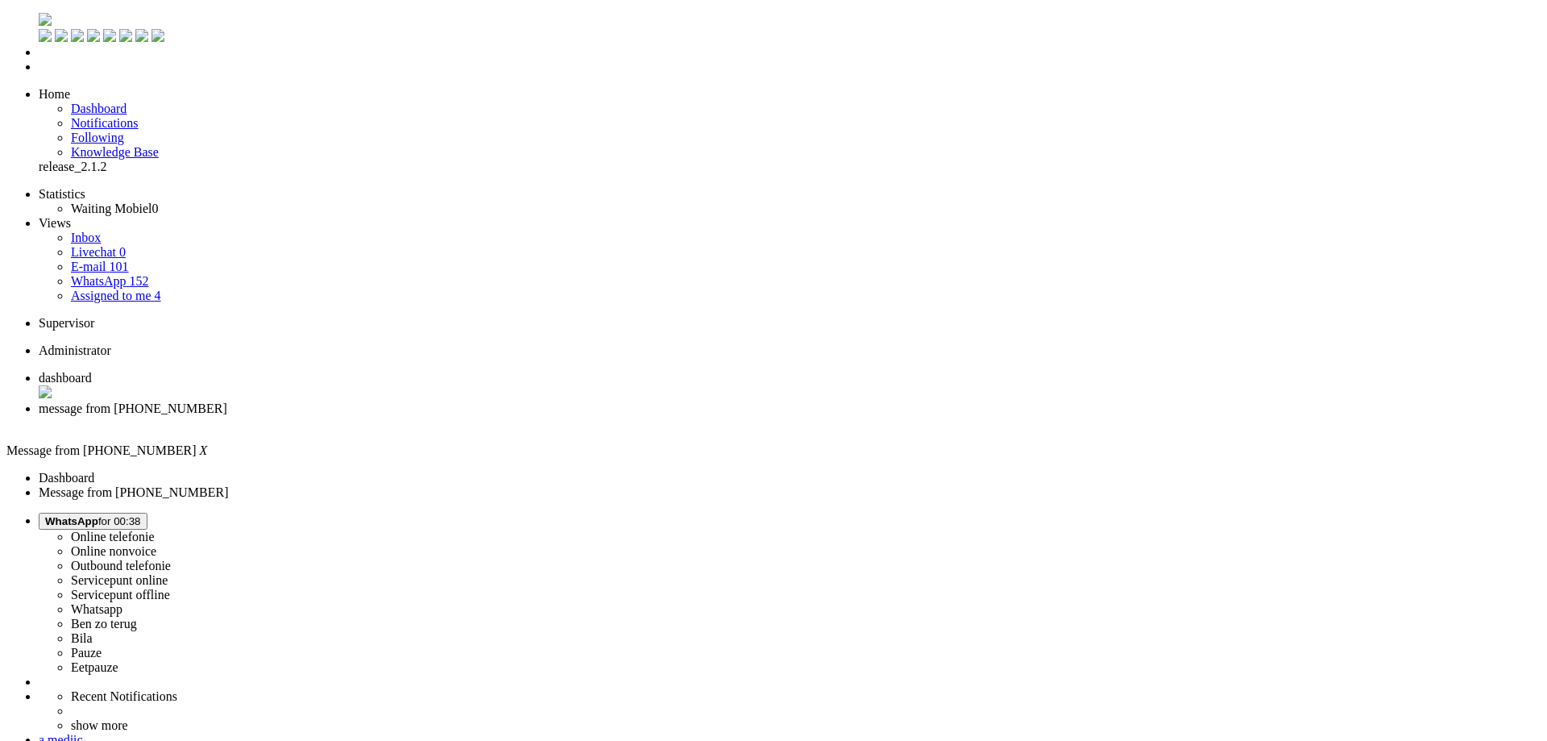
click at [467, 416] on div "Close tab" at bounding box center [790, 423] width 1502 height 15
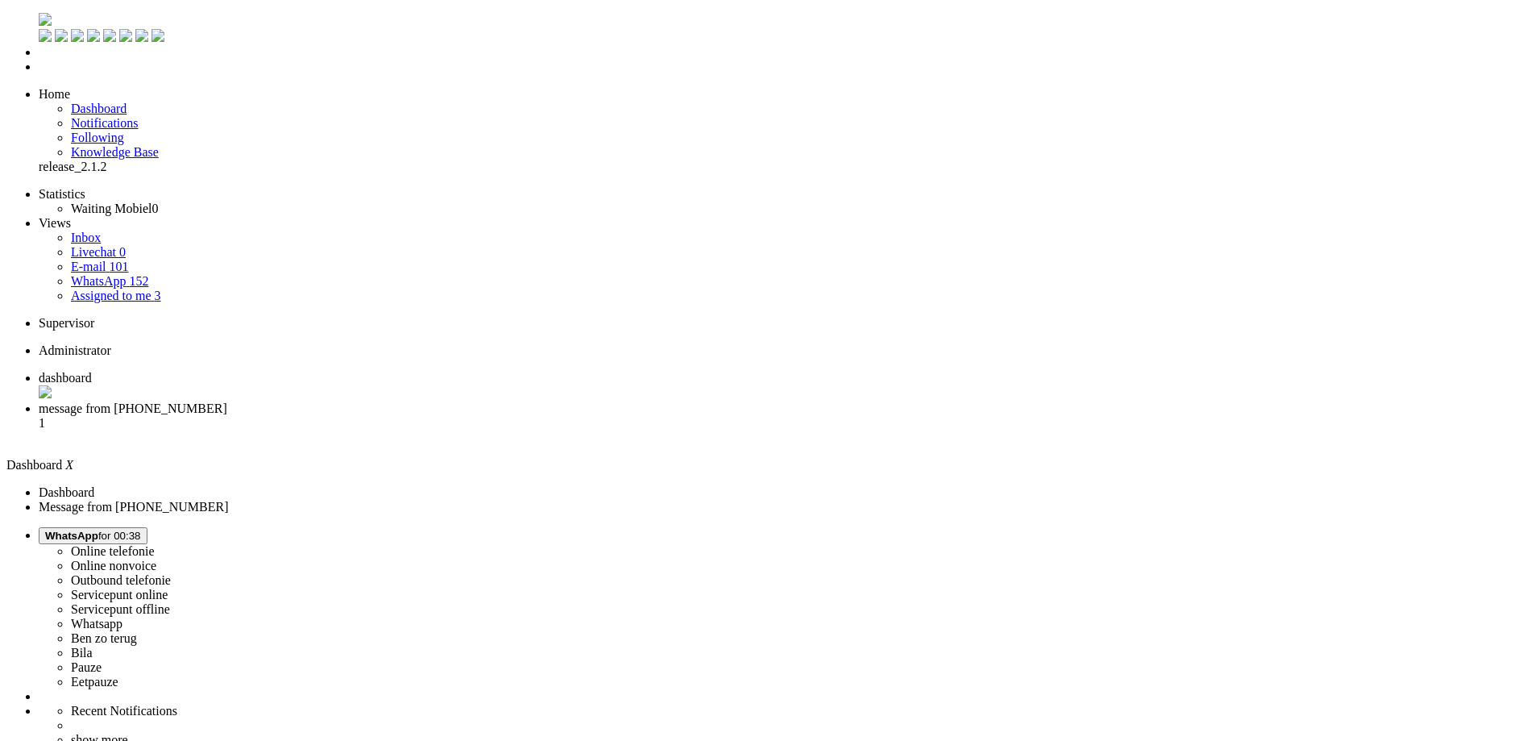
click at [227, 401] on span "message from +31681708915" at bounding box center [133, 408] width 189 height 14
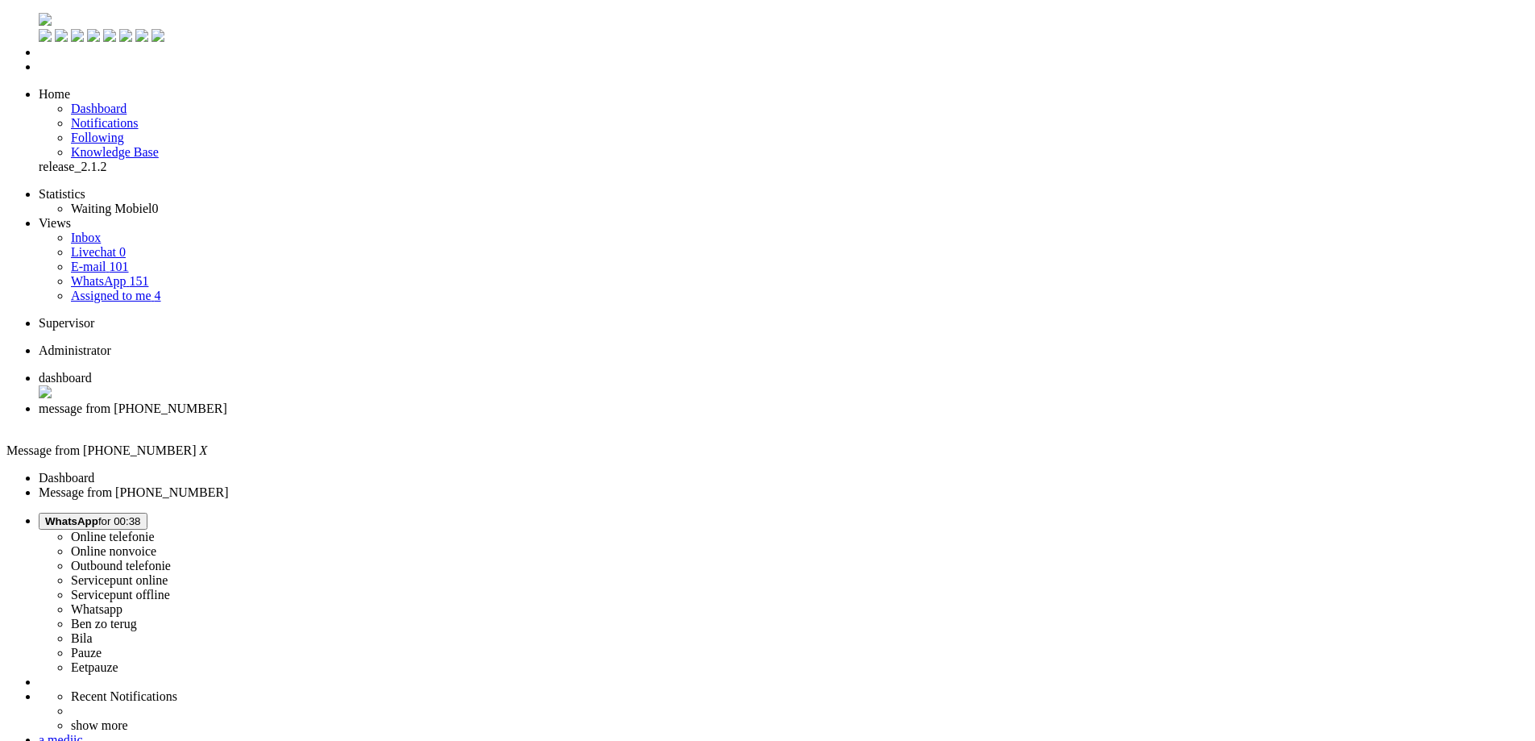
drag, startPoint x: 592, startPoint y: 2769, endPoint x: 519, endPoint y: 2765, distance: 73.4
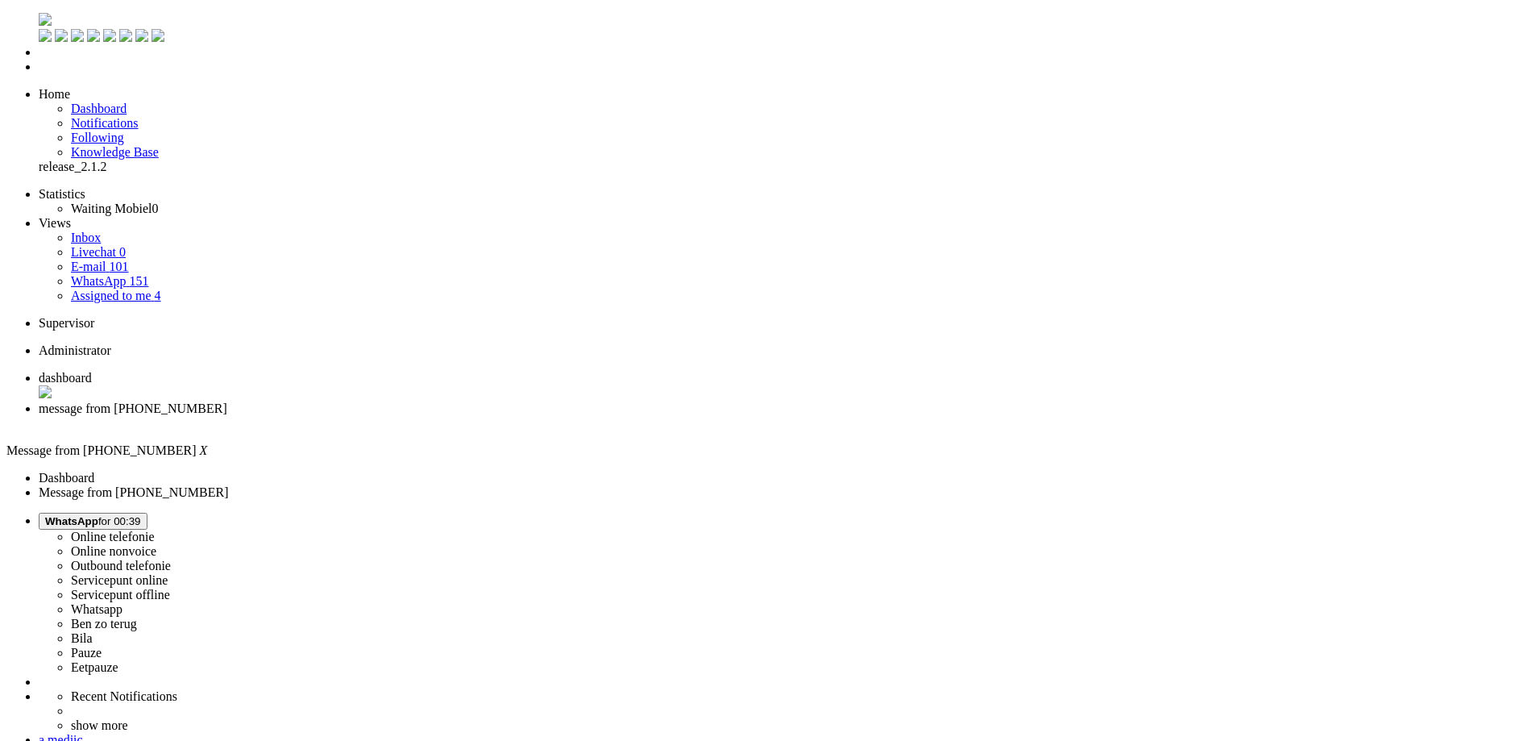
click at [466, 416] on div "Close tab" at bounding box center [784, 423] width 1490 height 15
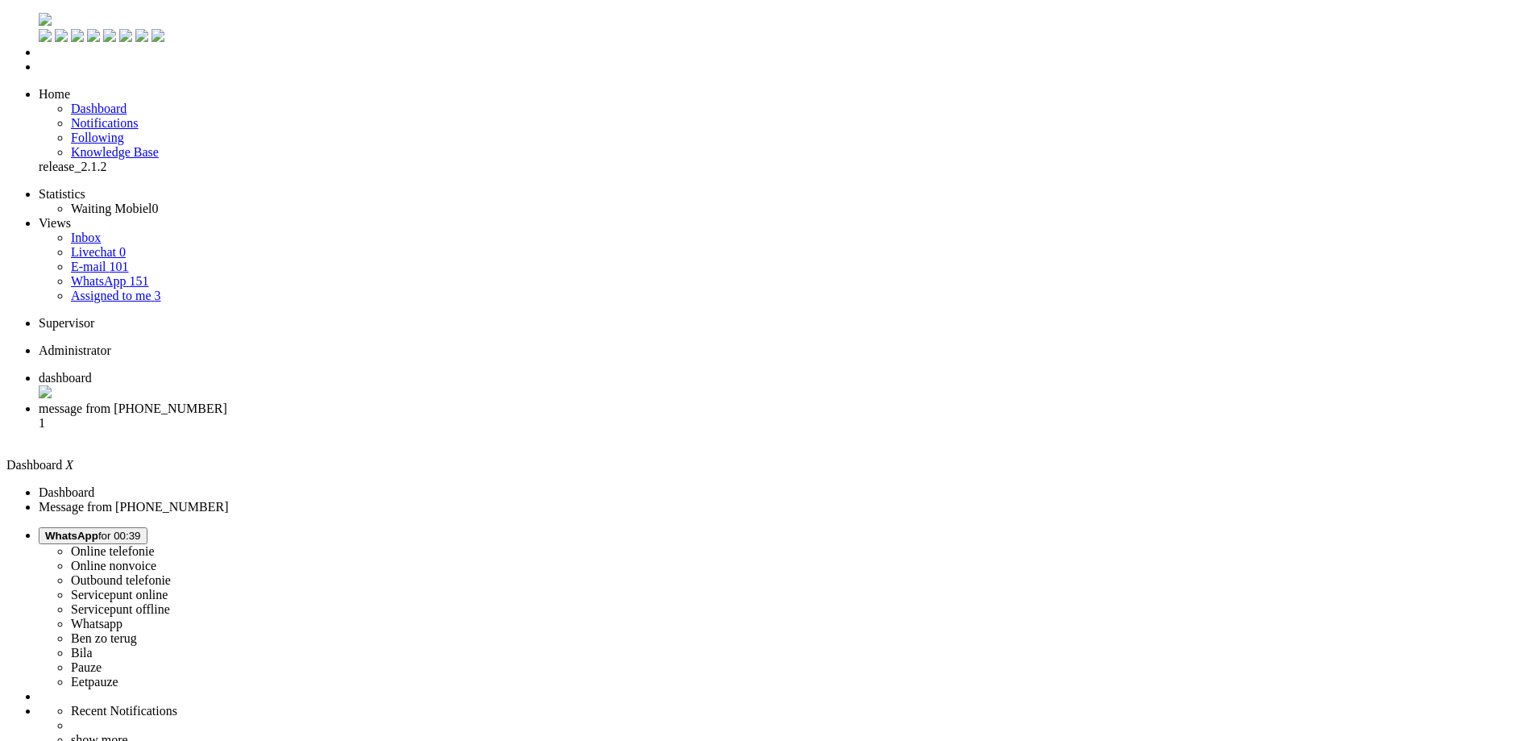
click at [396, 401] on li "message from +31684421775 1" at bounding box center [784, 423] width 1490 height 44
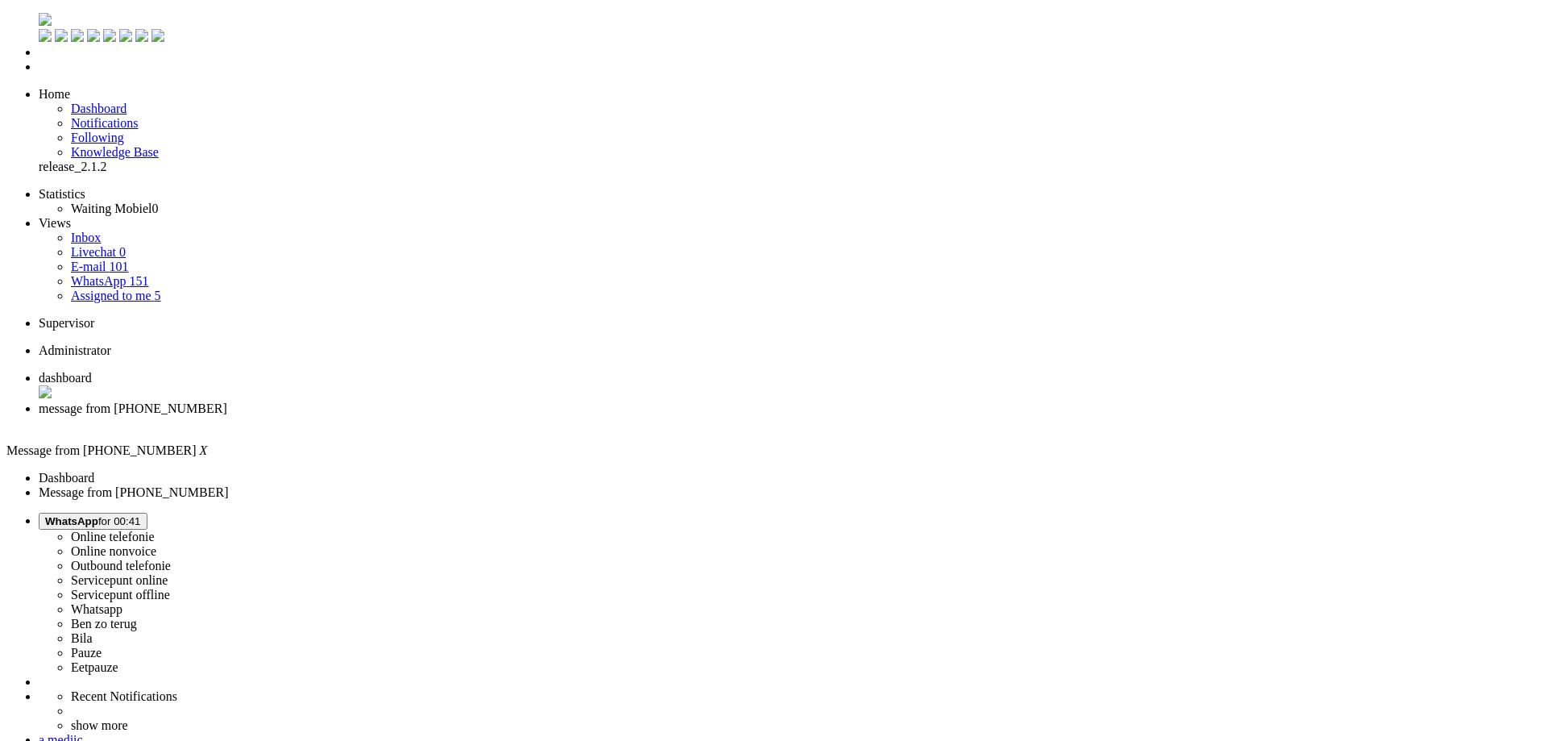
type input "ree"
drag, startPoint x: 548, startPoint y: 260, endPoint x: 193, endPoint y: 109, distance: 385.5
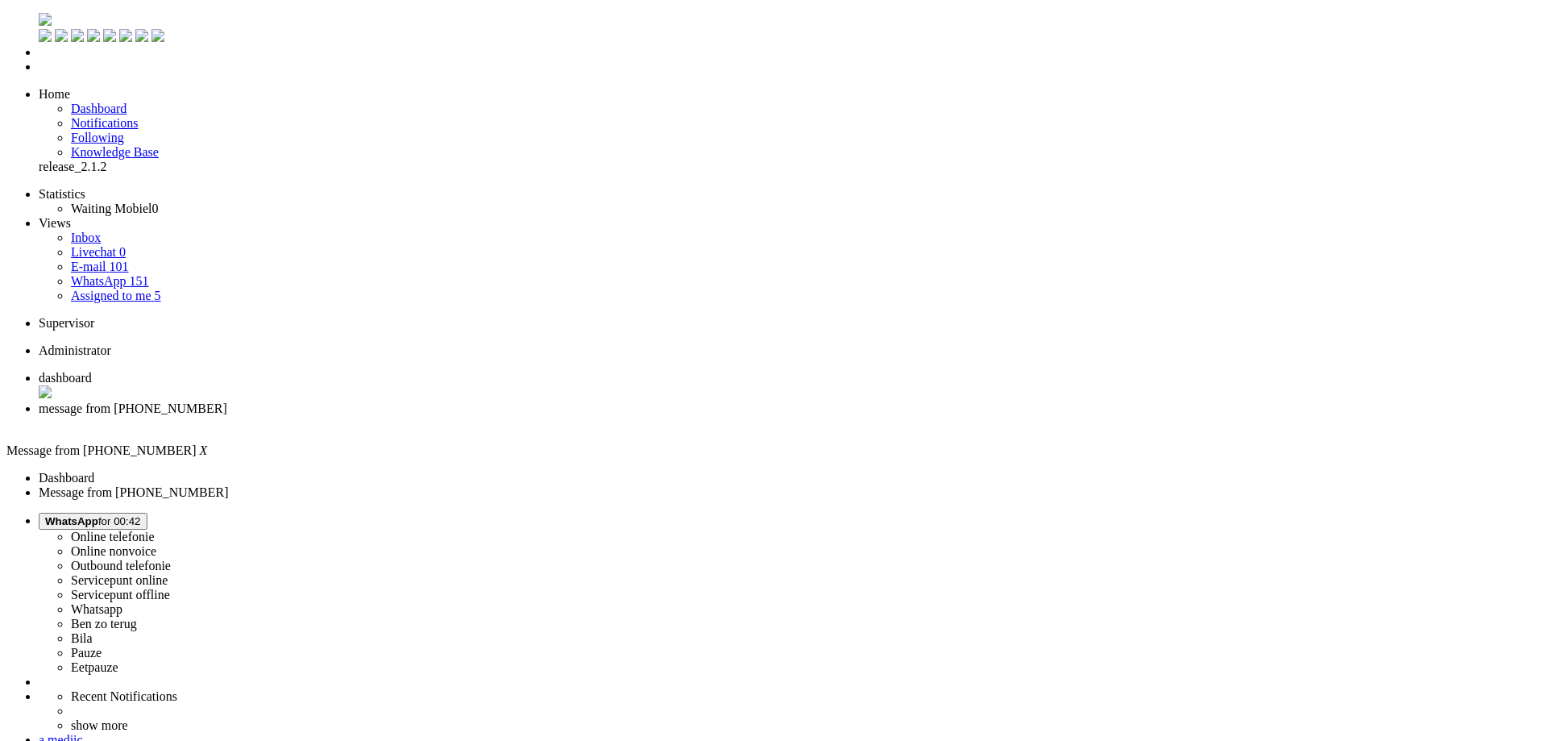
click at [463, 416] on div "Close tab" at bounding box center [790, 423] width 1502 height 15
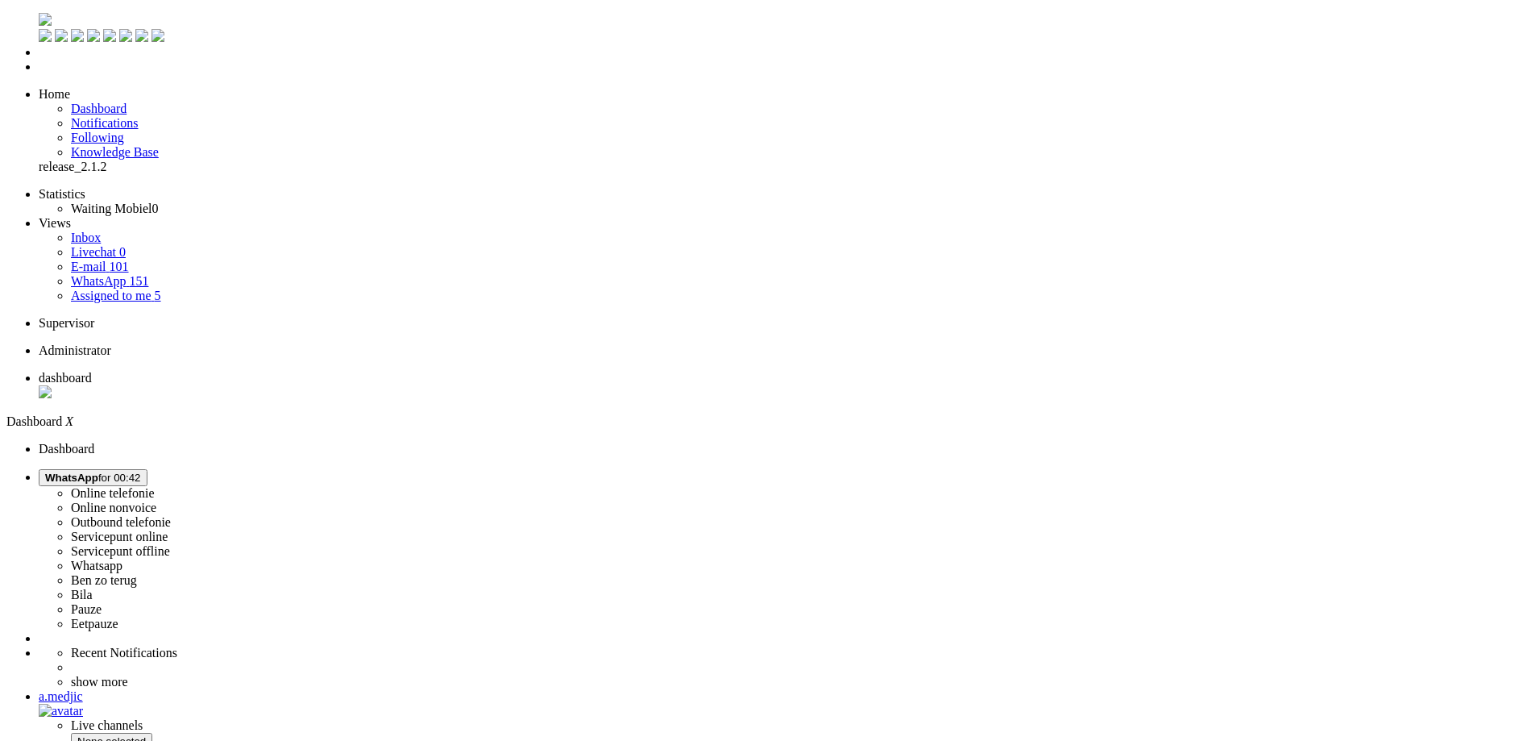
drag, startPoint x: 333, startPoint y: 128, endPoint x: 331, endPoint y: 136, distance: 8.2
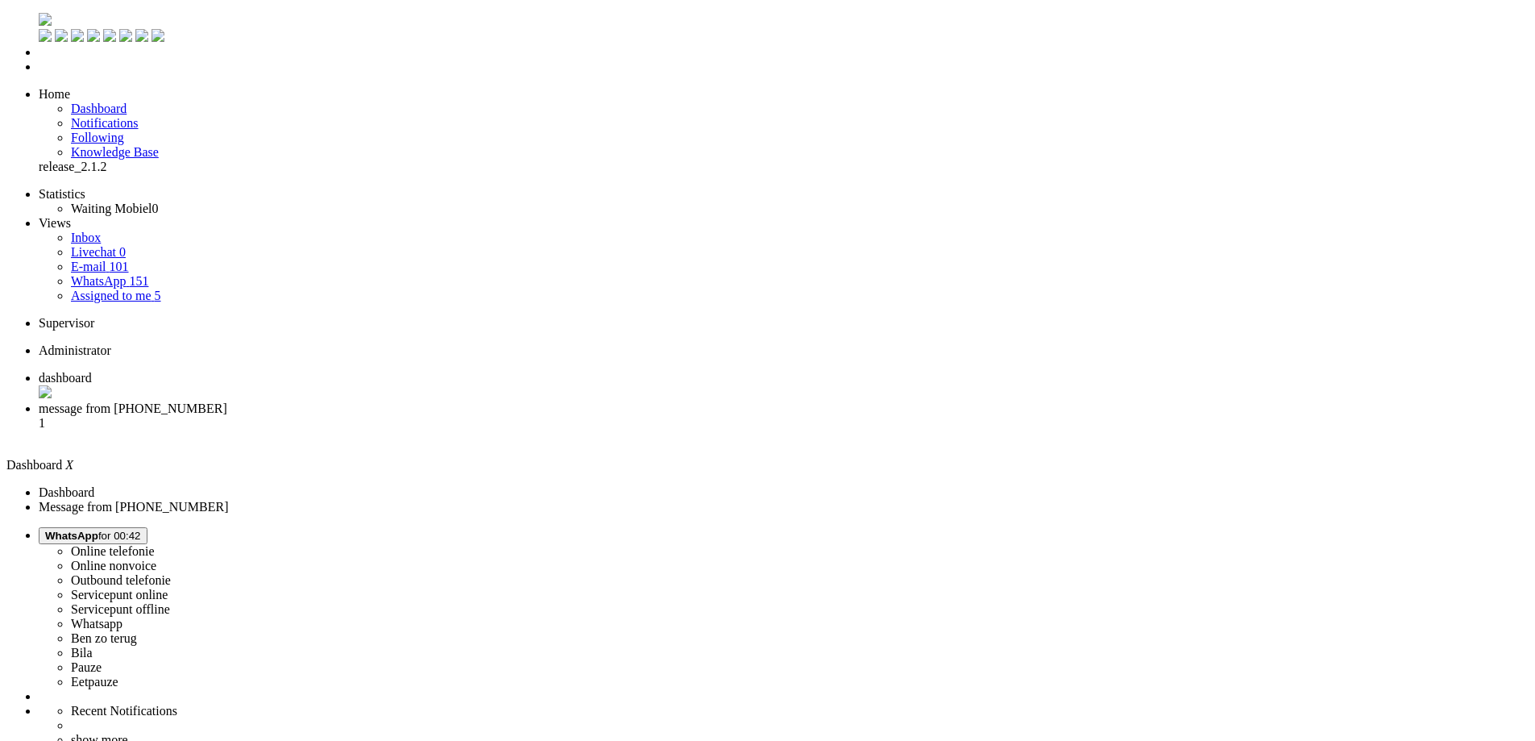
click at [398, 401] on li "message from +31687409395 1" at bounding box center [784, 423] width 1490 height 44
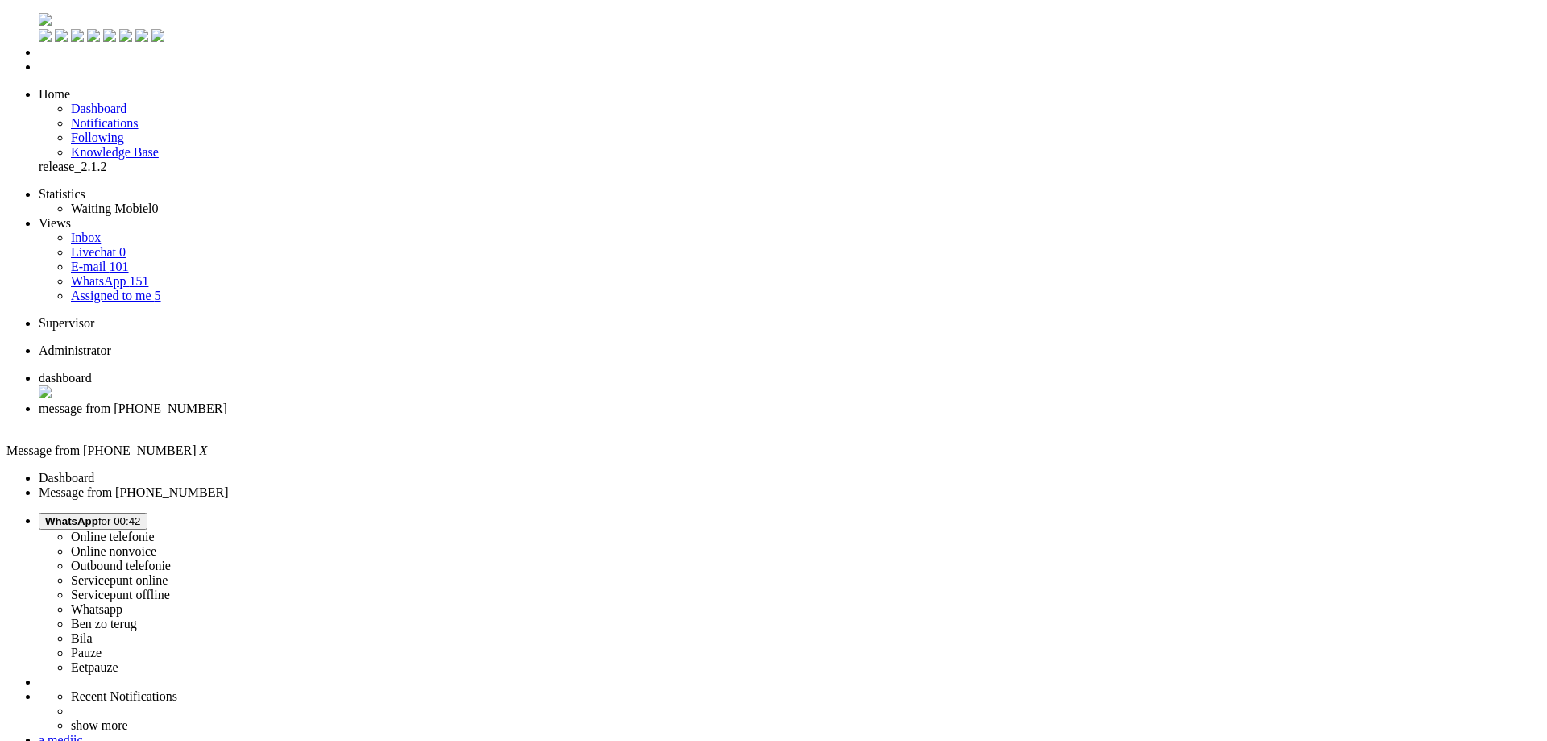
drag, startPoint x: 272, startPoint y: 2782, endPoint x: 272, endPoint y: 2795, distance: 13.7
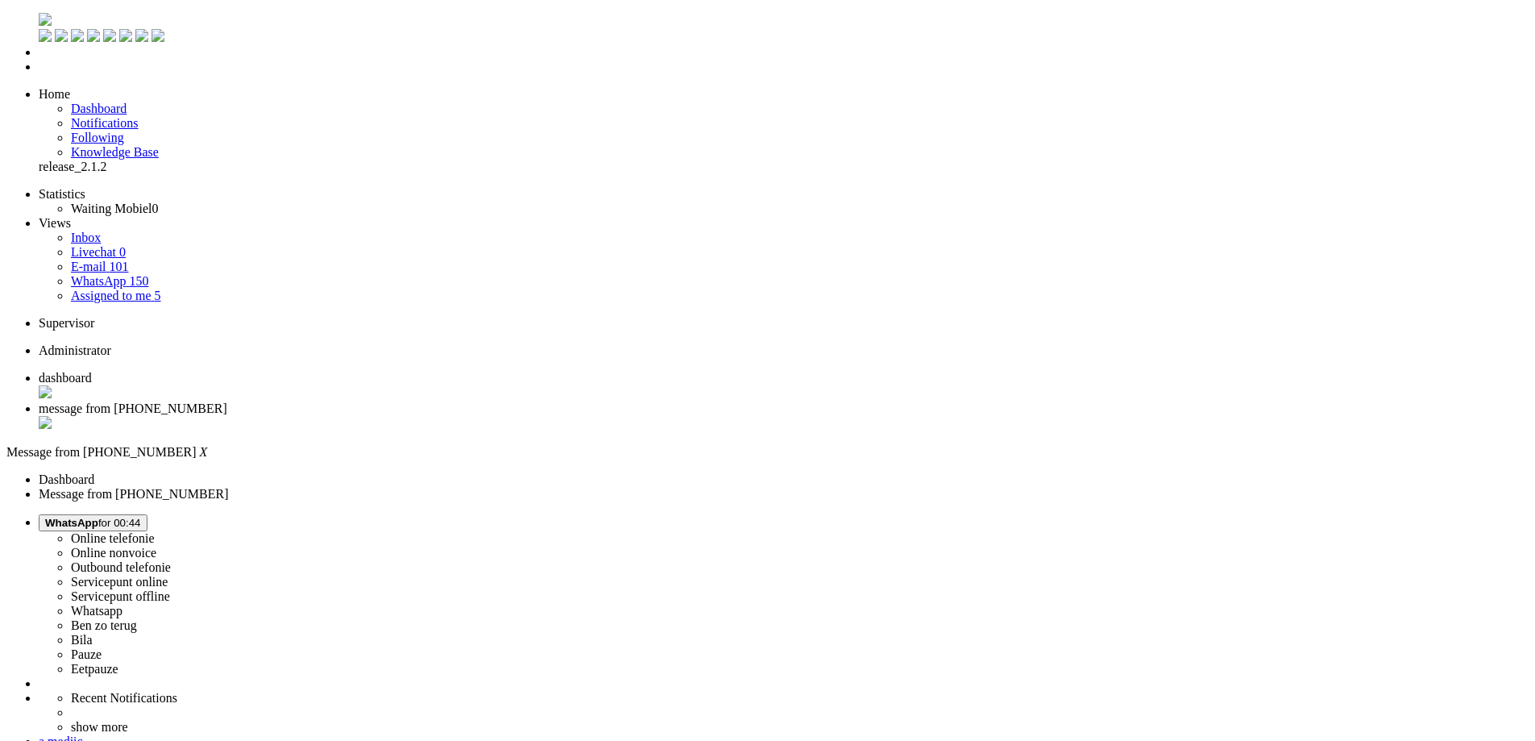
click at [464, 416] on div "Close tab" at bounding box center [784, 424] width 1490 height 16
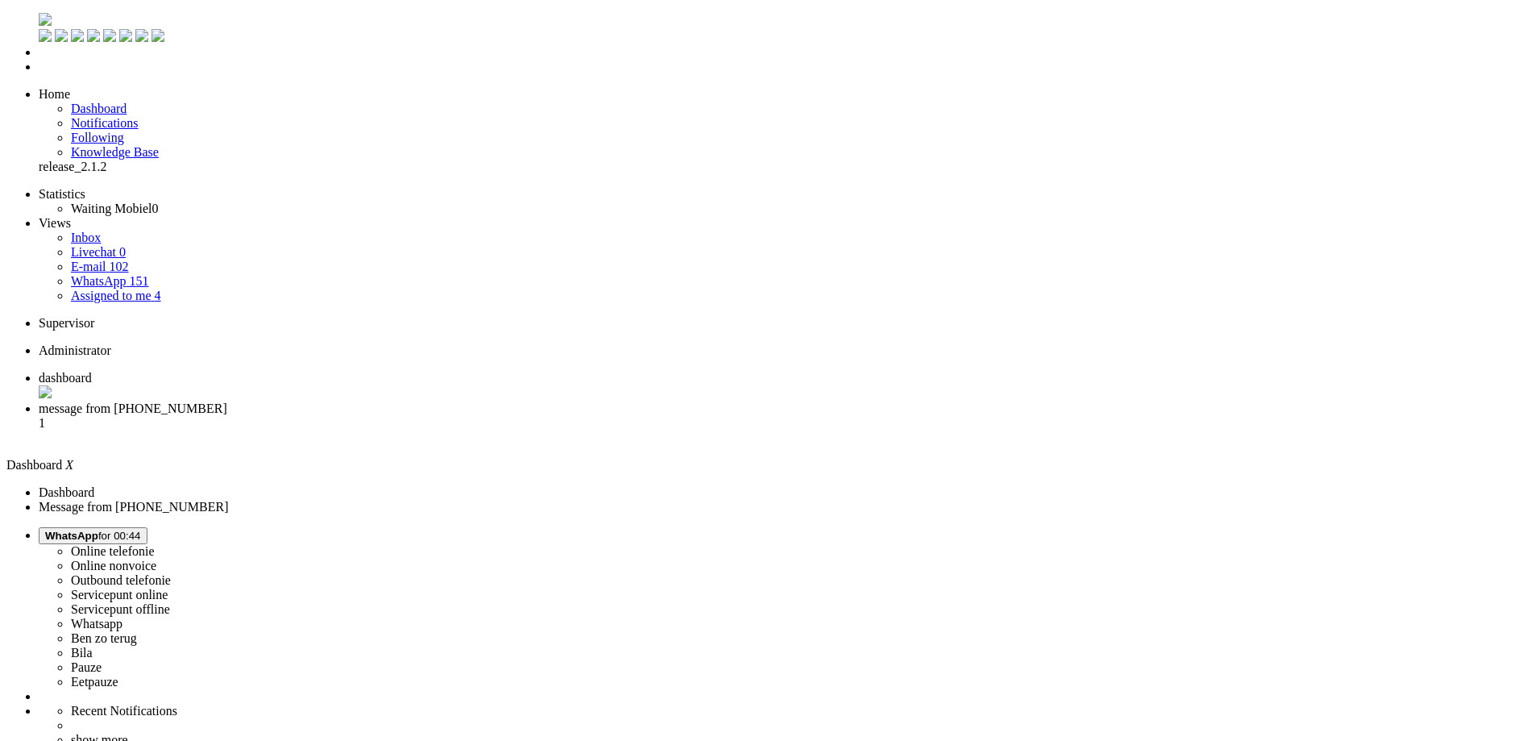
click at [39, 18] on img "Omnidesk" at bounding box center [45, 19] width 13 height 13
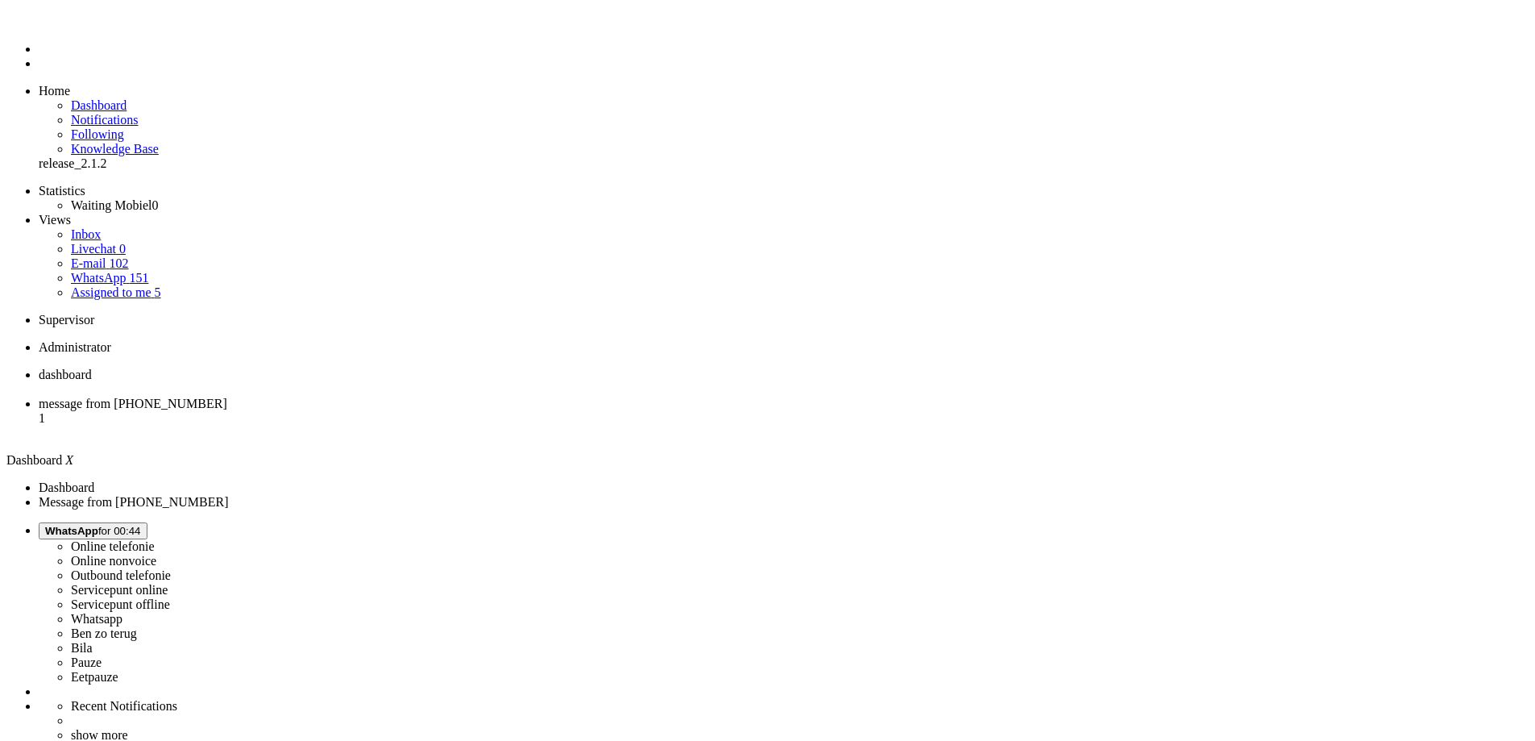
click at [227, 396] on span "message from [PHONE_NUMBER]" at bounding box center [133, 403] width 189 height 14
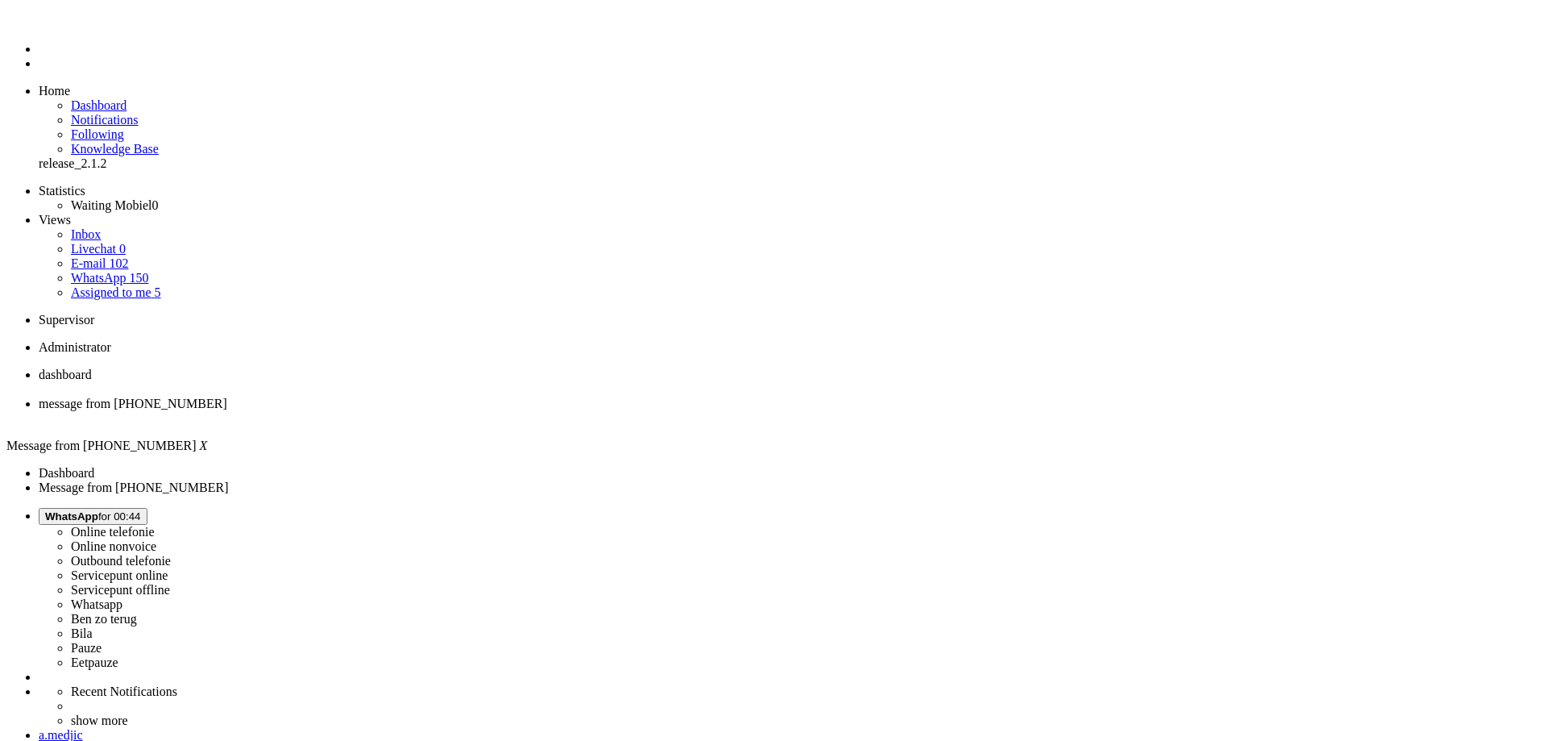
drag, startPoint x: 488, startPoint y: 358, endPoint x: 420, endPoint y: 355, distance: 68.6
copy div "4674500"
drag, startPoint x: 726, startPoint y: 2765, endPoint x: 652, endPoint y: 2762, distance: 74.2
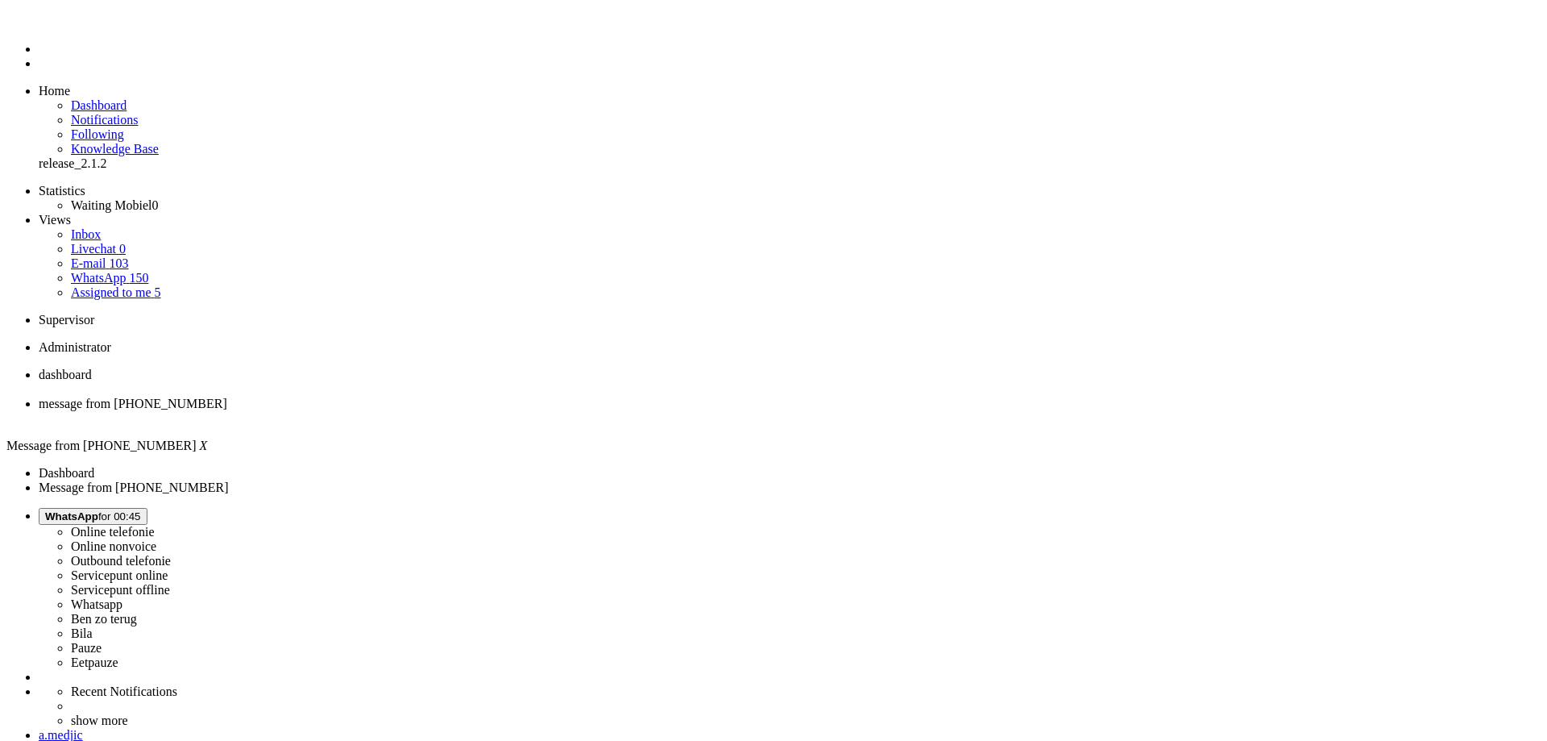
click at [468, 411] on div "Close tab" at bounding box center [790, 418] width 1502 height 15
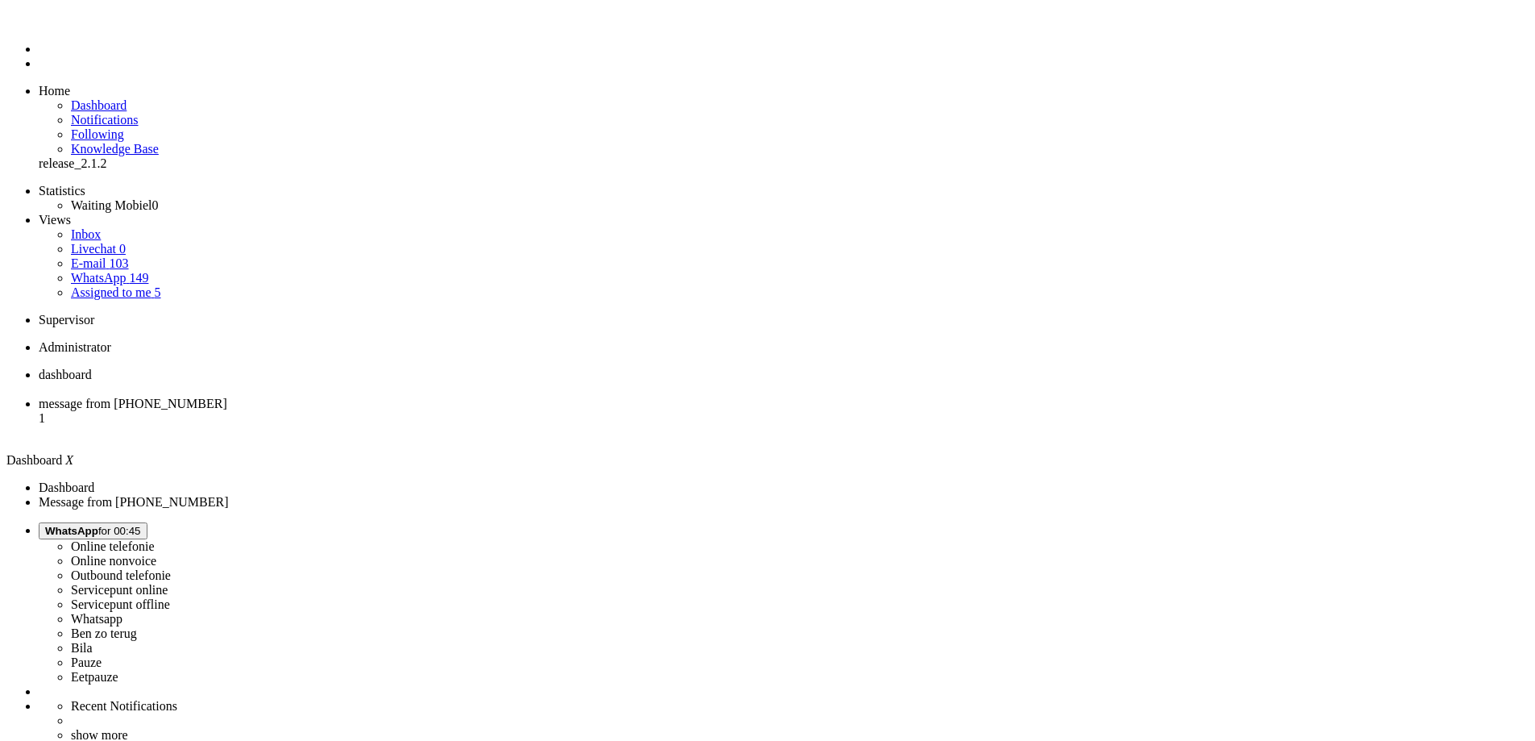
click at [227, 396] on span "message from [PHONE_NUMBER]" at bounding box center [133, 403] width 189 height 14
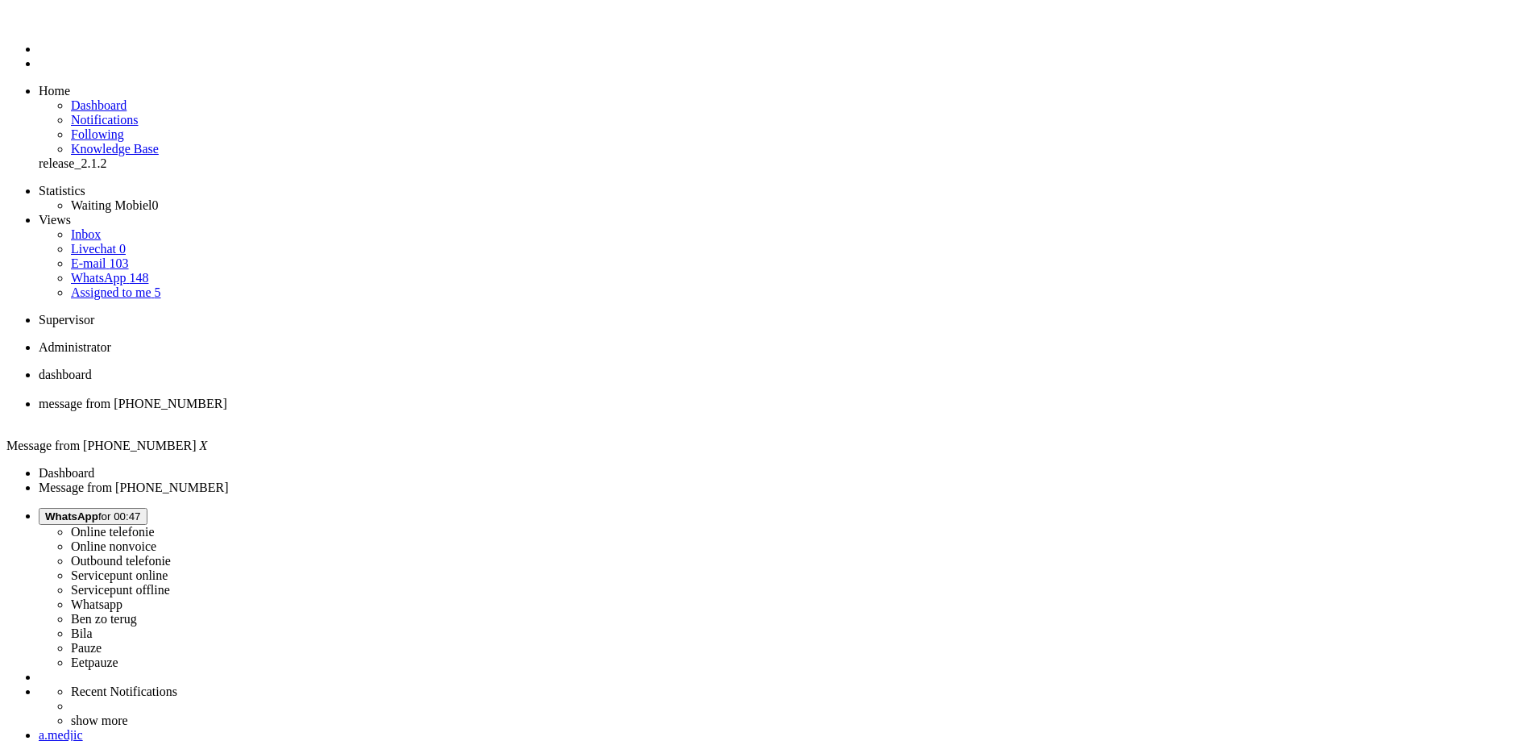
click at [141, 510] on span "WhatsApp for 00:47" at bounding box center [93, 516] width 96 height 12
click at [156, 539] on label "Online nonvoice" at bounding box center [113, 546] width 85 height 14
click at [469, 411] on div "Close tab" at bounding box center [784, 418] width 1490 height 15
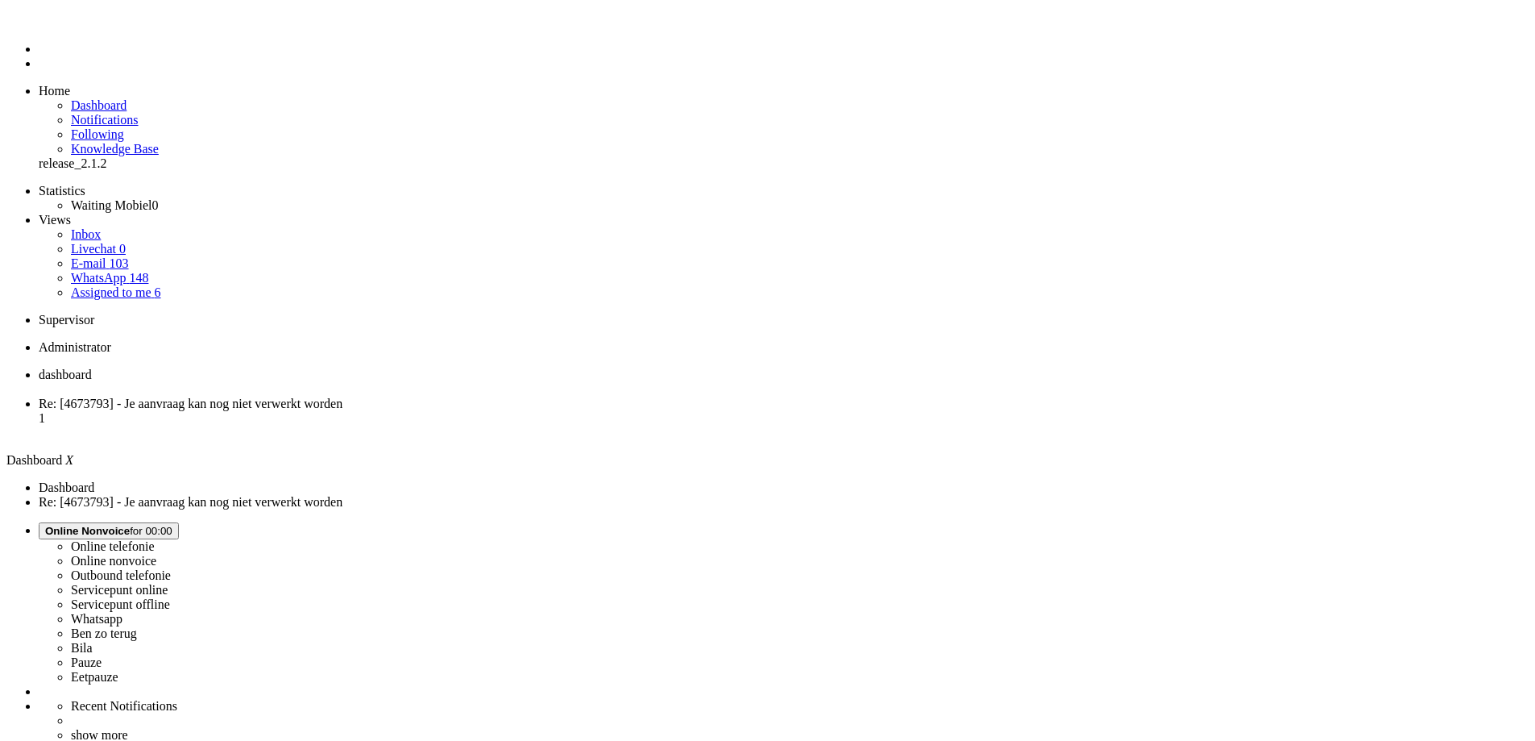
click at [342, 396] on span "Re: [4673793] - Je aanvraag kan nog niet verwerkt worden" at bounding box center [191, 403] width 304 height 14
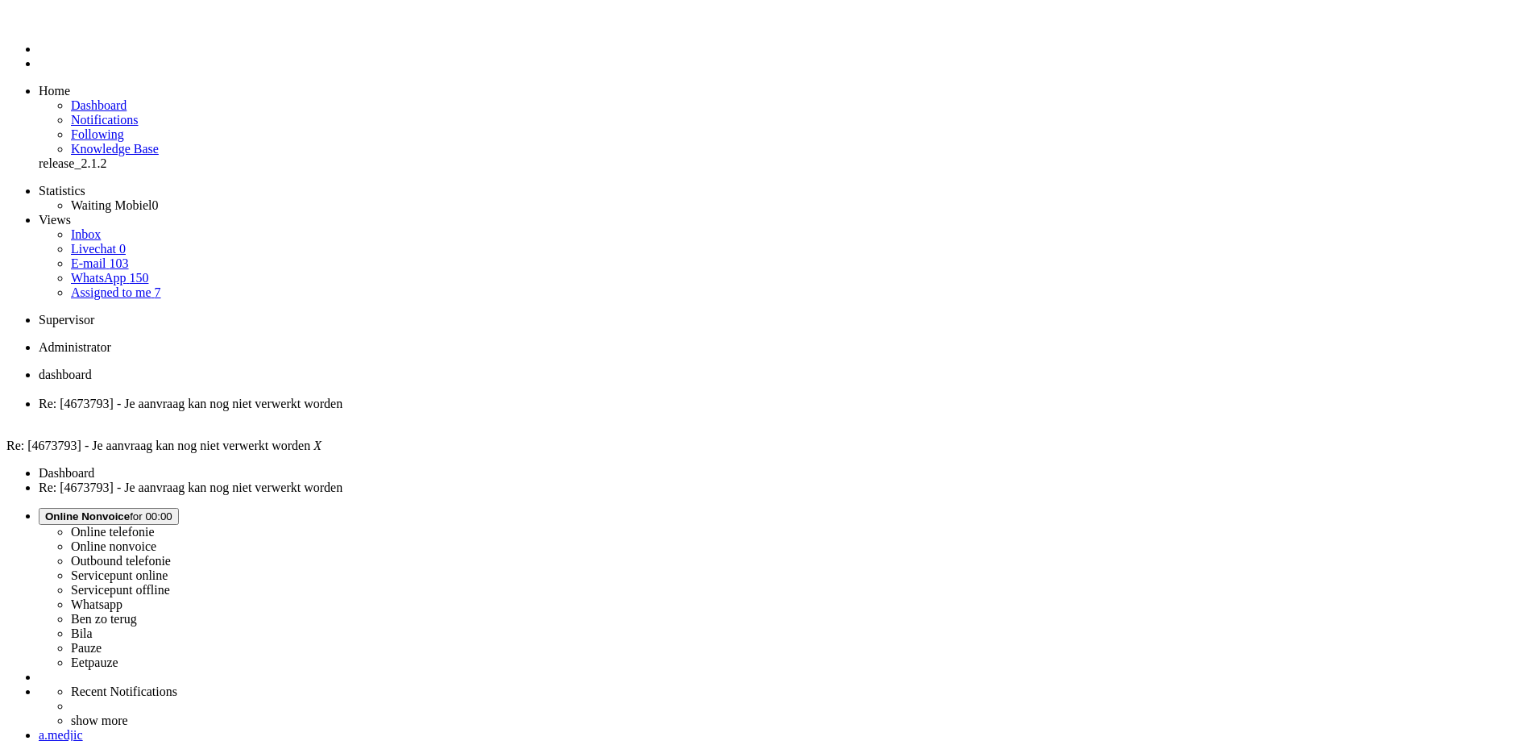
paste body "Rich Text Area. Press ALT-0 for help."
drag, startPoint x: 50, startPoint y: 2860, endPoint x: 172, endPoint y: 2854, distance: 121.8
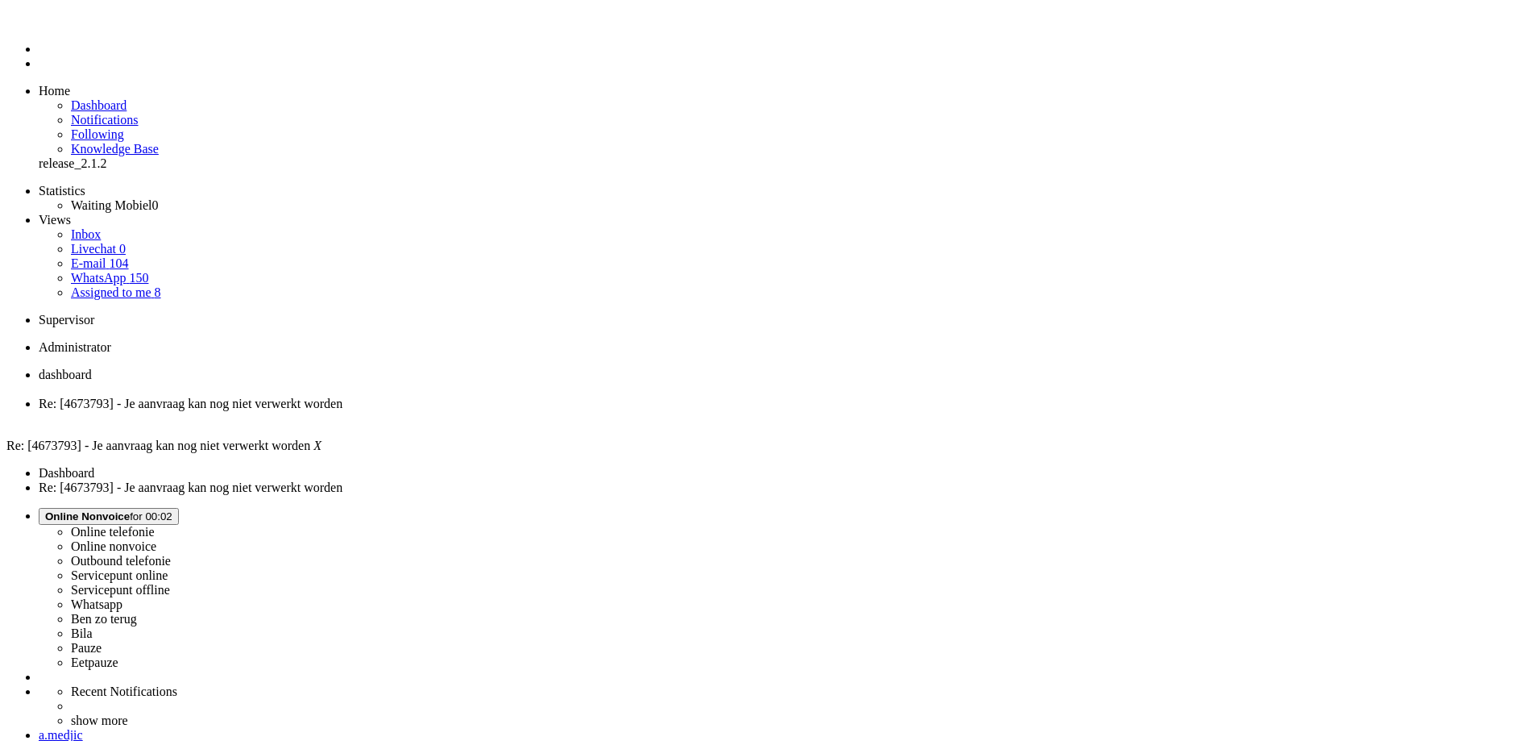
click at [463, 411] on div "Close tab" at bounding box center [784, 418] width 1490 height 15
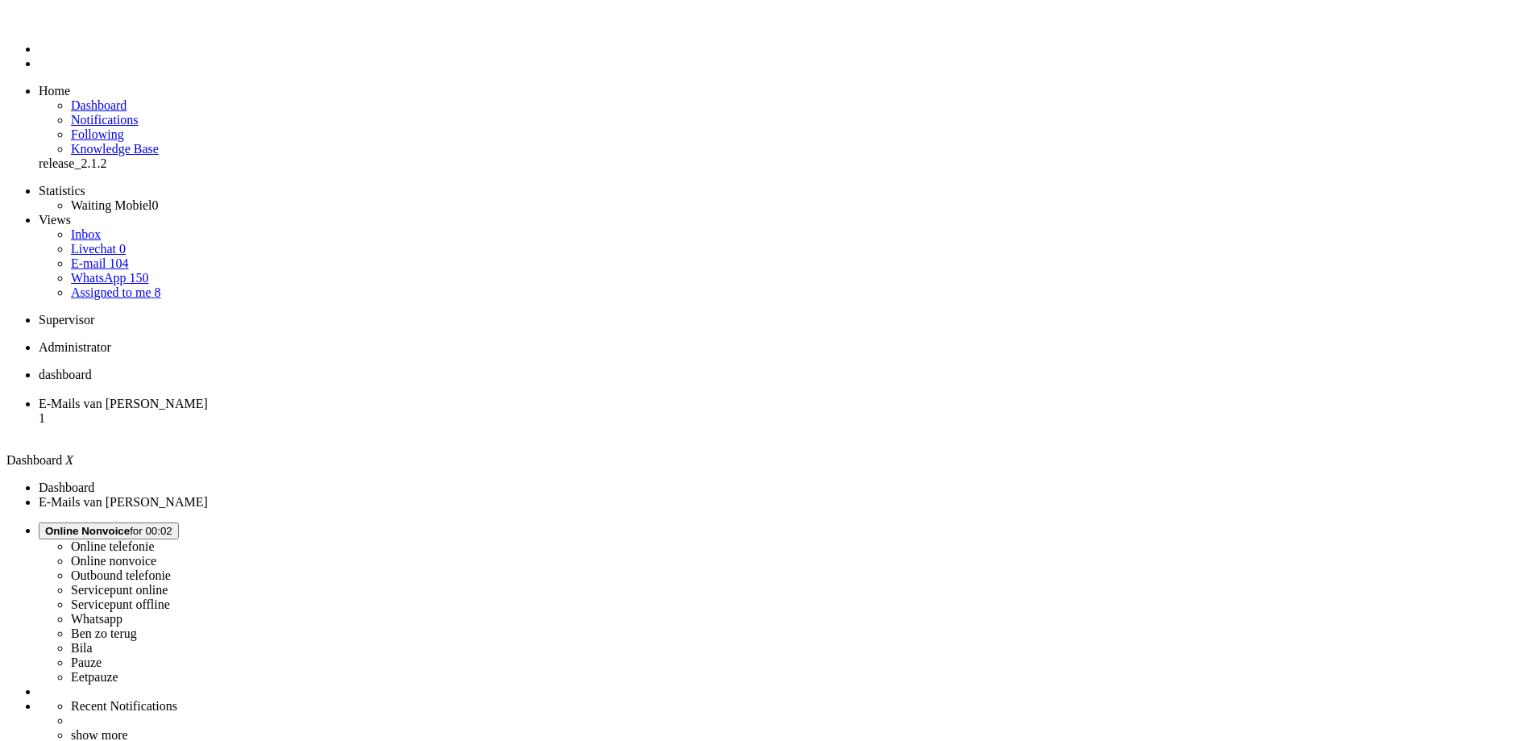
click at [208, 396] on span "E-Mails van [PERSON_NAME]" at bounding box center [123, 403] width 169 height 14
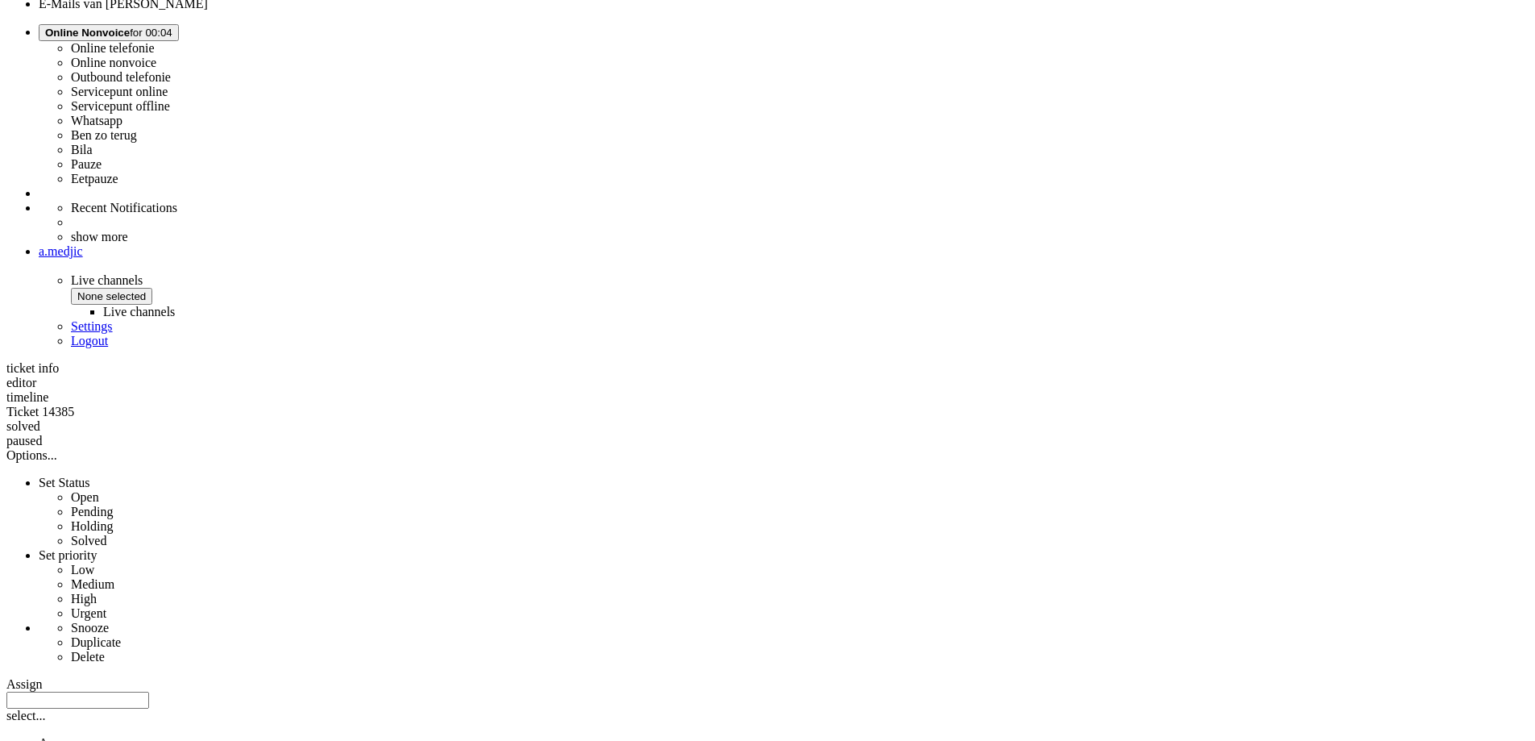
scroll to position [161, 0]
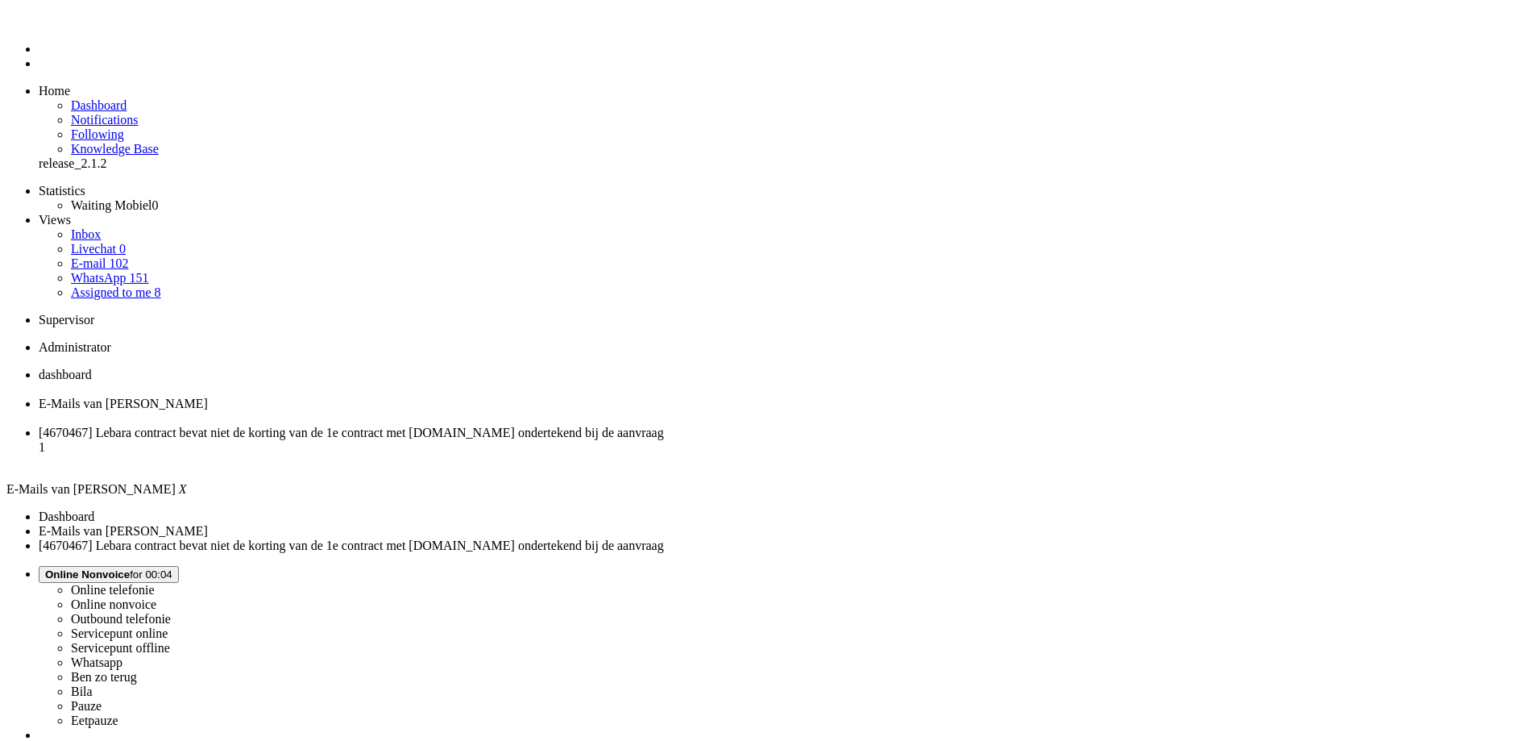
scroll to position [0, 0]
click at [466, 411] on div "Close tab" at bounding box center [784, 418] width 1490 height 15
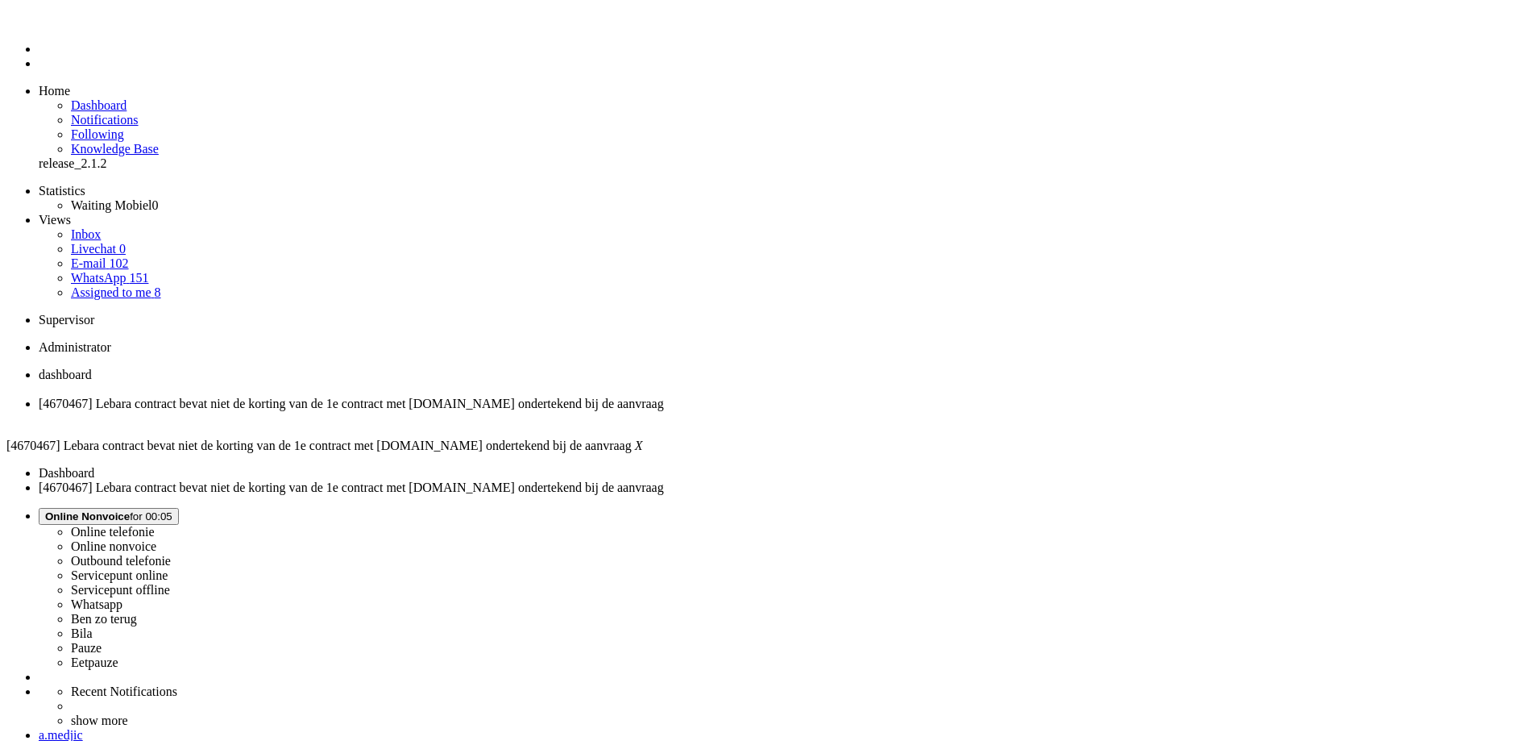
click at [172, 510] on span "Online Nonvoice for 00:05" at bounding box center [108, 516] width 127 height 12
click at [122, 597] on label "Whatsapp" at bounding box center [97, 604] width 52 height 14
click at [461, 411] on div "Close tab" at bounding box center [784, 418] width 1490 height 15
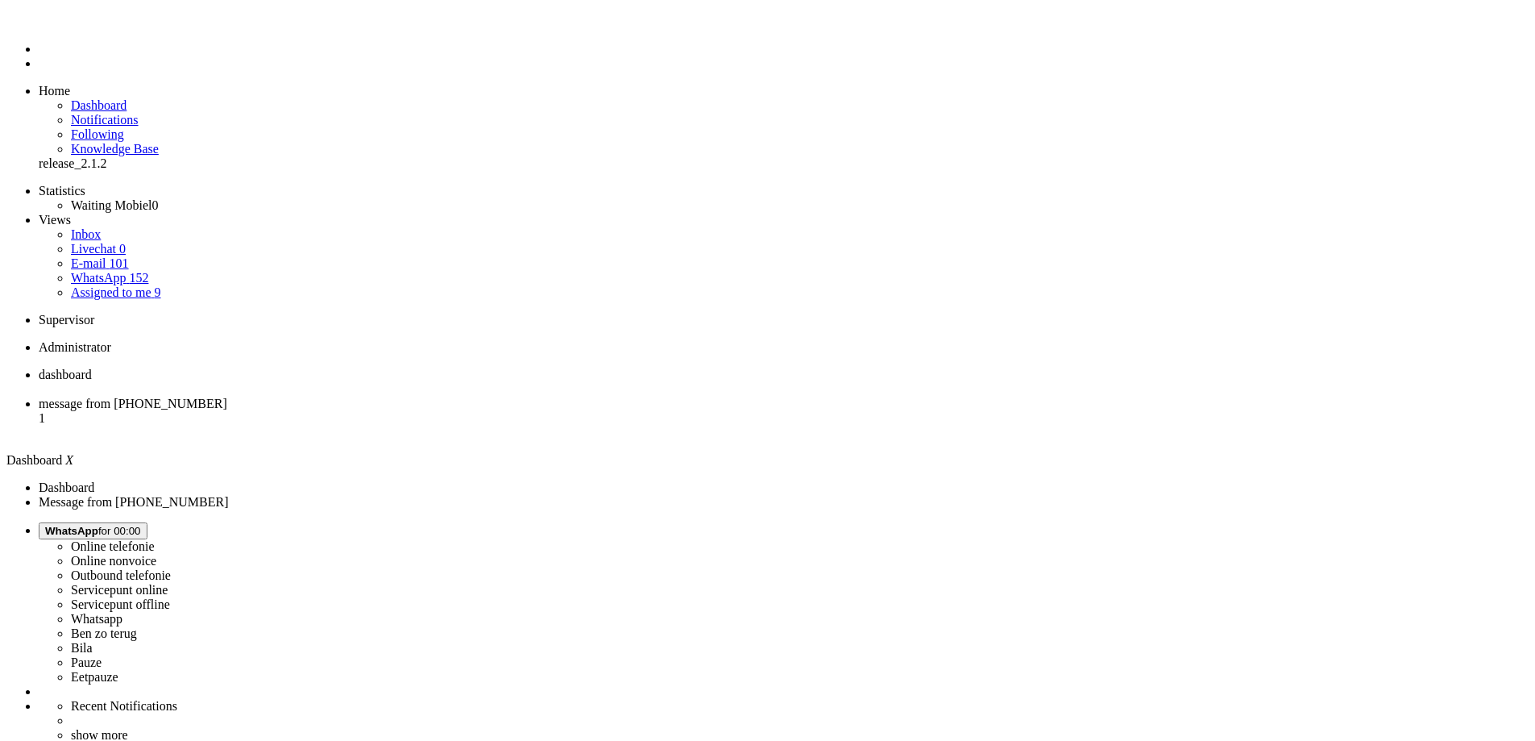
click at [227, 396] on span "message from [PHONE_NUMBER]" at bounding box center [133, 403] width 189 height 14
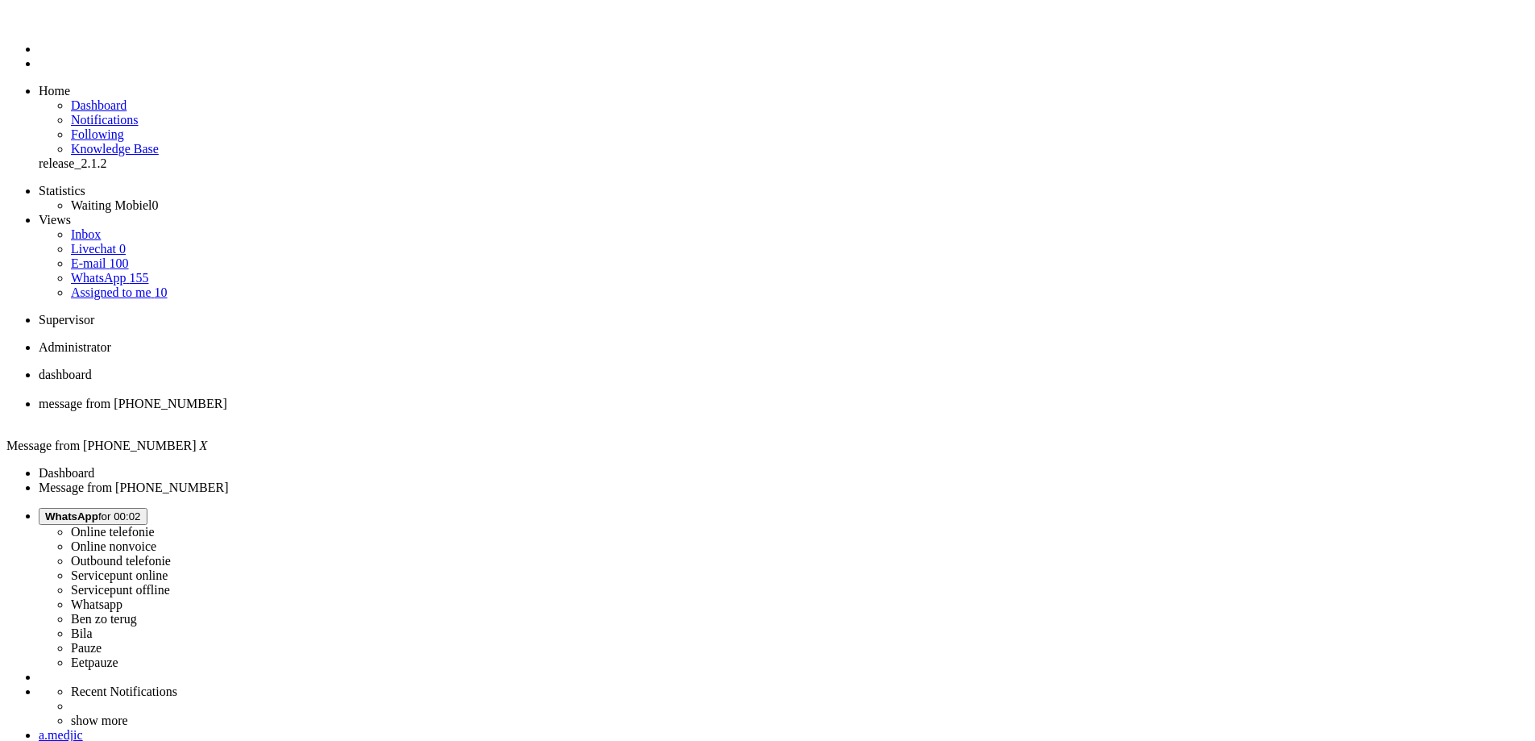
scroll to position [242, 0]
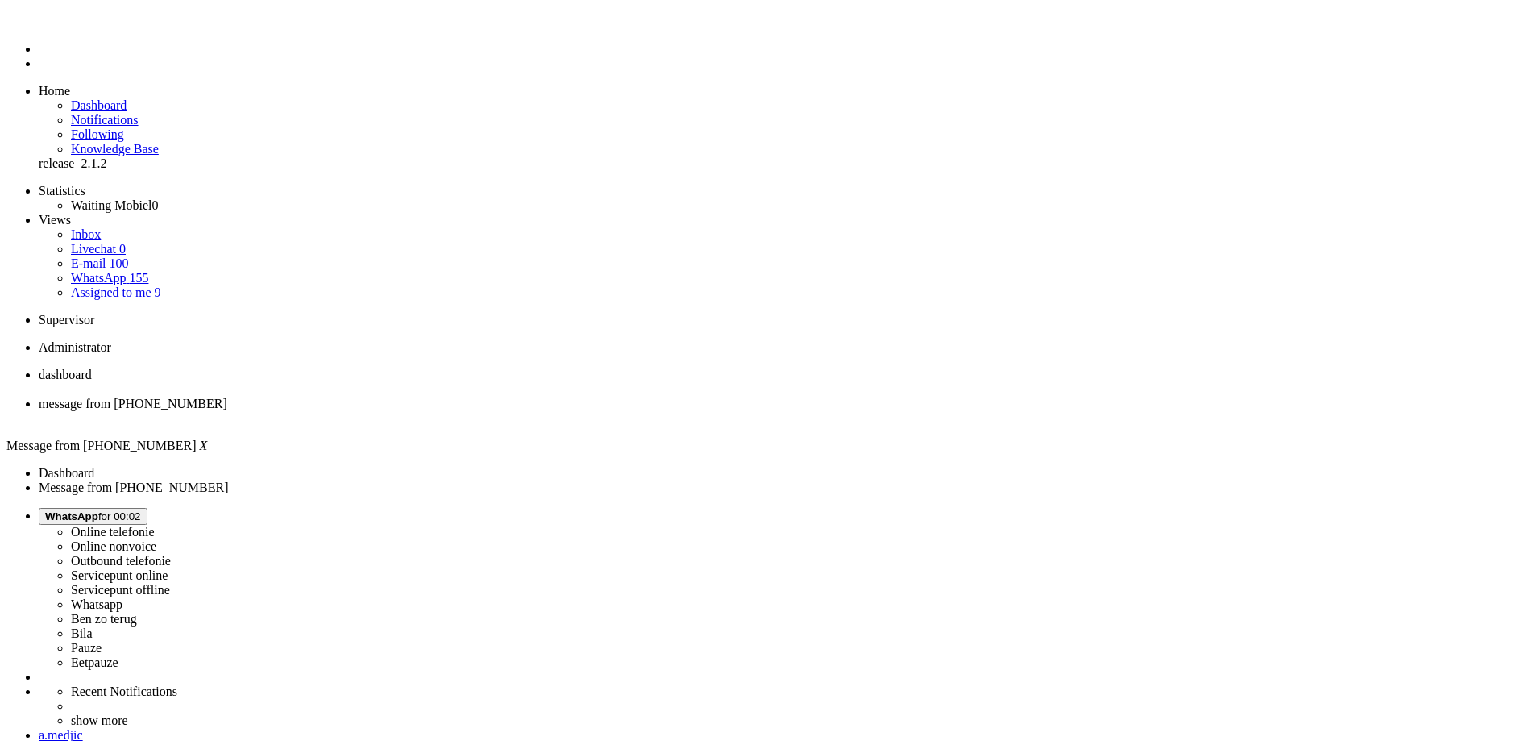
click at [467, 411] on div "Close tab" at bounding box center [784, 418] width 1490 height 15
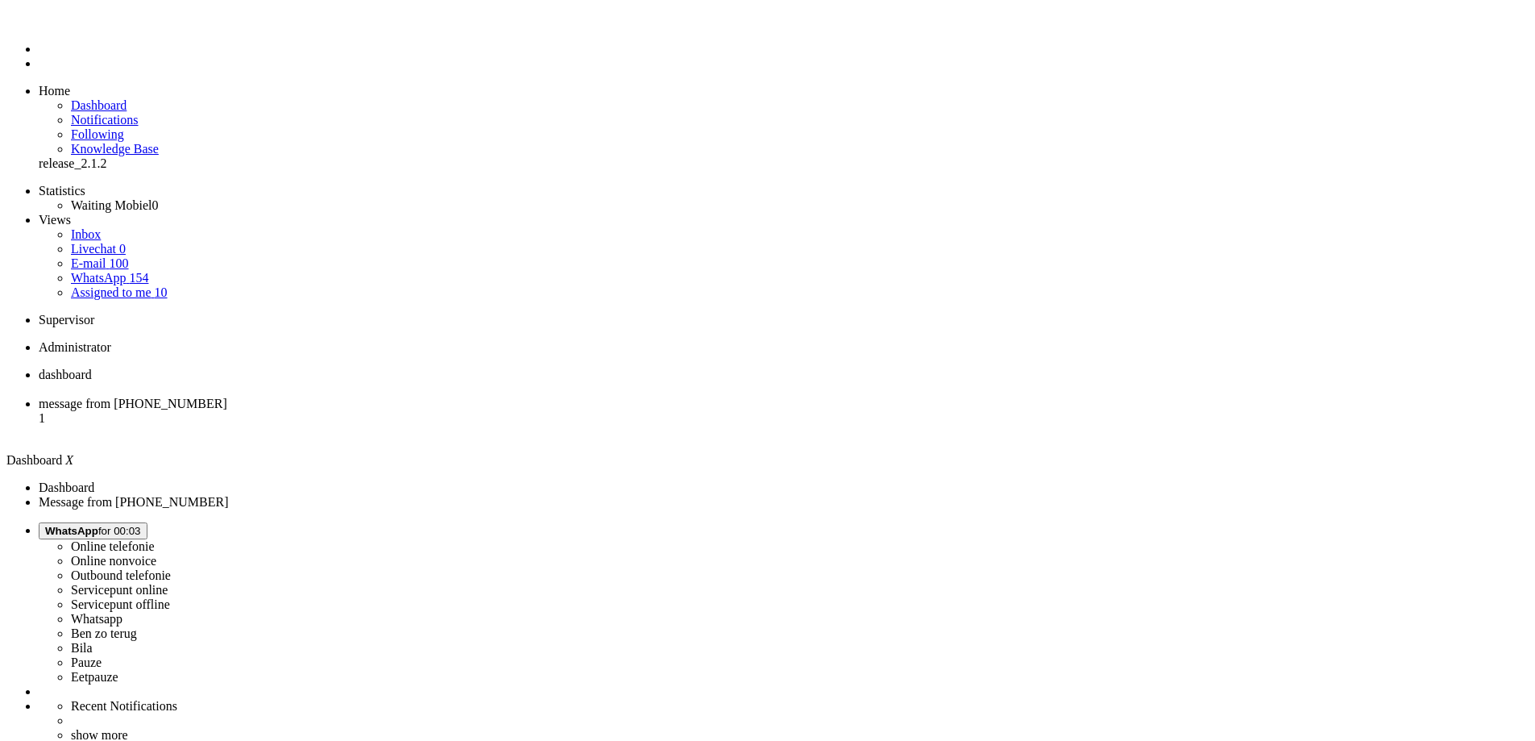
click at [227, 396] on span "message from [PHONE_NUMBER]" at bounding box center [133, 403] width 189 height 14
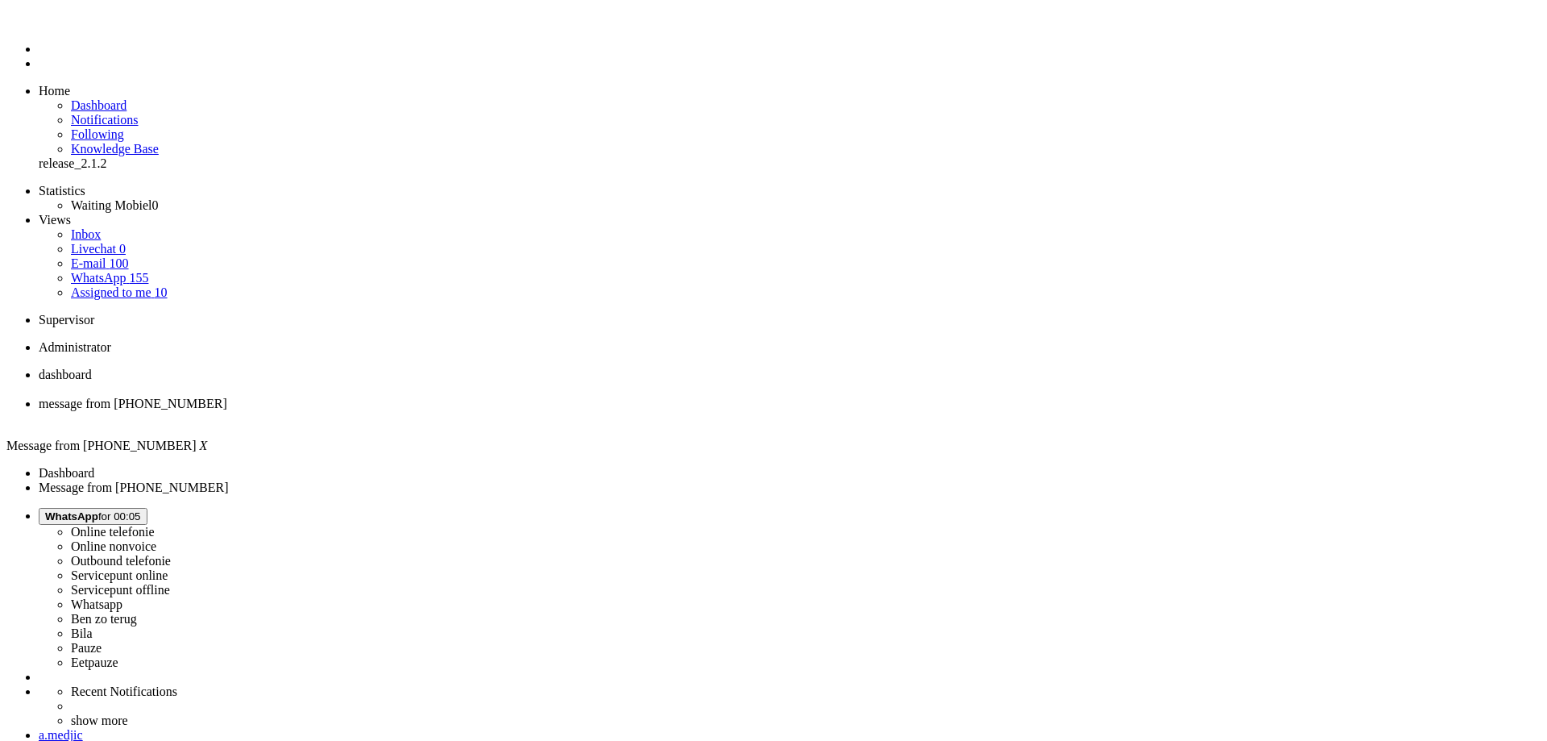
drag, startPoint x: 790, startPoint y: 382, endPoint x: 728, endPoint y: 382, distance: 61.2
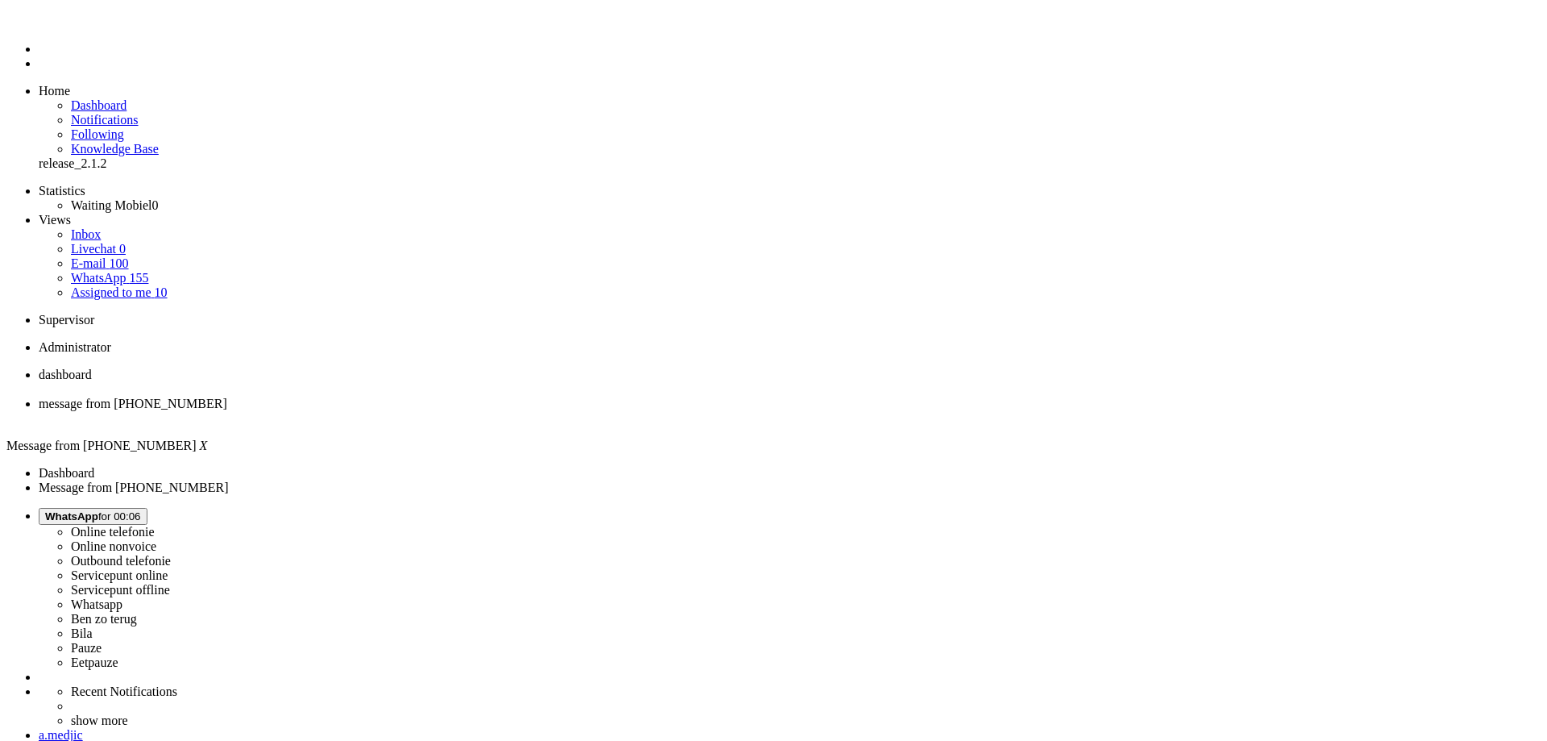
copy div "0638523522"
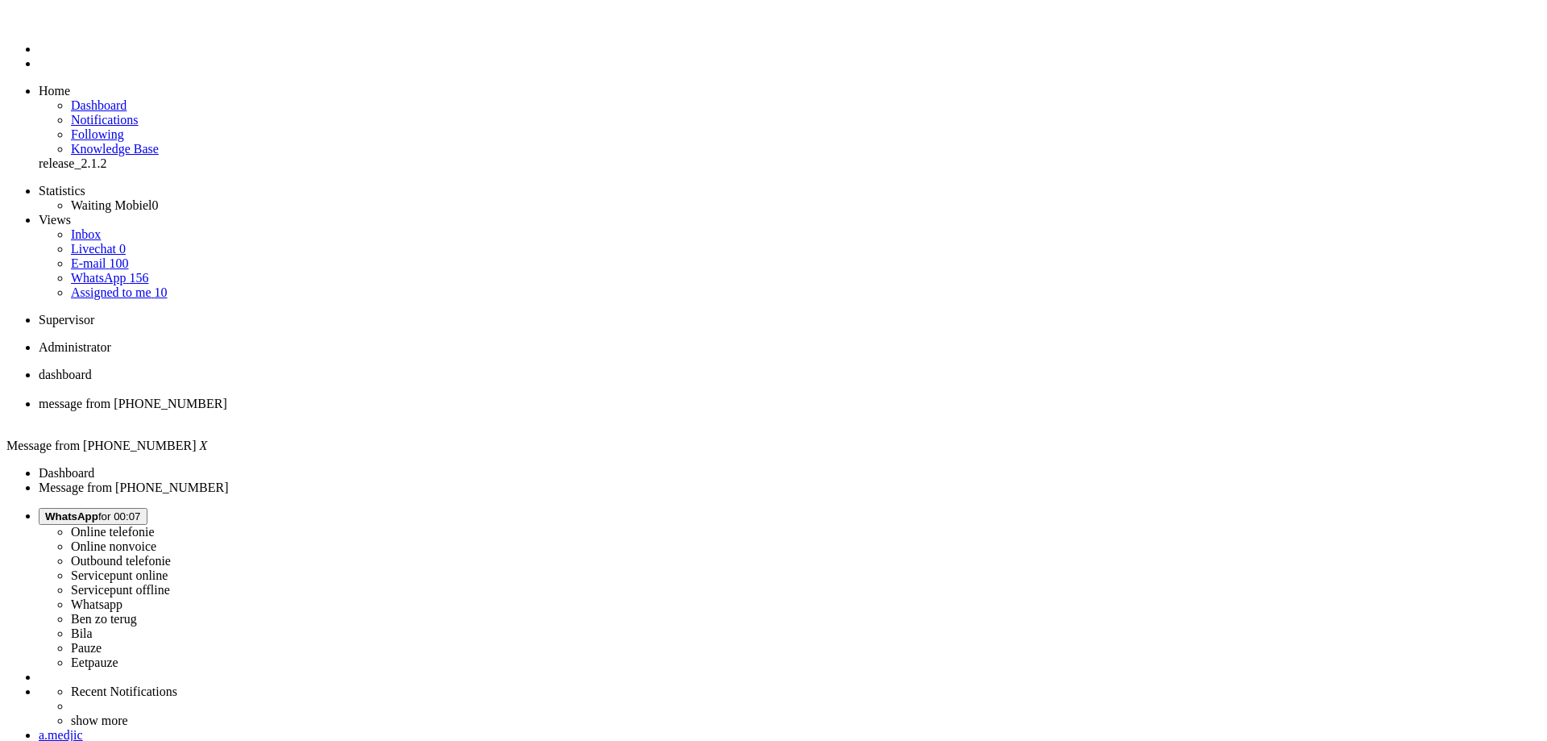
click at [466, 411] on div "Close tab" at bounding box center [790, 418] width 1502 height 15
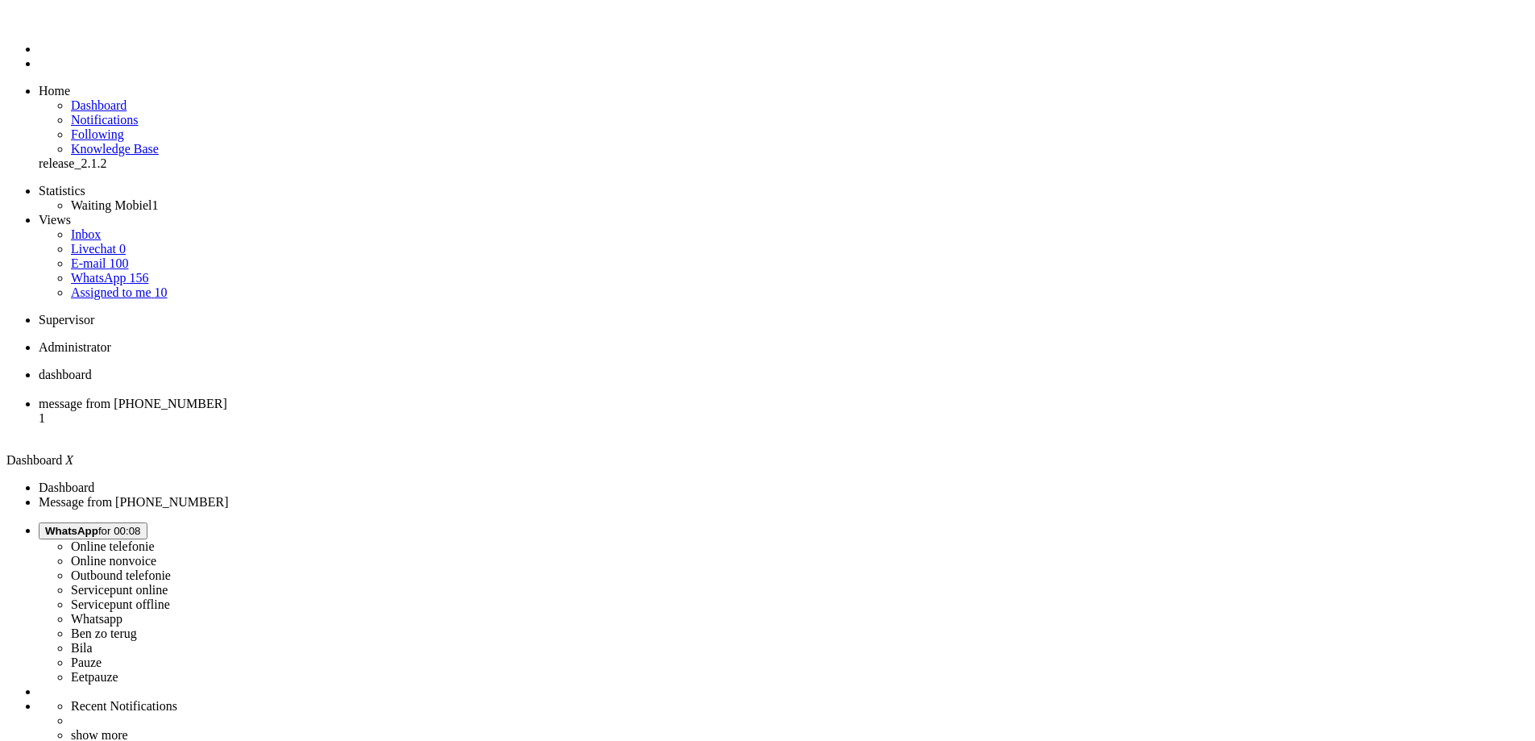
click at [227, 396] on span "message from [PHONE_NUMBER]" at bounding box center [133, 403] width 189 height 14
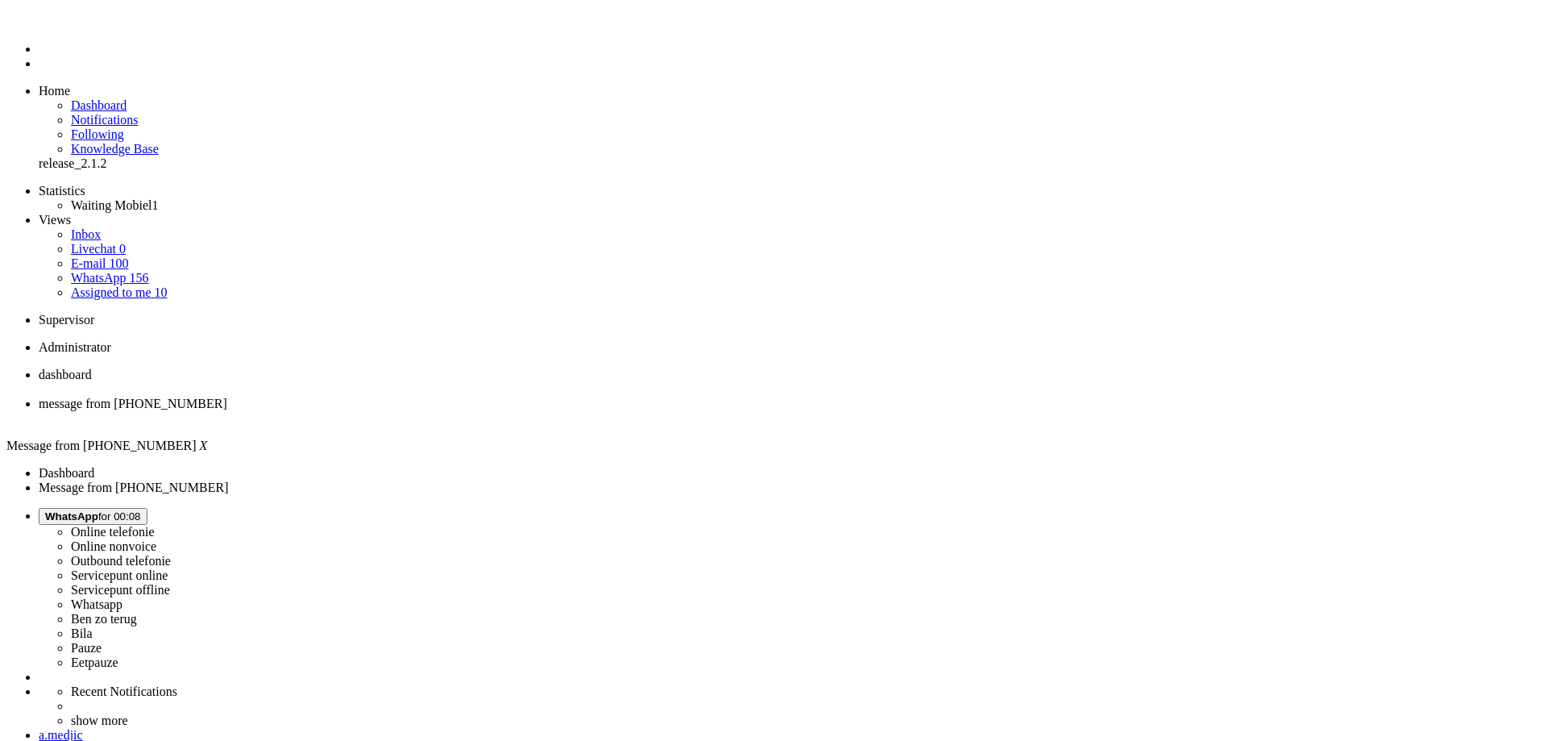
drag, startPoint x: 552, startPoint y: 345, endPoint x: 511, endPoint y: 351, distance: 41.5
copy div "4673541"
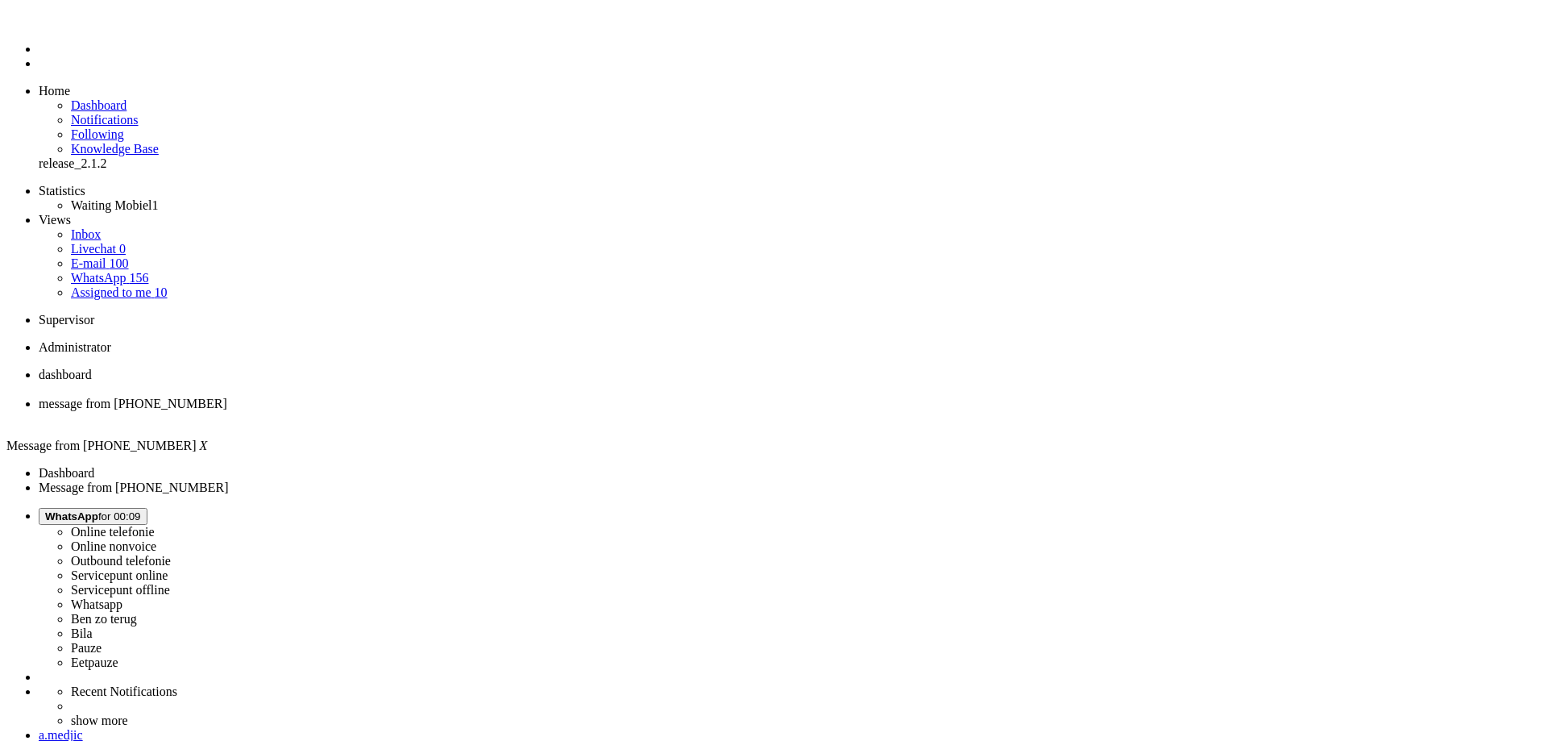
drag, startPoint x: 272, startPoint y: 582, endPoint x: 289, endPoint y: 625, distance: 46.7
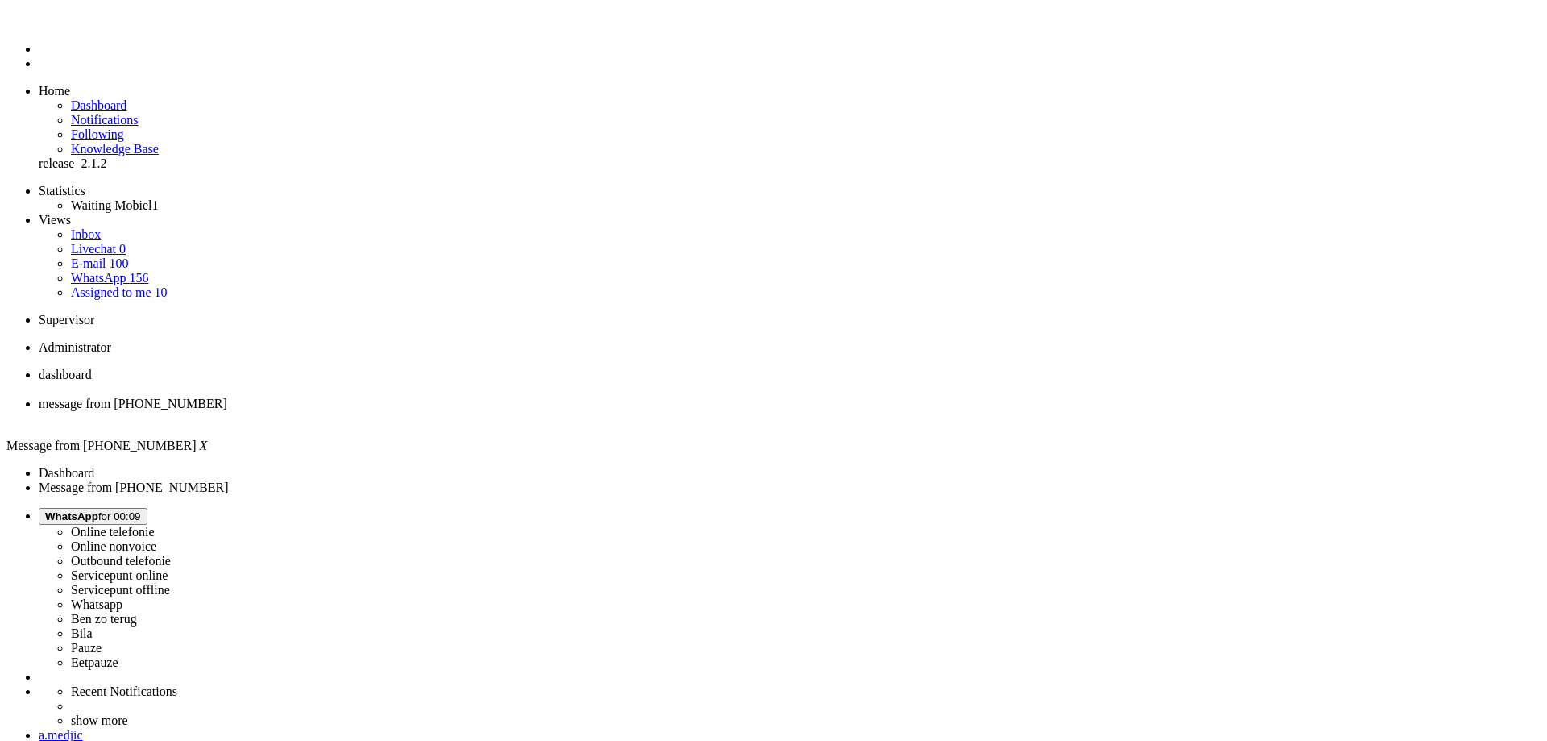
click at [465, 411] on div "Close tab" at bounding box center [790, 418] width 1502 height 15
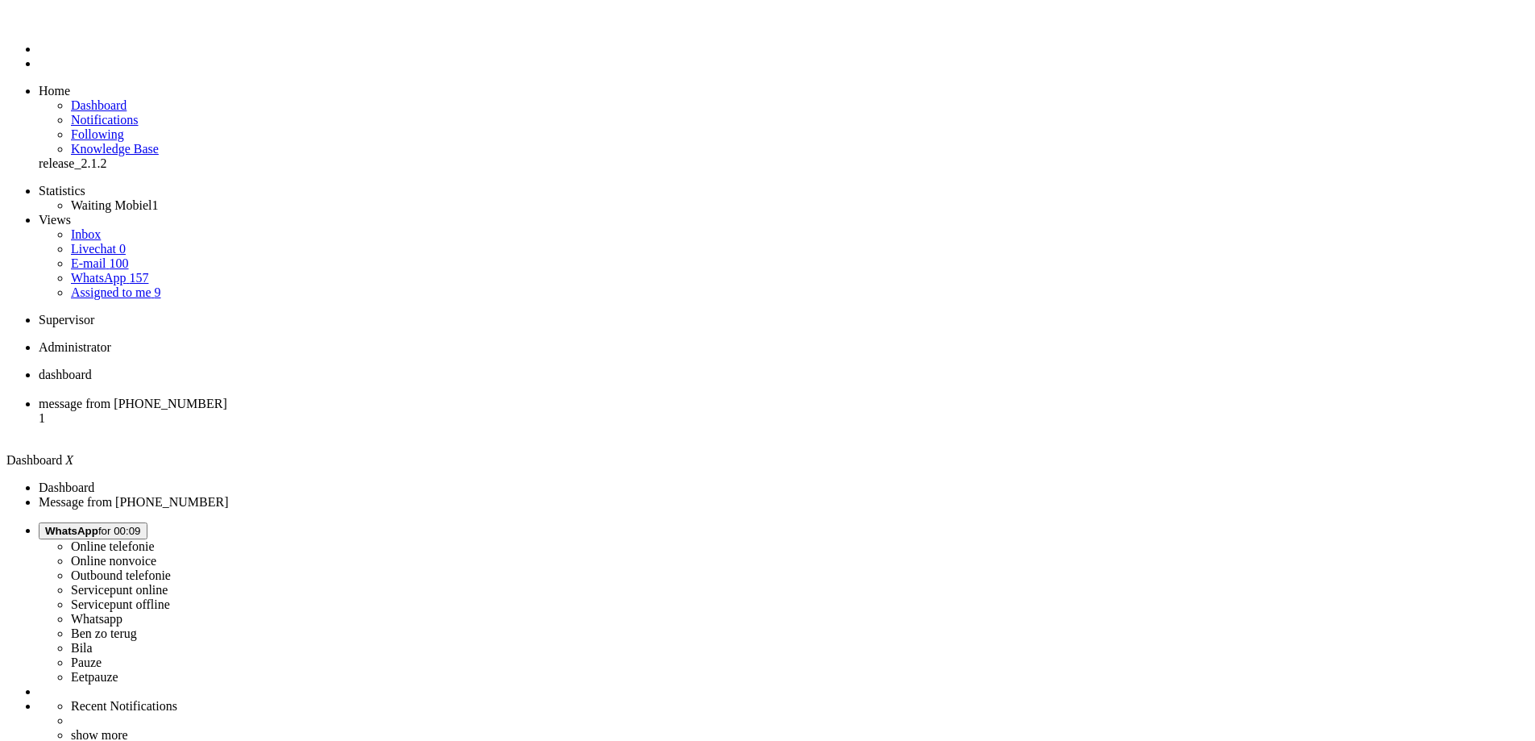
click at [227, 396] on span "message from [PHONE_NUMBER]" at bounding box center [133, 403] width 189 height 14
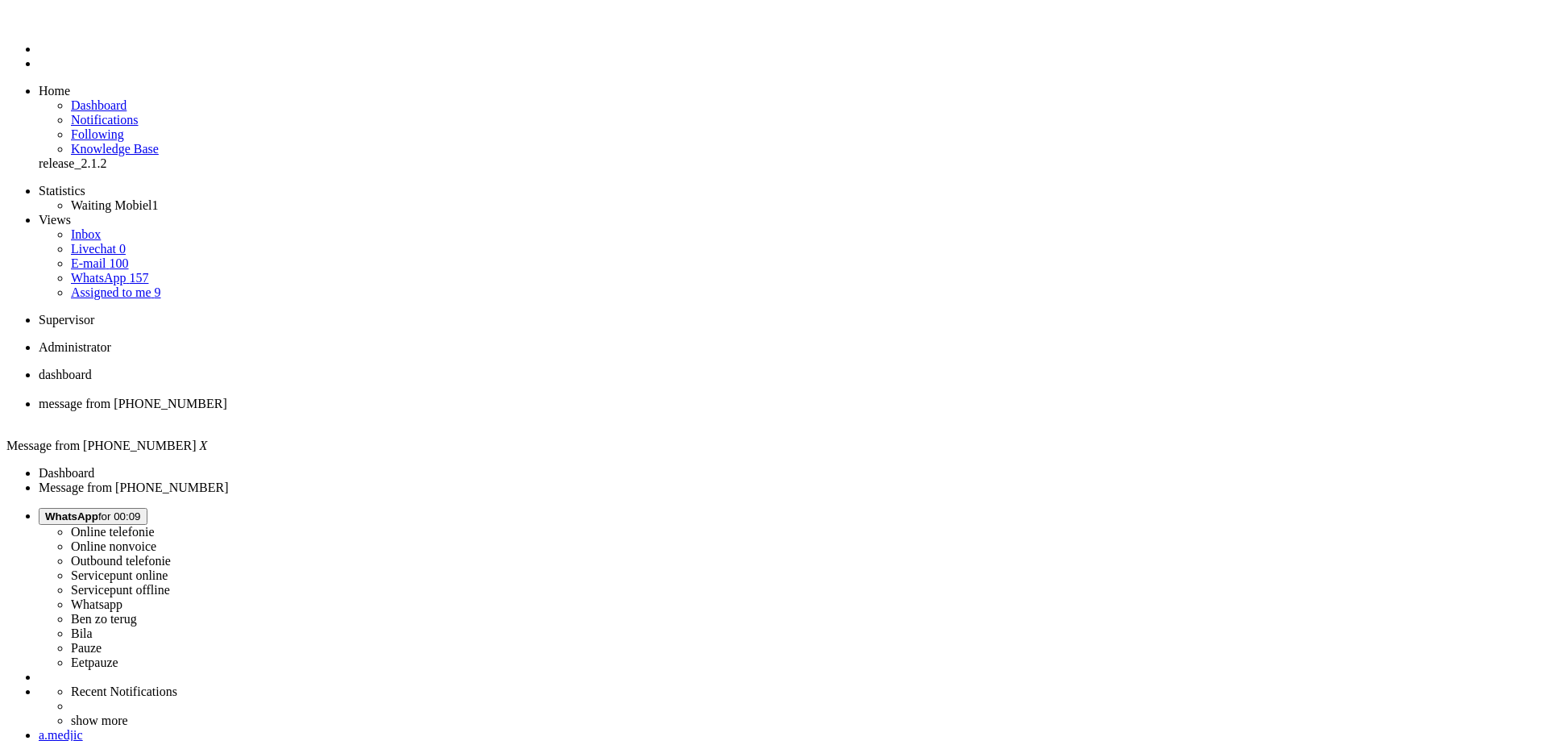
copy div "4673906"
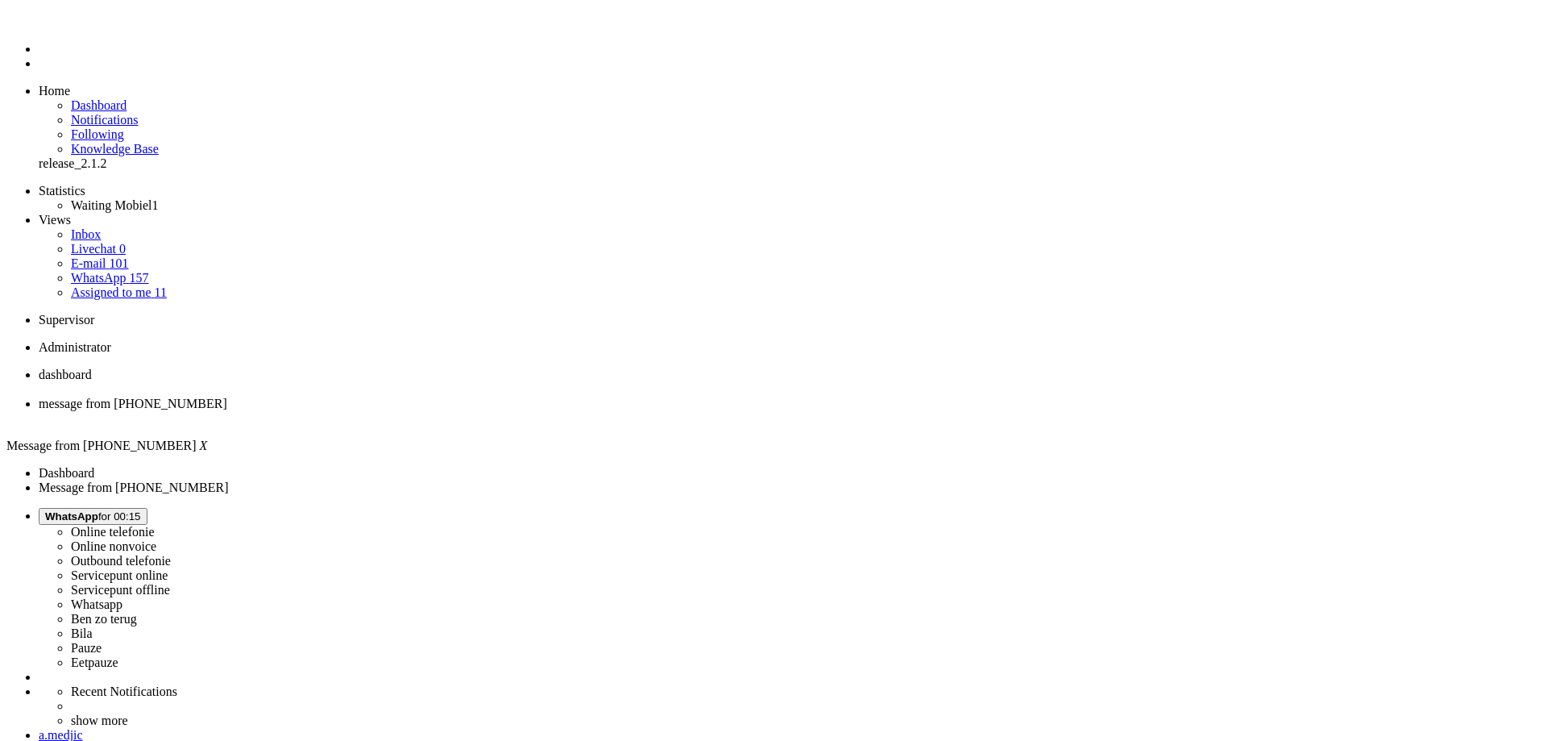
drag, startPoint x: 725, startPoint y: 479, endPoint x: 454, endPoint y: 482, distance: 270.8
copy div "ik heb een product aangevraagt maar ik kom niet verder"
click at [466, 411] on div "Close tab" at bounding box center [790, 418] width 1502 height 15
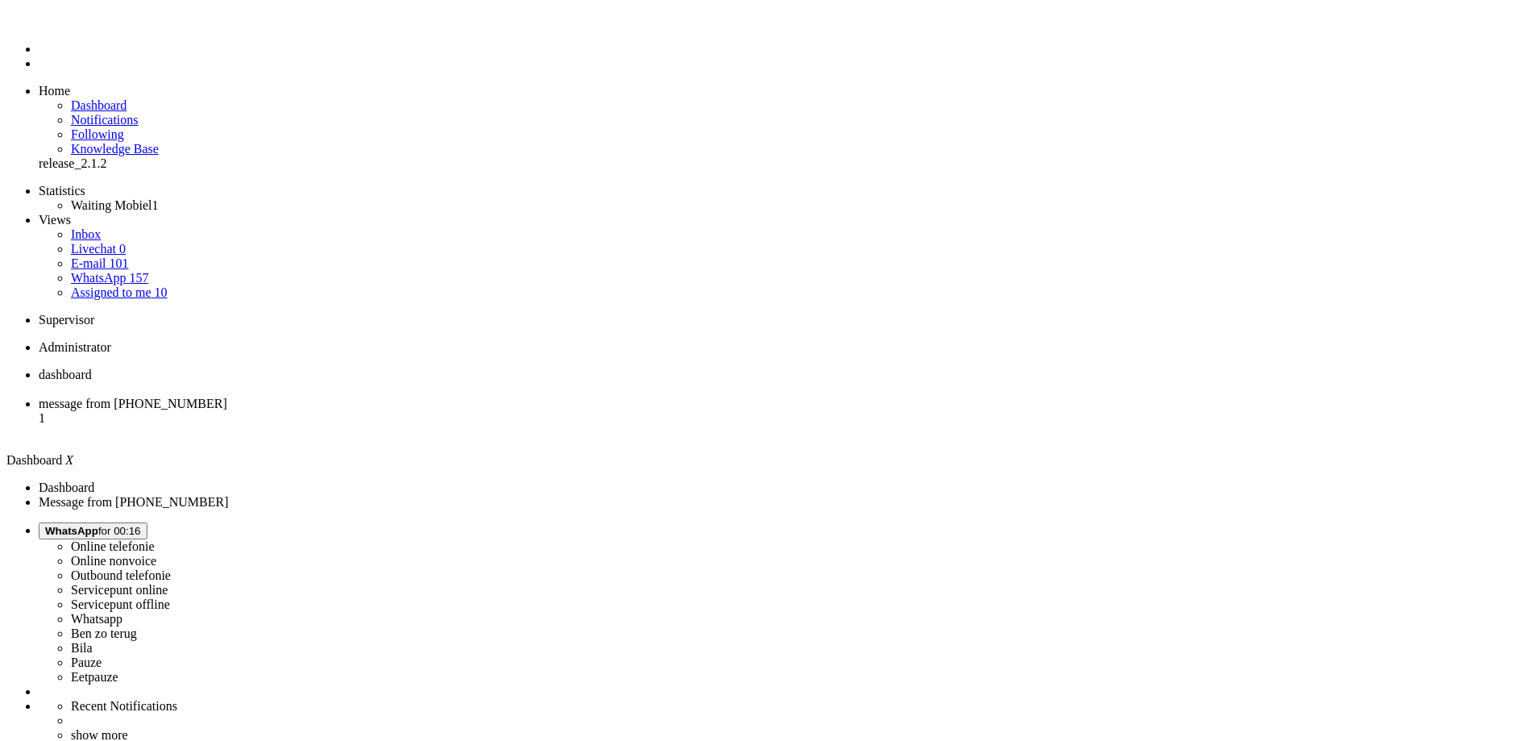
click at [227, 396] on span "message from [PHONE_NUMBER]" at bounding box center [133, 403] width 189 height 14
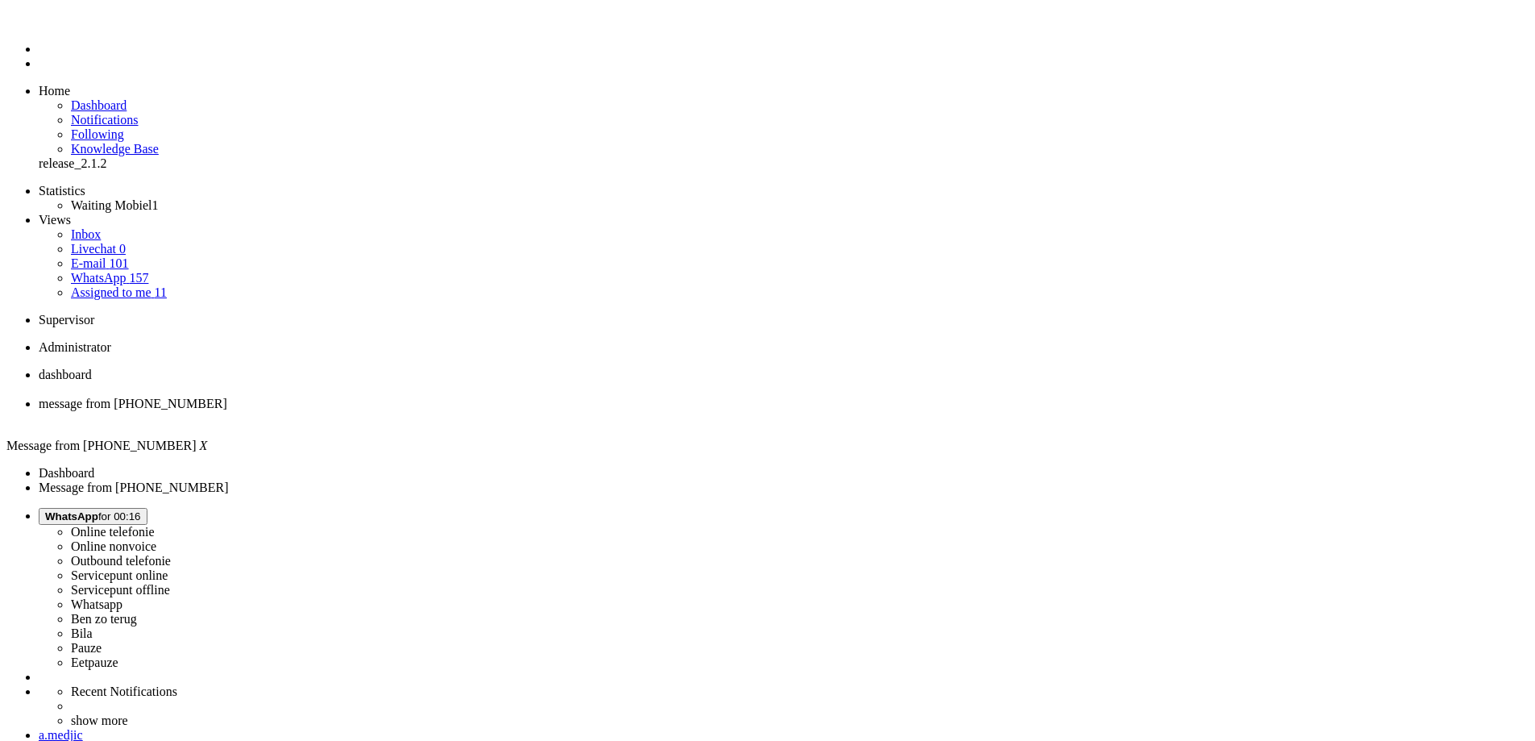
click at [227, 396] on span "message from [PHONE_NUMBER]" at bounding box center [133, 403] width 189 height 14
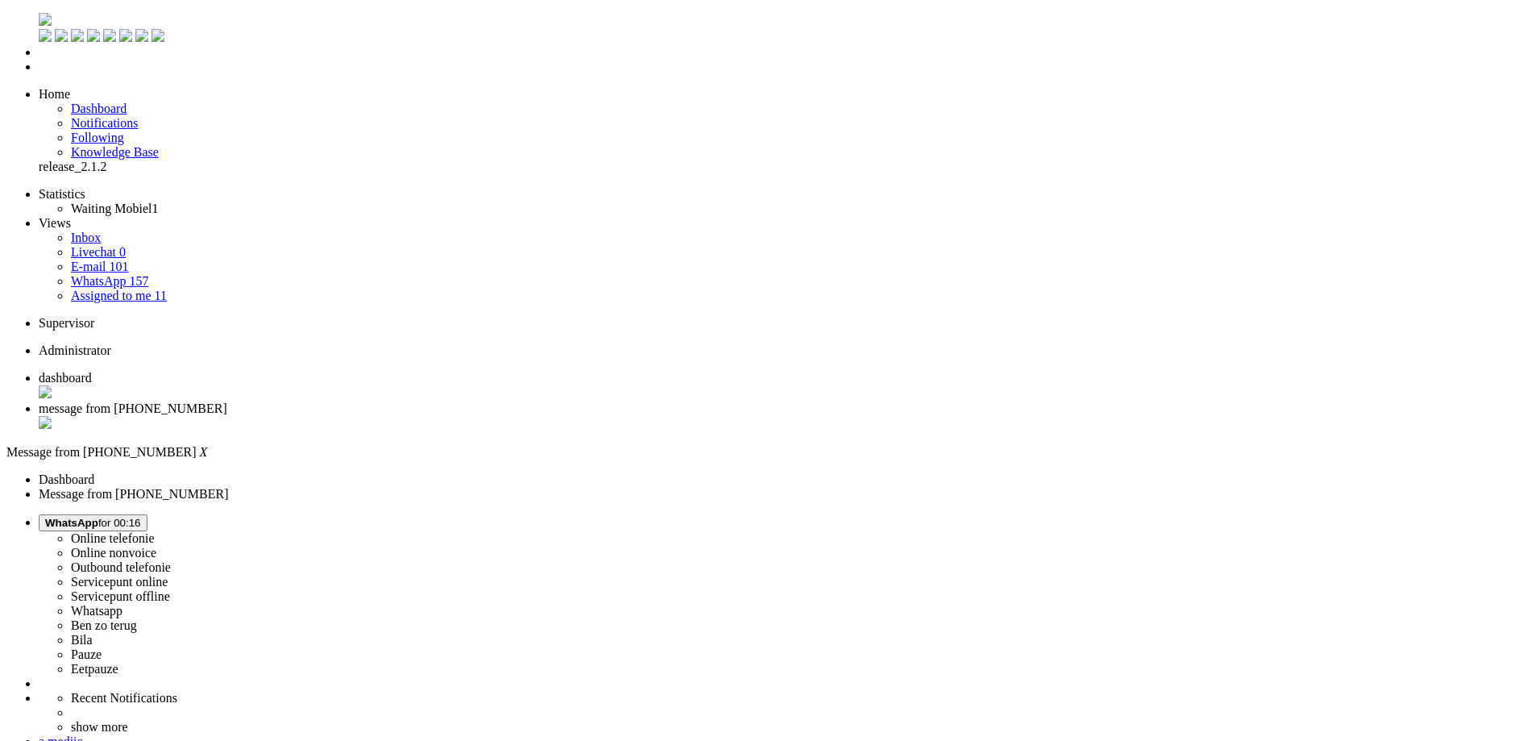
click at [458, 401] on li "message from [PHONE_NUMBER]" at bounding box center [784, 416] width 1490 height 31
click at [462, 416] on div "Close tab" at bounding box center [784, 424] width 1490 height 16
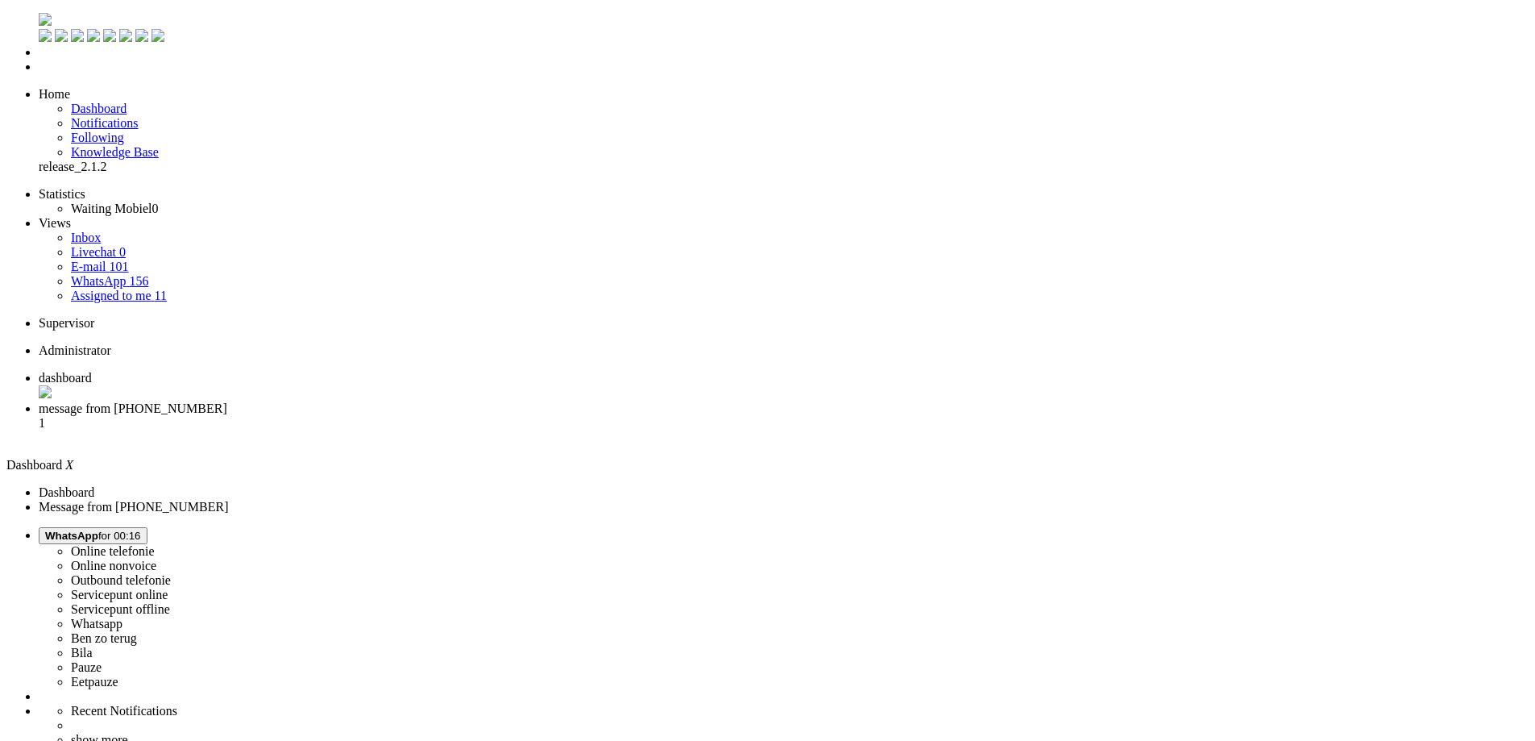
click at [227, 401] on span "message from [PHONE_NUMBER]" at bounding box center [133, 408] width 189 height 14
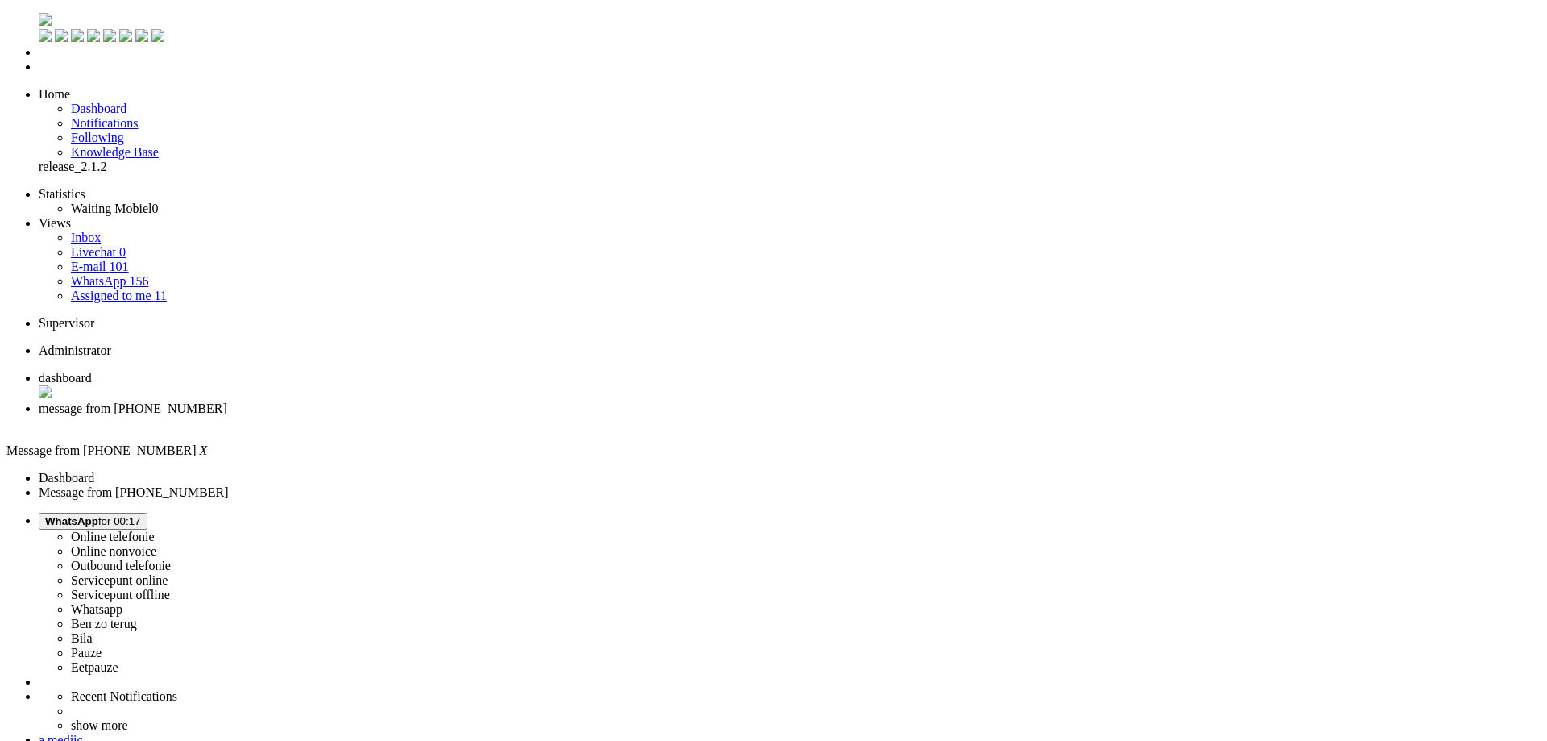
type input "reeds"
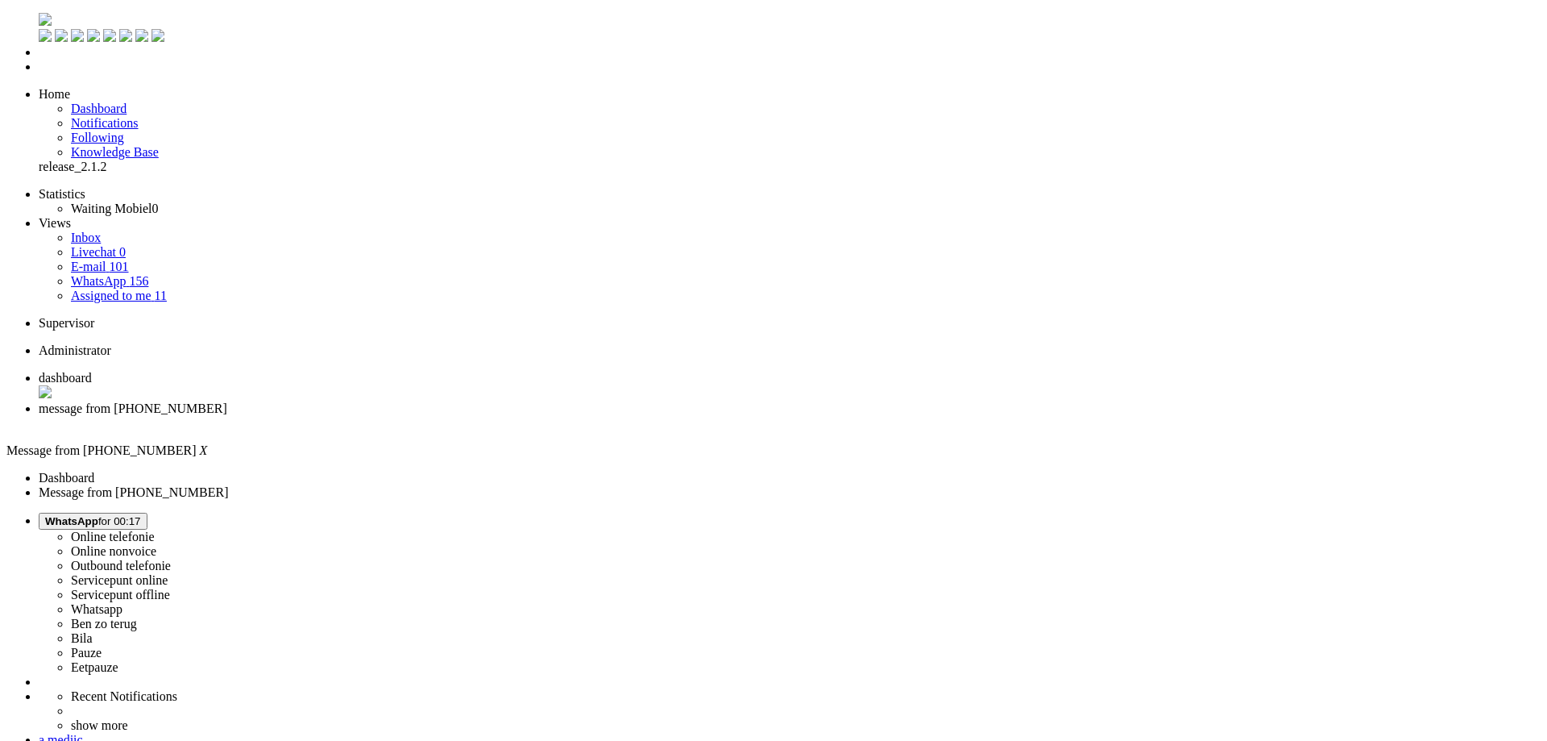
scroll to position [242, 0]
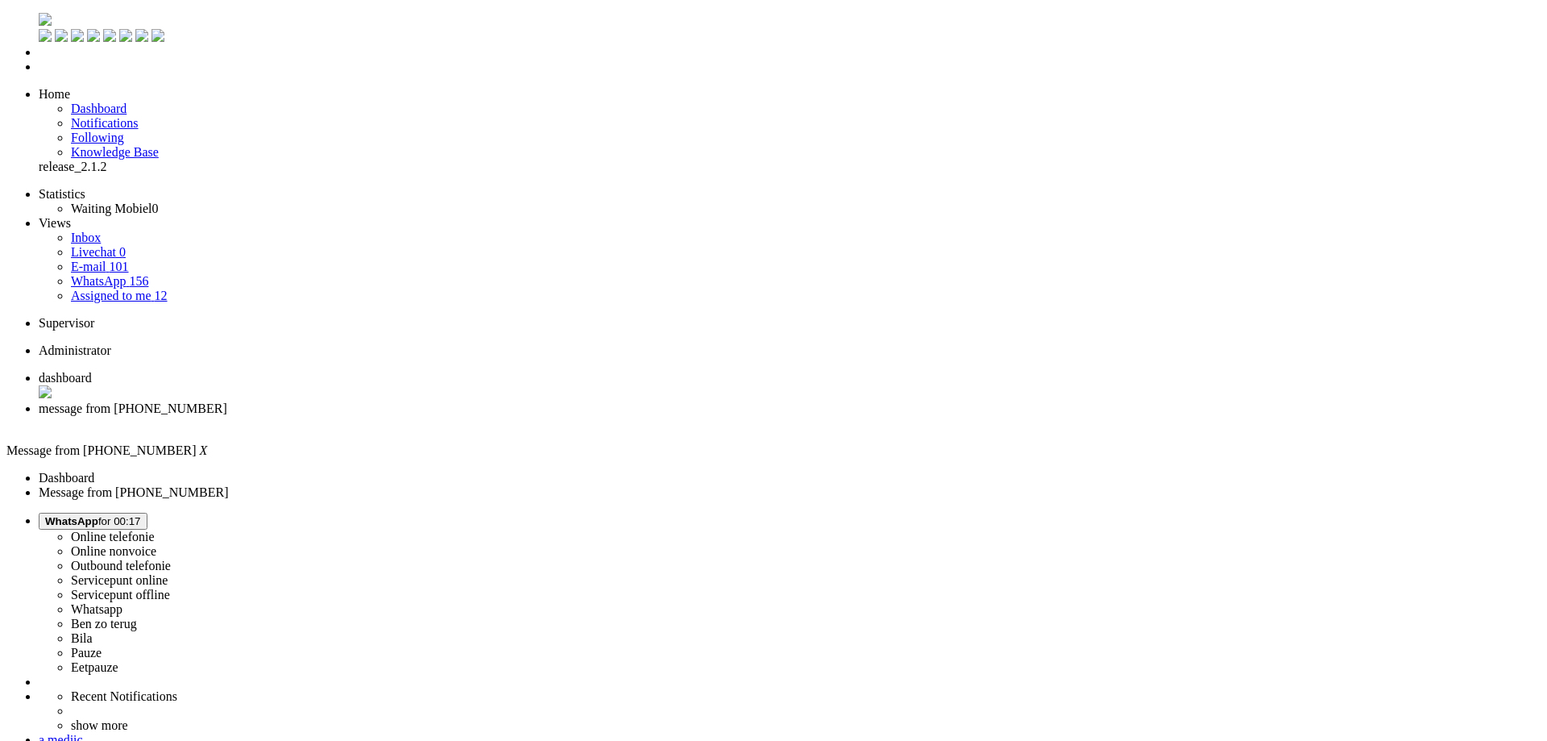
copy div "4674190"
click at [467, 416] on div "Close tab" at bounding box center [790, 423] width 1502 height 15
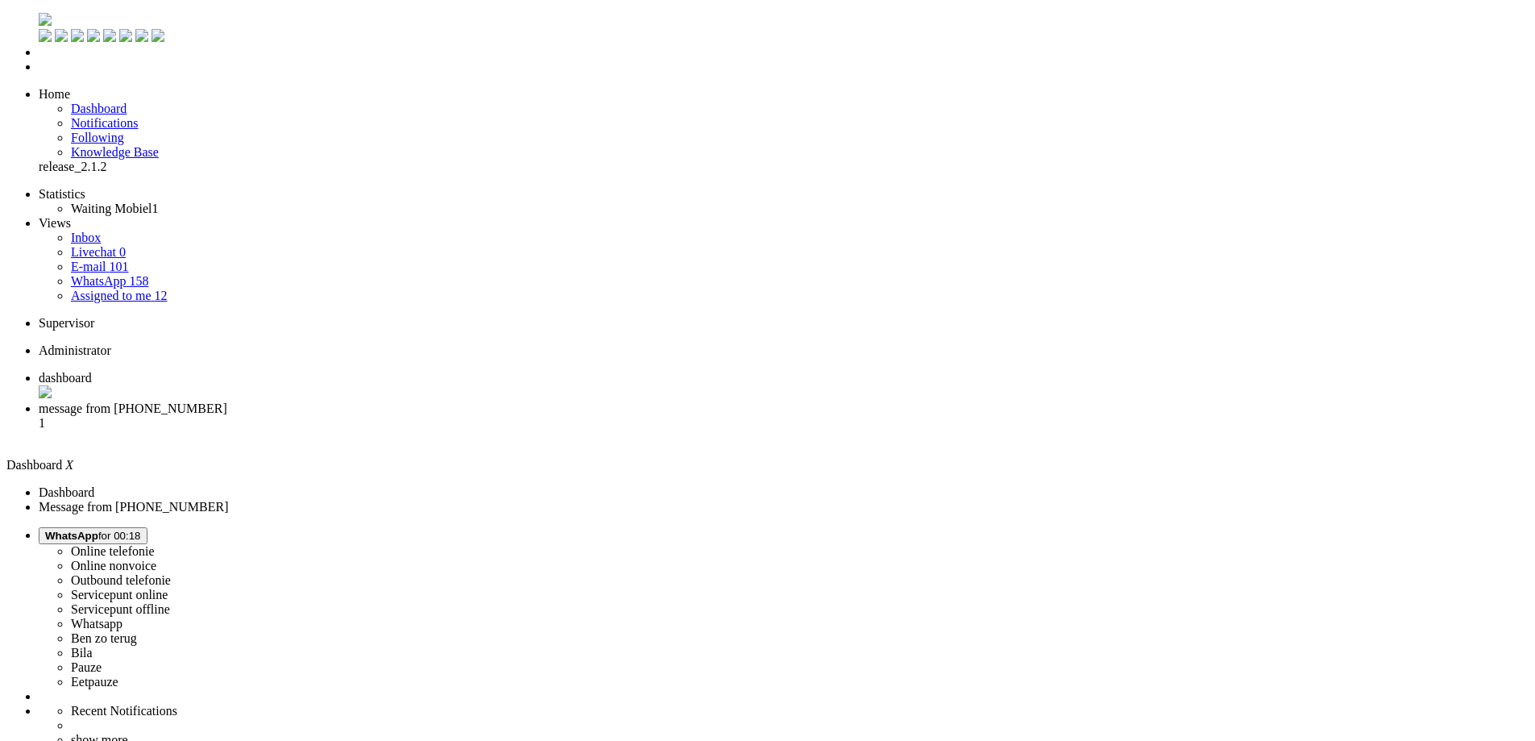
click at [426, 401] on li "message from [PHONE_NUMBER] 1" at bounding box center [784, 423] width 1490 height 44
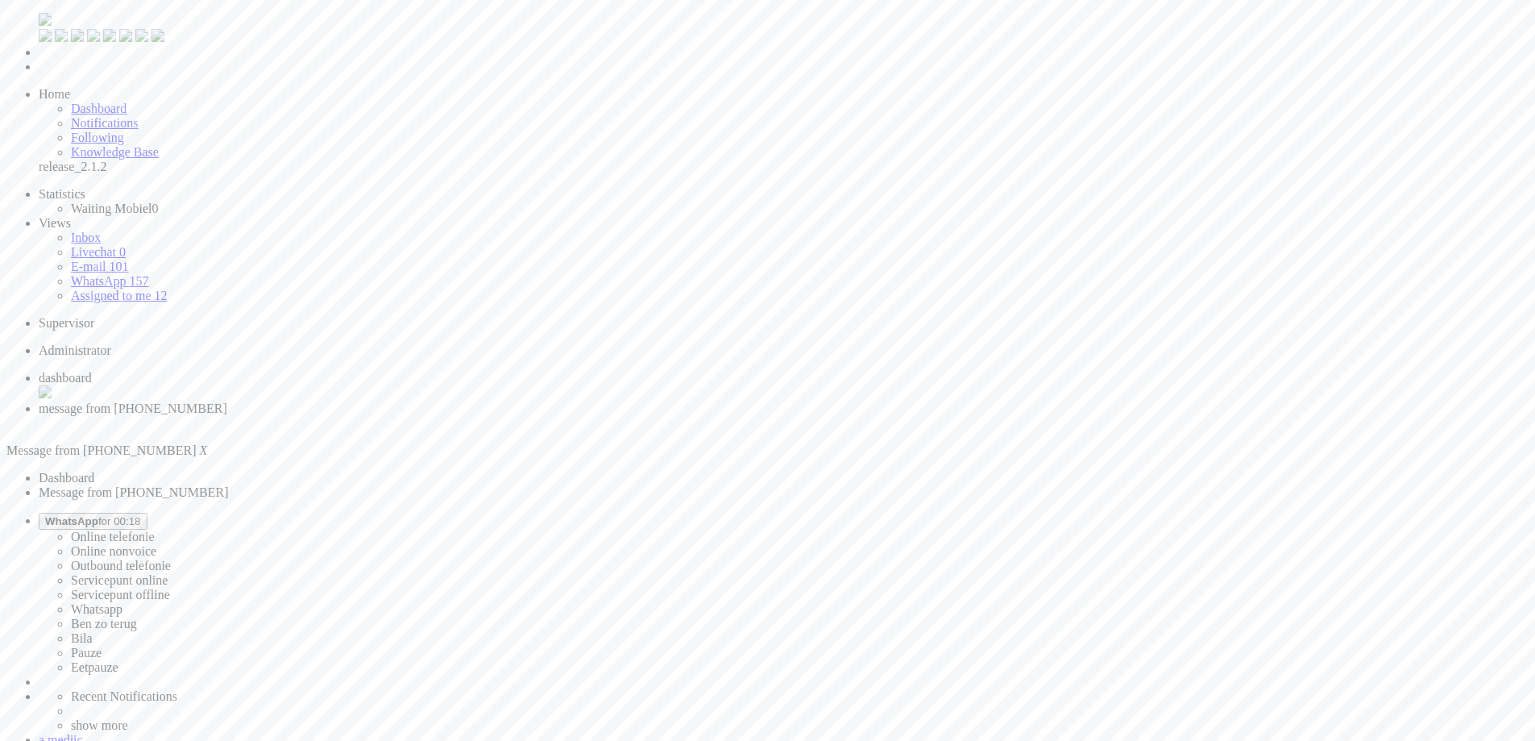
drag, startPoint x: 630, startPoint y: 2782, endPoint x: -297, endPoint y: 2796, distance: 927.6
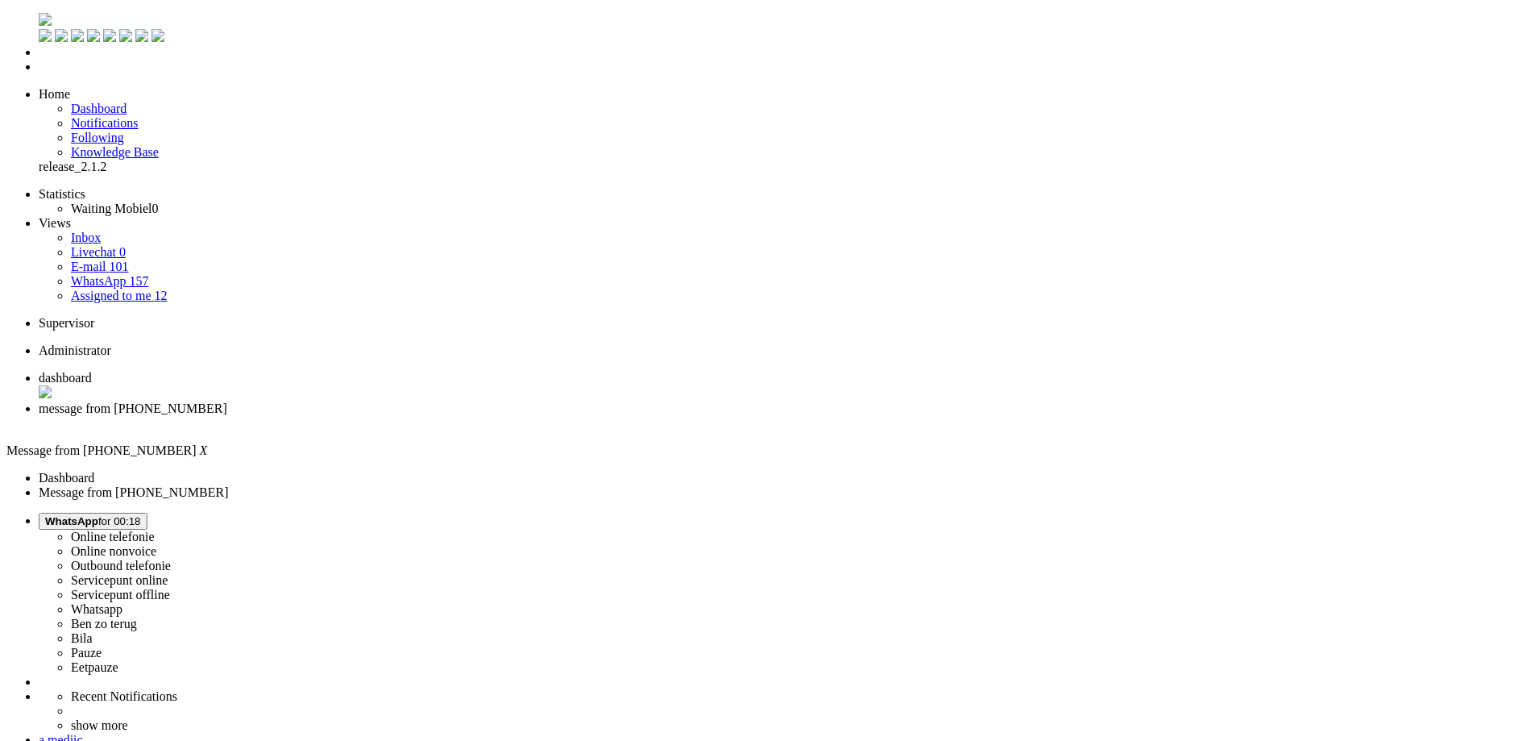
drag, startPoint x: 190, startPoint y: 2840, endPoint x: 177, endPoint y: 2823, distance: 21.9
drag, startPoint x: 591, startPoint y: 2790, endPoint x: 441, endPoint y: 2786, distance: 150.7
drag, startPoint x: 1338, startPoint y: 263, endPoint x: 1306, endPoint y: 320, distance: 65.3
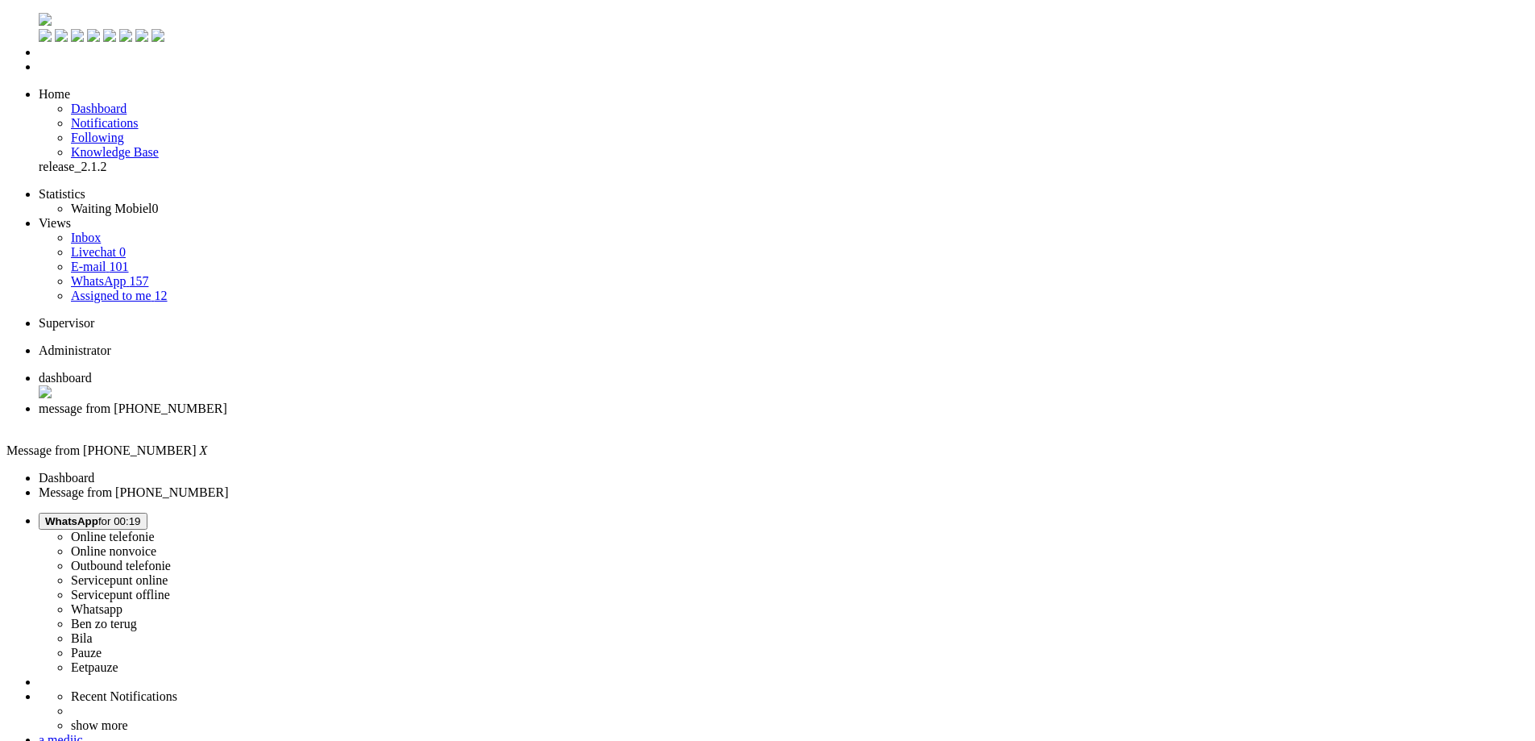
click at [471, 401] on li "message from [PHONE_NUMBER]" at bounding box center [784, 415] width 1490 height 29
click at [469, 416] on div "Close tab" at bounding box center [784, 423] width 1490 height 15
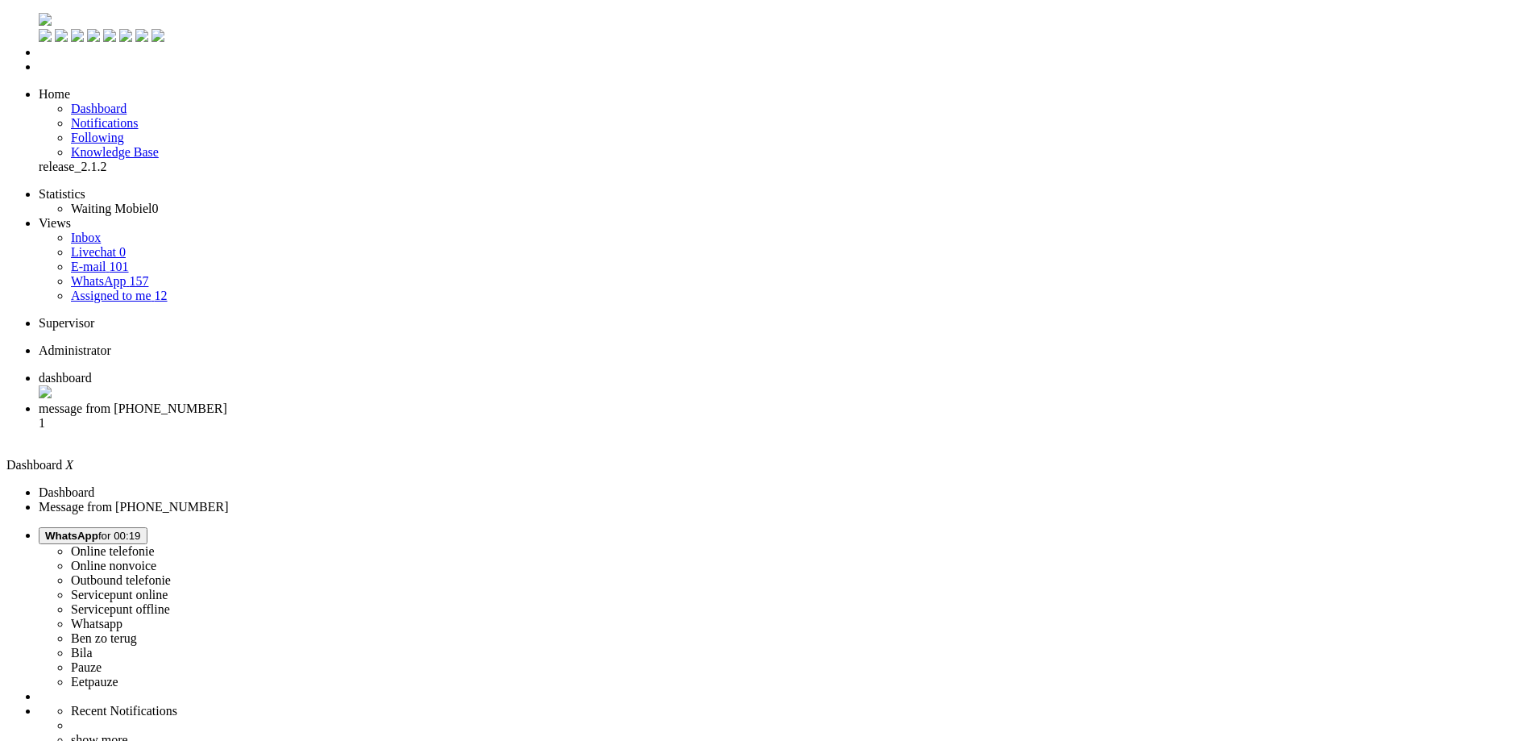
click at [420, 401] on li "message from [PHONE_NUMBER] 1" at bounding box center [784, 423] width 1490 height 44
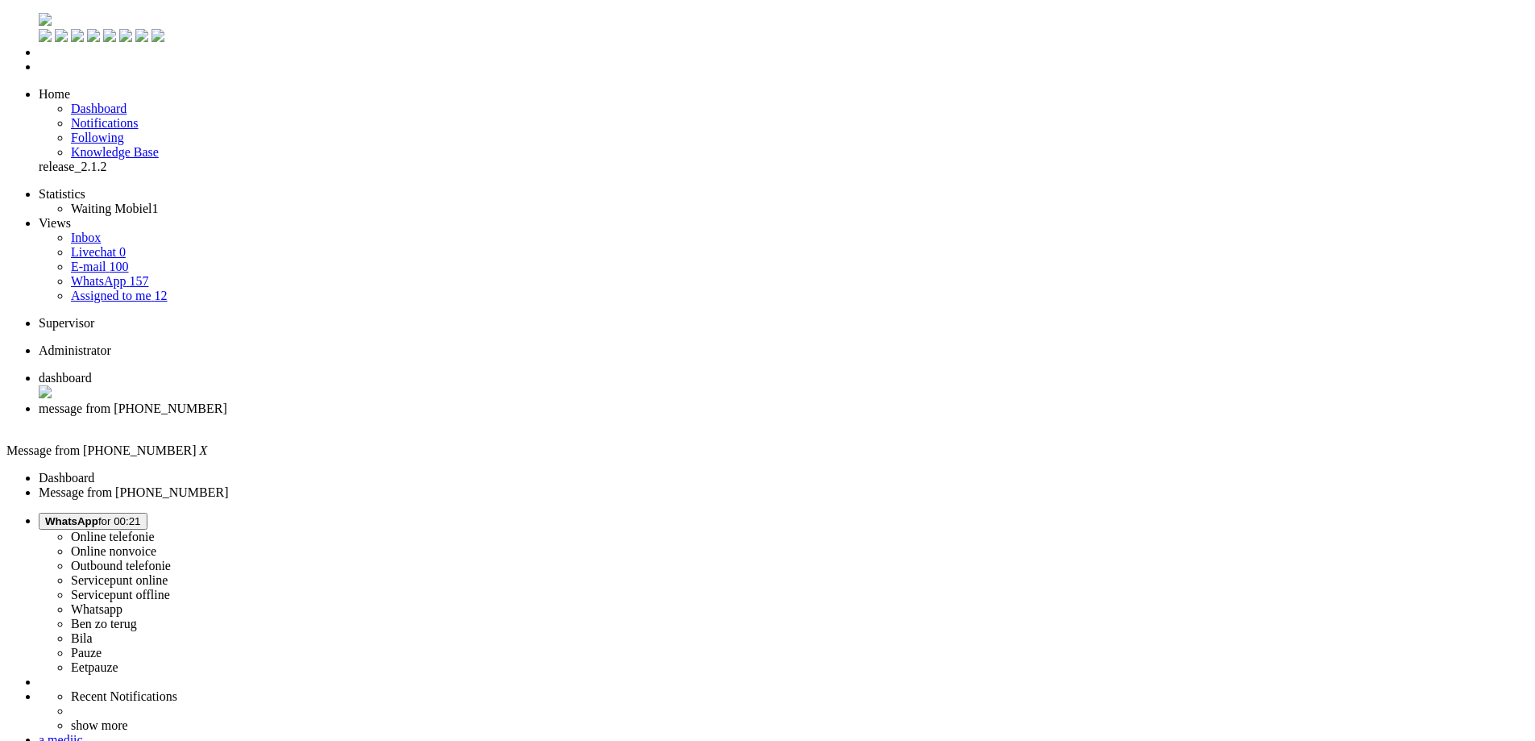
copy div "4674525"
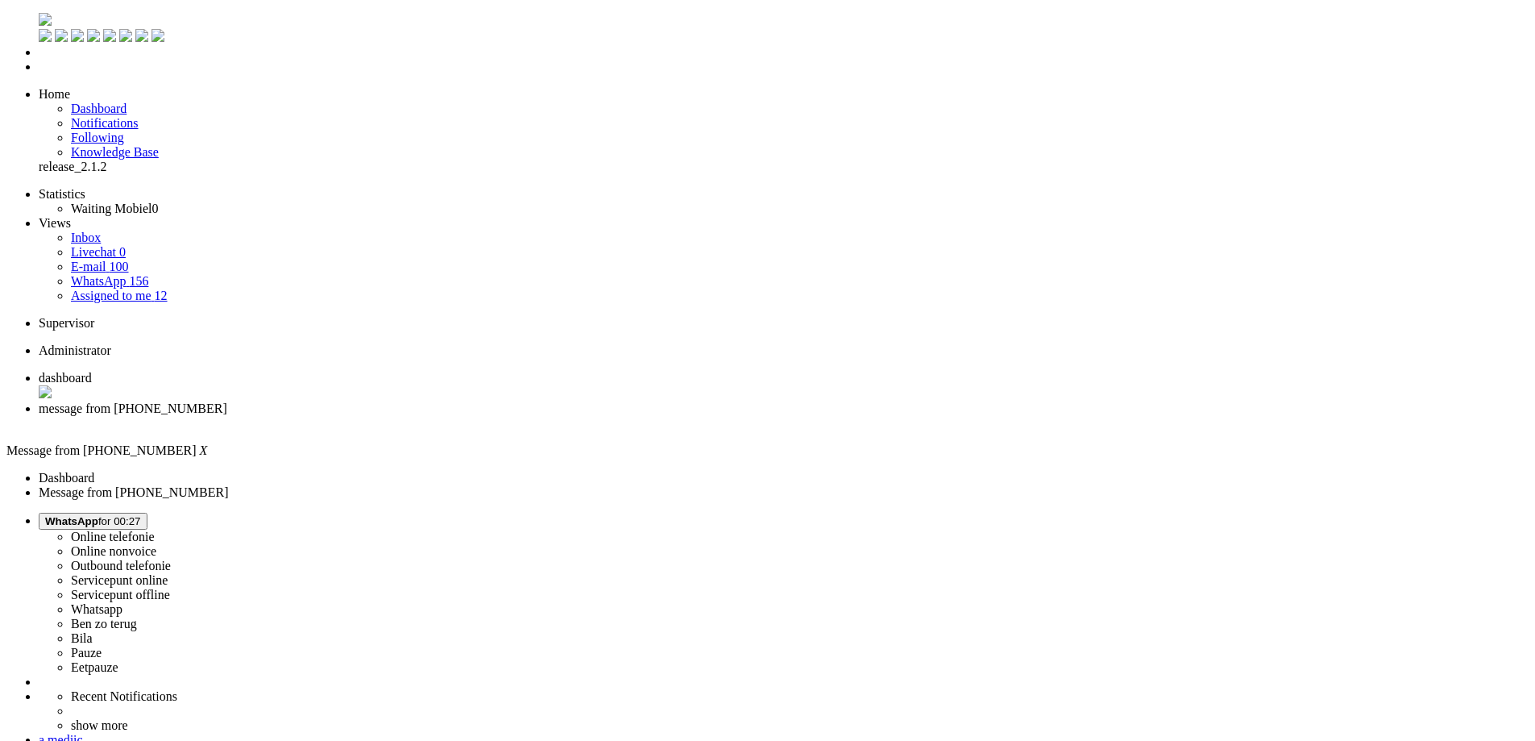
drag, startPoint x: 333, startPoint y: 2766, endPoint x: 323, endPoint y: 2761, distance: 10.8
drag, startPoint x: 373, startPoint y: 2771, endPoint x: 262, endPoint y: 2774, distance: 111.2
drag, startPoint x: 575, startPoint y: 2764, endPoint x: 553, endPoint y: 2773, distance: 24.5
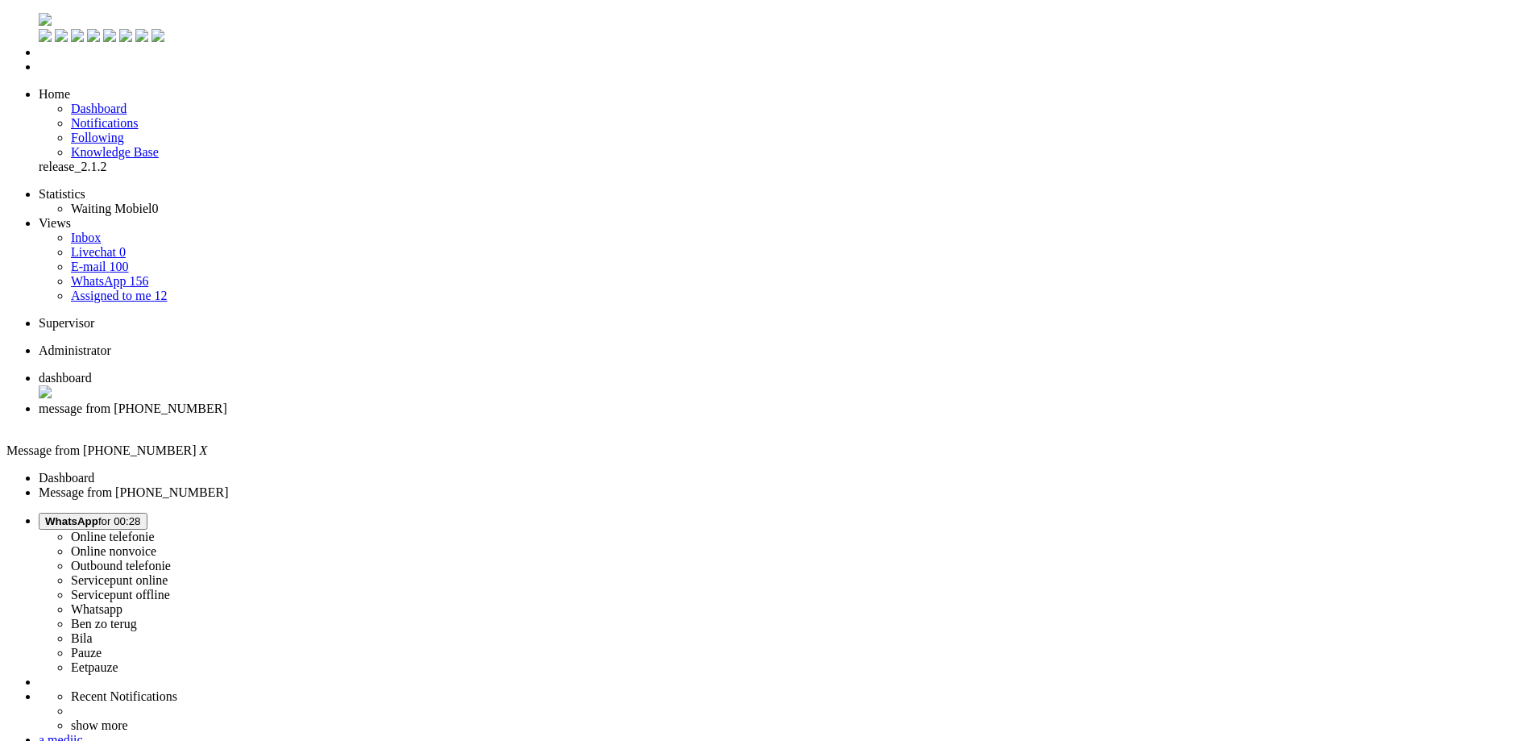
drag, startPoint x: 358, startPoint y: 2777, endPoint x: 319, endPoint y: 2784, distance: 39.2
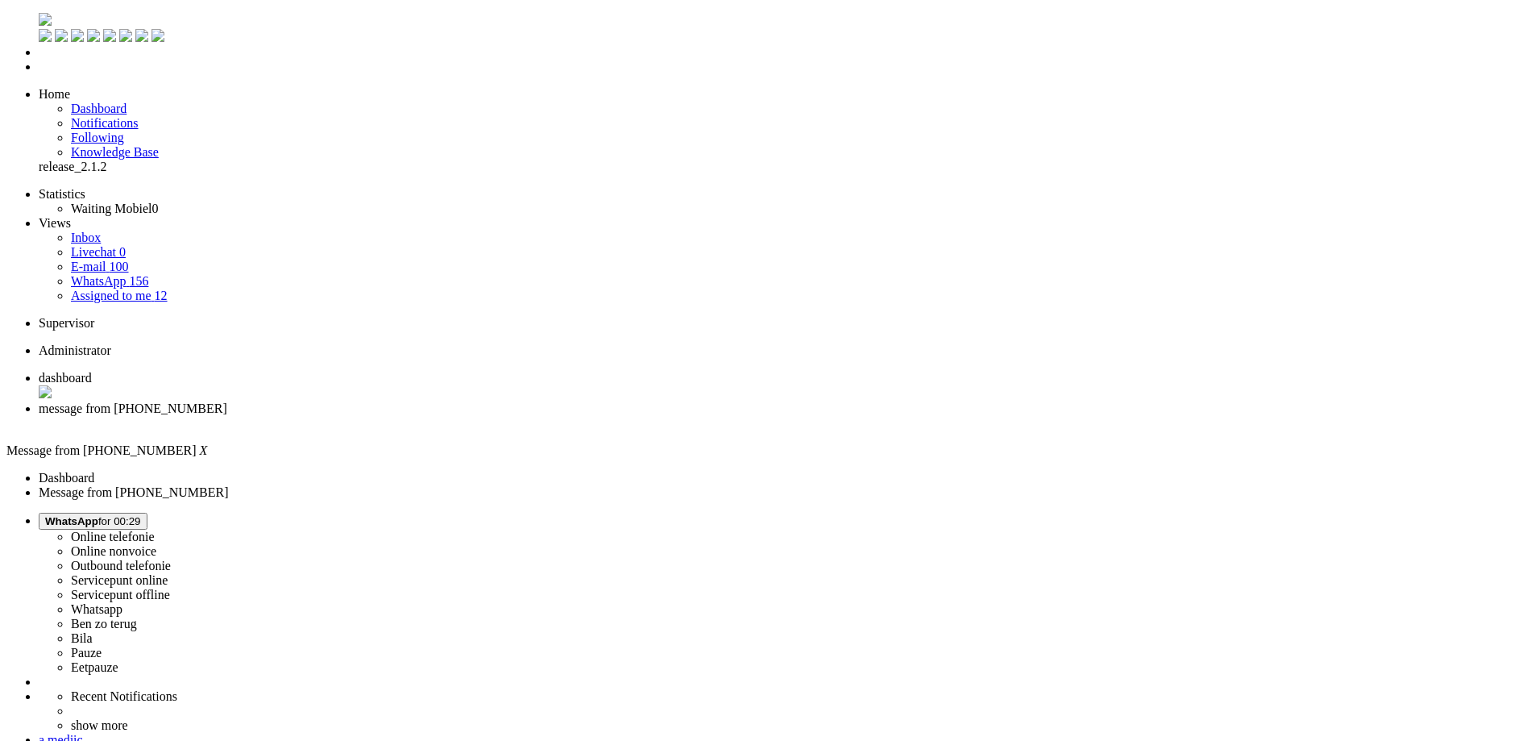
click at [463, 416] on div "Close tab" at bounding box center [784, 423] width 1490 height 15
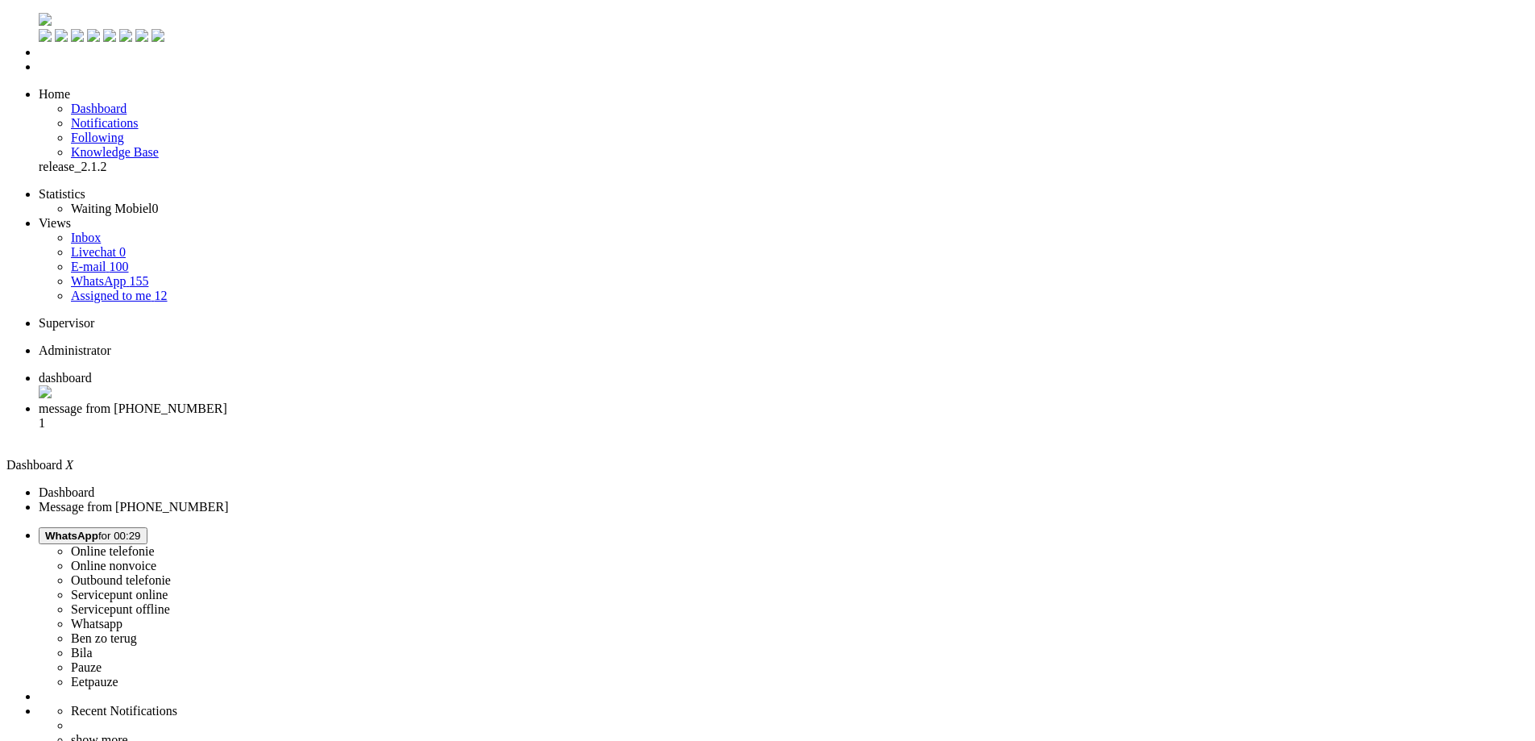
click at [438, 401] on li "message from [PHONE_NUMBER] 1" at bounding box center [784, 423] width 1490 height 44
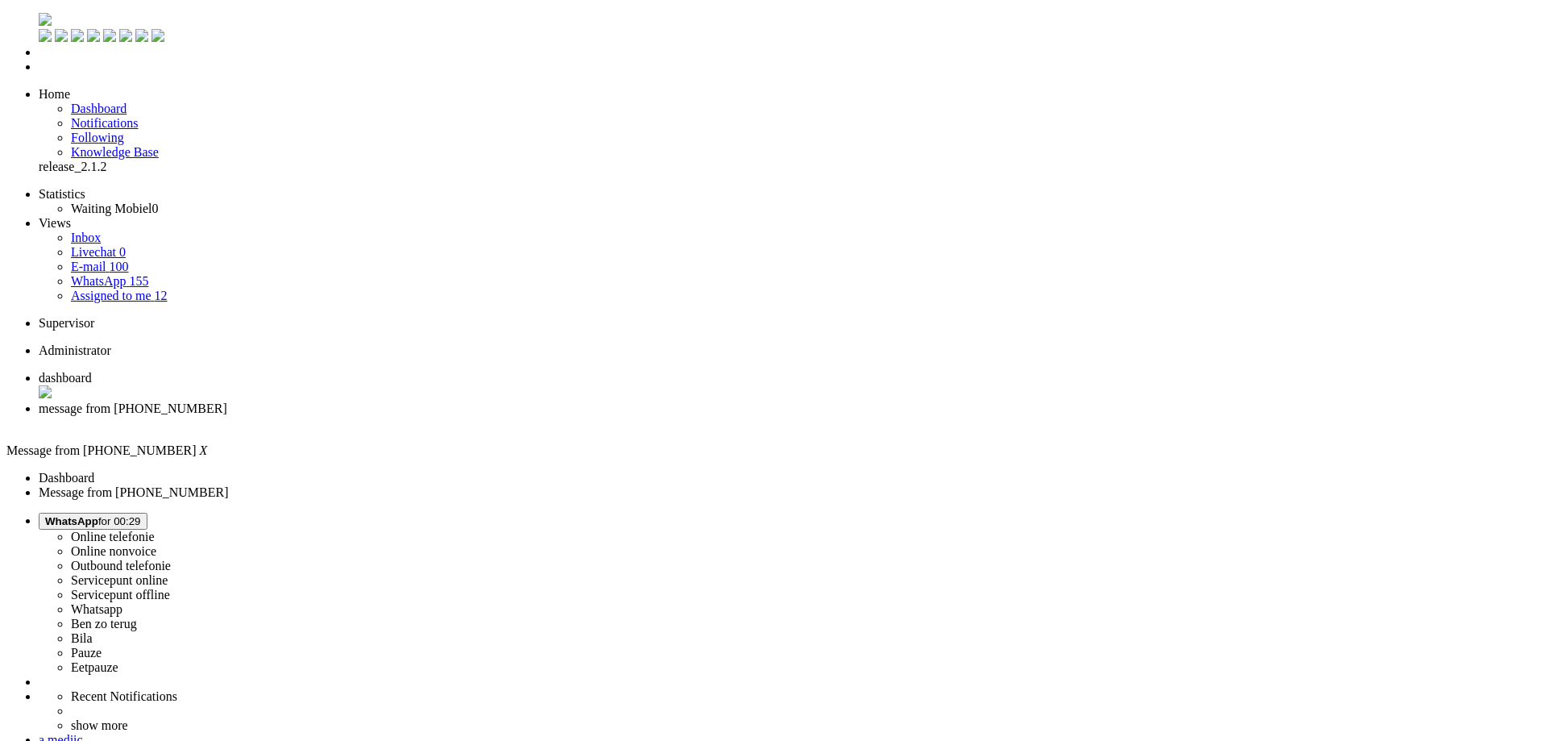
click at [438, 401] on li "message from [PHONE_NUMBER]" at bounding box center [790, 415] width 1502 height 29
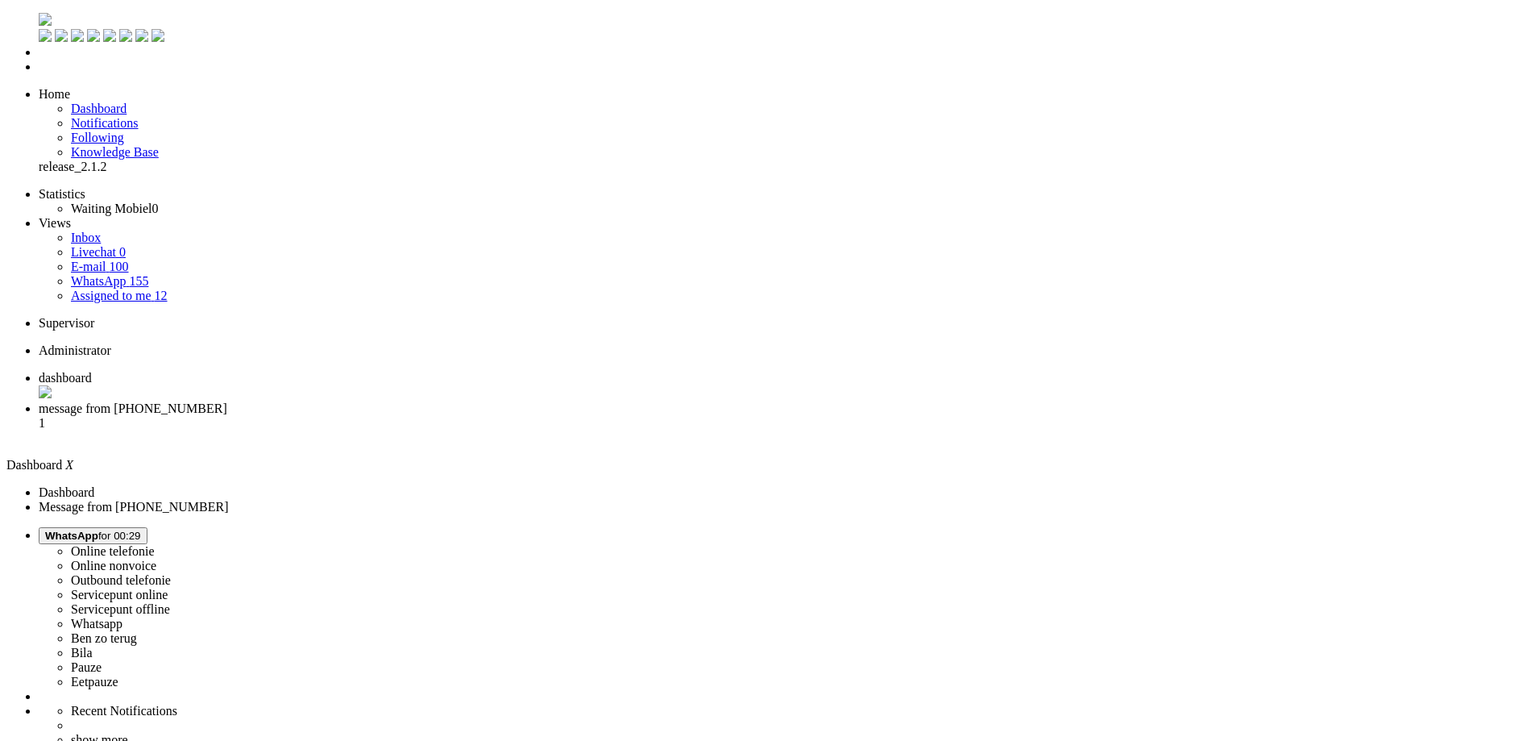
click at [438, 401] on li "message from [PHONE_NUMBER] 1" at bounding box center [784, 423] width 1490 height 44
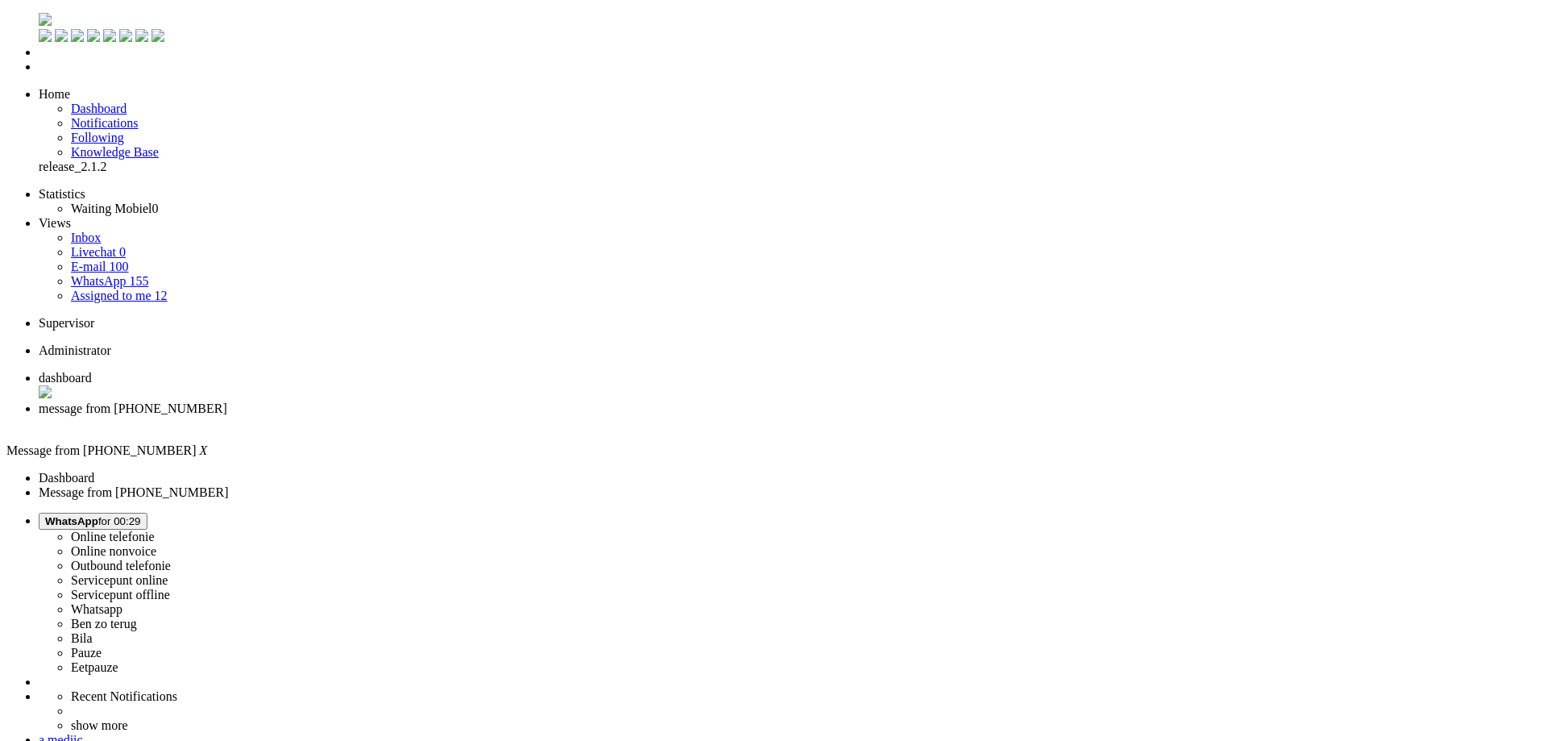
click at [227, 401] on span "message from [PHONE_NUMBER]" at bounding box center [133, 408] width 189 height 14
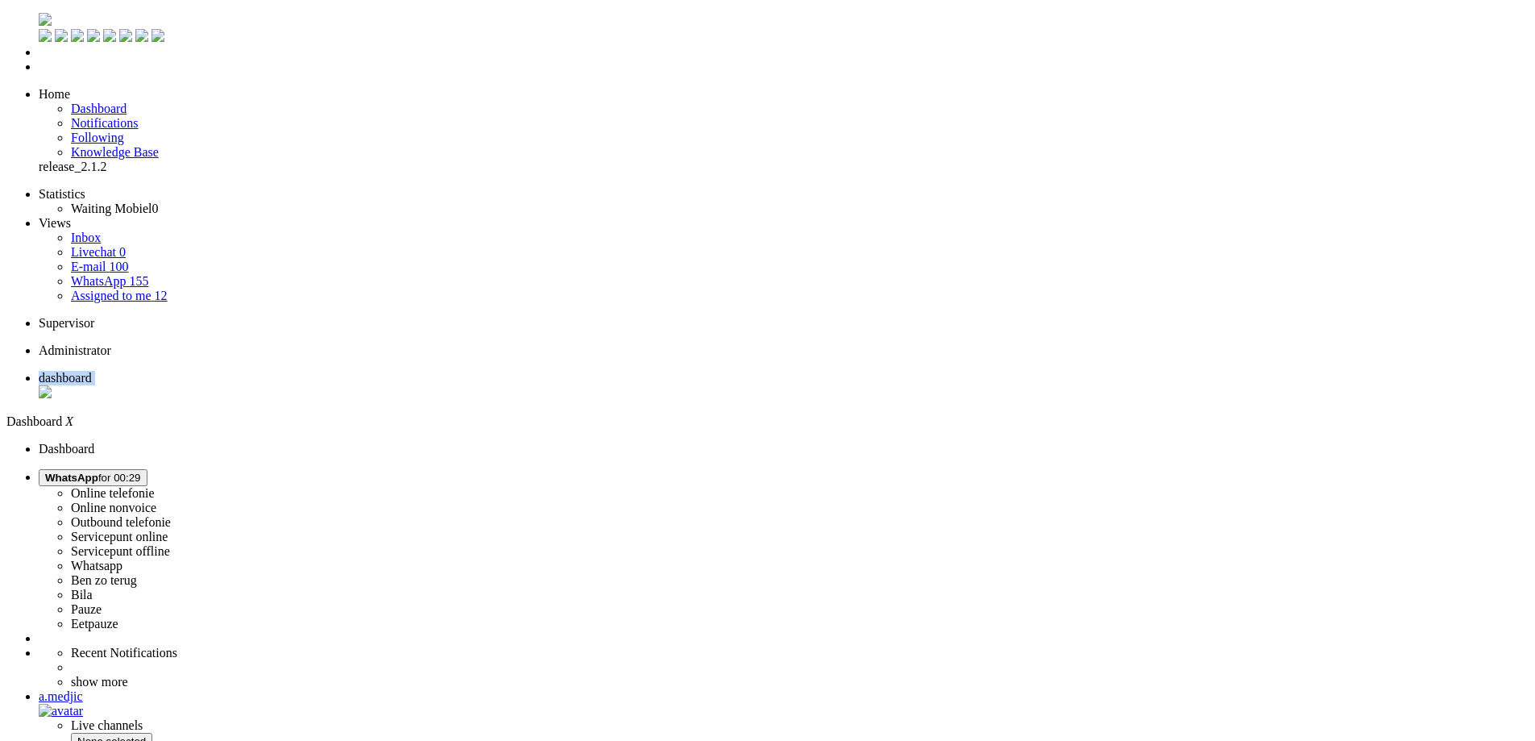
click at [438, 371] on ul "dashboard" at bounding box center [767, 386] width 1522 height 31
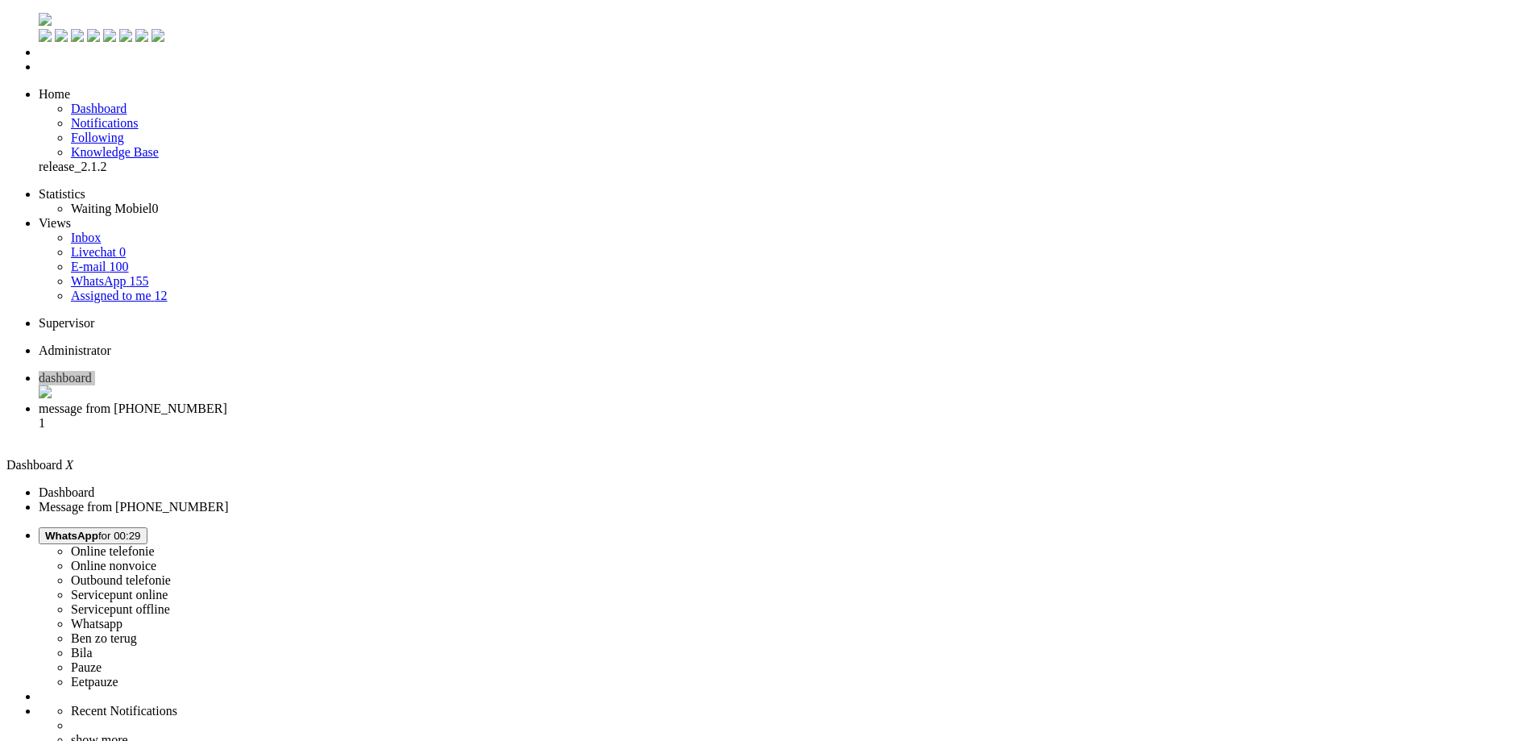
click at [227, 401] on span "message from [PHONE_NUMBER]" at bounding box center [133, 408] width 189 height 14
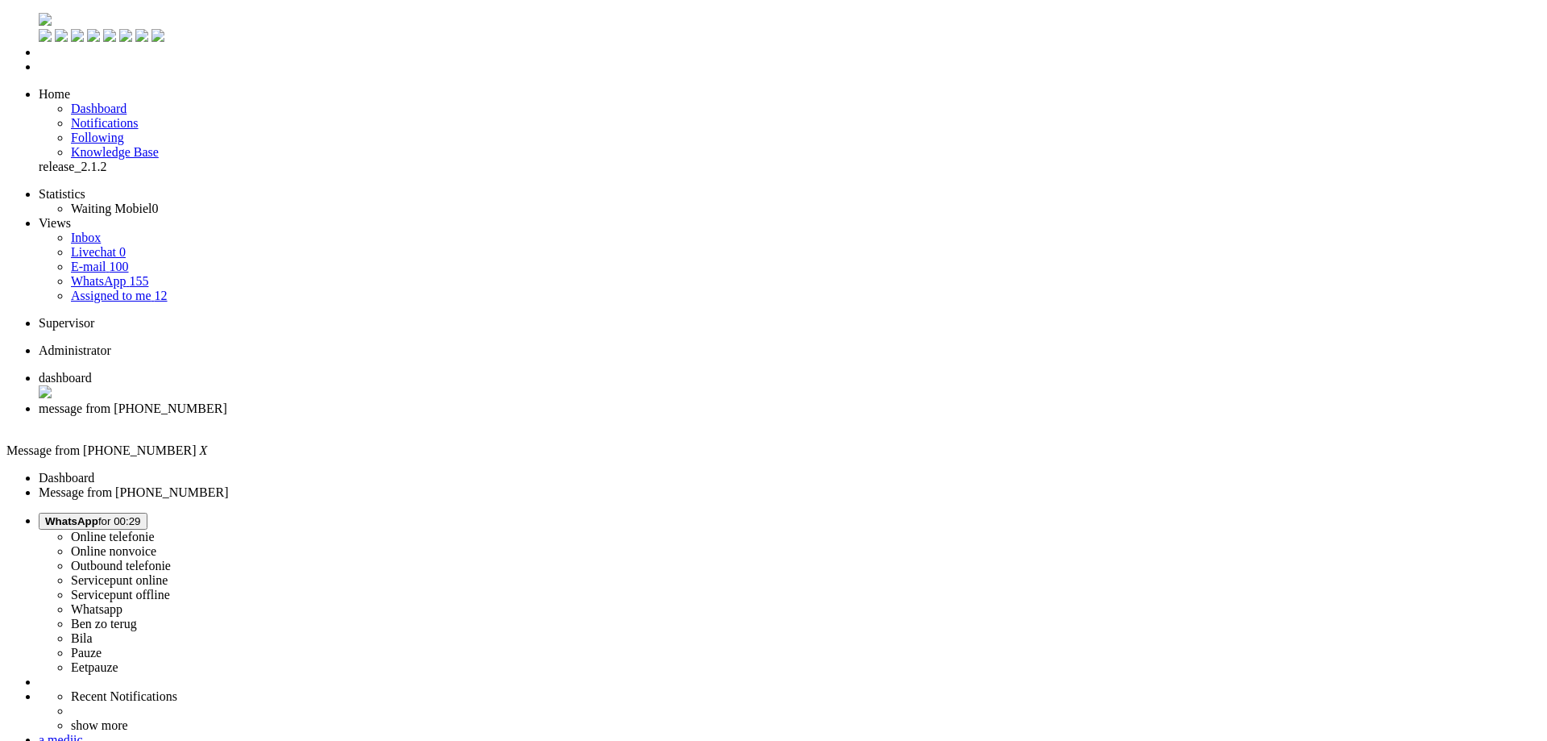
click at [560, 371] on ul "dashboard message from [PHONE_NUMBER]" at bounding box center [773, 401] width 1534 height 60
copy div "4674452"
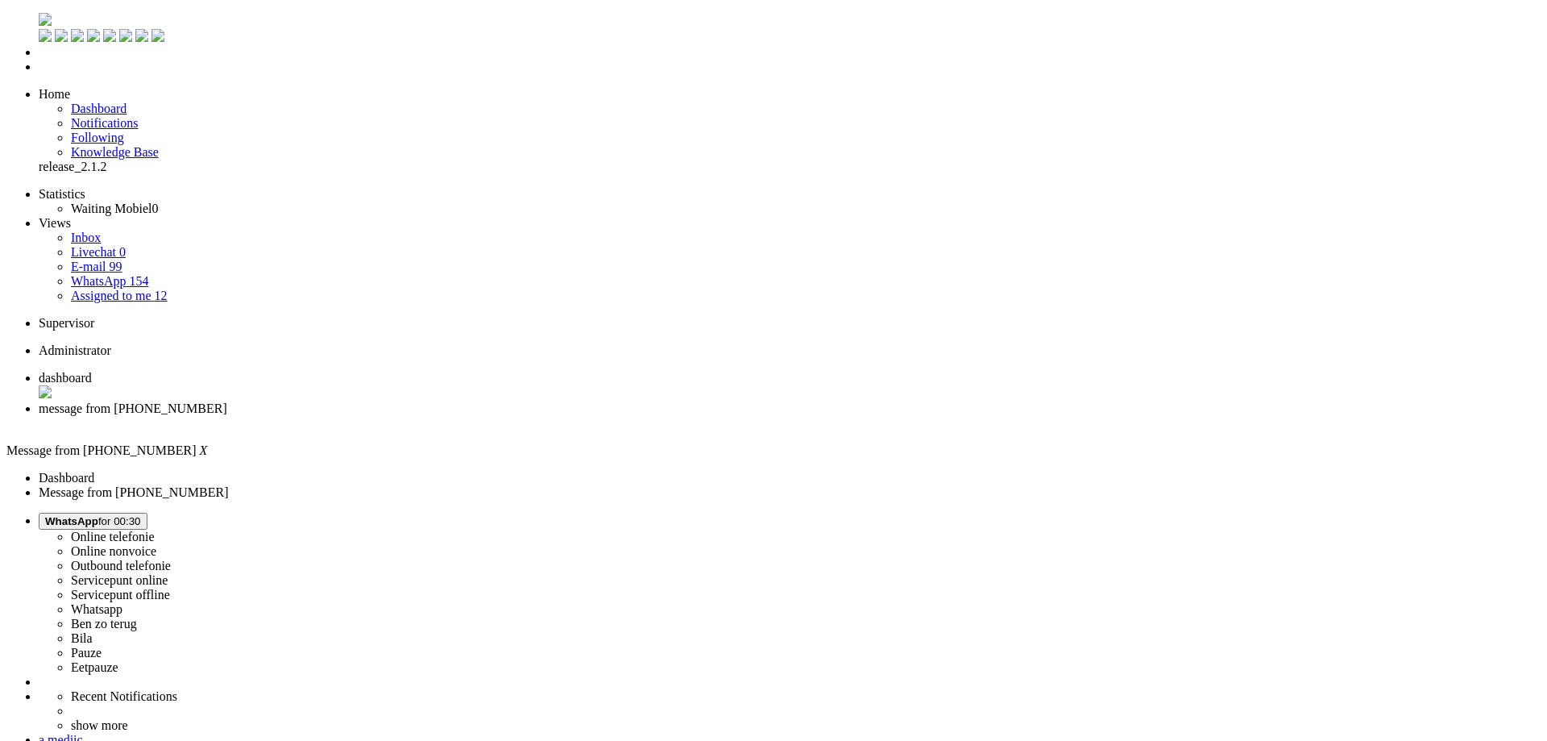
type input "reeds"
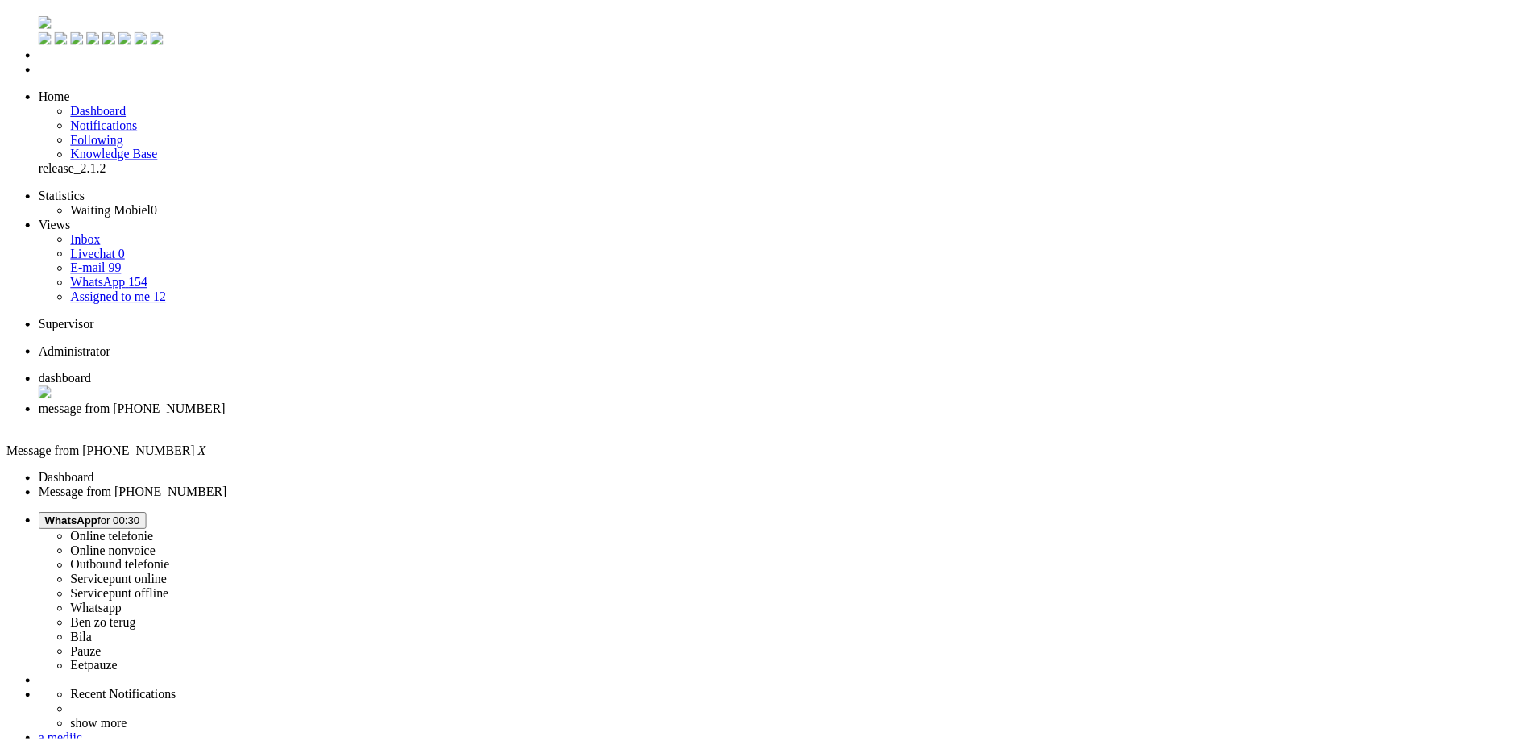
scroll to position [242, 0]
click at [467, 416] on div "Close tab" at bounding box center [790, 423] width 1502 height 15
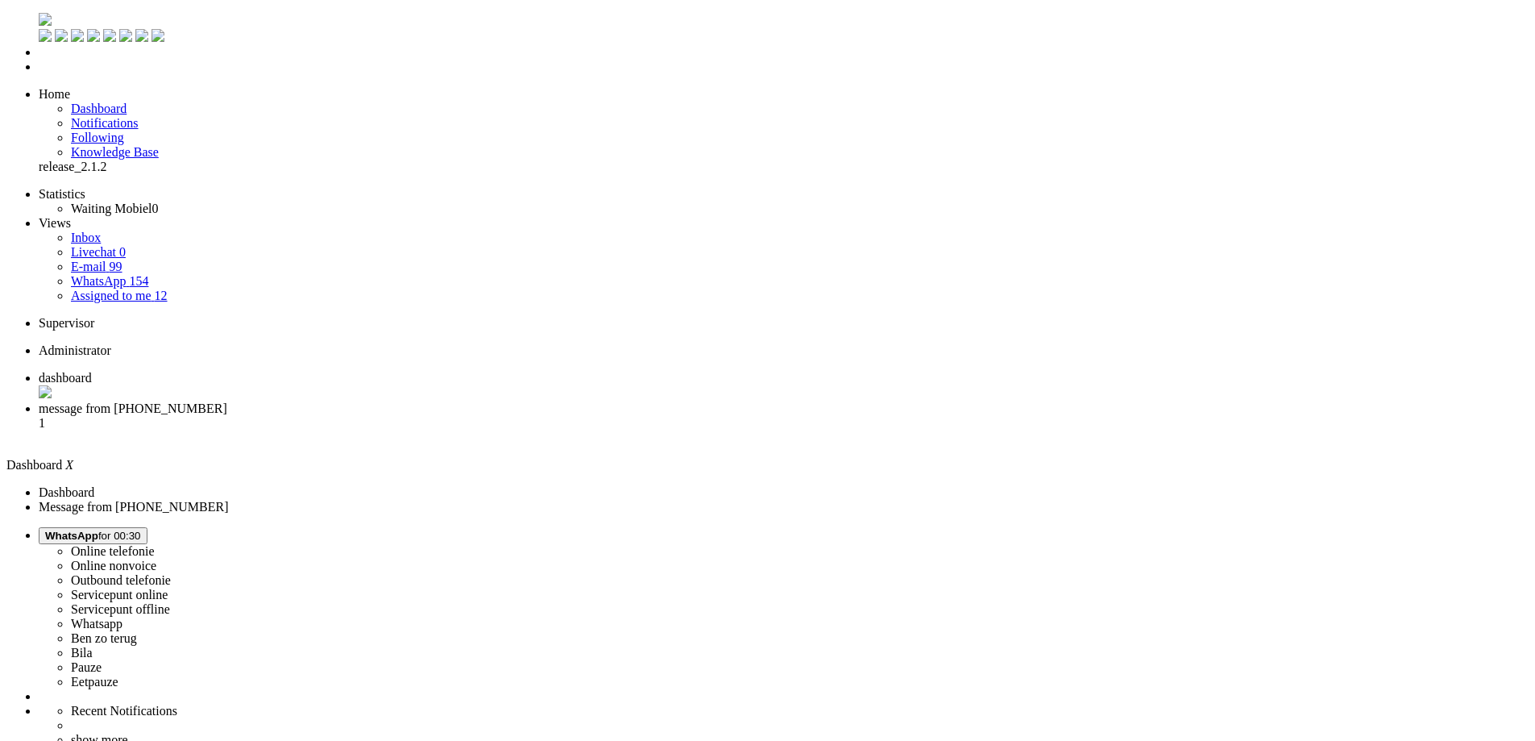
click at [384, 401] on li "message from [PHONE_NUMBER] 1" at bounding box center [784, 423] width 1490 height 44
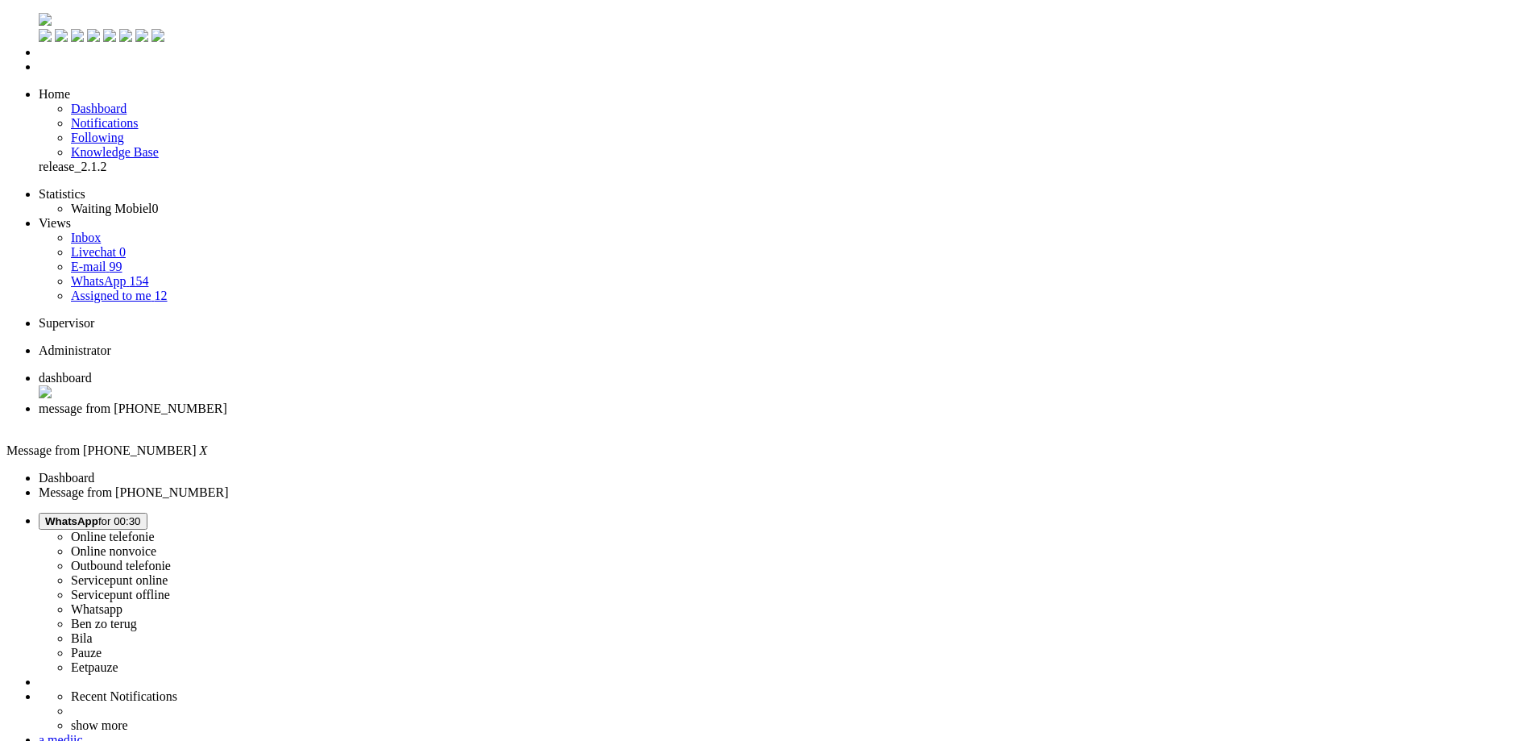
copy div "4664998"
drag, startPoint x: 437, startPoint y: 319, endPoint x: 699, endPoint y: 322, distance: 262.7
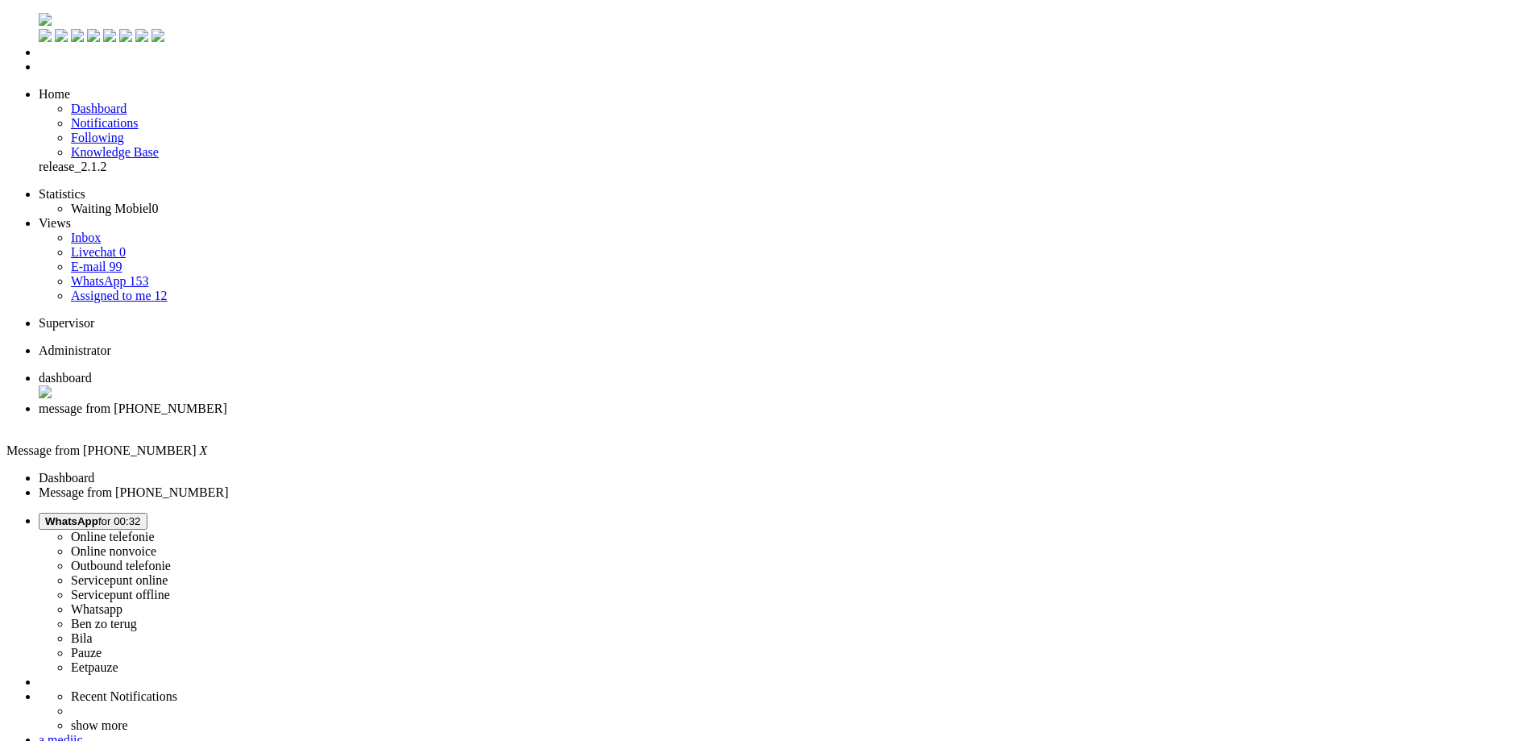
copy div "Ik wil mijn bestelling order 4664998 door te zetten"
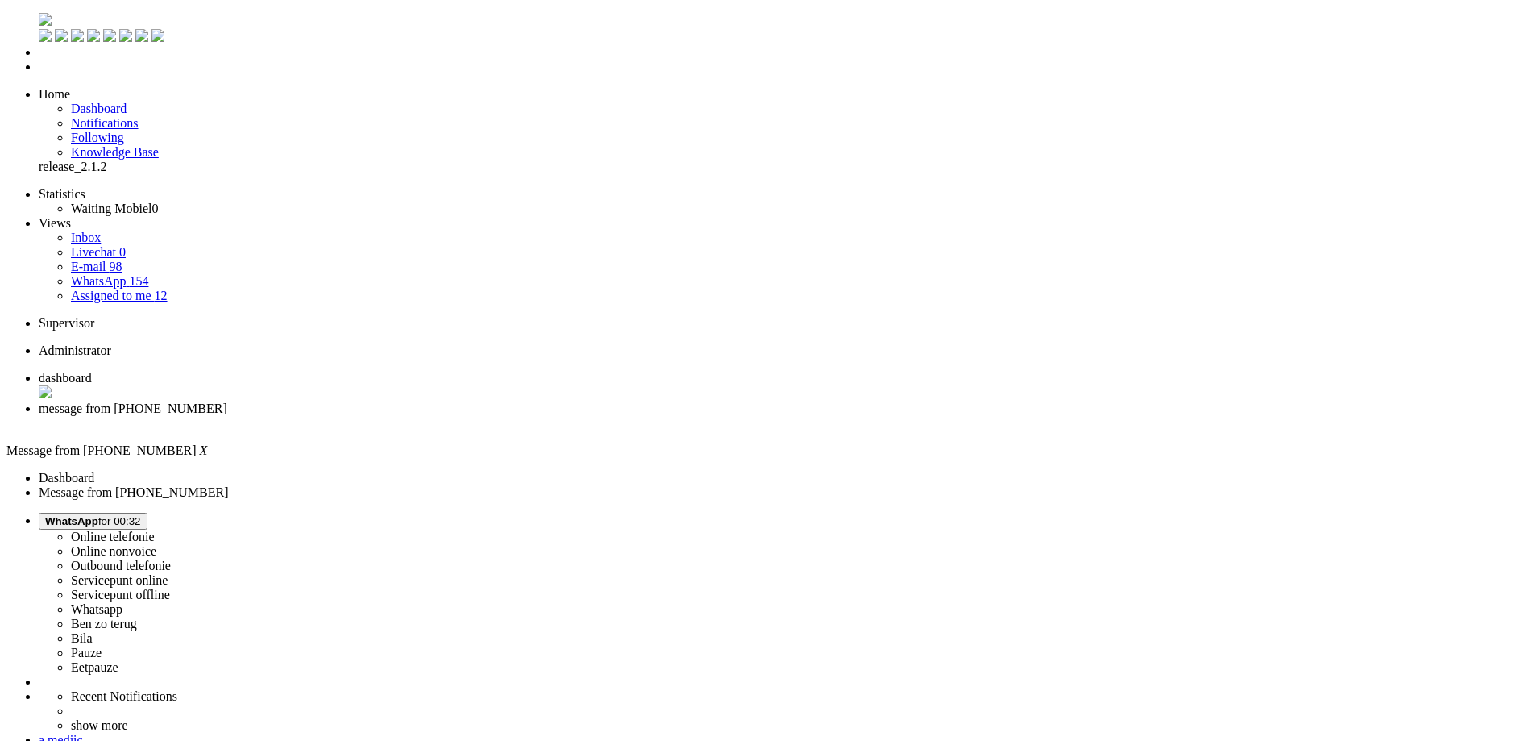
click at [468, 416] on div "Close tab" at bounding box center [784, 423] width 1490 height 15
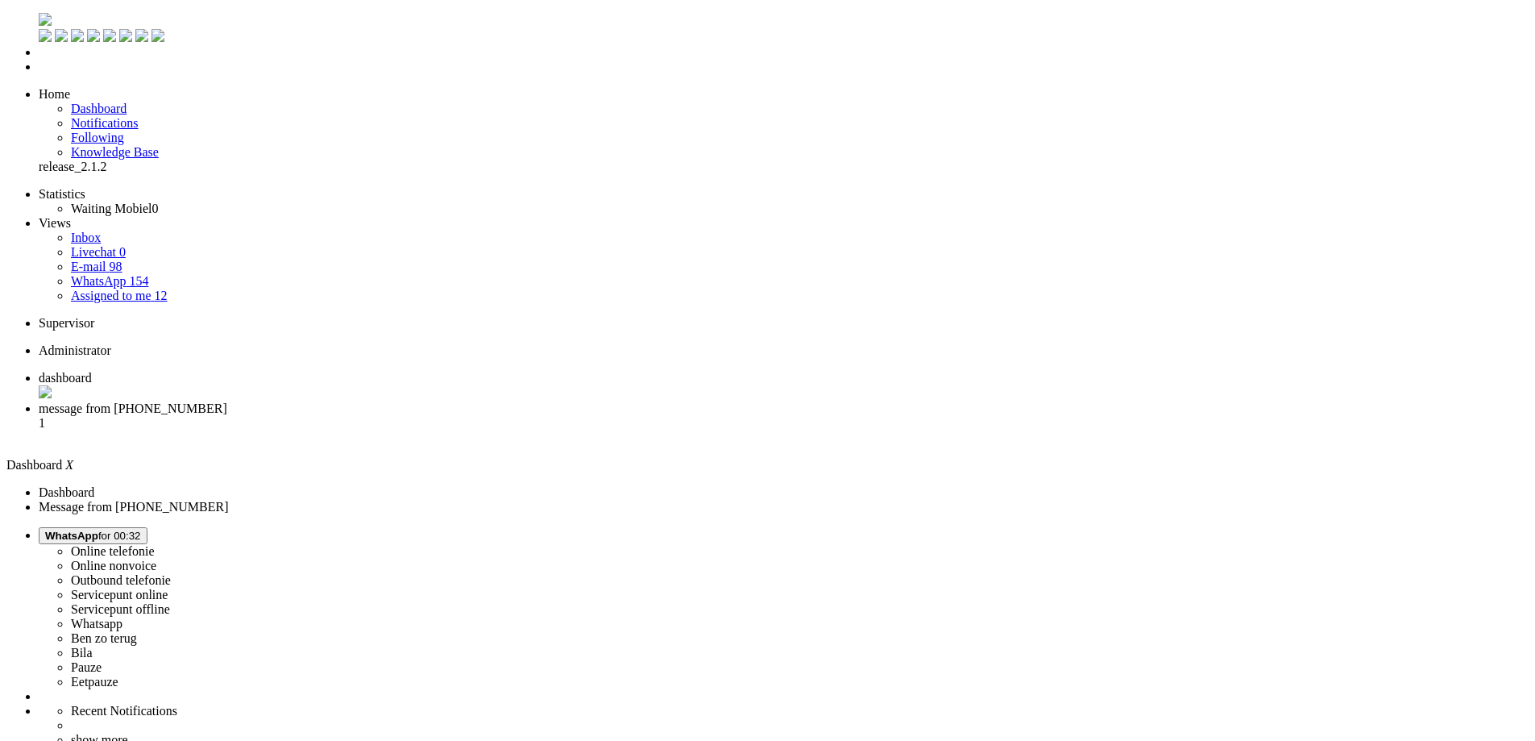
click at [227, 401] on span "message from [PHONE_NUMBER]" at bounding box center [133, 408] width 189 height 14
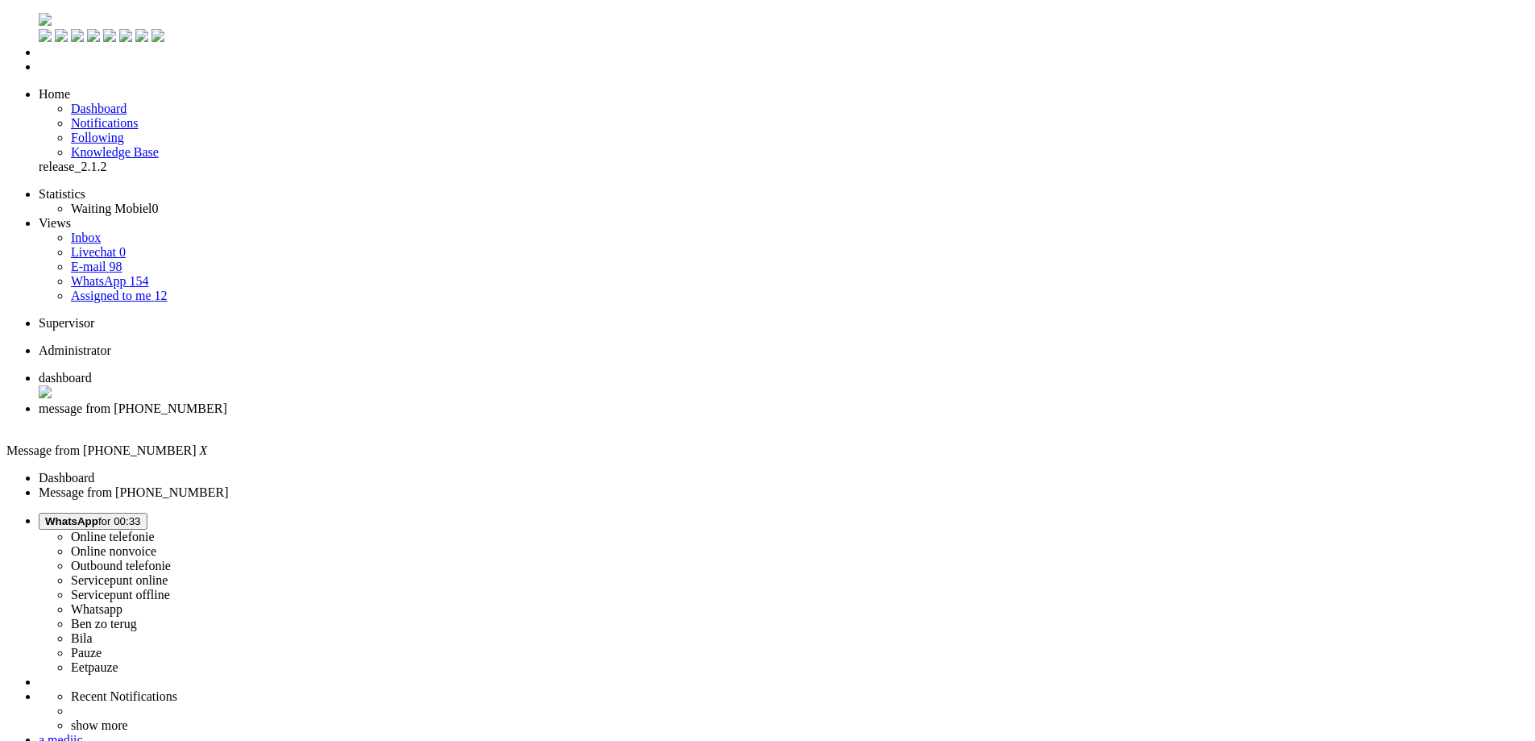
type input "reed"
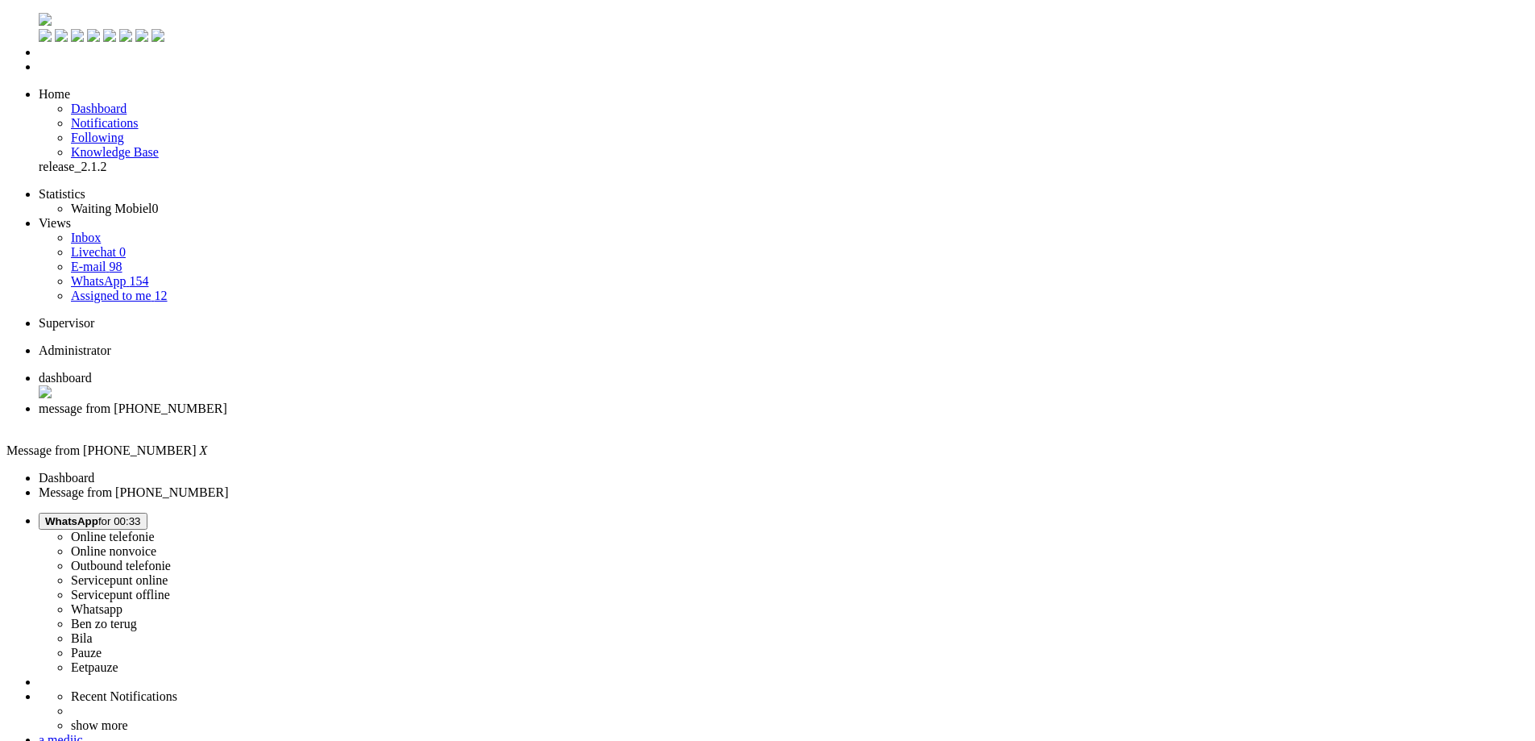
scroll to position [242, 0]
click at [466, 416] on div "Close tab" at bounding box center [784, 423] width 1490 height 15
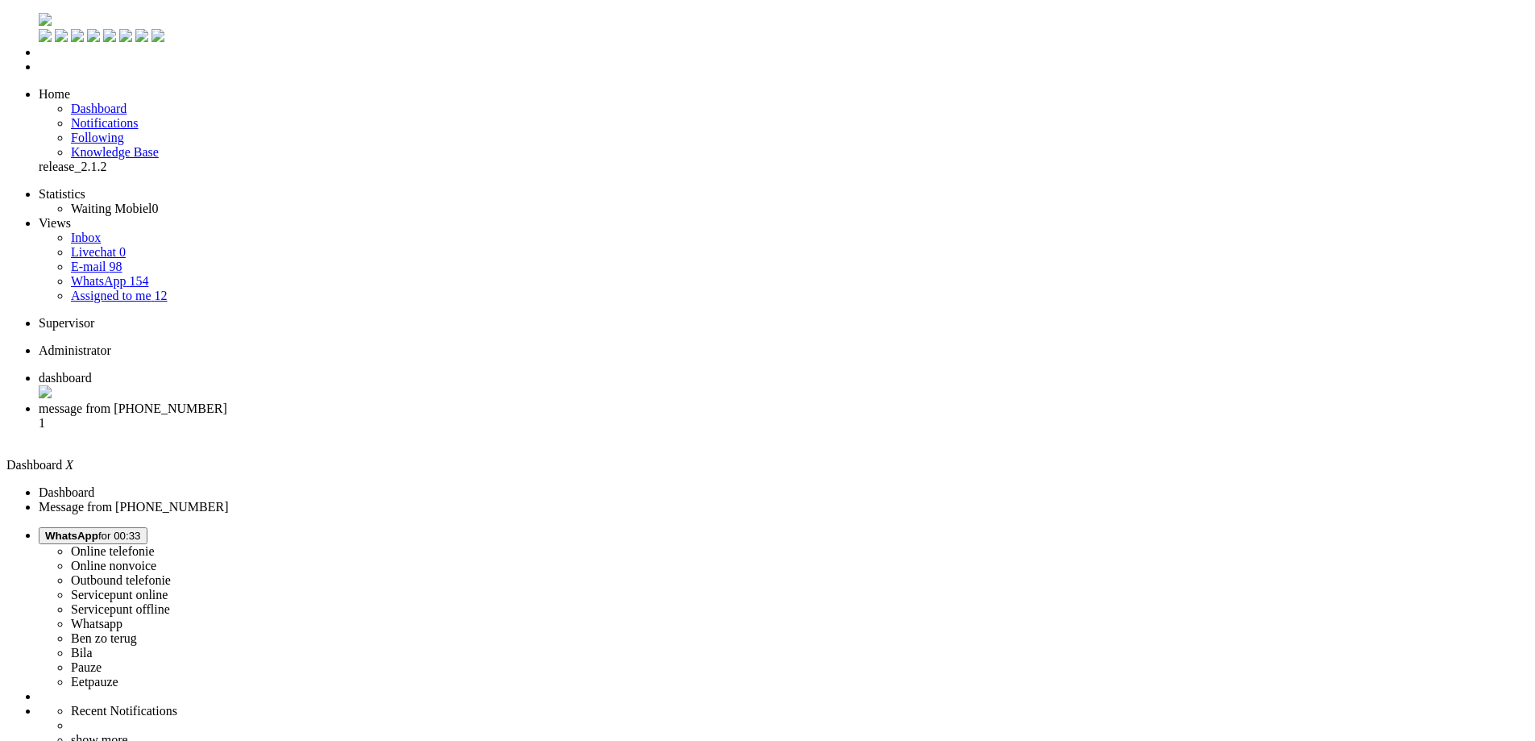
click at [379, 401] on li "message from [PHONE_NUMBER] 1" at bounding box center [784, 423] width 1490 height 44
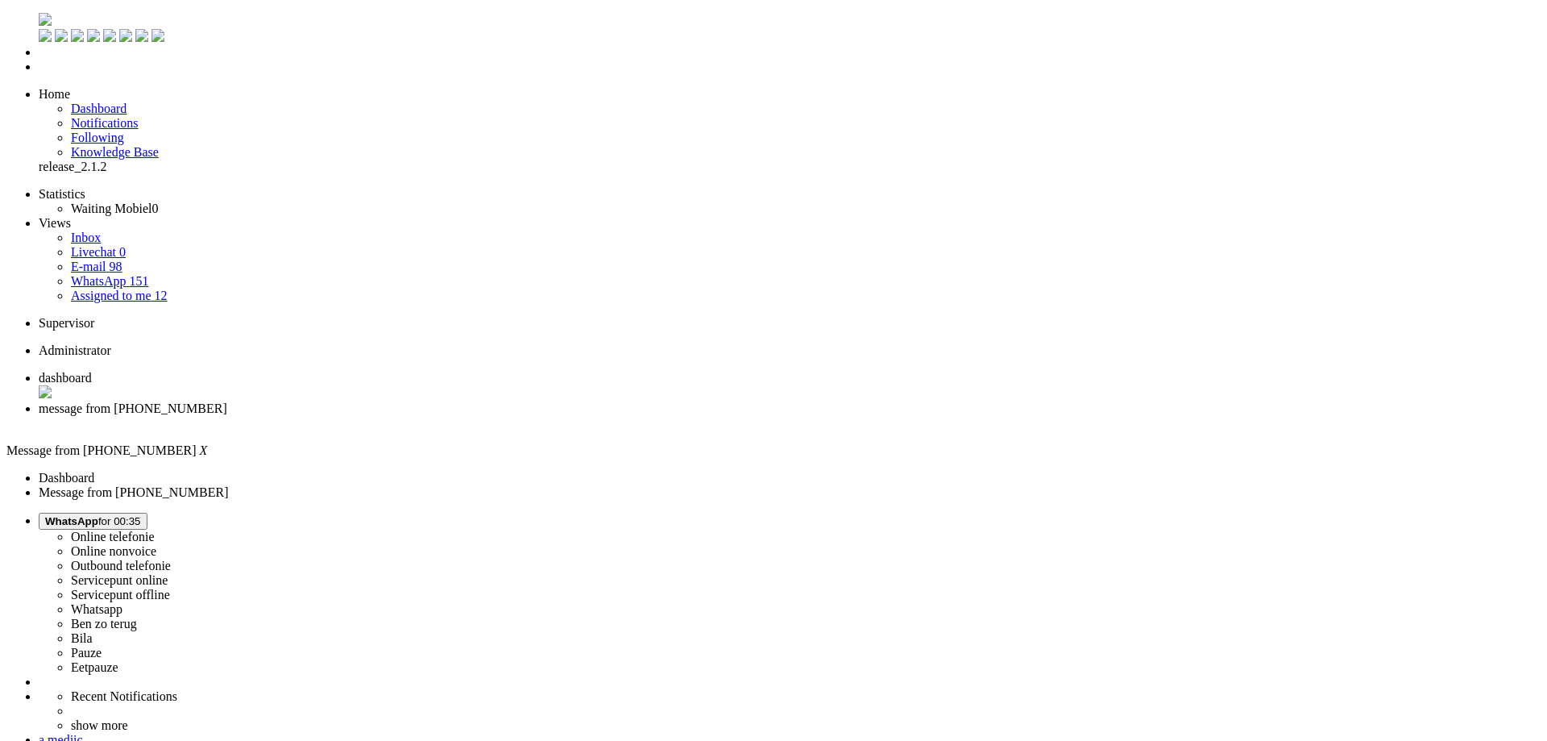
click at [92, 371] on span "dashboard" at bounding box center [65, 378] width 53 height 14
click at [141, 515] on span "WhatsApp for 00:36" at bounding box center [93, 521] width 96 height 12
click at [118, 660] on label "Eetpauze" at bounding box center [95, 667] width 48 height 14
